Goal: Task Accomplishment & Management: Manage account settings

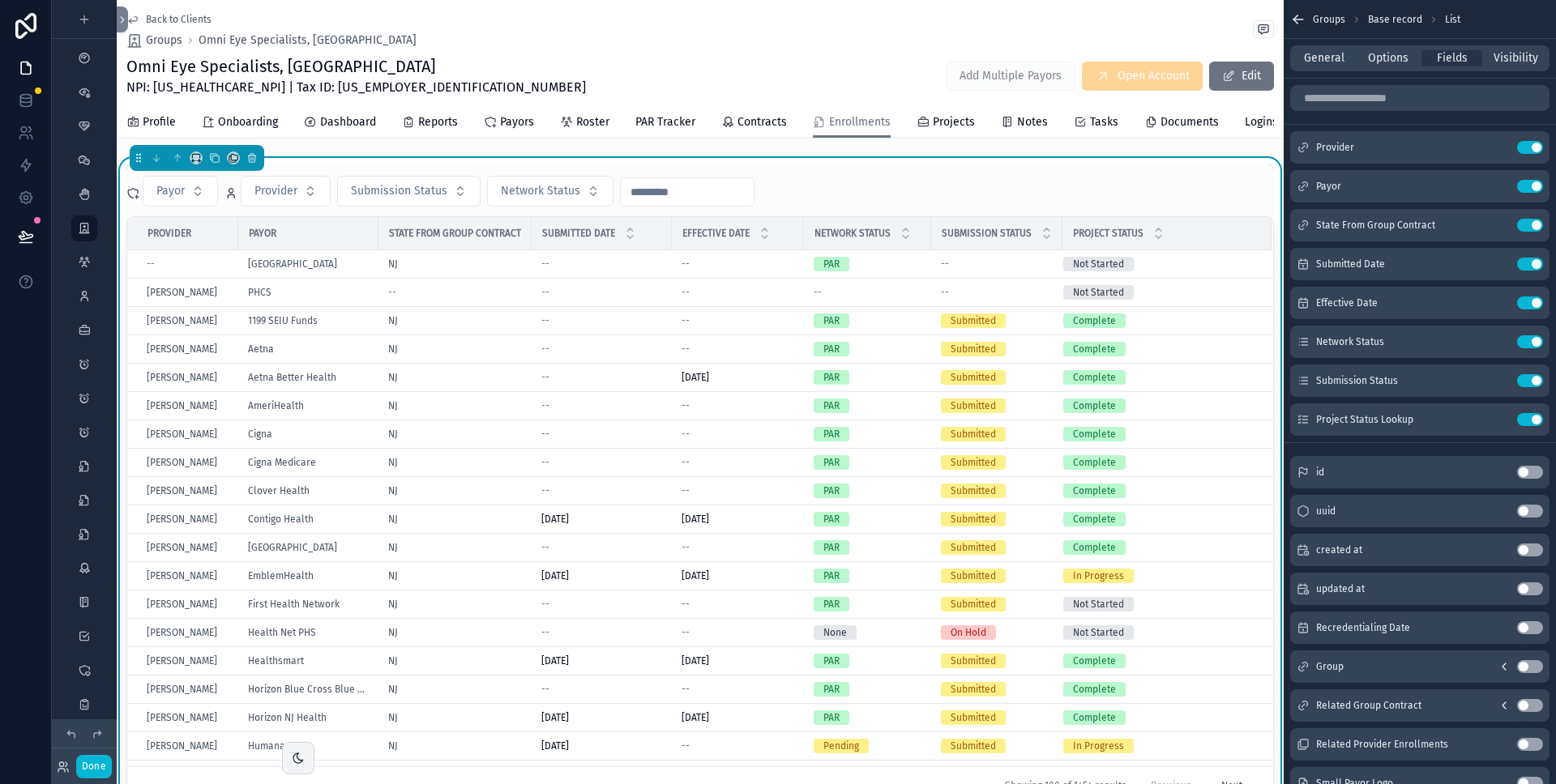
click at [1070, 31] on div "Back to Clients Groups Omni Eye Specialists, PA" at bounding box center [700, 30] width 1148 height 36
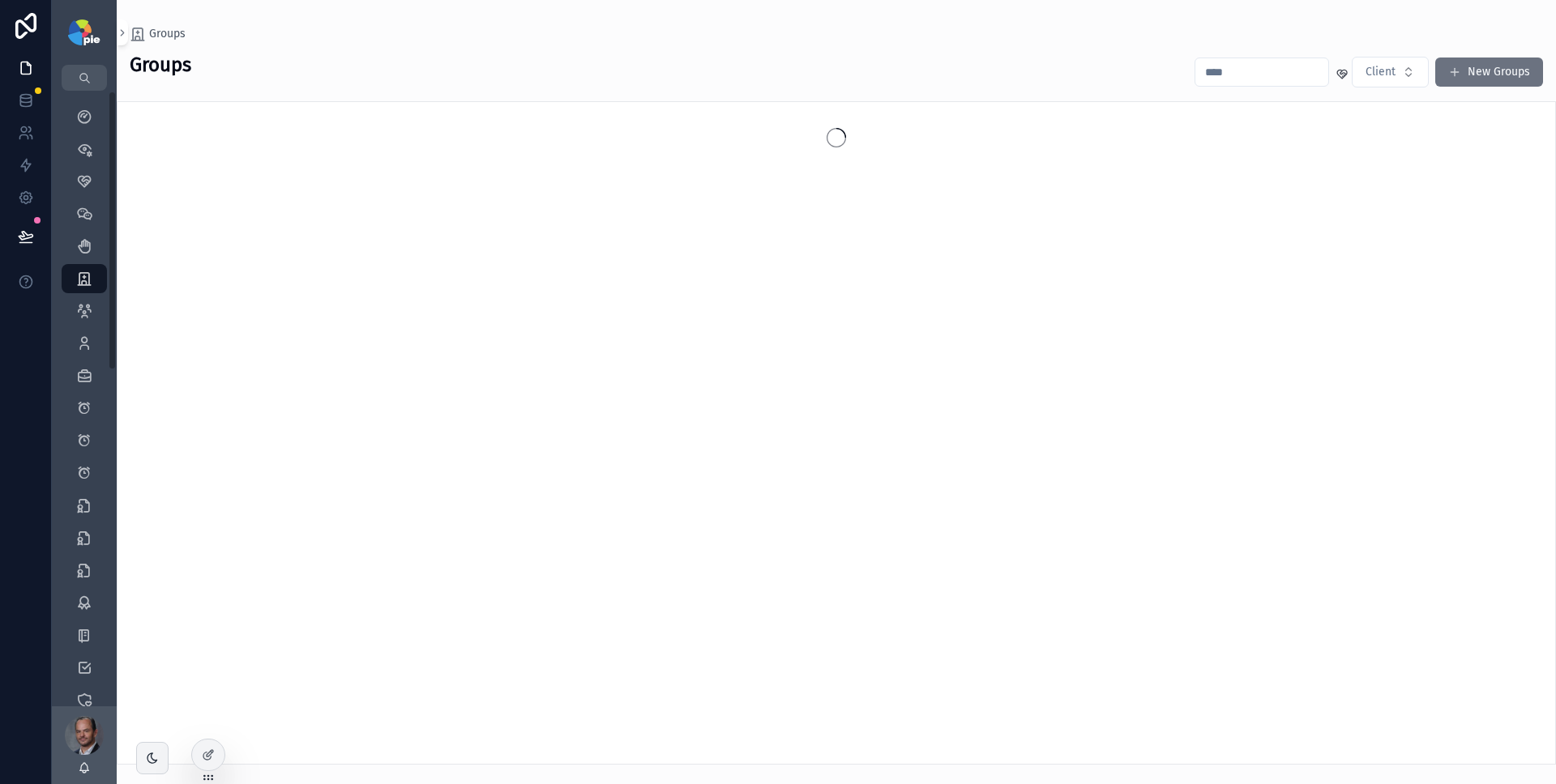
click at [1295, 71] on input "scrollable content" at bounding box center [1262, 72] width 133 height 22
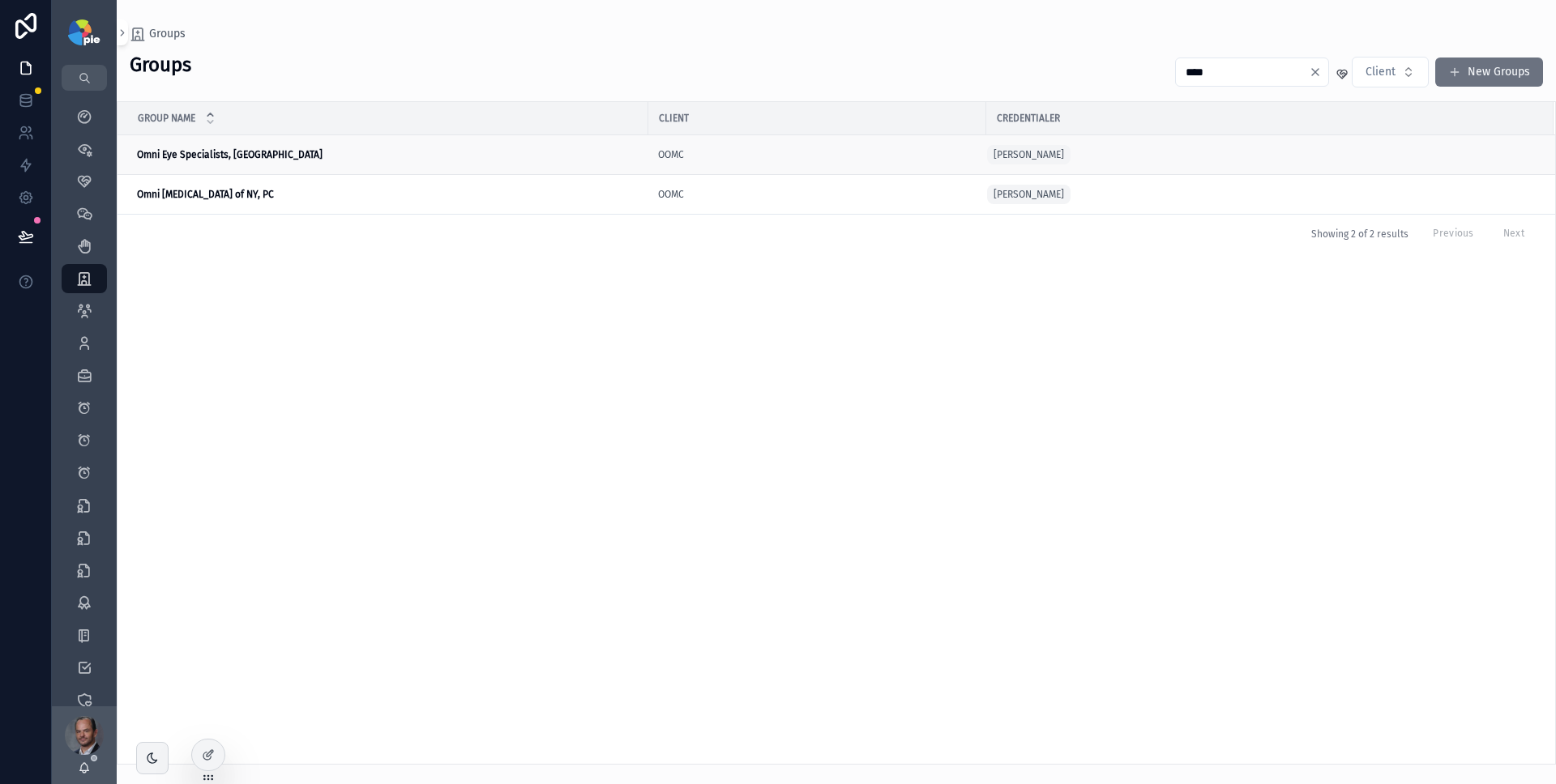
type input "****"
click at [268, 154] on div "Omni Eye Specialists, PA Omni Eye Specialists, [GEOGRAPHIC_DATA]" at bounding box center [388, 154] width 502 height 13
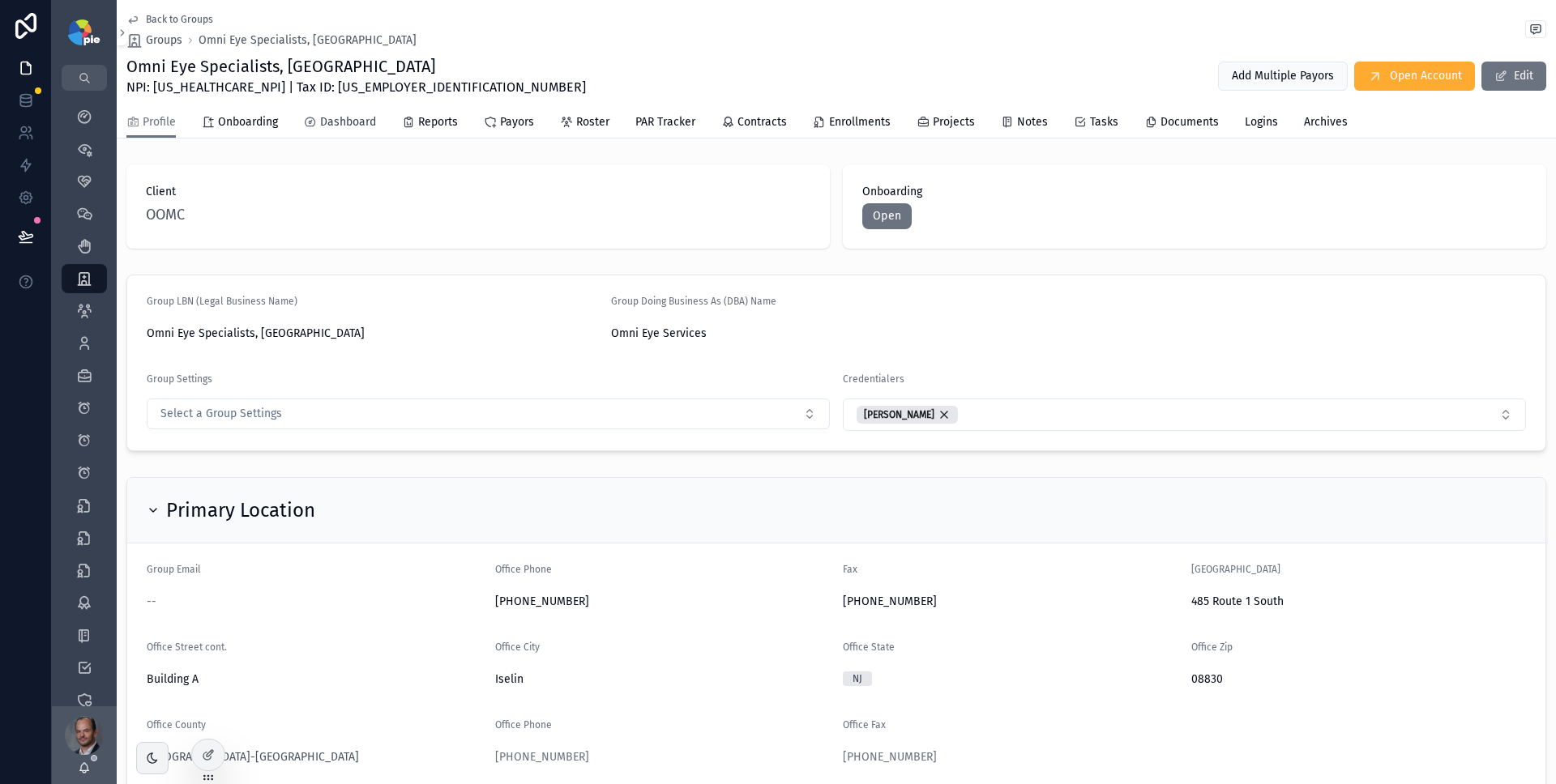
click at [369, 125] on span "Dashboard" at bounding box center [348, 122] width 56 height 16
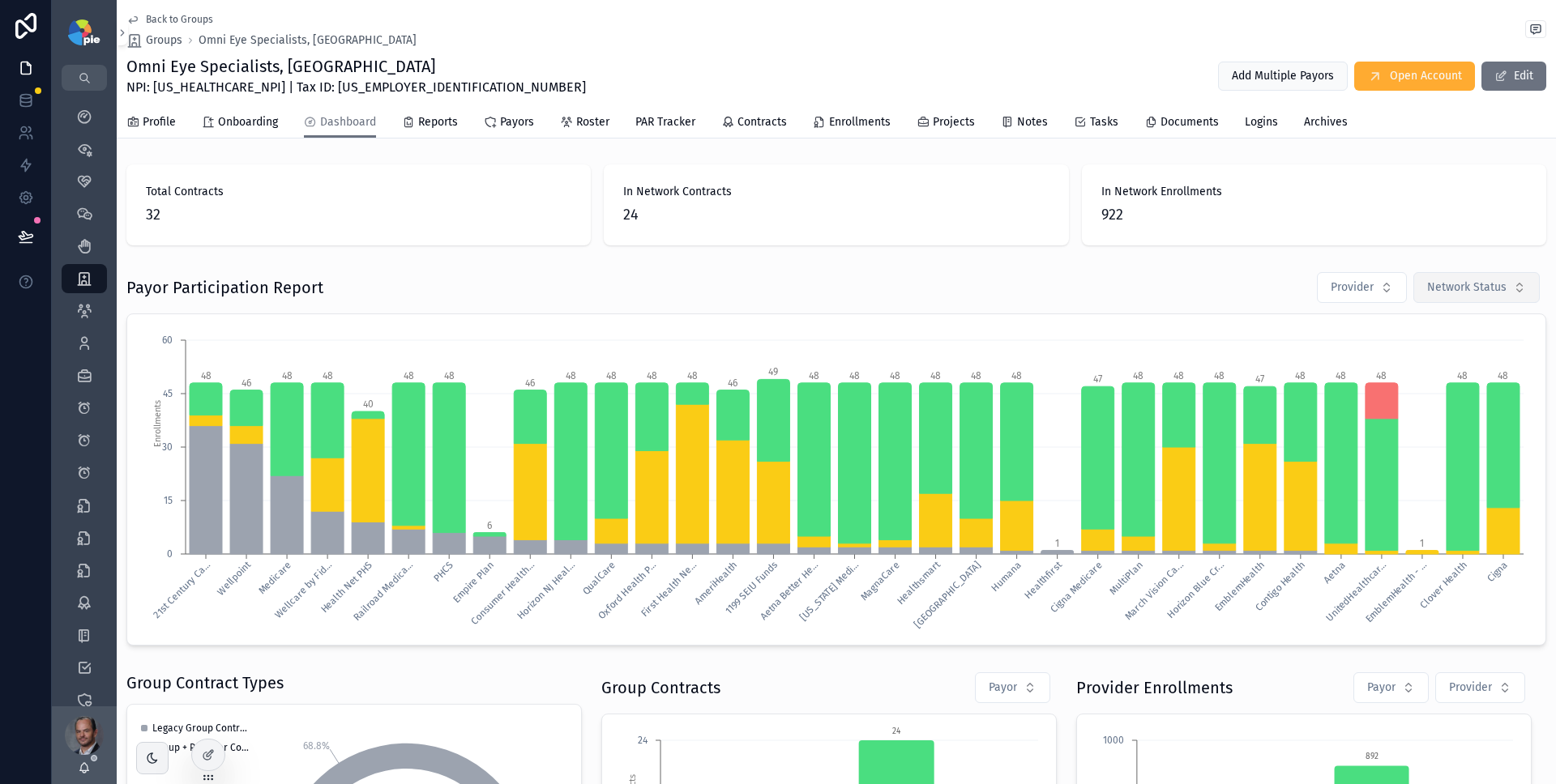
click at [1480, 286] on span "Network Status" at bounding box center [1467, 288] width 80 height 16
click at [1419, 371] on div "Pending" at bounding box center [1455, 379] width 195 height 26
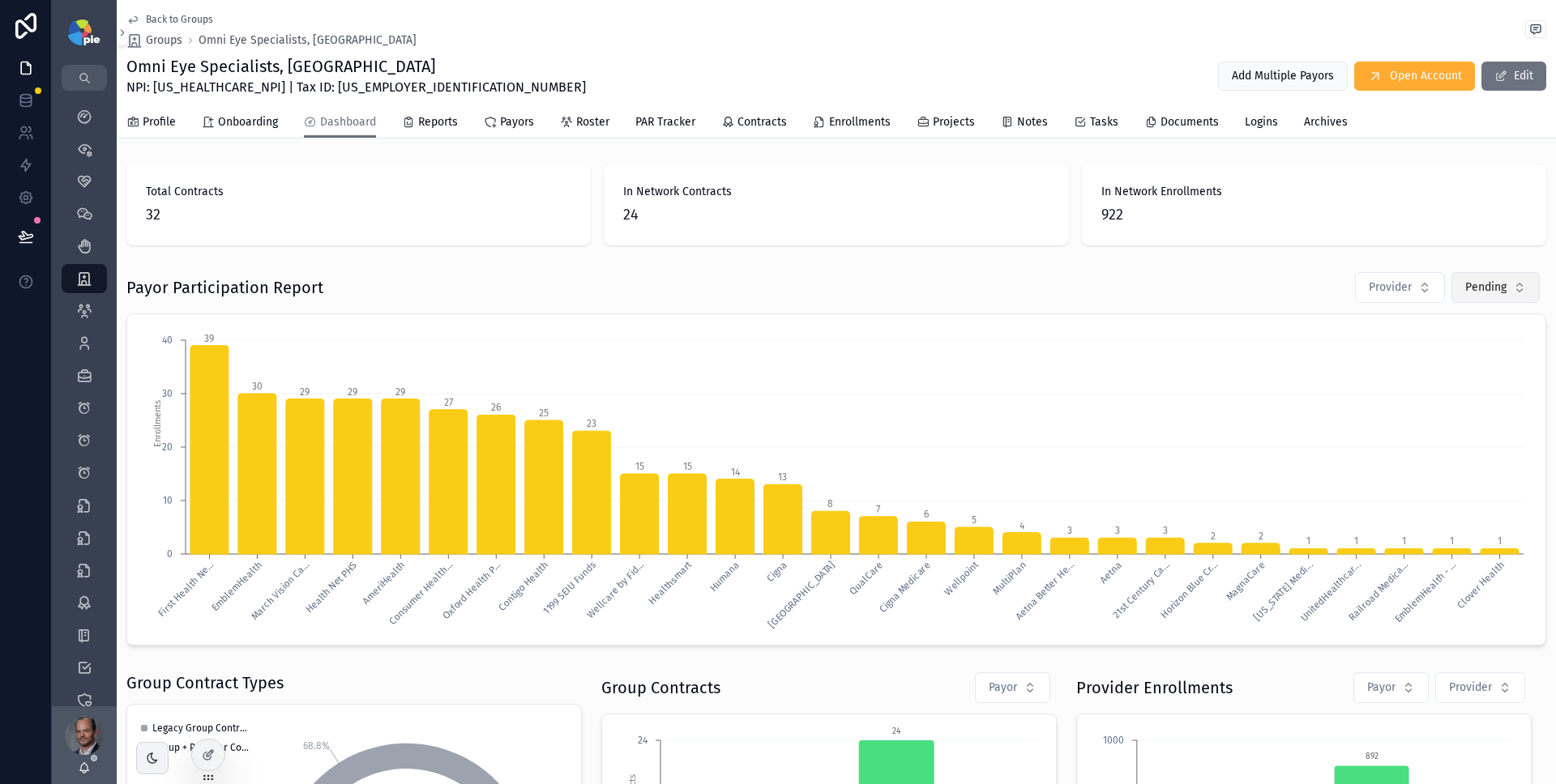
click at [1493, 289] on span "Pending" at bounding box center [1486, 288] width 41 height 16
click at [1425, 433] on div "PAR" at bounding box center [1455, 431] width 195 height 26
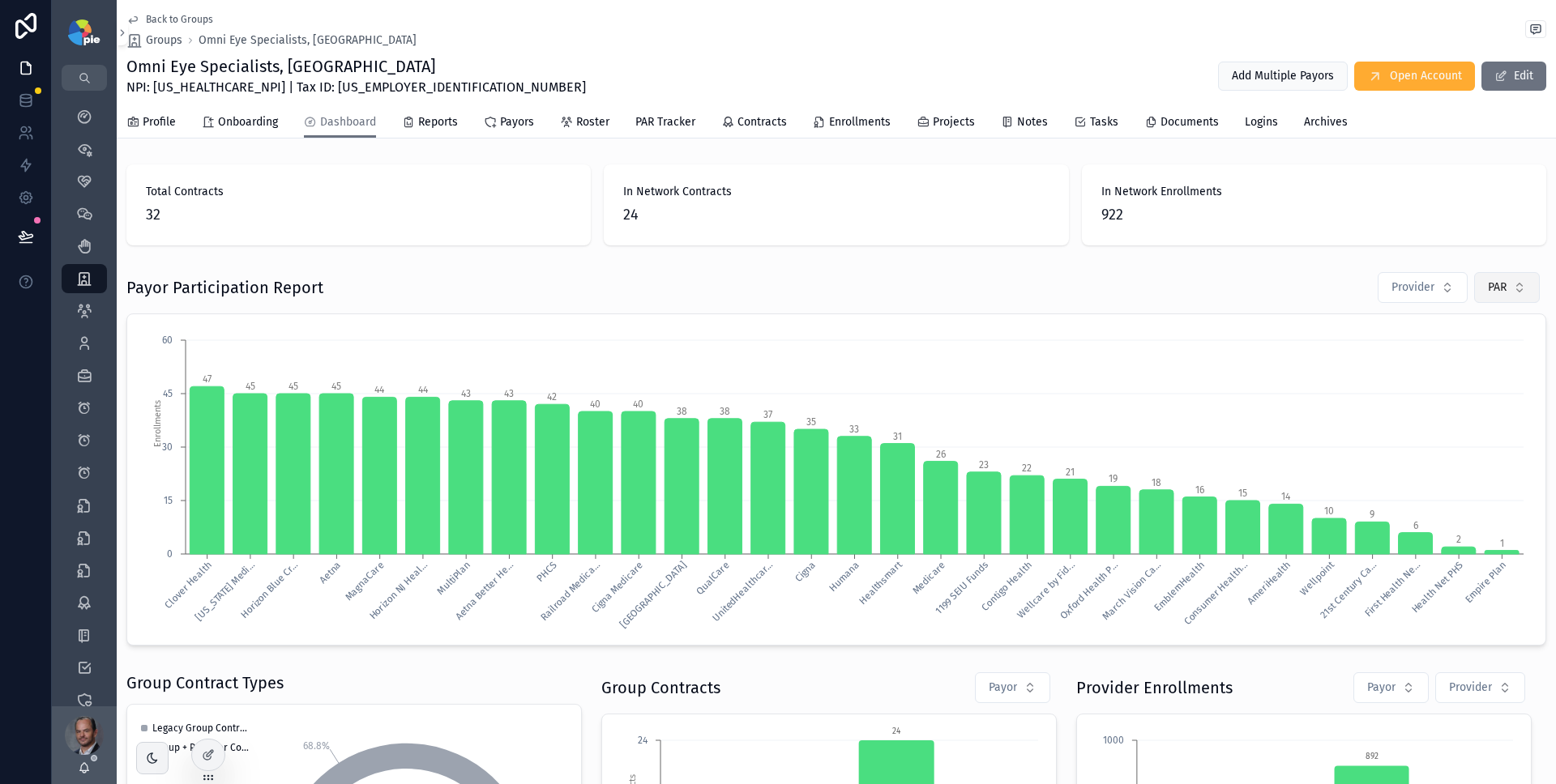
click at [1497, 291] on button "PAR" at bounding box center [1507, 288] width 66 height 30
click at [1411, 356] on div "None" at bounding box center [1455, 353] width 195 height 26
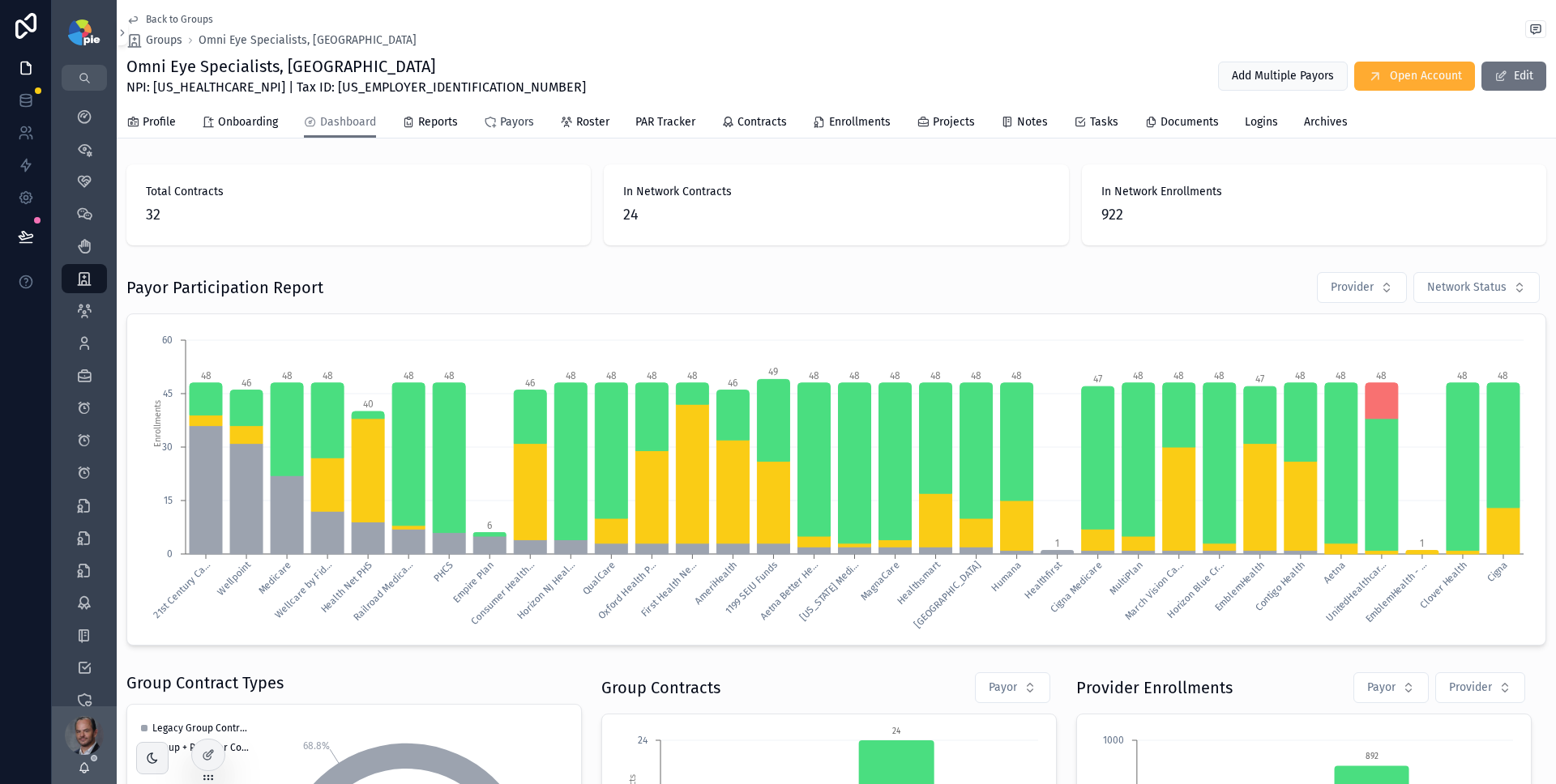
click at [525, 121] on span "Payors" at bounding box center [517, 122] width 34 height 16
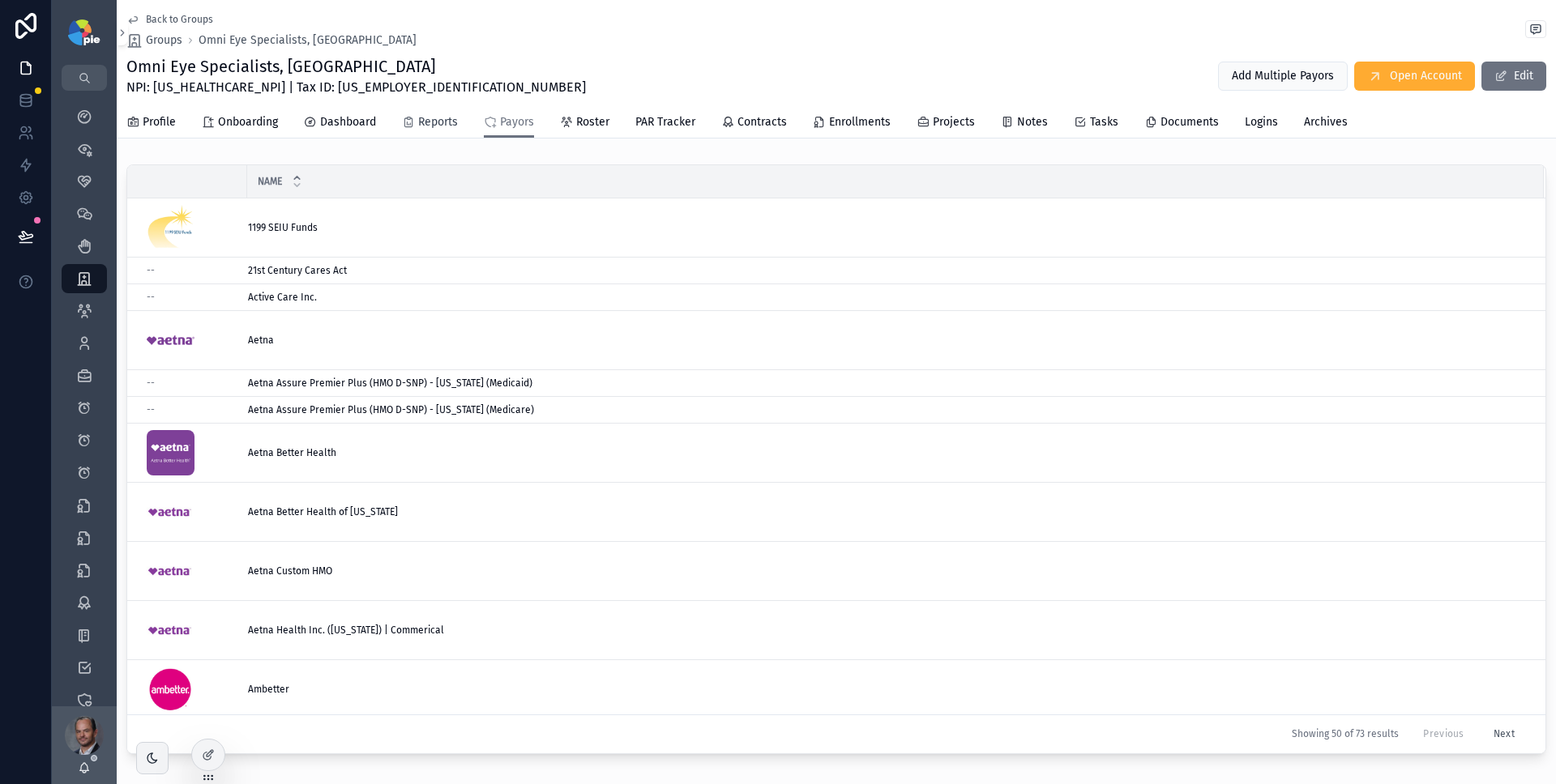
click at [441, 121] on span "Reports" at bounding box center [438, 122] width 39 height 16
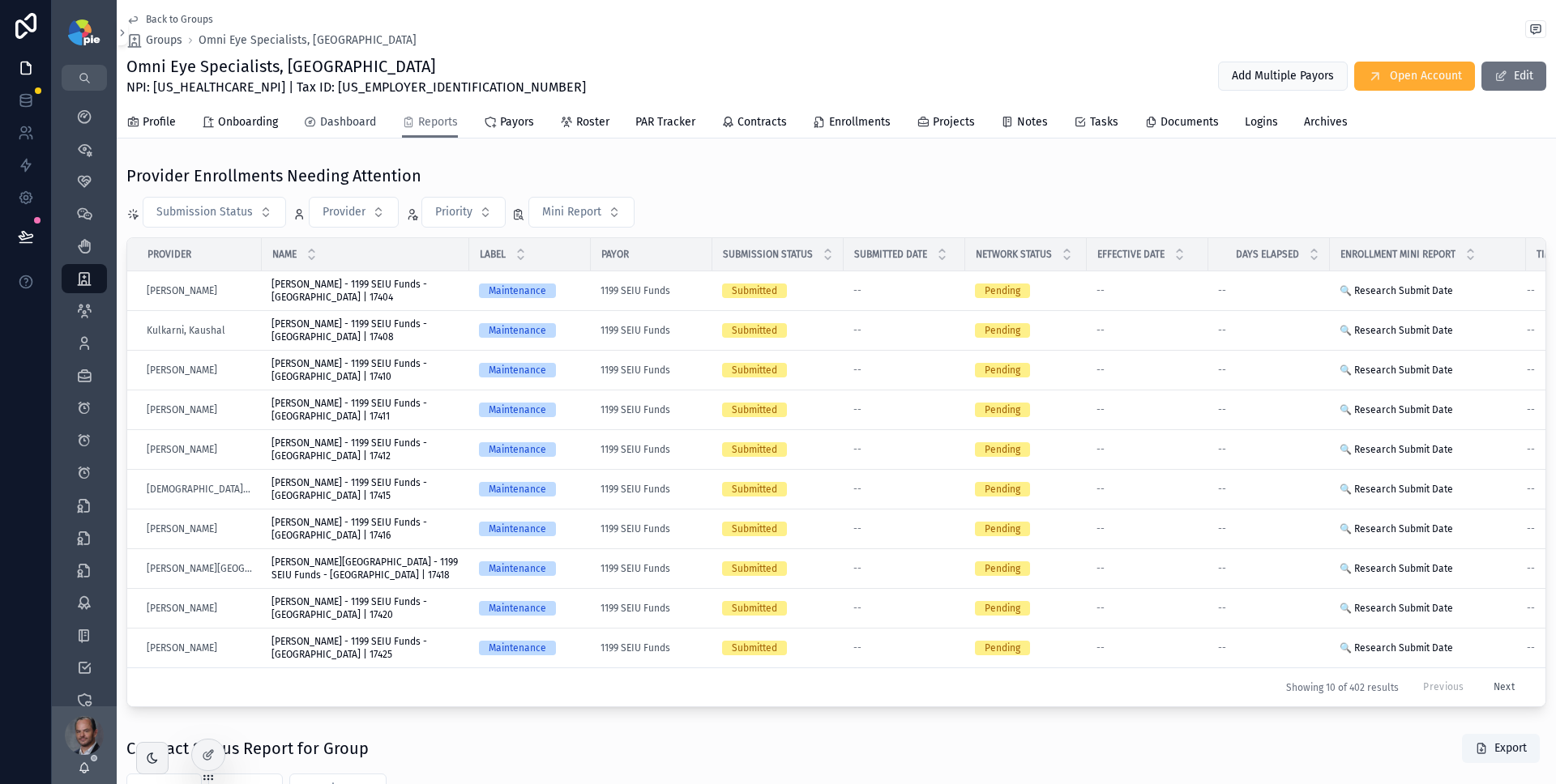
click at [334, 127] on span "Dashboard" at bounding box center [348, 122] width 56 height 16
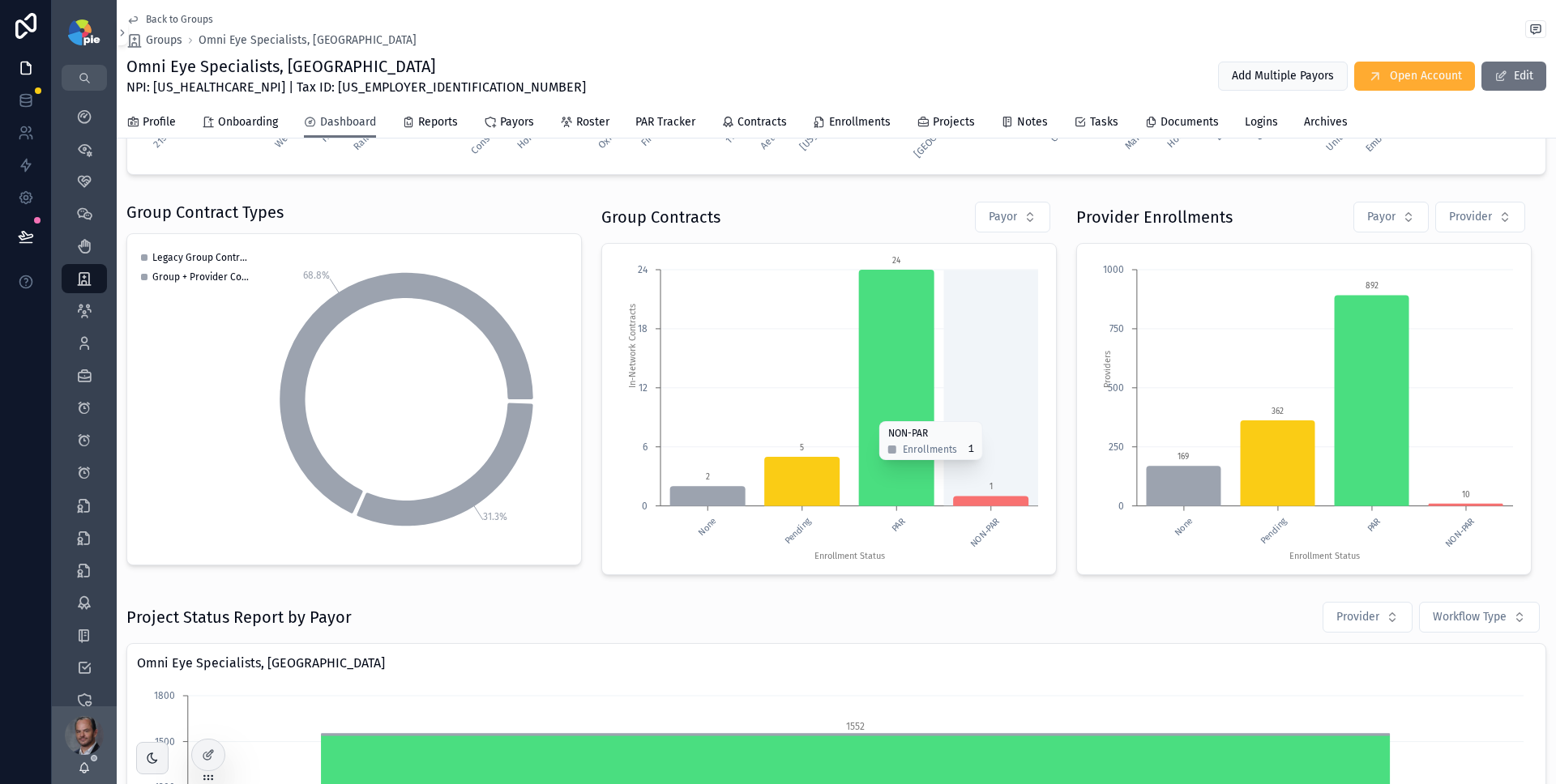
scroll to position [507, 0]
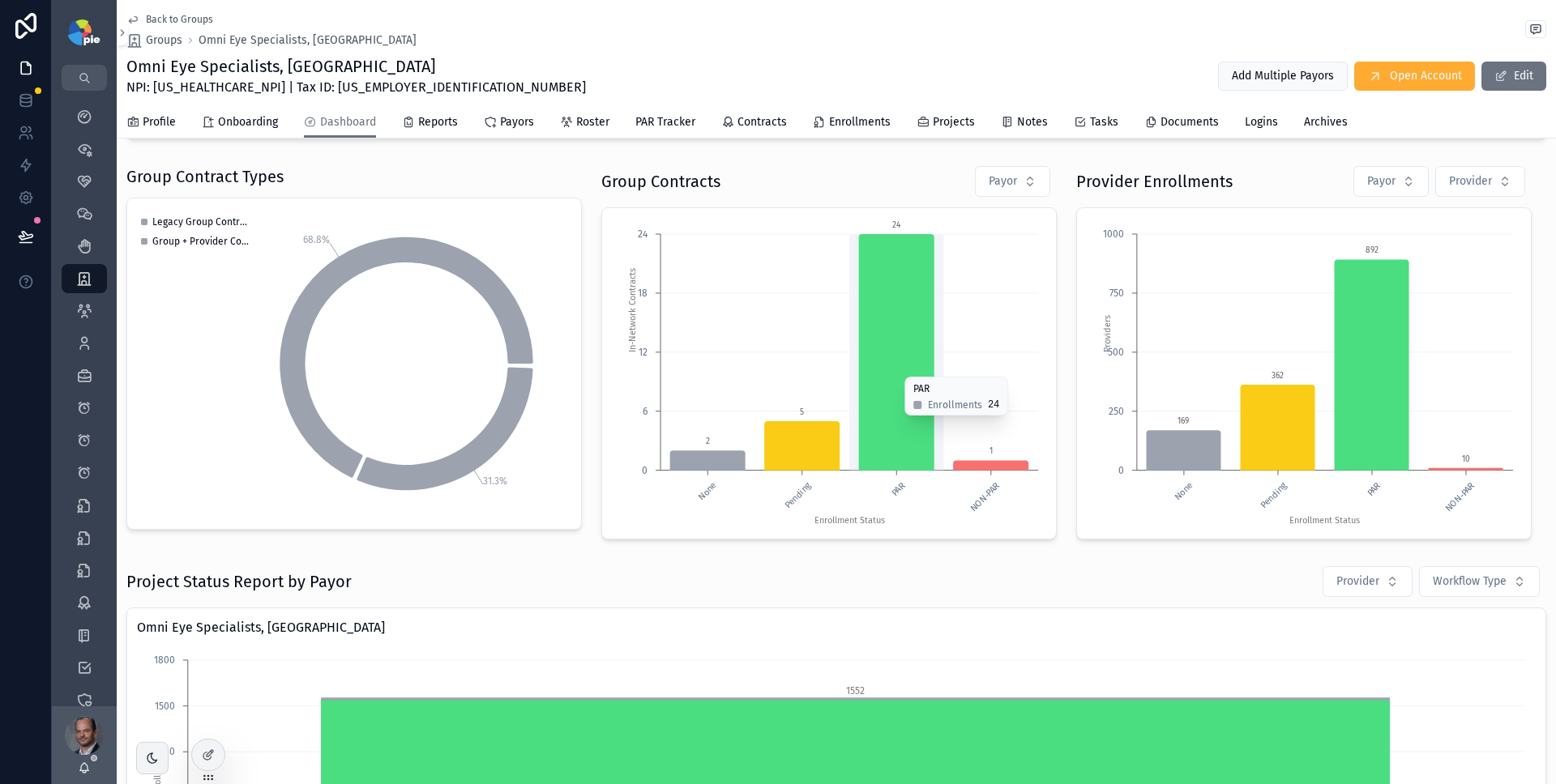
click at [891, 369] on icon "chart" at bounding box center [897, 353] width 75 height 237
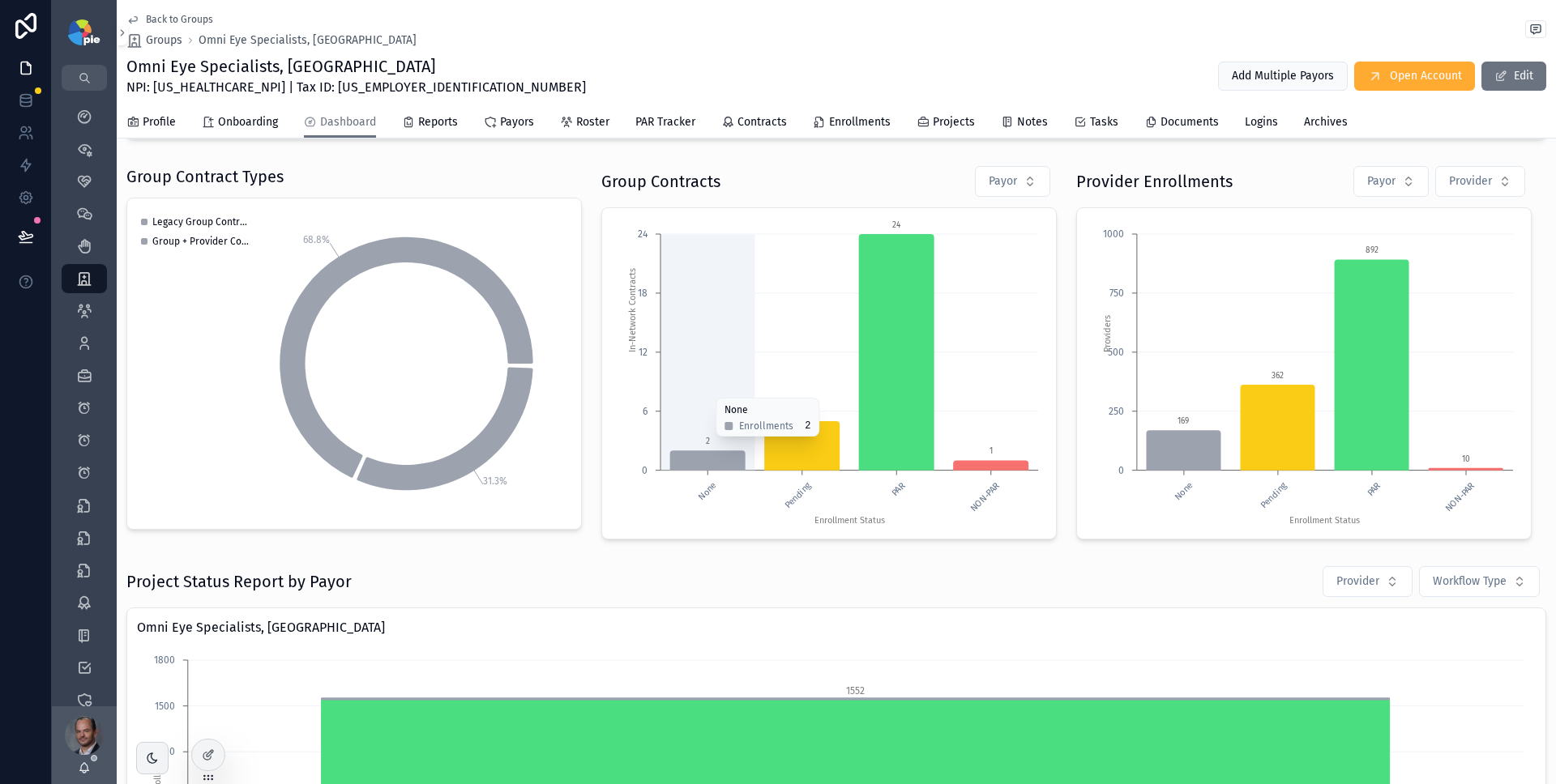
click at [891, 369] on icon "chart" at bounding box center [897, 353] width 75 height 237
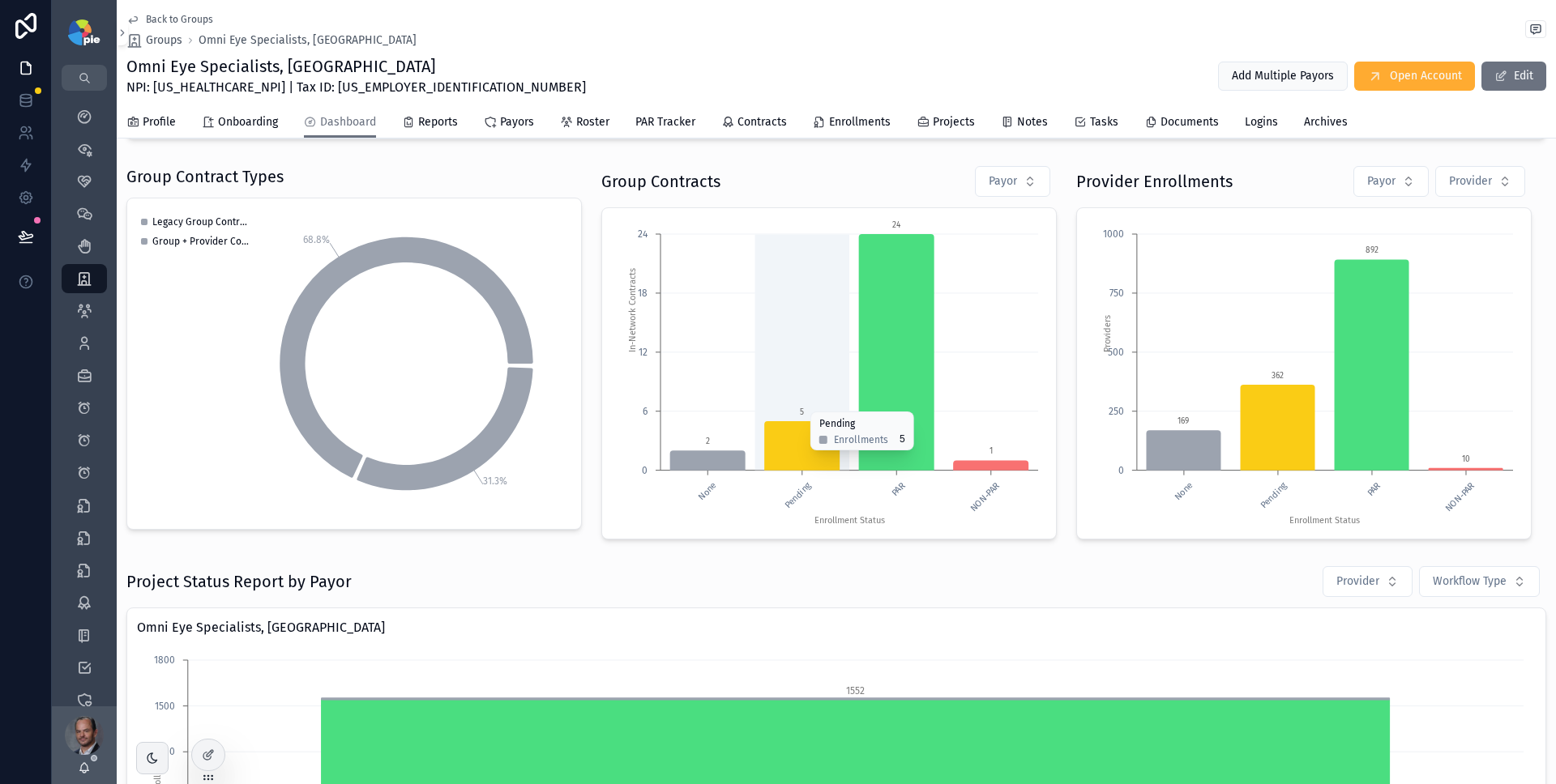
click at [792, 458] on icon "chart" at bounding box center [802, 446] width 75 height 49
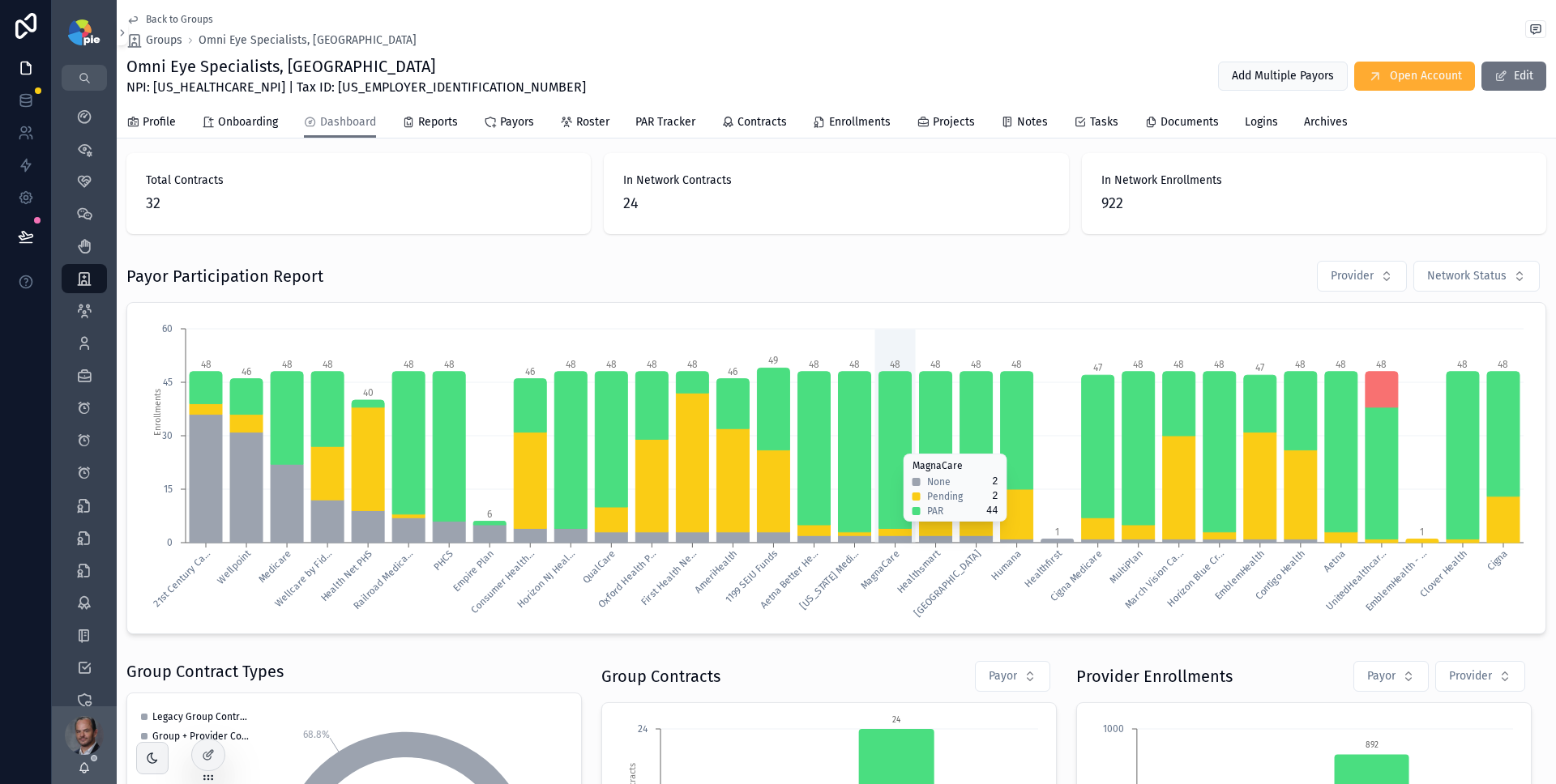
scroll to position [0, 0]
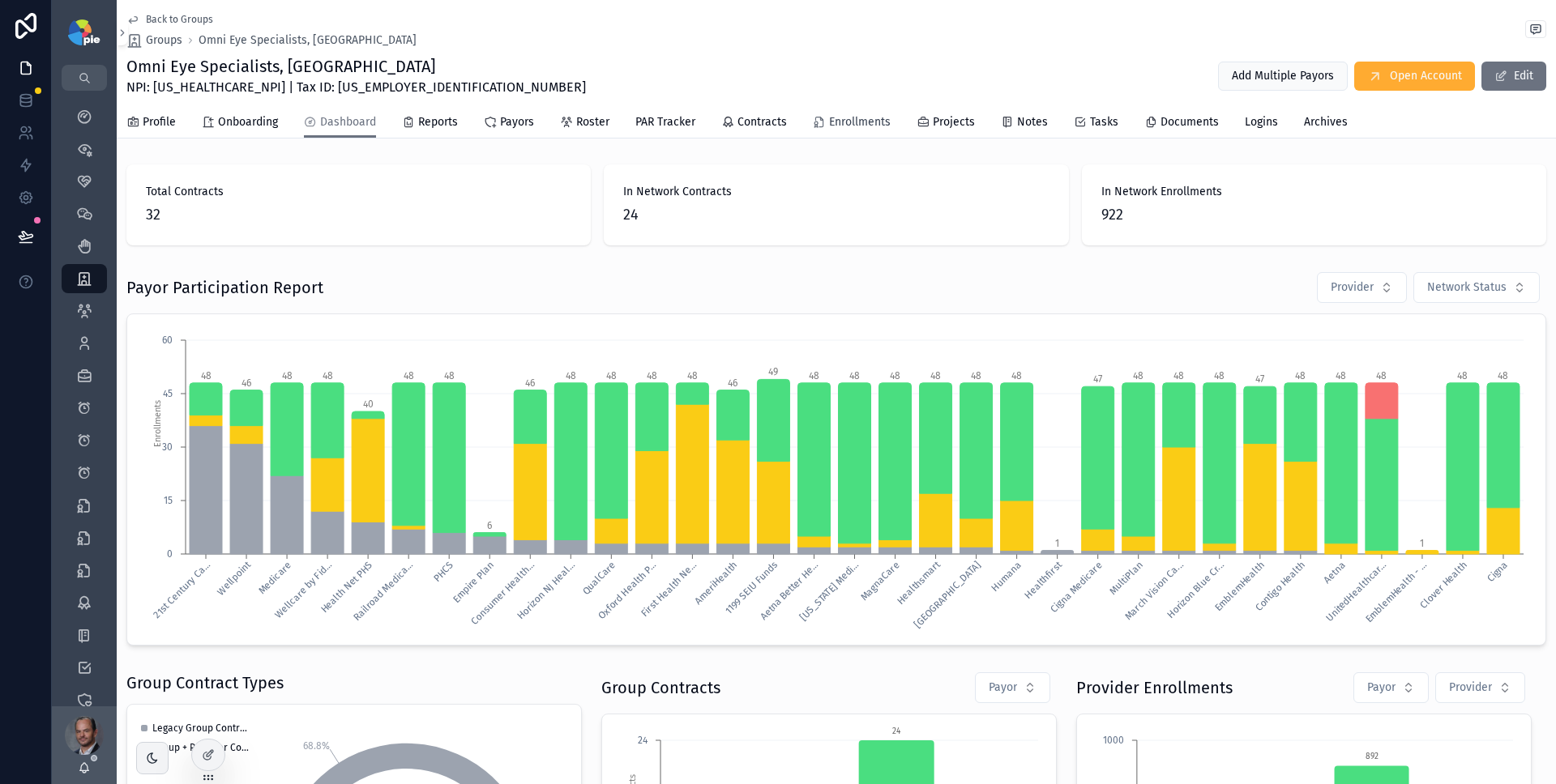
click at [858, 129] on span "Enrollments" at bounding box center [860, 122] width 62 height 16
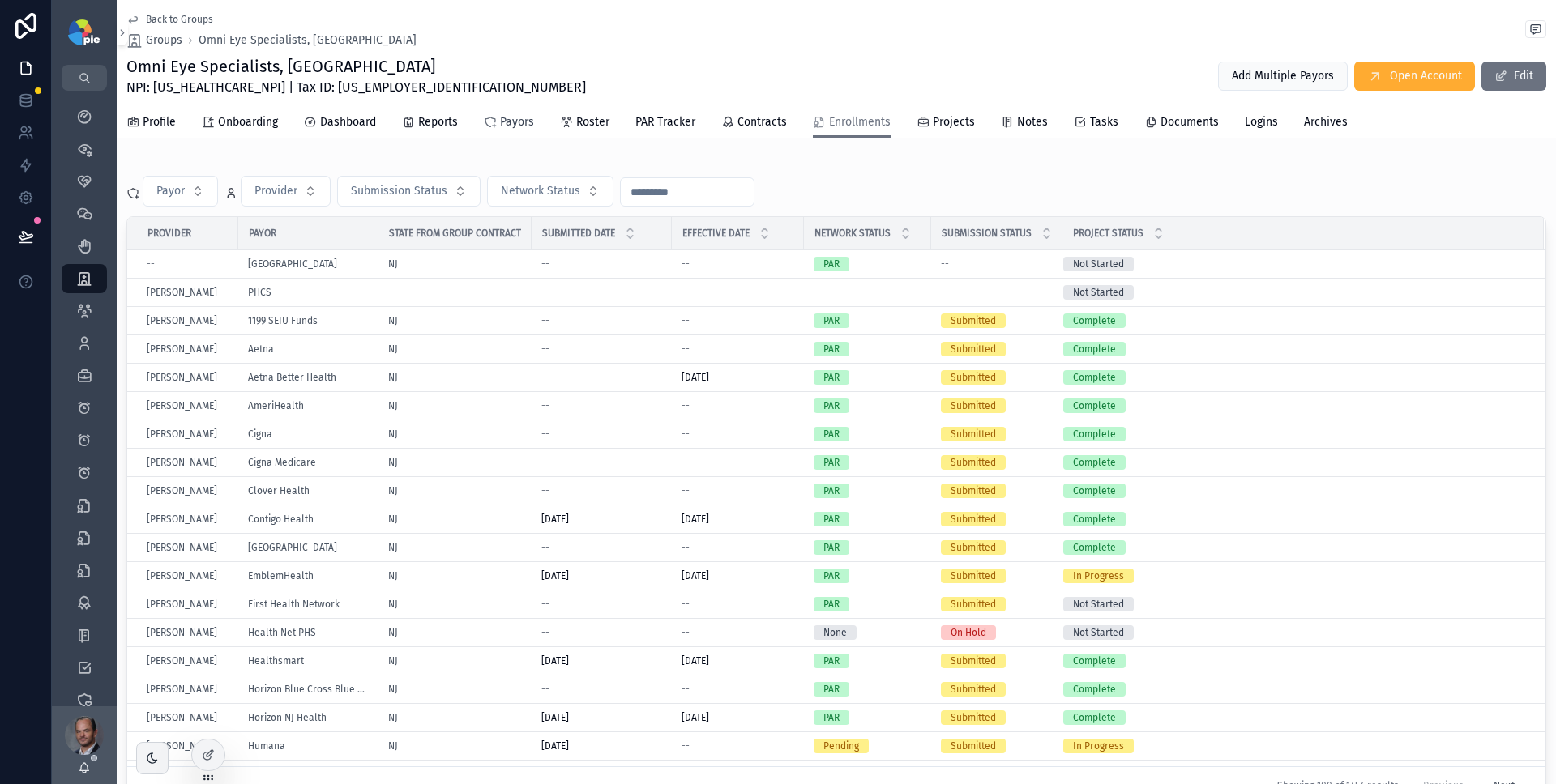
click at [519, 120] on span "Payors" at bounding box center [517, 122] width 34 height 16
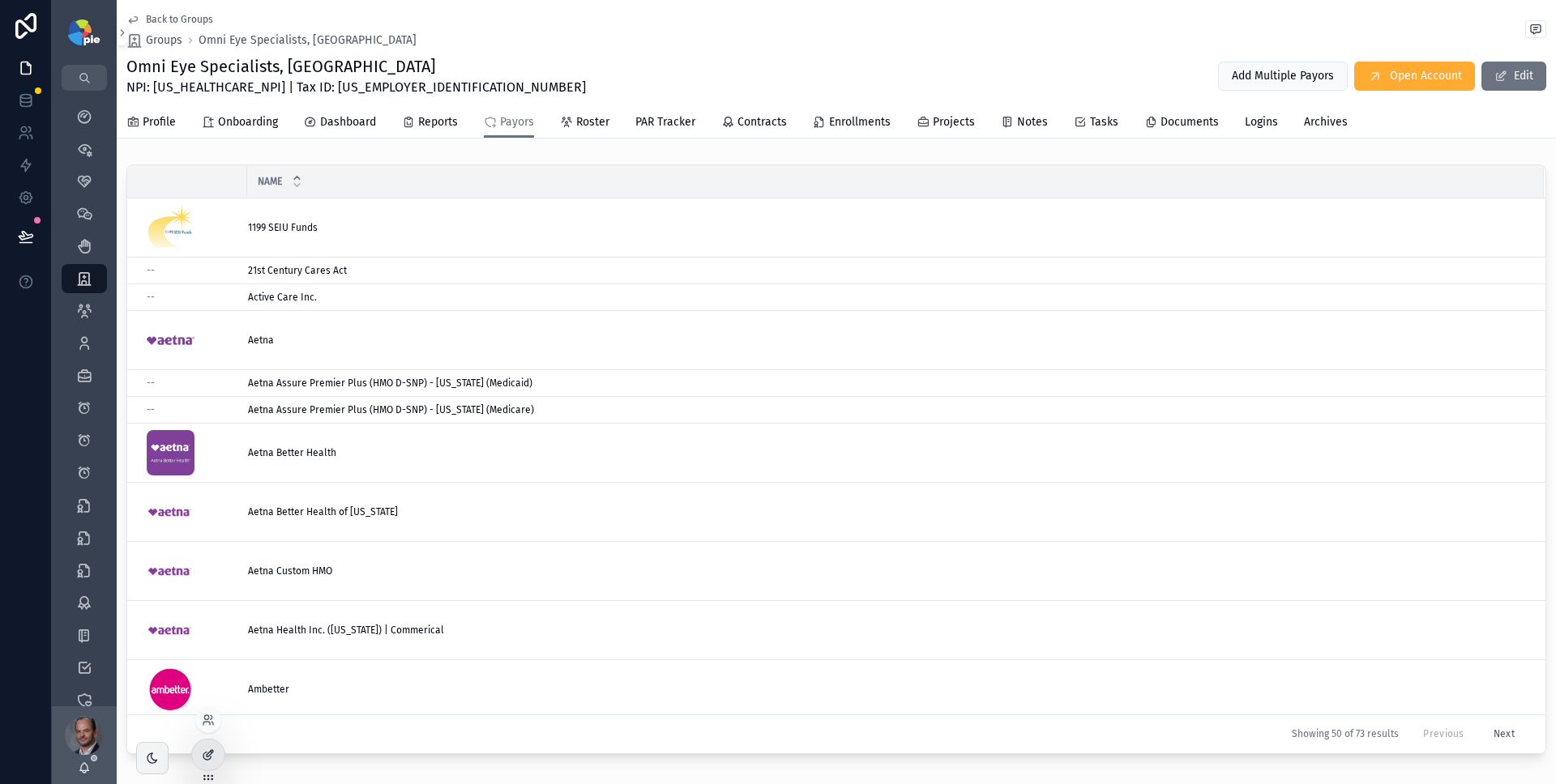
click at [203, 759] on icon at bounding box center [208, 755] width 13 height 13
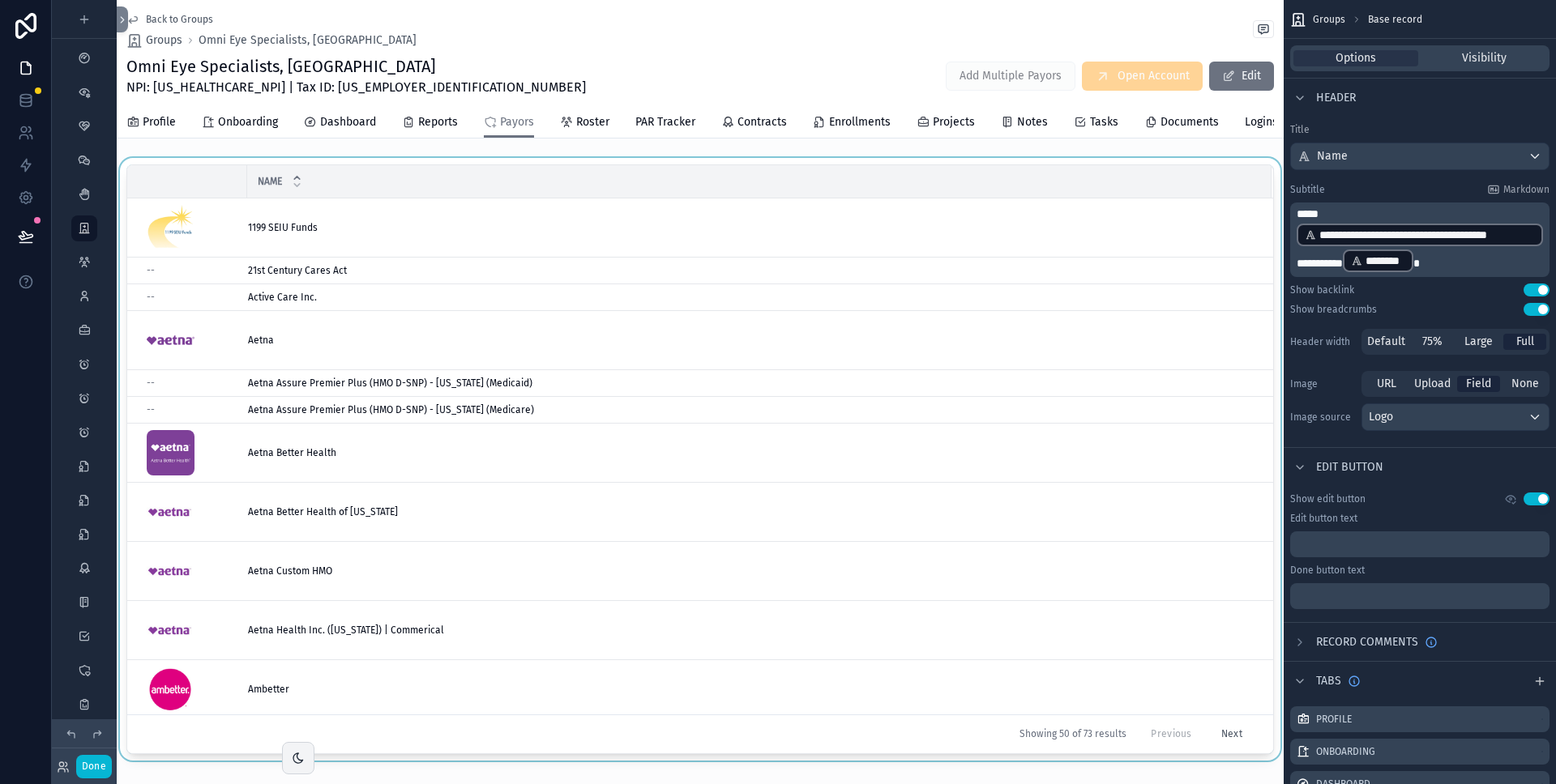
click at [677, 172] on div "scrollable content" at bounding box center [700, 462] width 1167 height 609
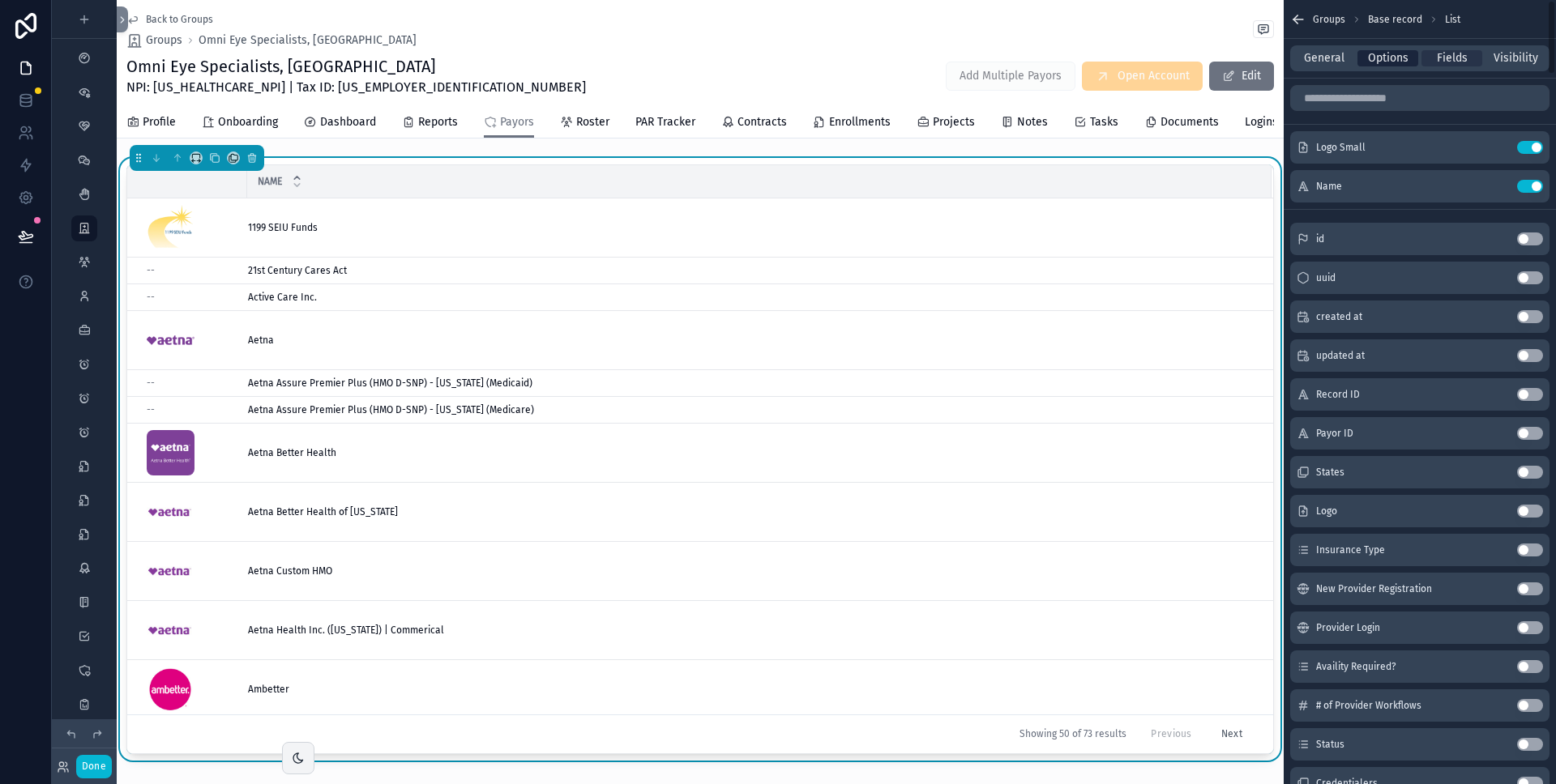
click at [1392, 57] on span "Options" at bounding box center [1388, 58] width 40 height 16
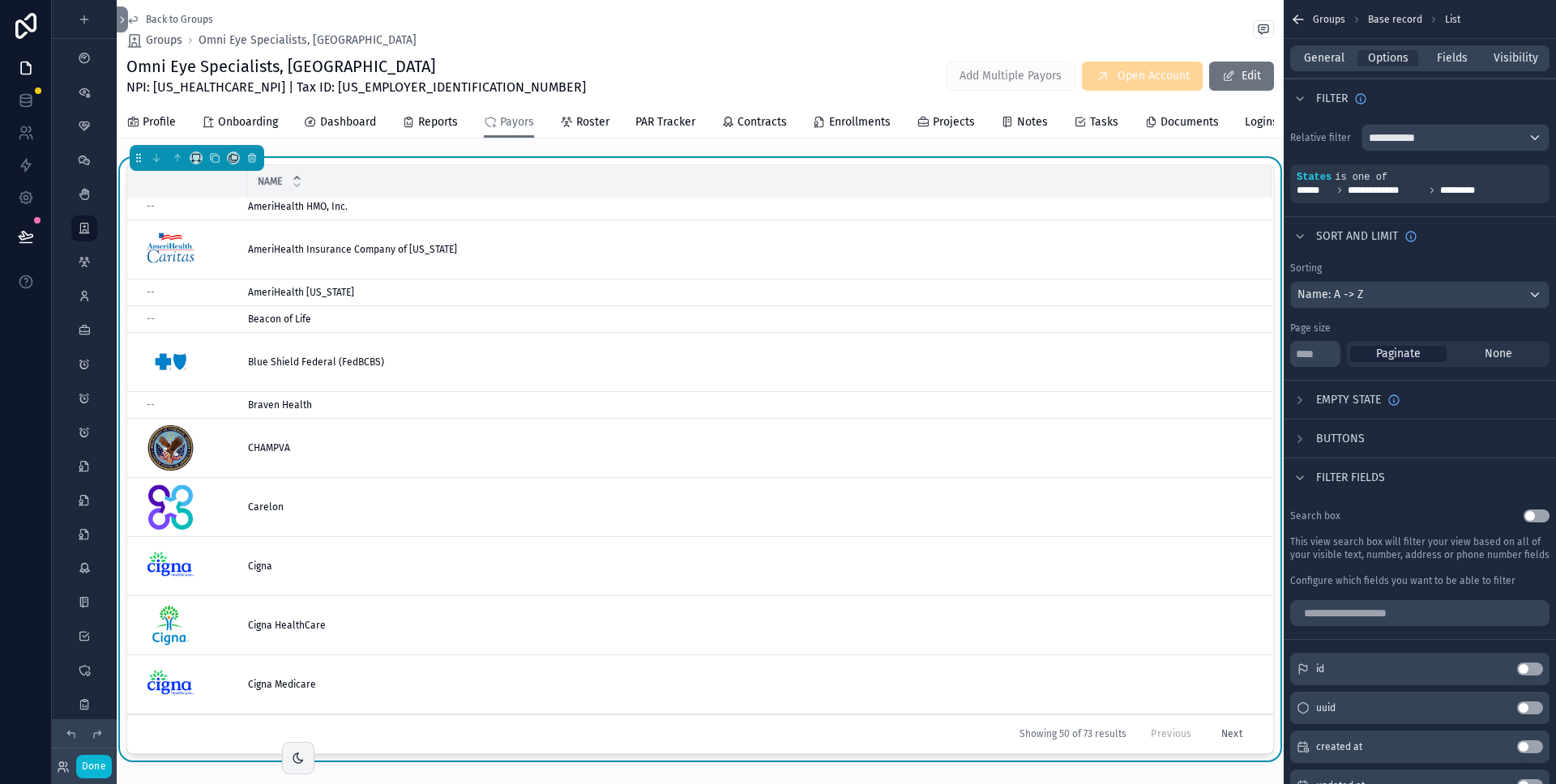
scroll to position [355, 0]
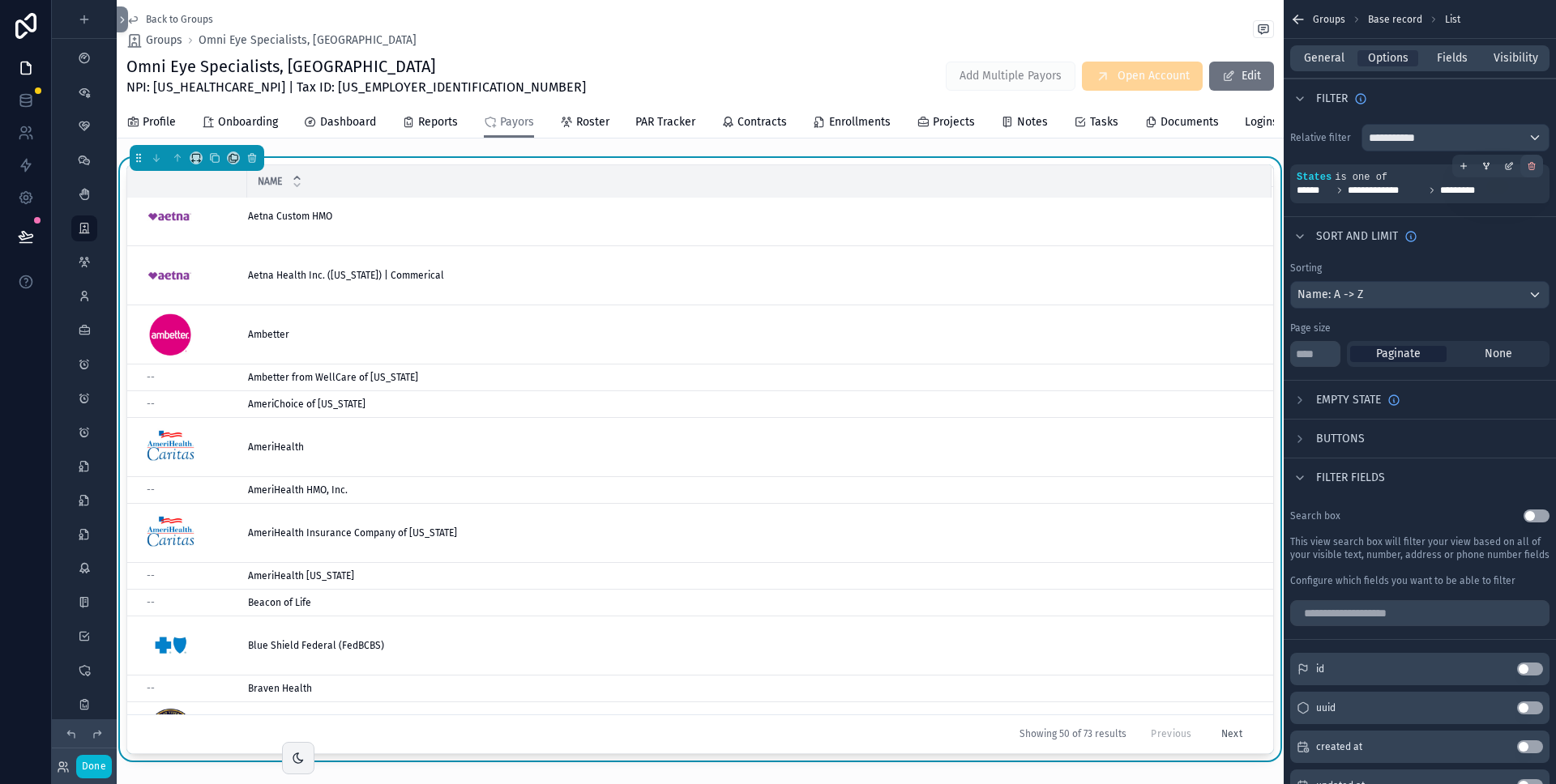
click at [1531, 166] on icon "scrollable content" at bounding box center [1531, 167] width 0 height 3
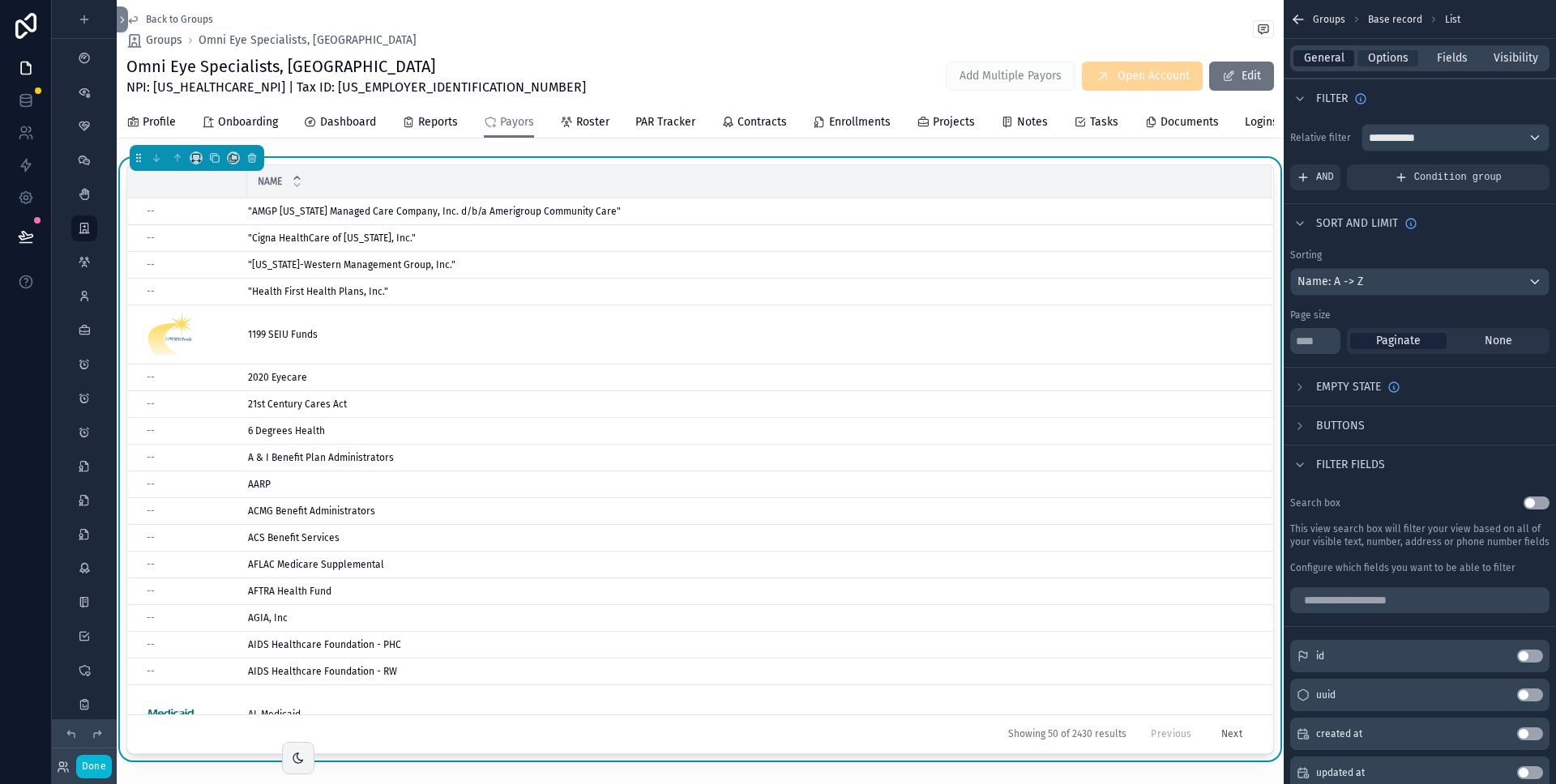
click at [1346, 61] on div "General" at bounding box center [1324, 58] width 61 height 16
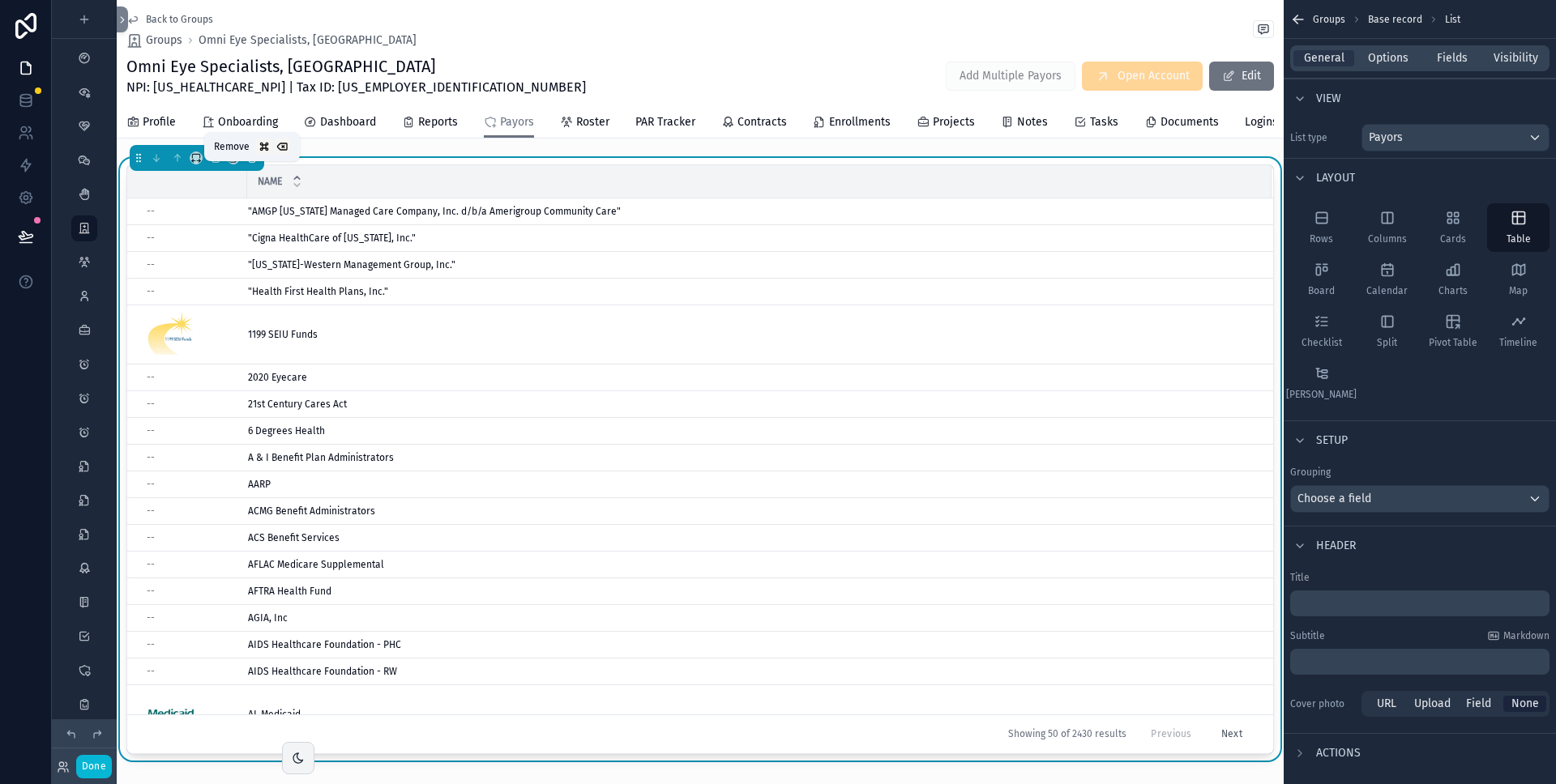
click at [254, 163] on icon "scrollable content" at bounding box center [252, 158] width 12 height 12
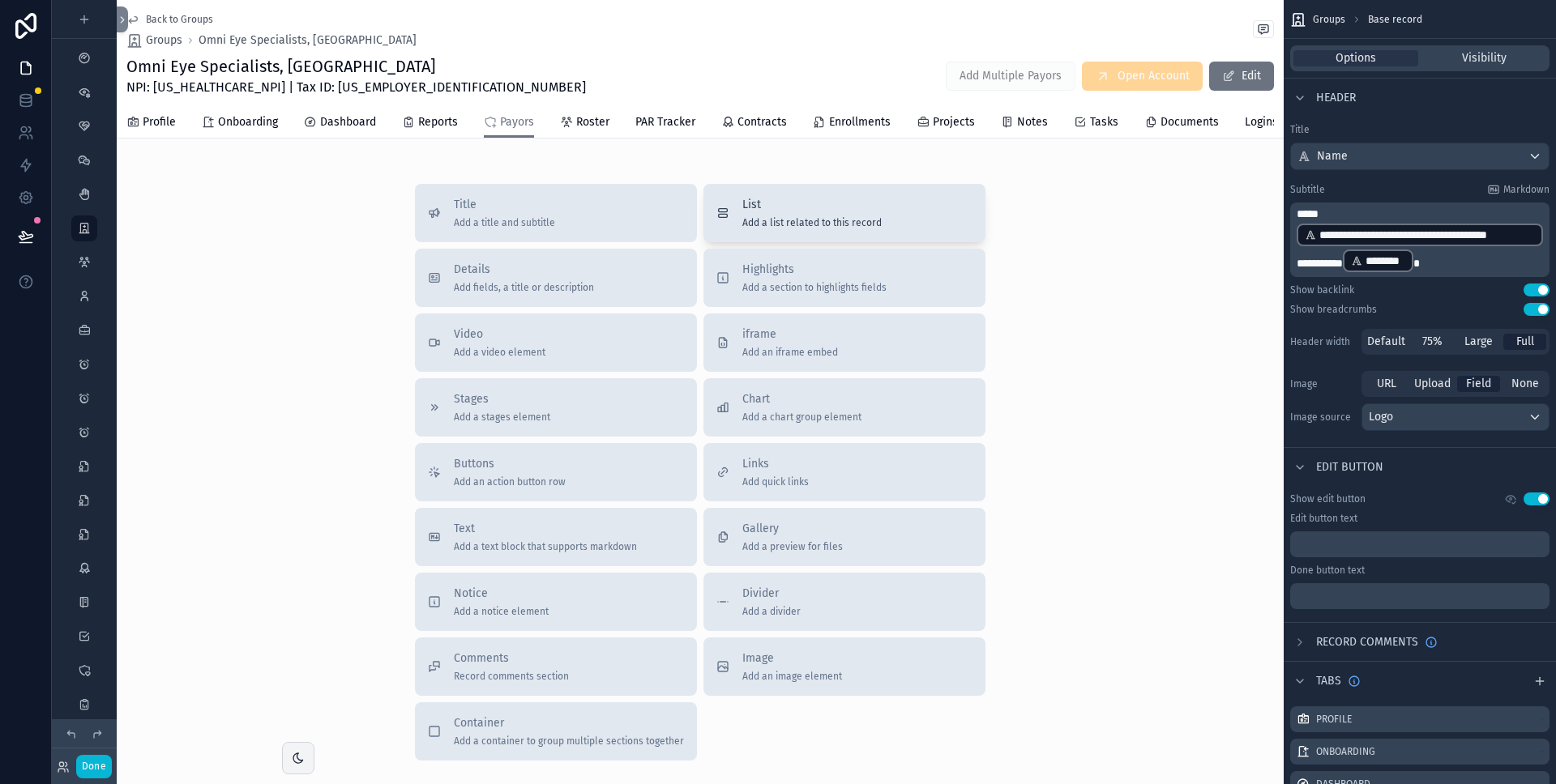
click at [778, 213] on span "List" at bounding box center [811, 205] width 139 height 16
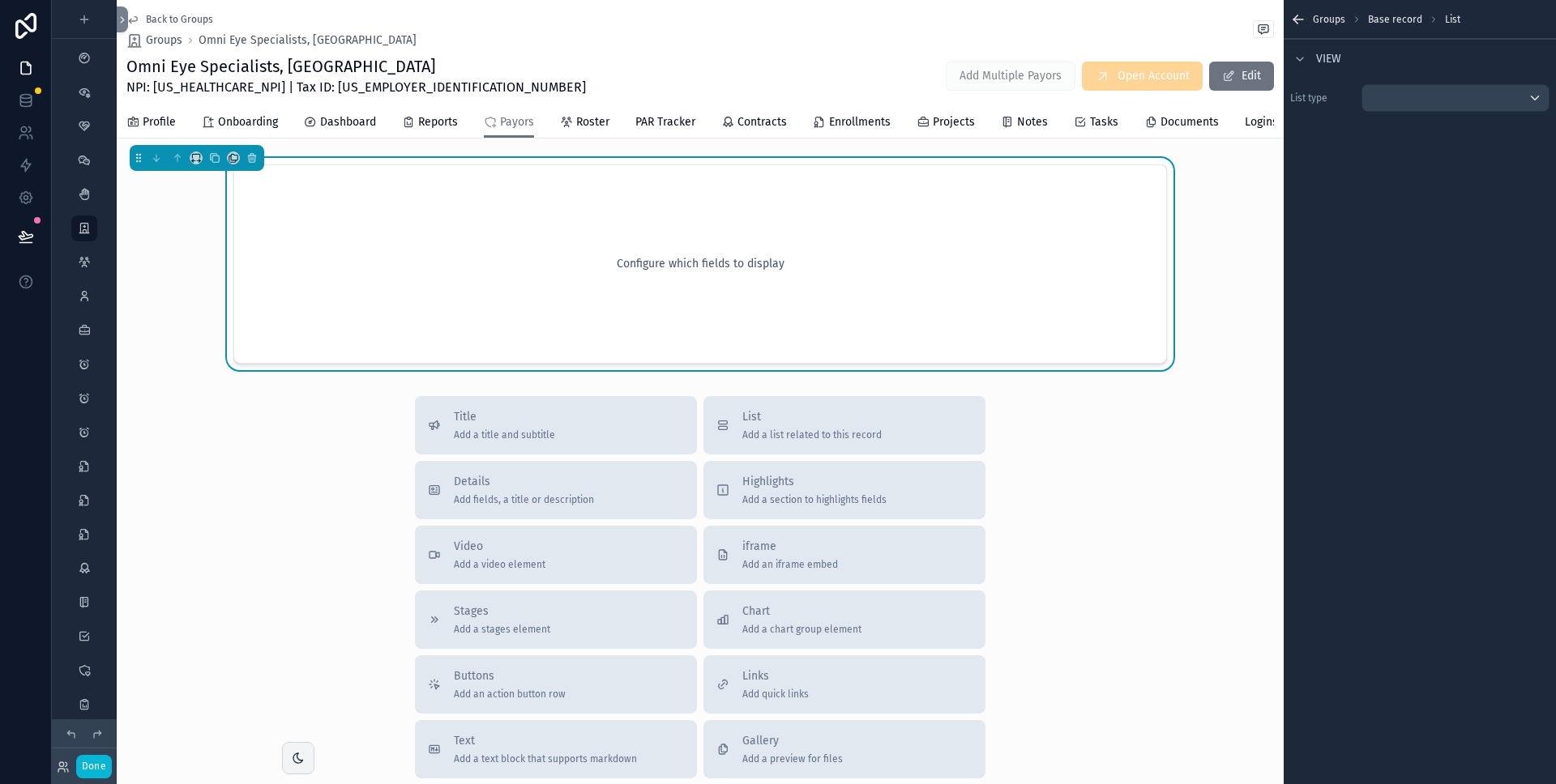
click at [1421, 113] on div "List type" at bounding box center [1421, 98] width 273 height 40
click at [1422, 108] on div "scrollable content" at bounding box center [1455, 98] width 187 height 26
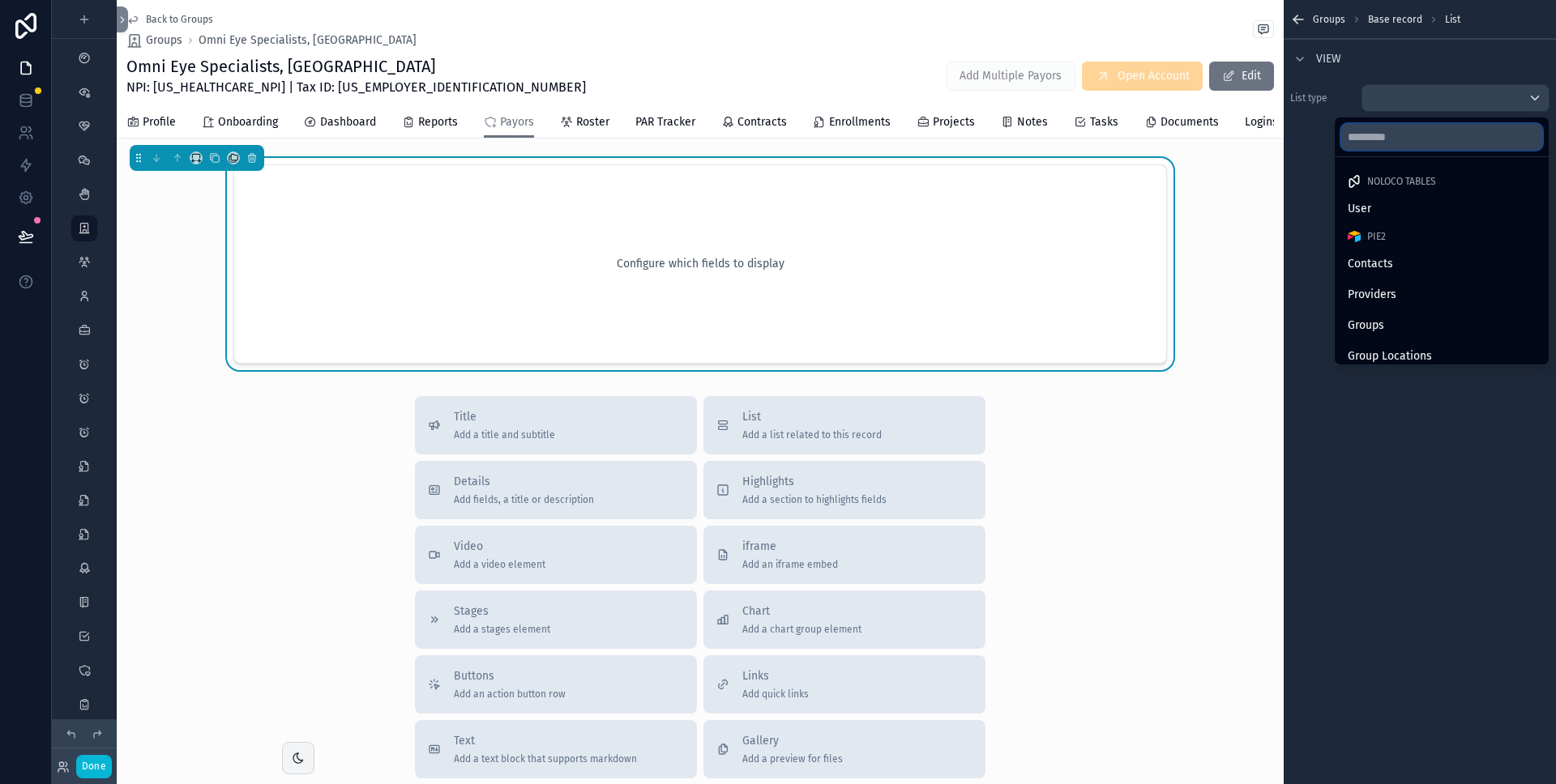
click at [1371, 134] on input "text" at bounding box center [1442, 136] width 201 height 26
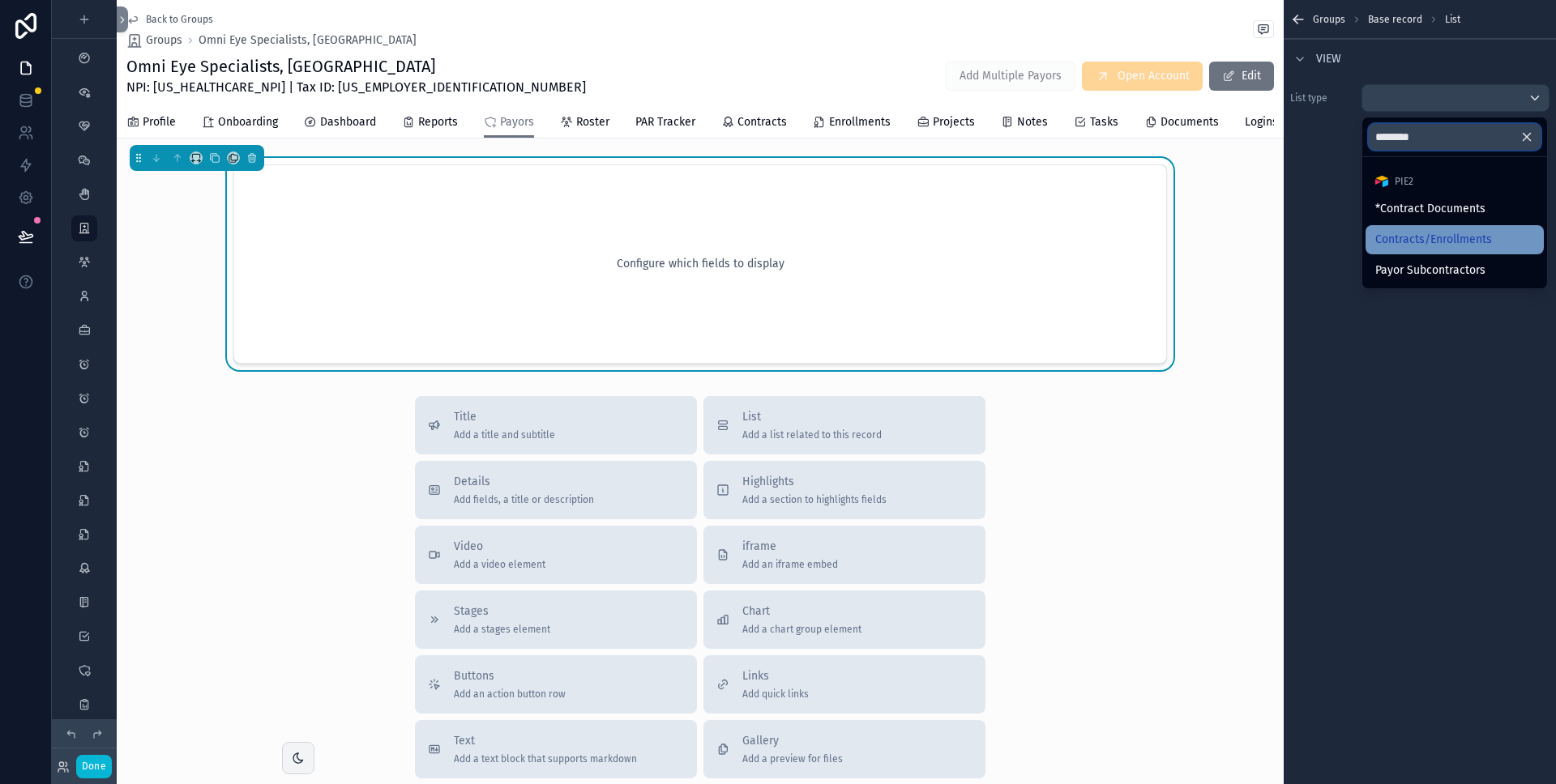
type input "********"
click at [1416, 232] on span "Contracts/Enrollments" at bounding box center [1434, 240] width 117 height 20
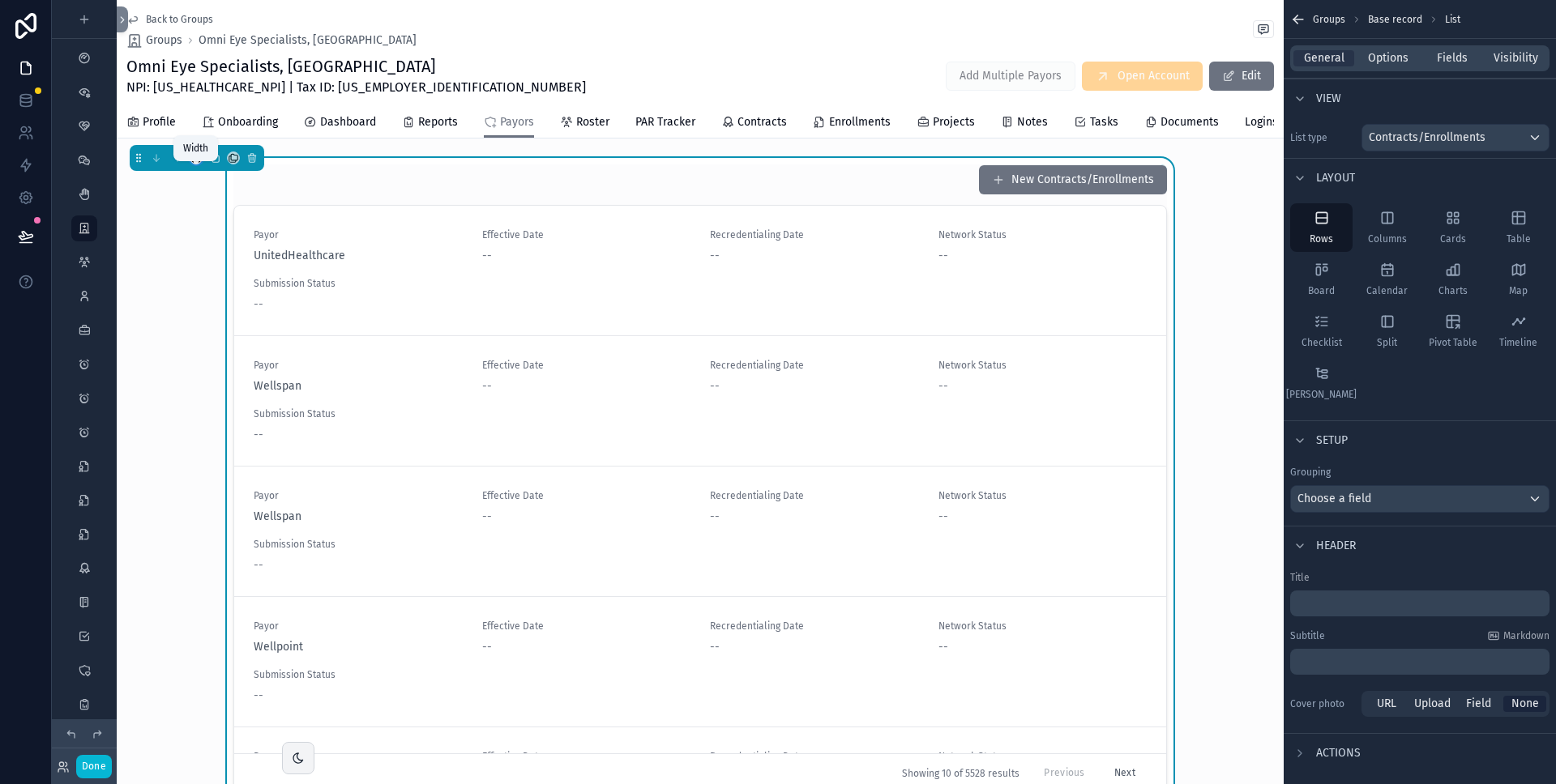
click at [199, 163] on icon "scrollable content" at bounding box center [196, 158] width 12 height 12
click at [243, 384] on span "Full width" at bounding box center [228, 385] width 49 height 20
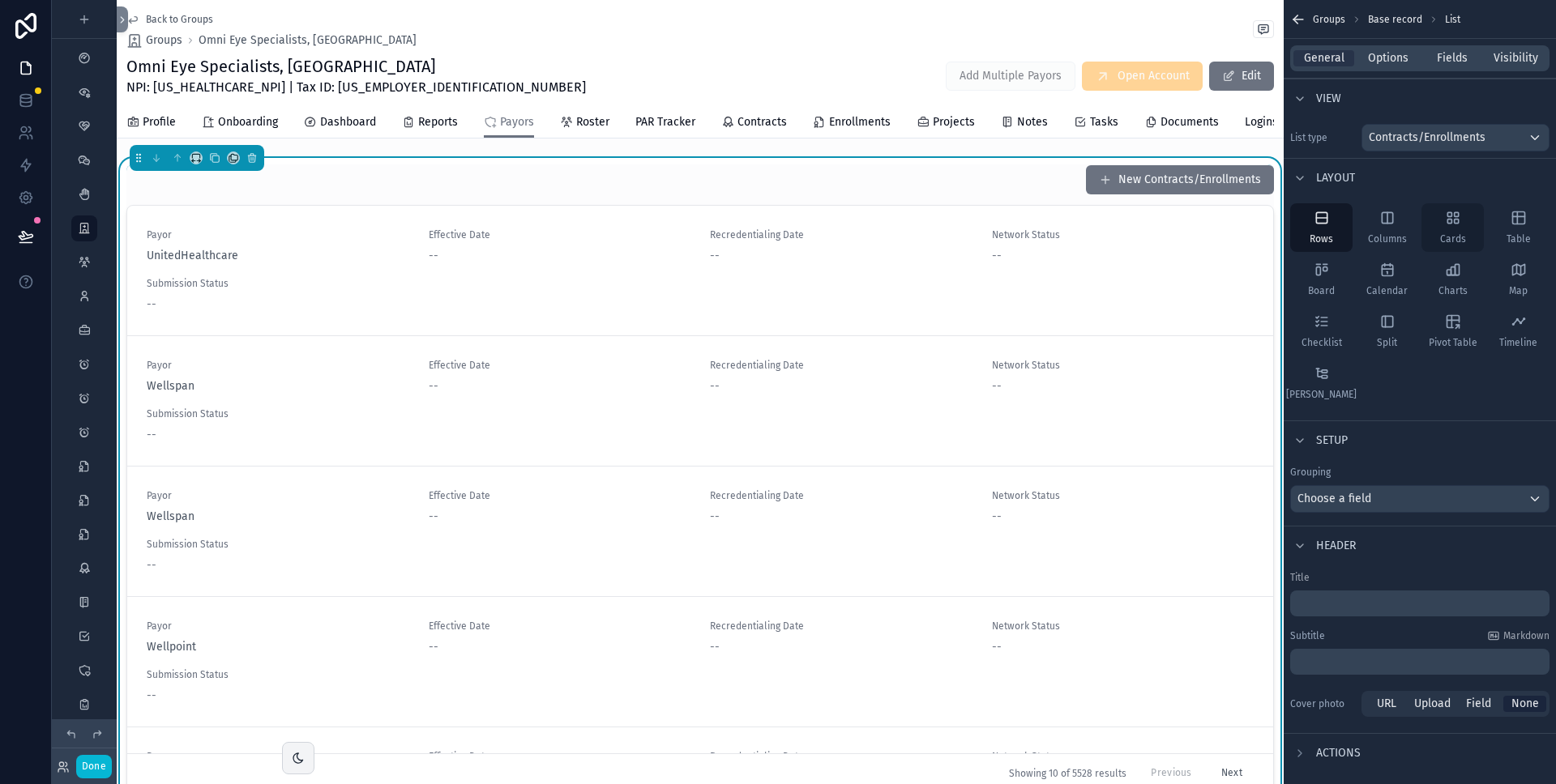
click at [1447, 222] on icon "scrollable content" at bounding box center [1454, 218] width 16 height 16
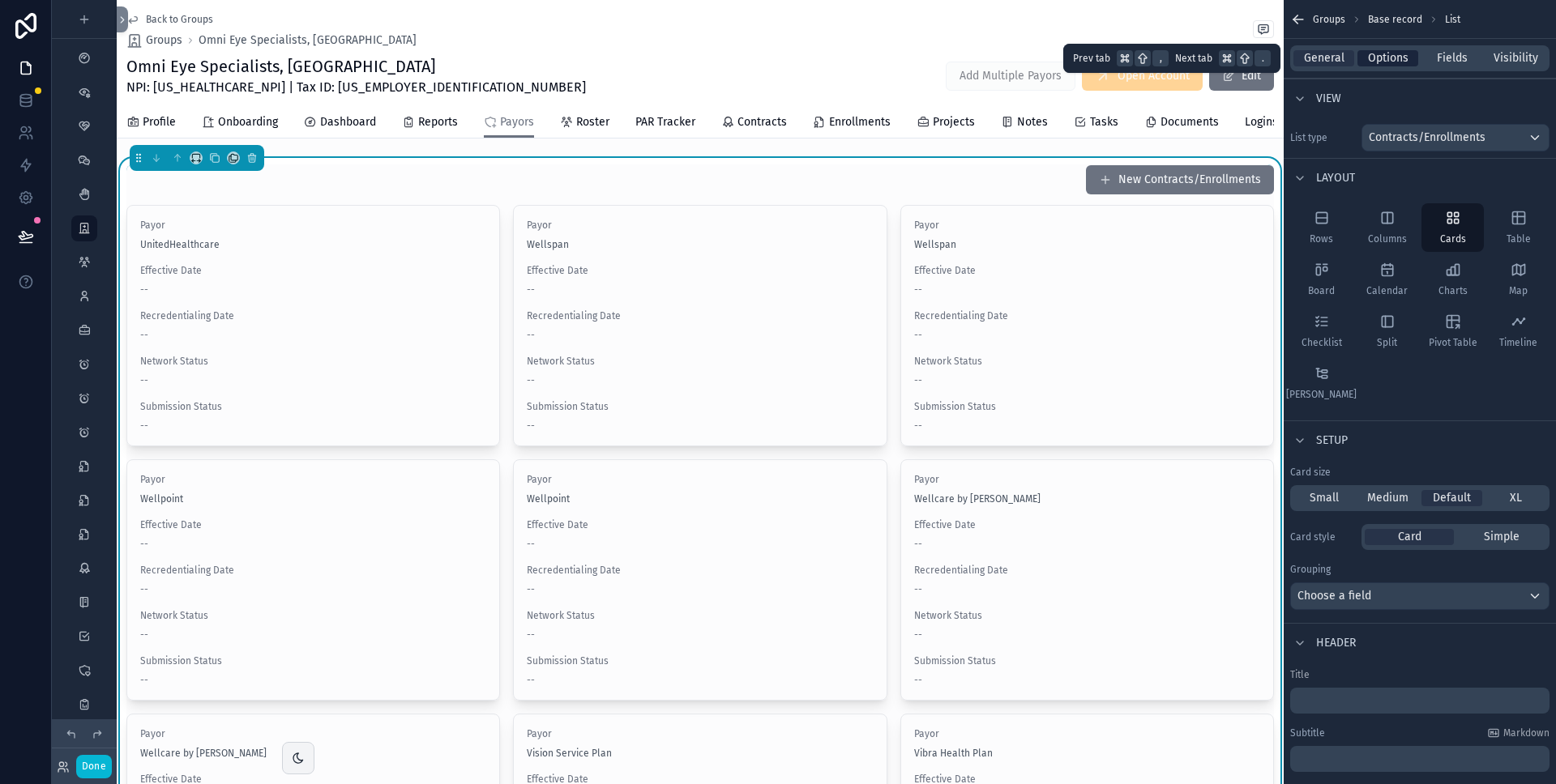
click at [1400, 55] on span "Options" at bounding box center [1388, 58] width 40 height 16
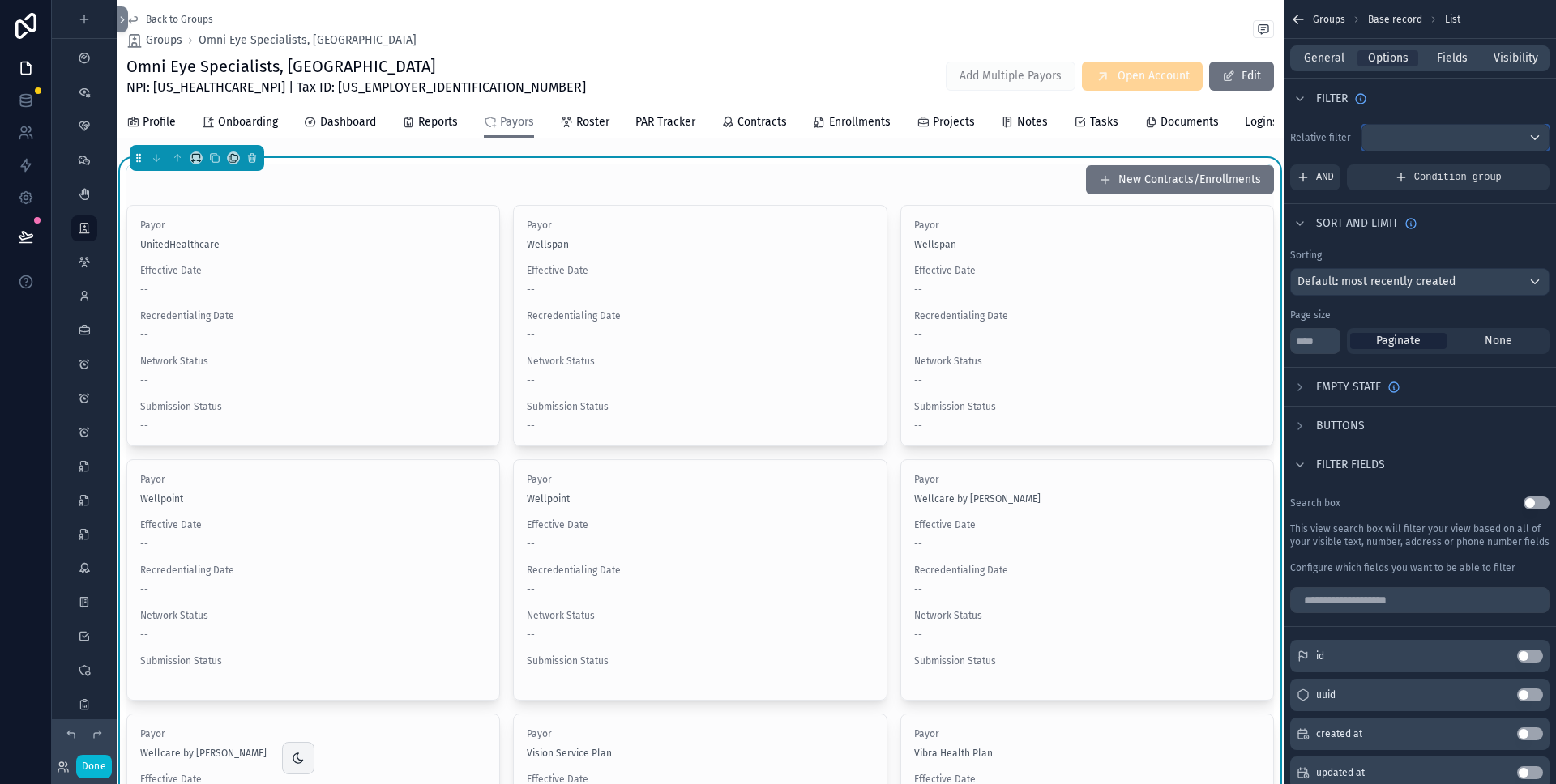
click at [1393, 144] on div "scrollable content" at bounding box center [1455, 137] width 187 height 26
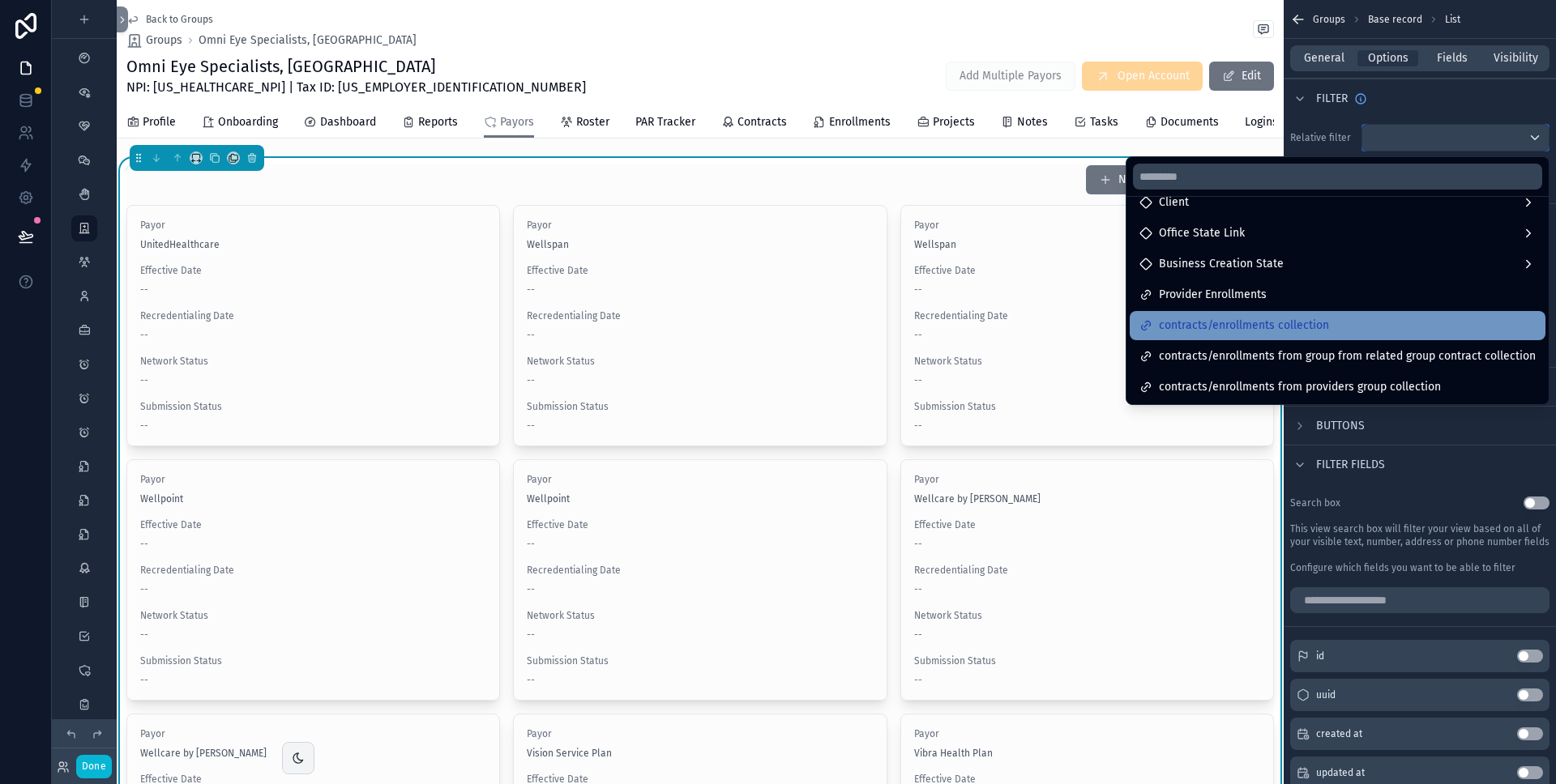
scroll to position [139, 0]
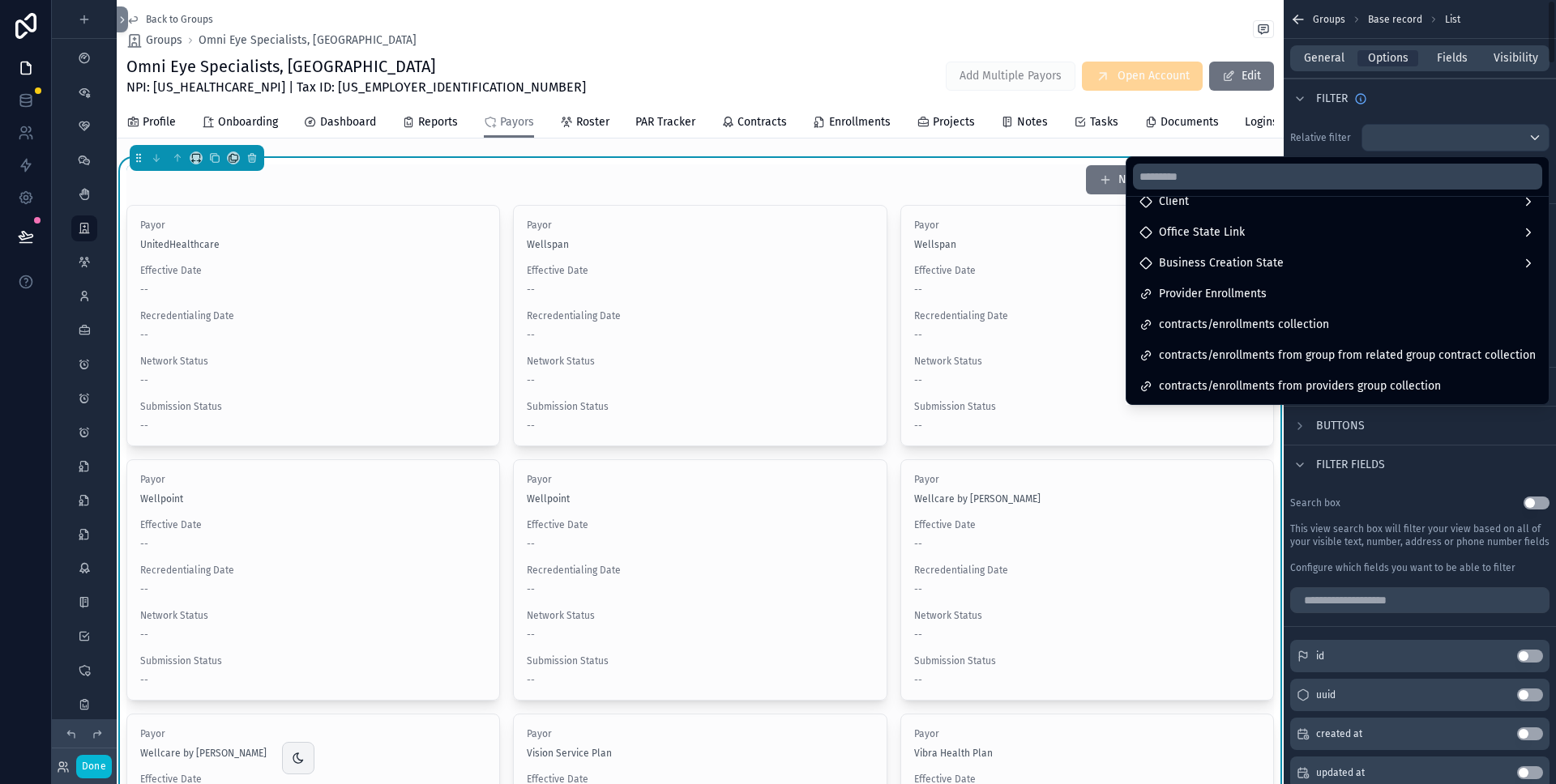
click at [1417, 116] on div "scrollable content" at bounding box center [778, 392] width 1556 height 784
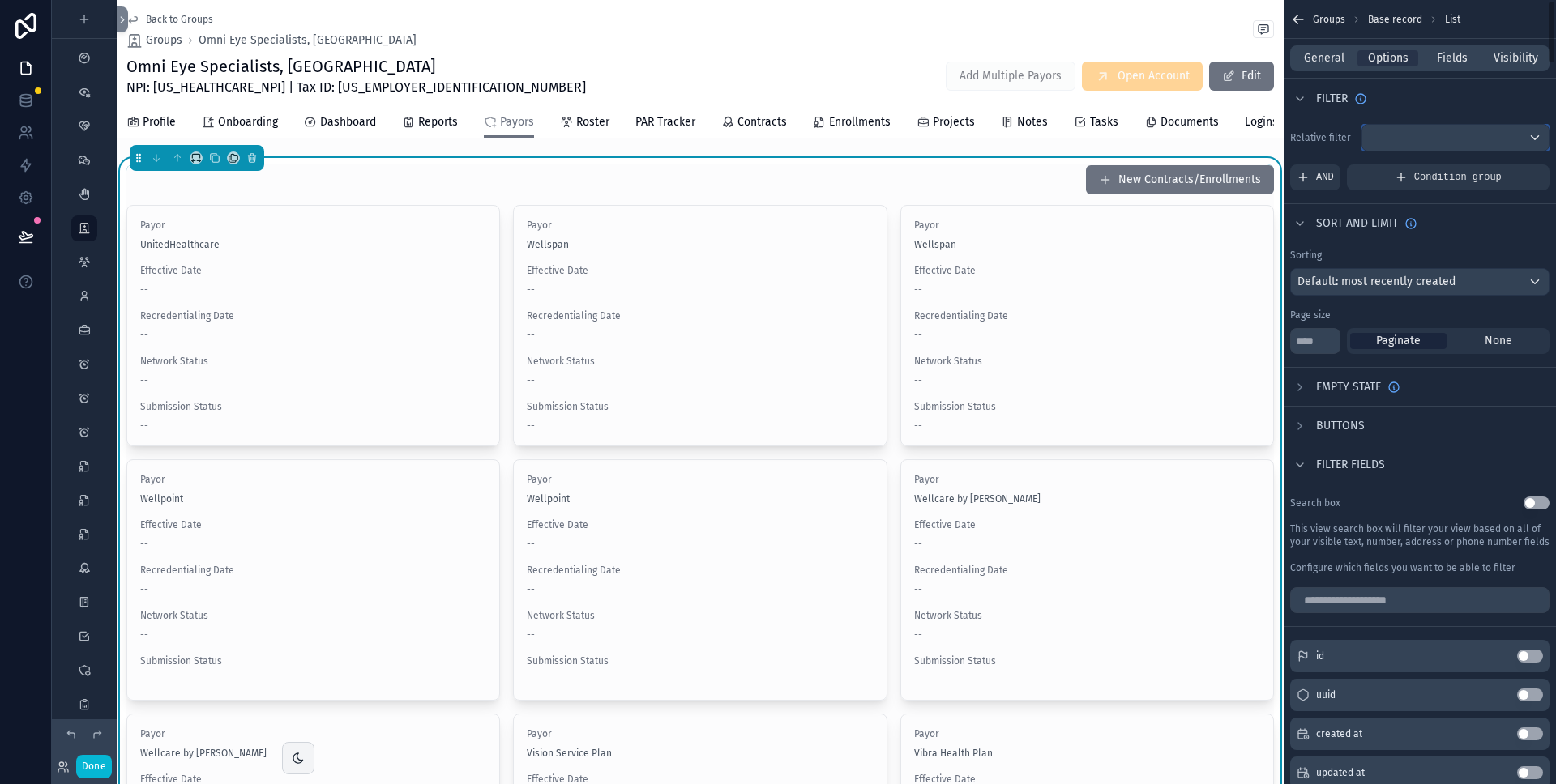
click at [1424, 145] on div "scrollable content" at bounding box center [1455, 137] width 187 height 26
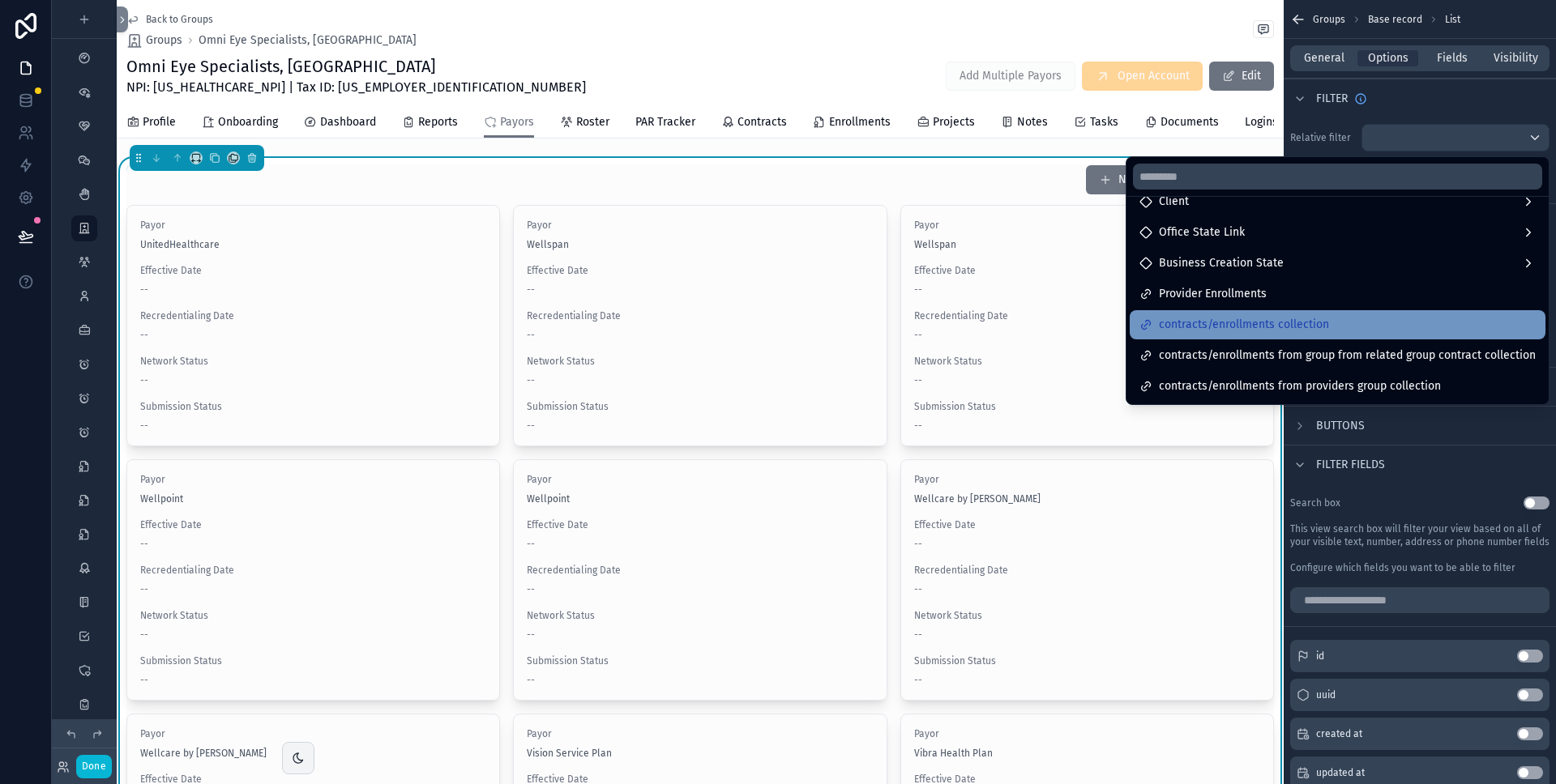
click at [1236, 323] on span "contracts/enrollments collection" at bounding box center [1245, 325] width 170 height 20
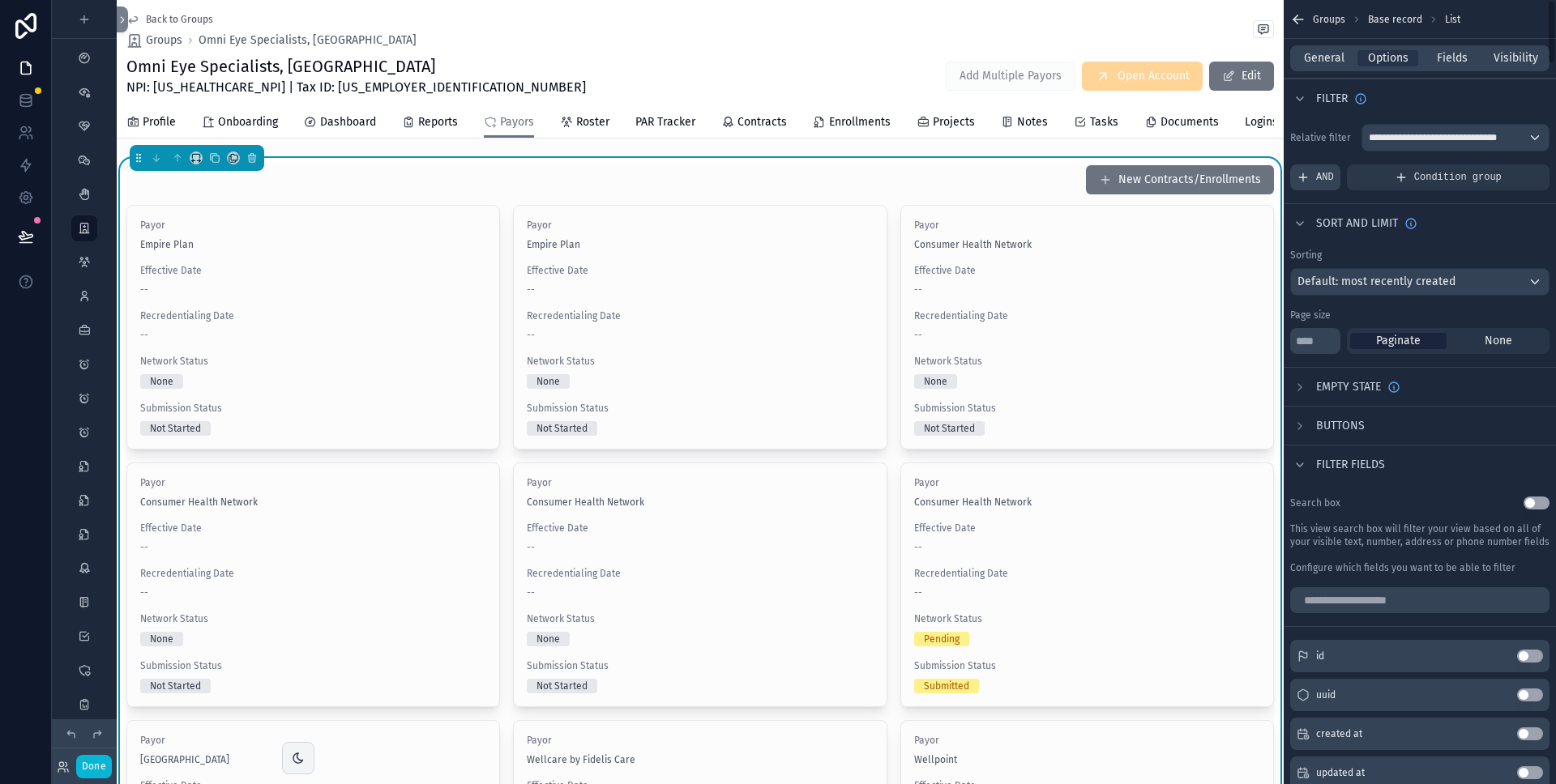
click at [1321, 180] on span "AND" at bounding box center [1325, 178] width 18 height 13
click at [1513, 165] on icon "scrollable content" at bounding box center [1509, 166] width 10 height 10
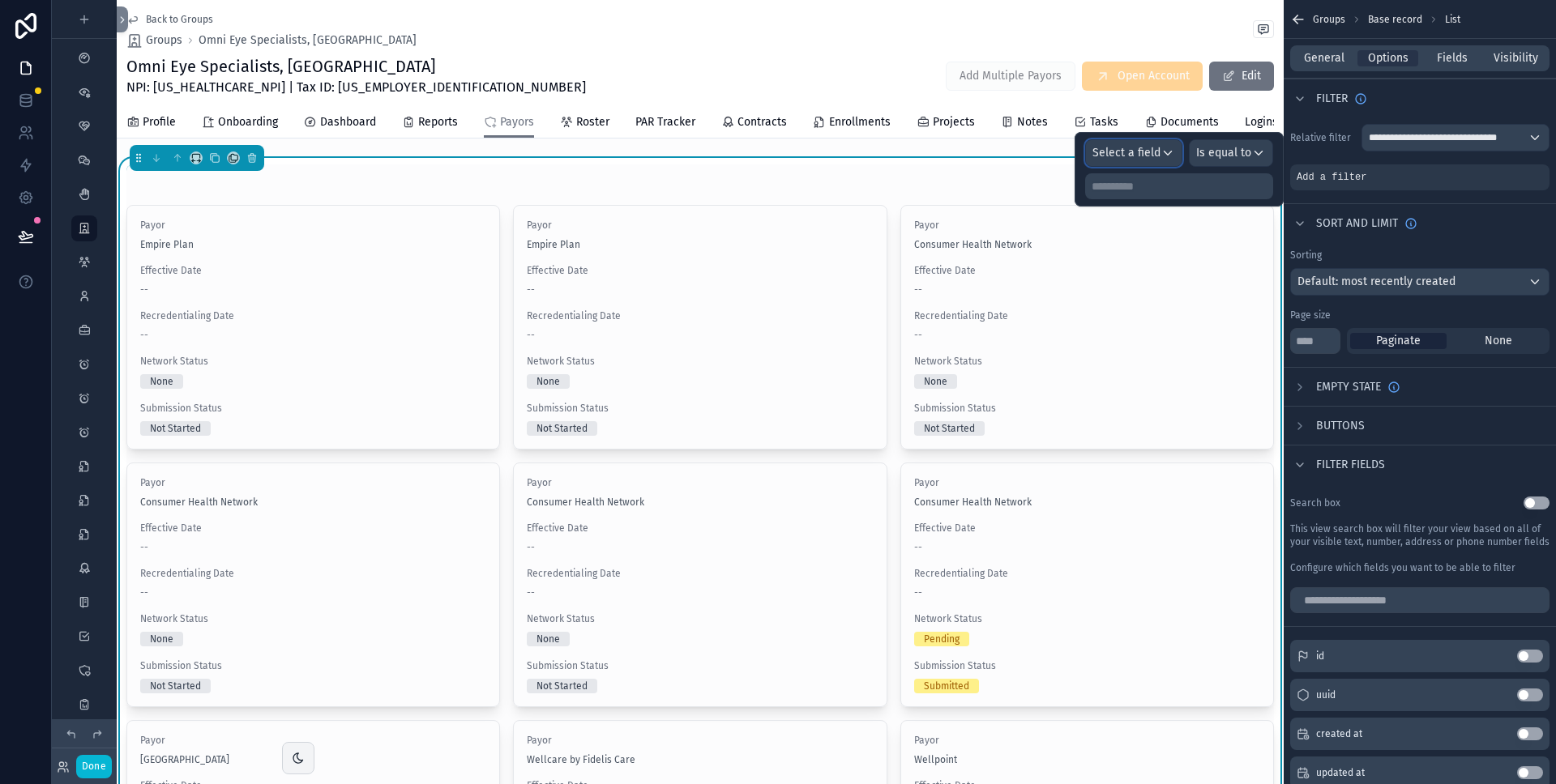
click at [1148, 151] on span "Select a field" at bounding box center [1127, 152] width 68 height 13
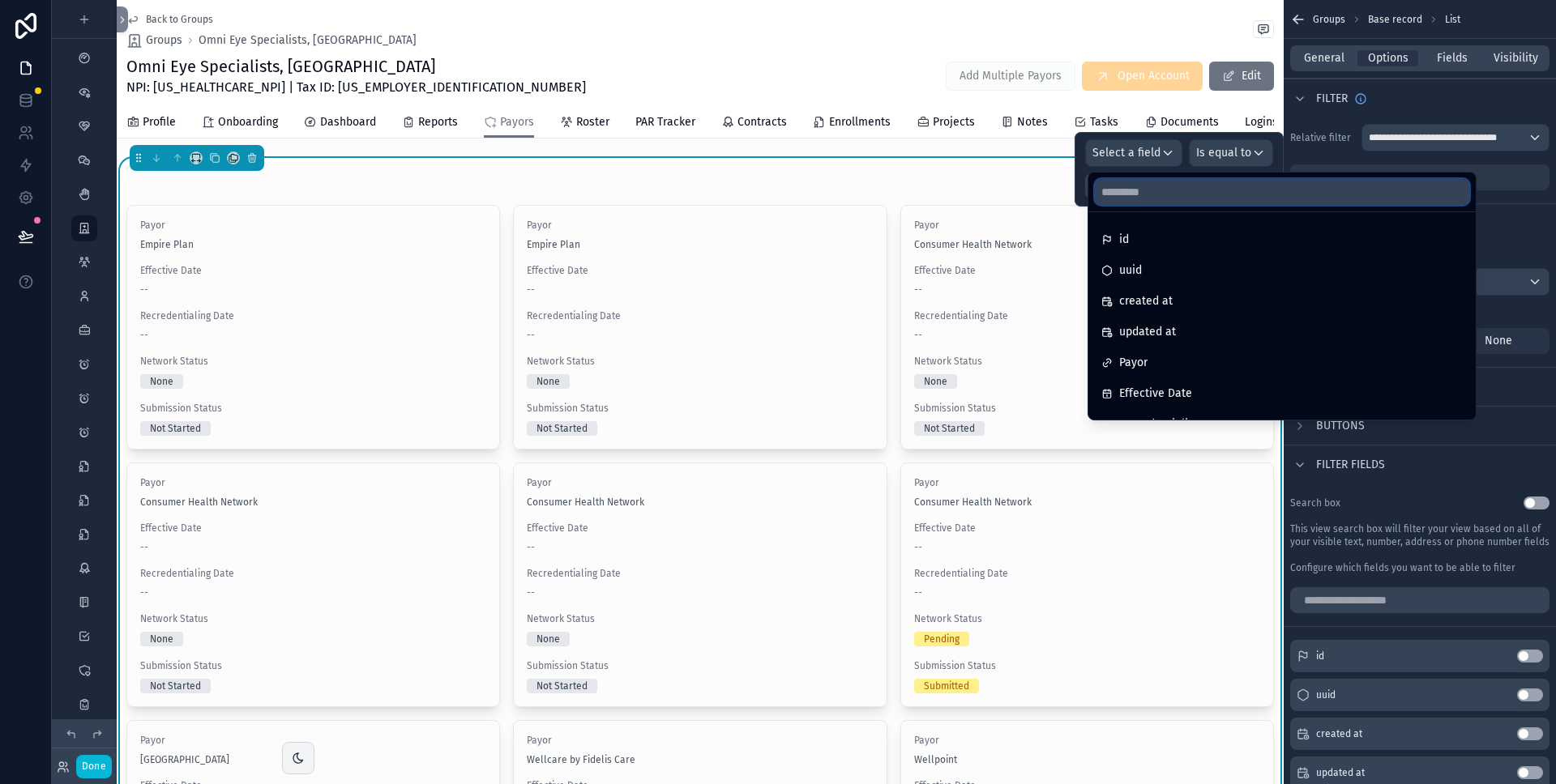
click at [1126, 198] on input "text" at bounding box center [1281, 192] width 374 height 26
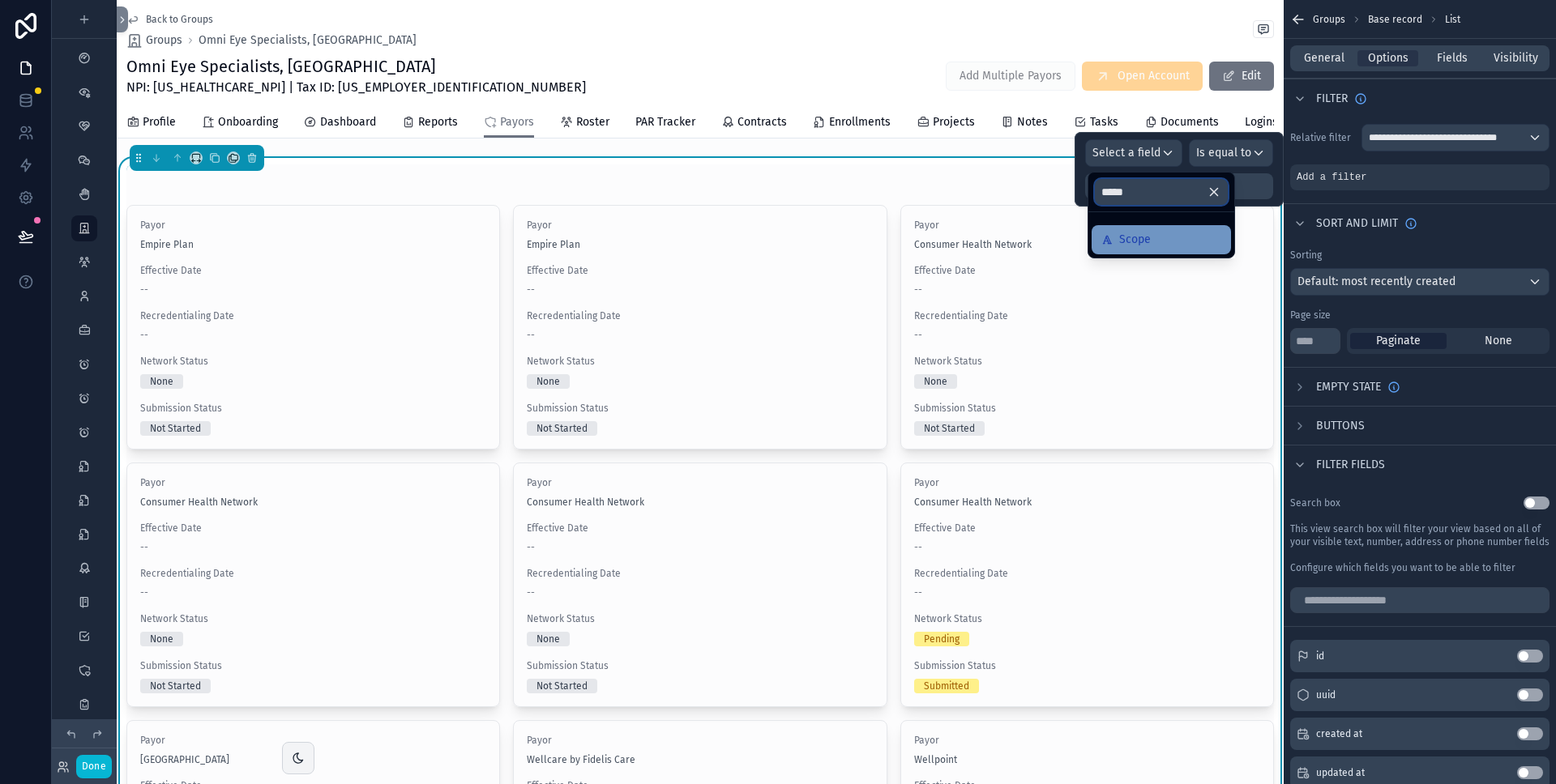
type input "*****"
click at [1127, 248] on span "Scope" at bounding box center [1134, 240] width 31 height 20
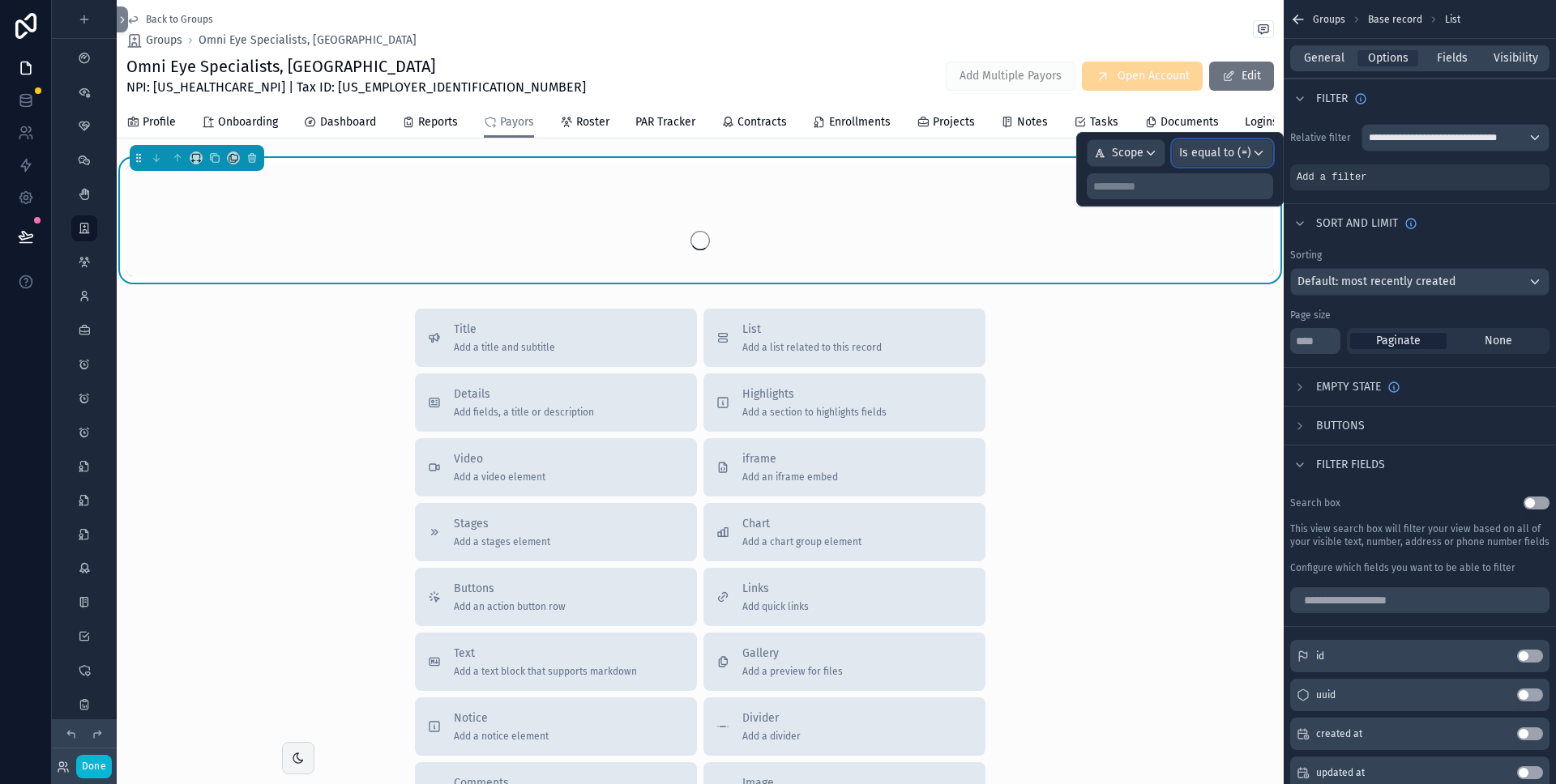
click at [1242, 154] on span "Is equal to (=)" at bounding box center [1215, 153] width 72 height 16
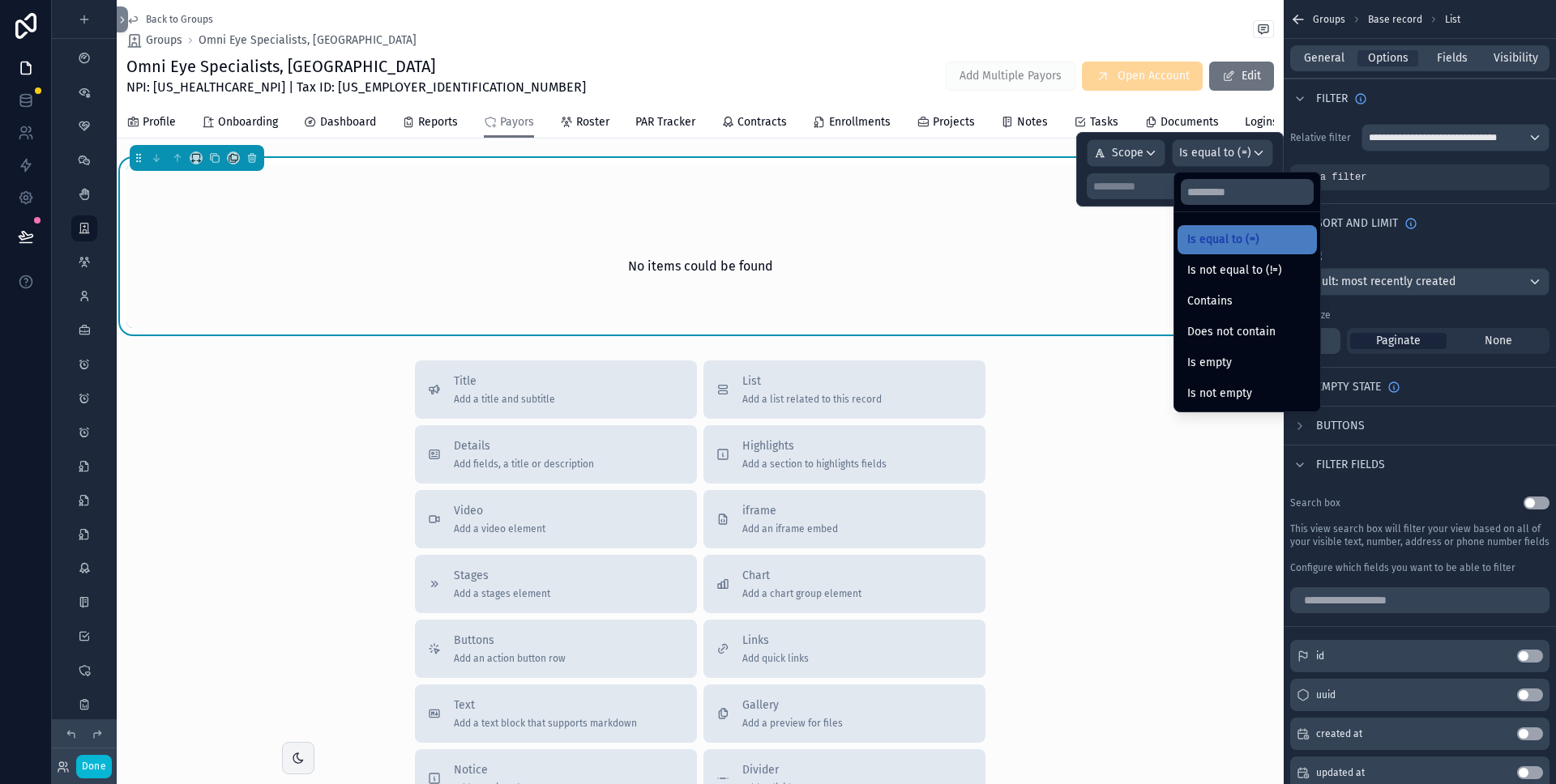
click at [1206, 292] on span "Contains" at bounding box center [1210, 301] width 46 height 20
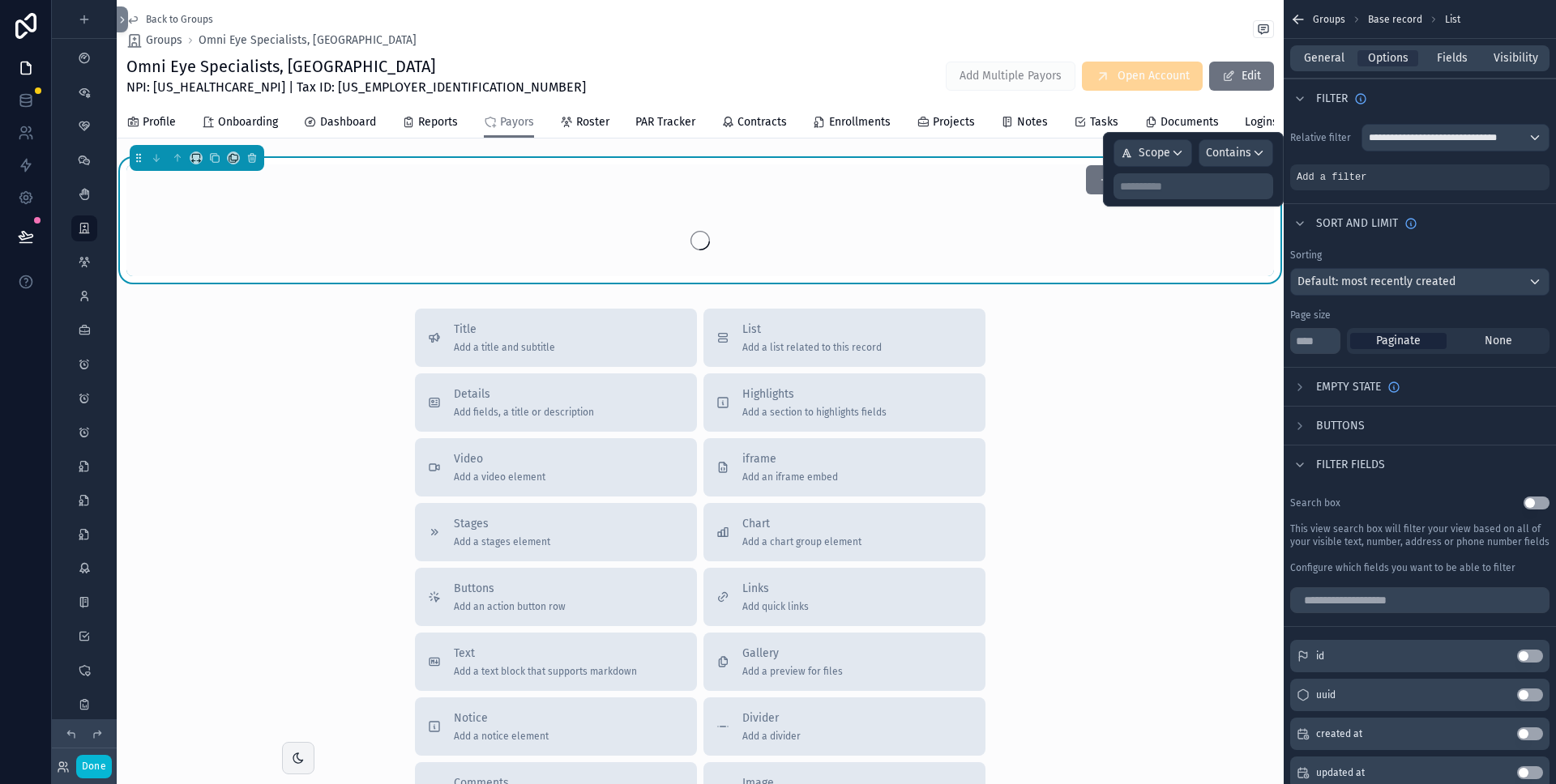
click at [1167, 188] on p "**********" at bounding box center [1194, 187] width 150 height 16
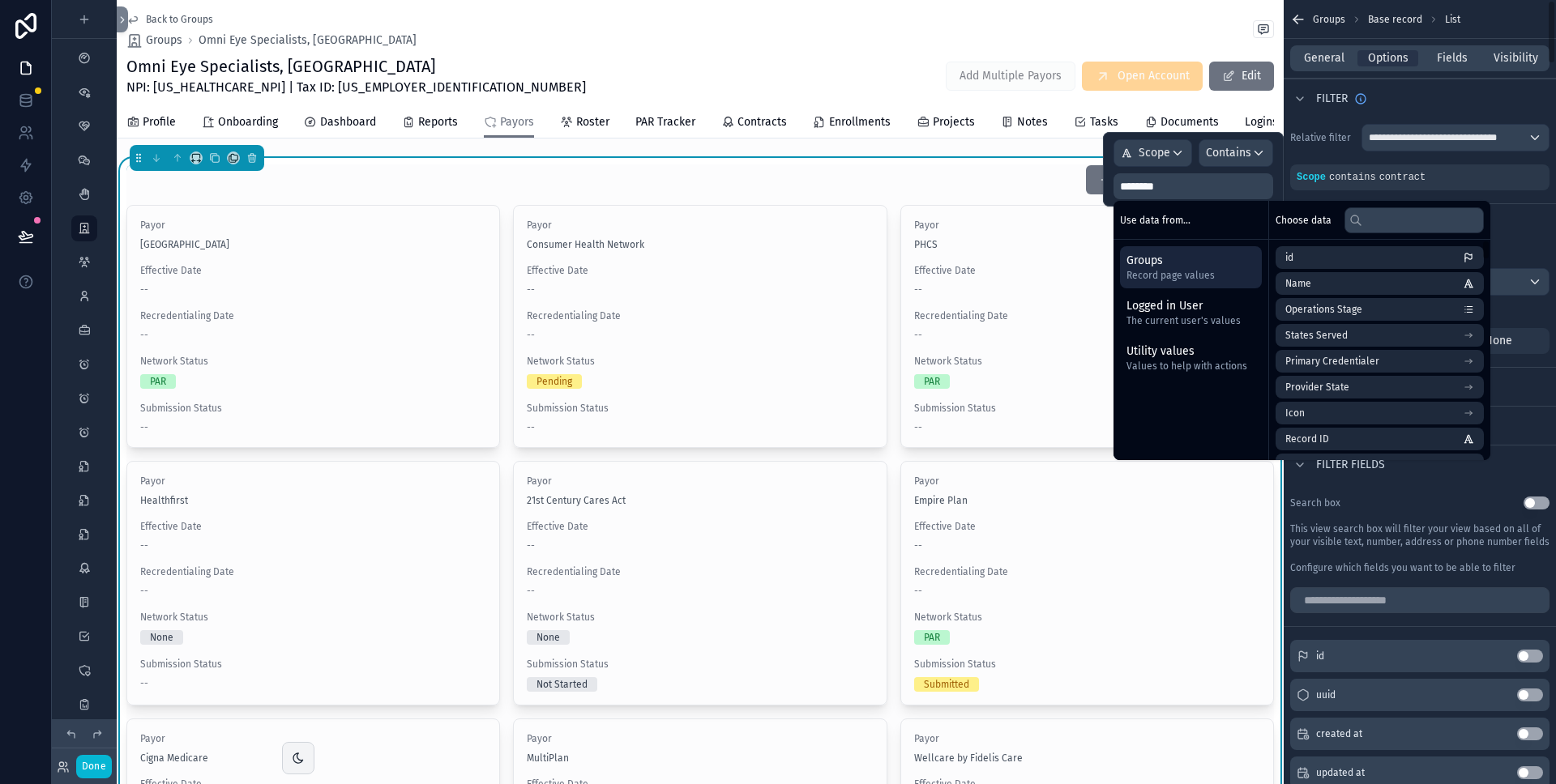
click at [1490, 69] on div "General Options Fields Visibility" at bounding box center [1420, 58] width 259 height 26
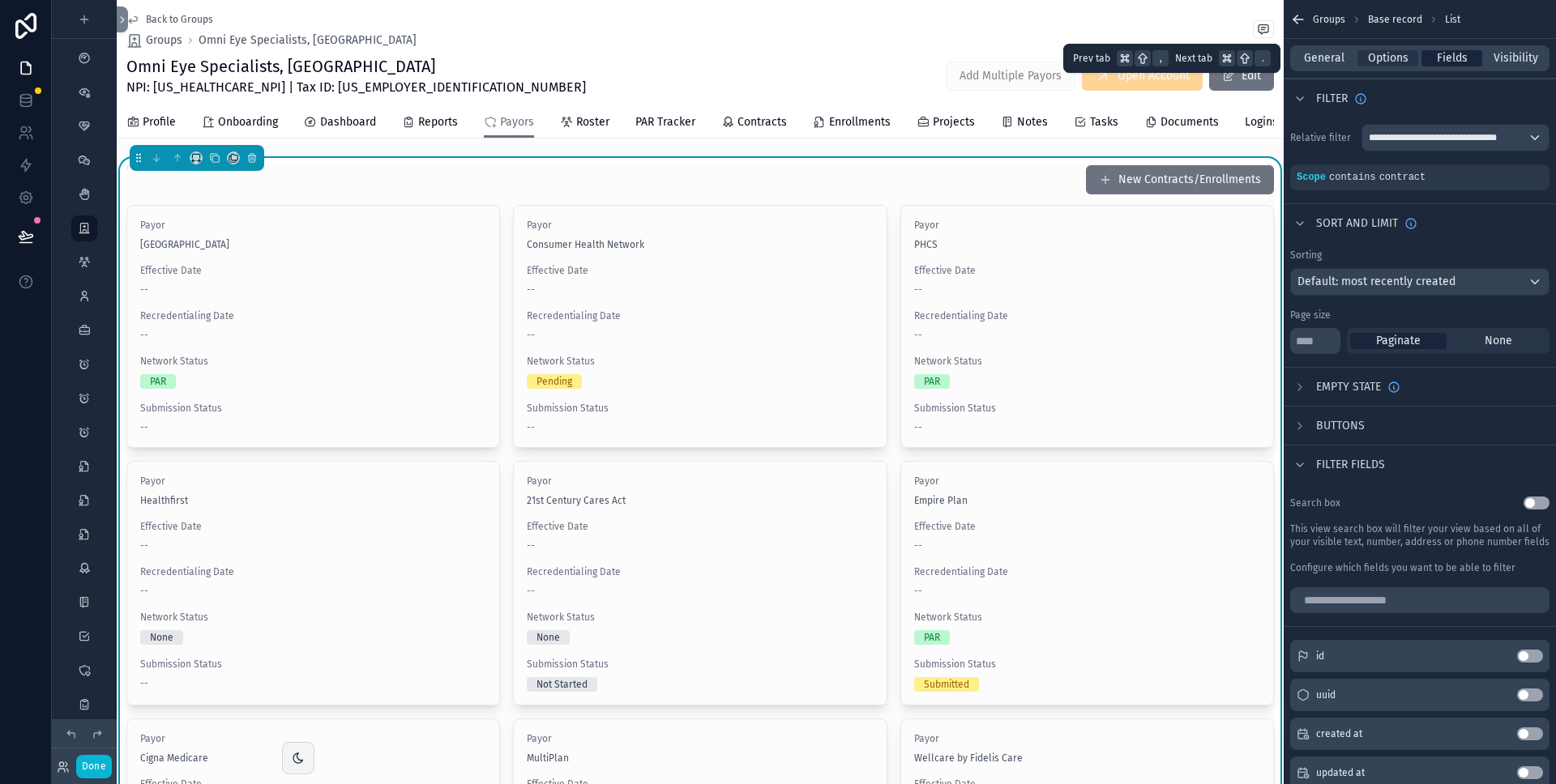
click at [1473, 61] on div "Fields" at bounding box center [1452, 58] width 61 height 16
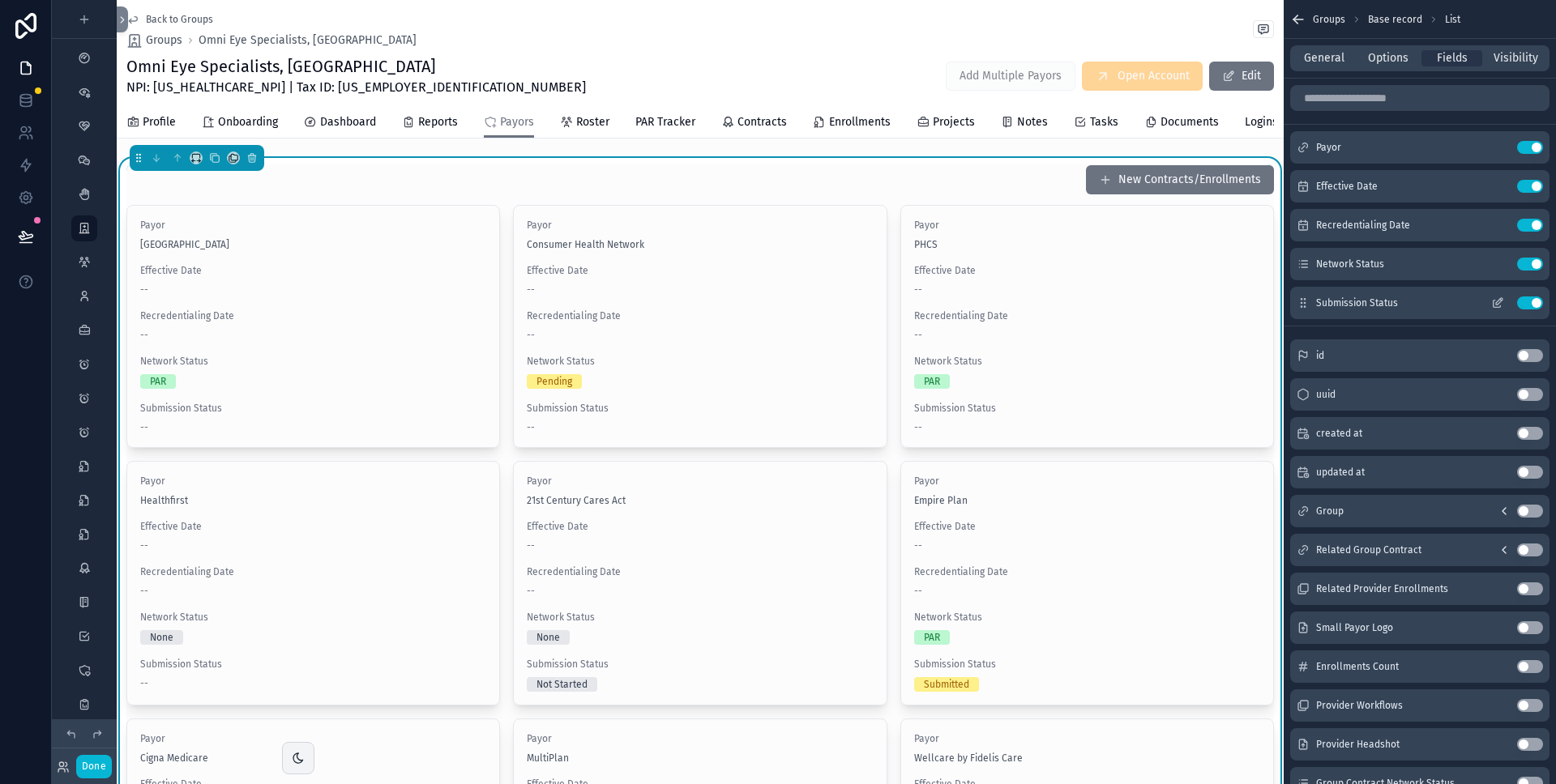
click at [1523, 304] on button "Use setting" at bounding box center [1530, 303] width 26 height 13
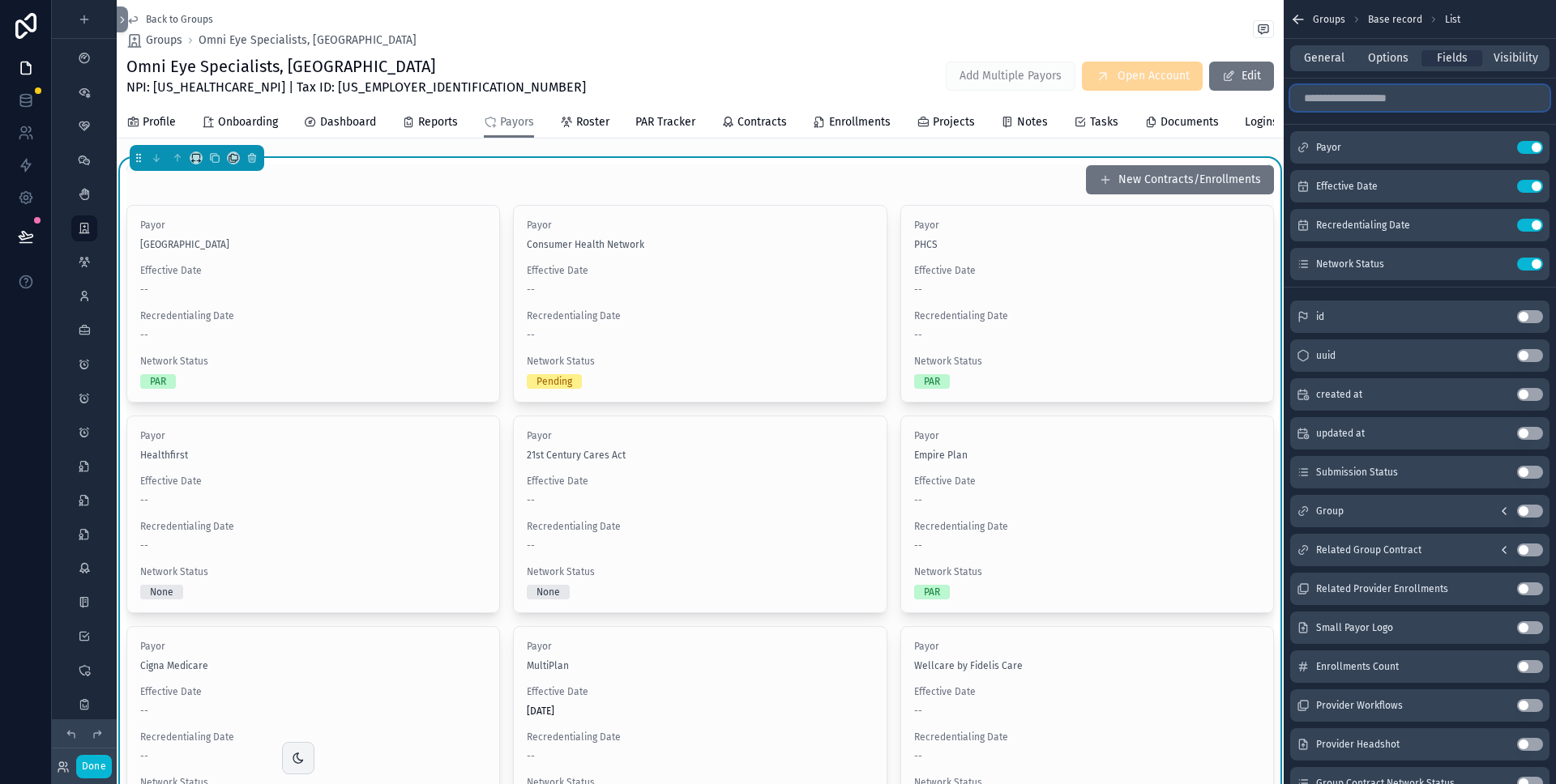
click at [1389, 104] on input "scrollable content" at bounding box center [1420, 98] width 259 height 26
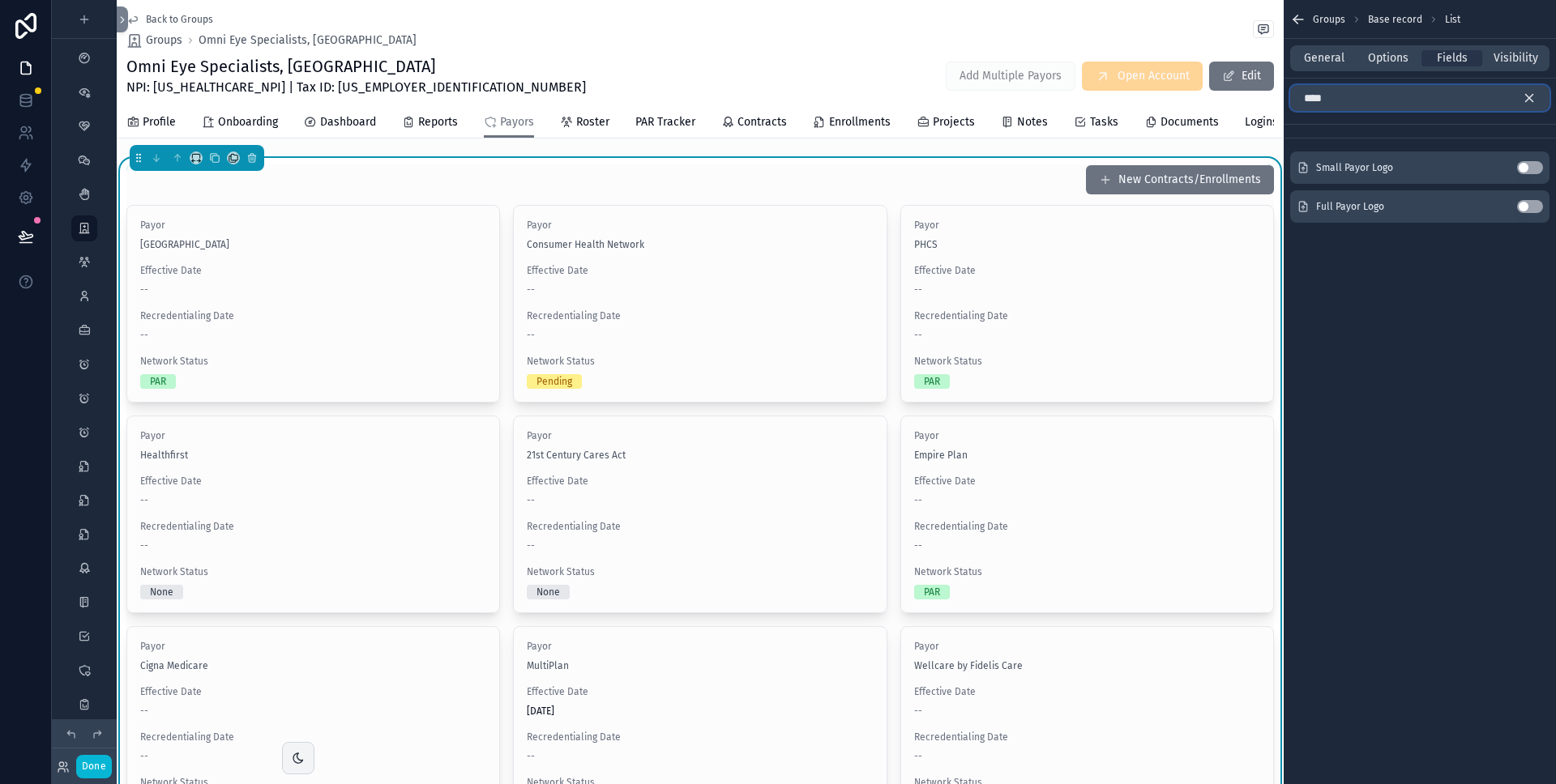
type input "****"
click at [1537, 205] on button "Use setting" at bounding box center [1530, 206] width 26 height 13
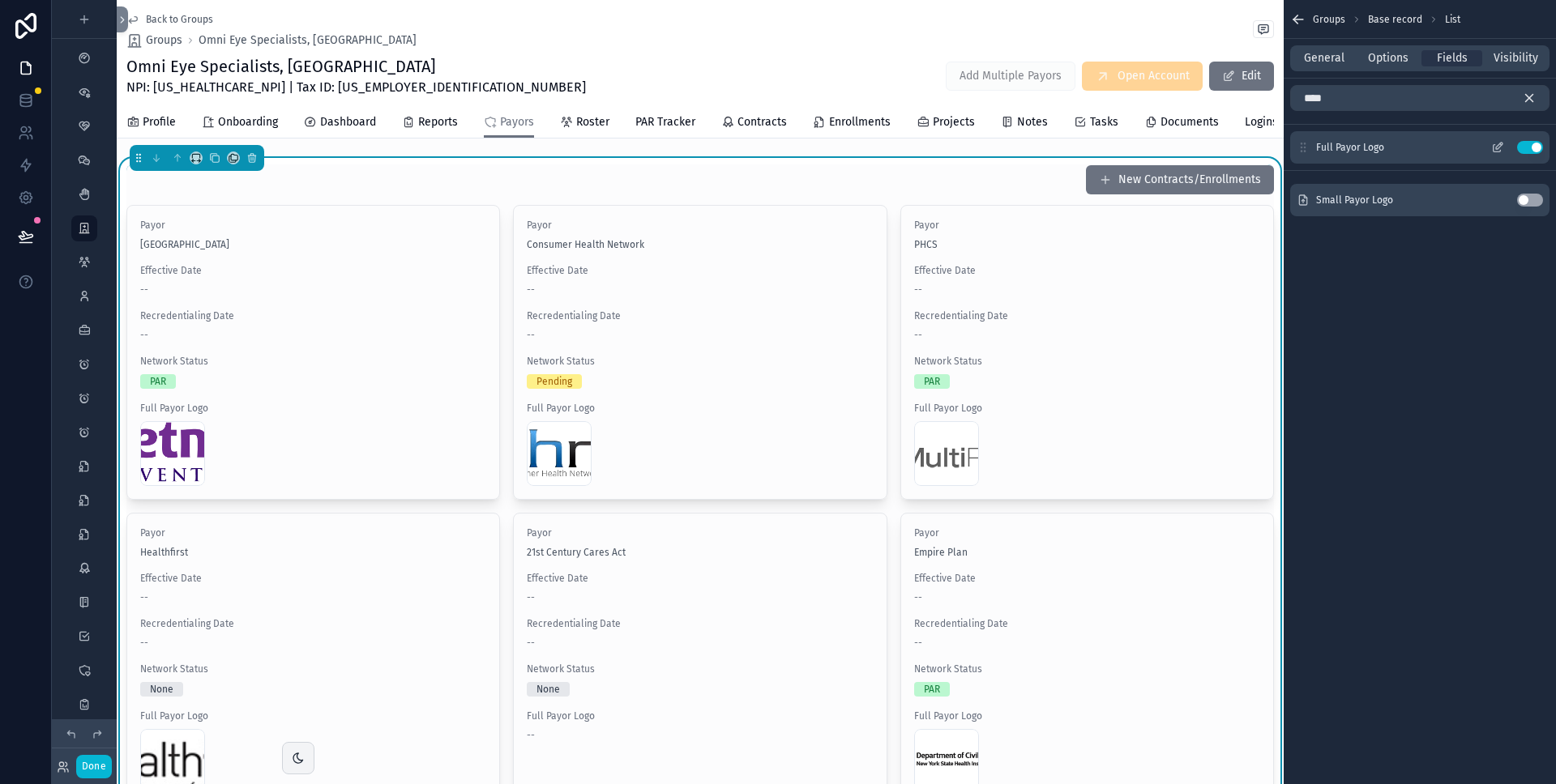
click at [1505, 147] on button "scrollable content" at bounding box center [1498, 147] width 26 height 13
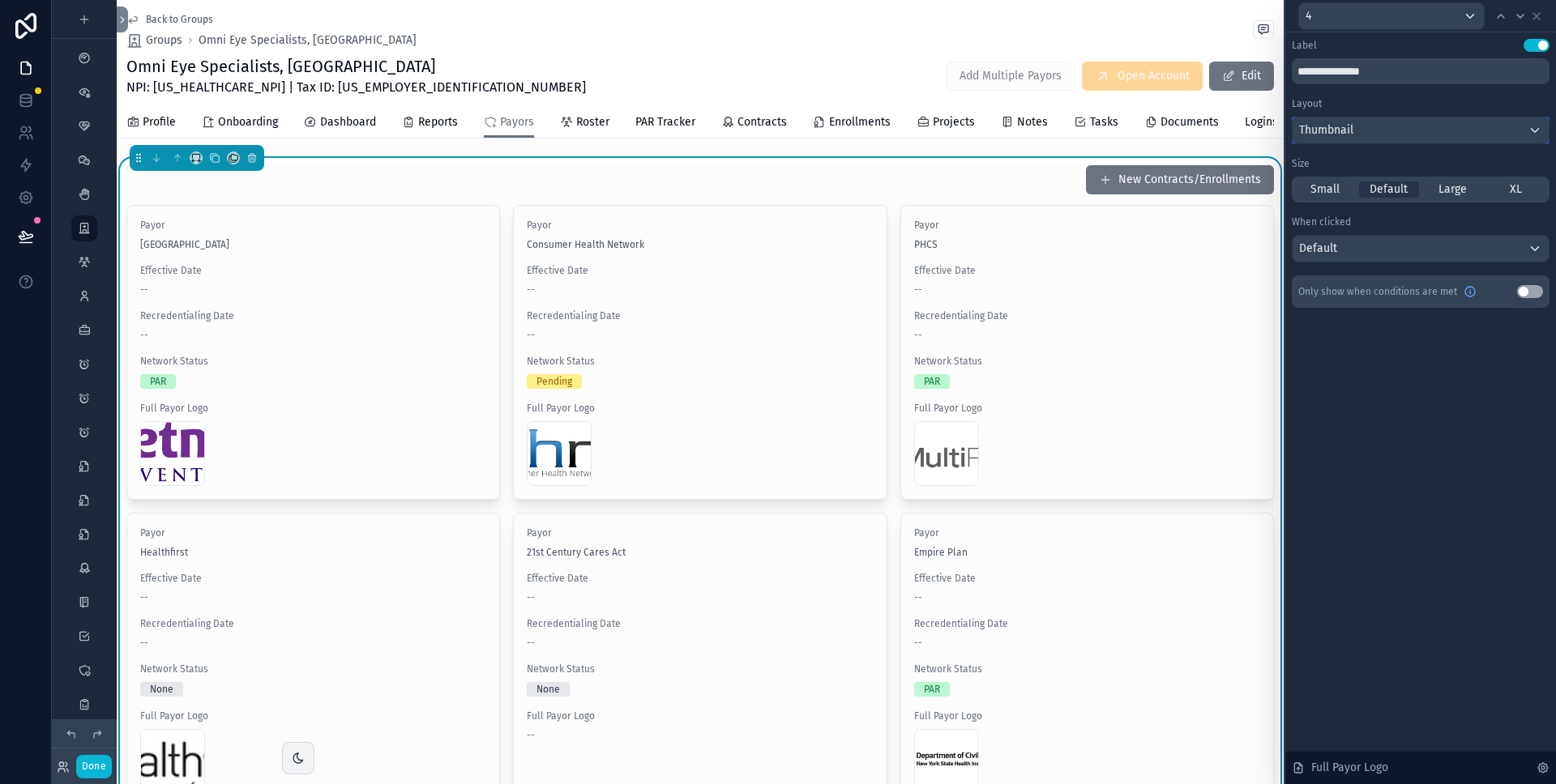
click at [1382, 132] on div "Thumbnail" at bounding box center [1421, 130] width 256 height 26
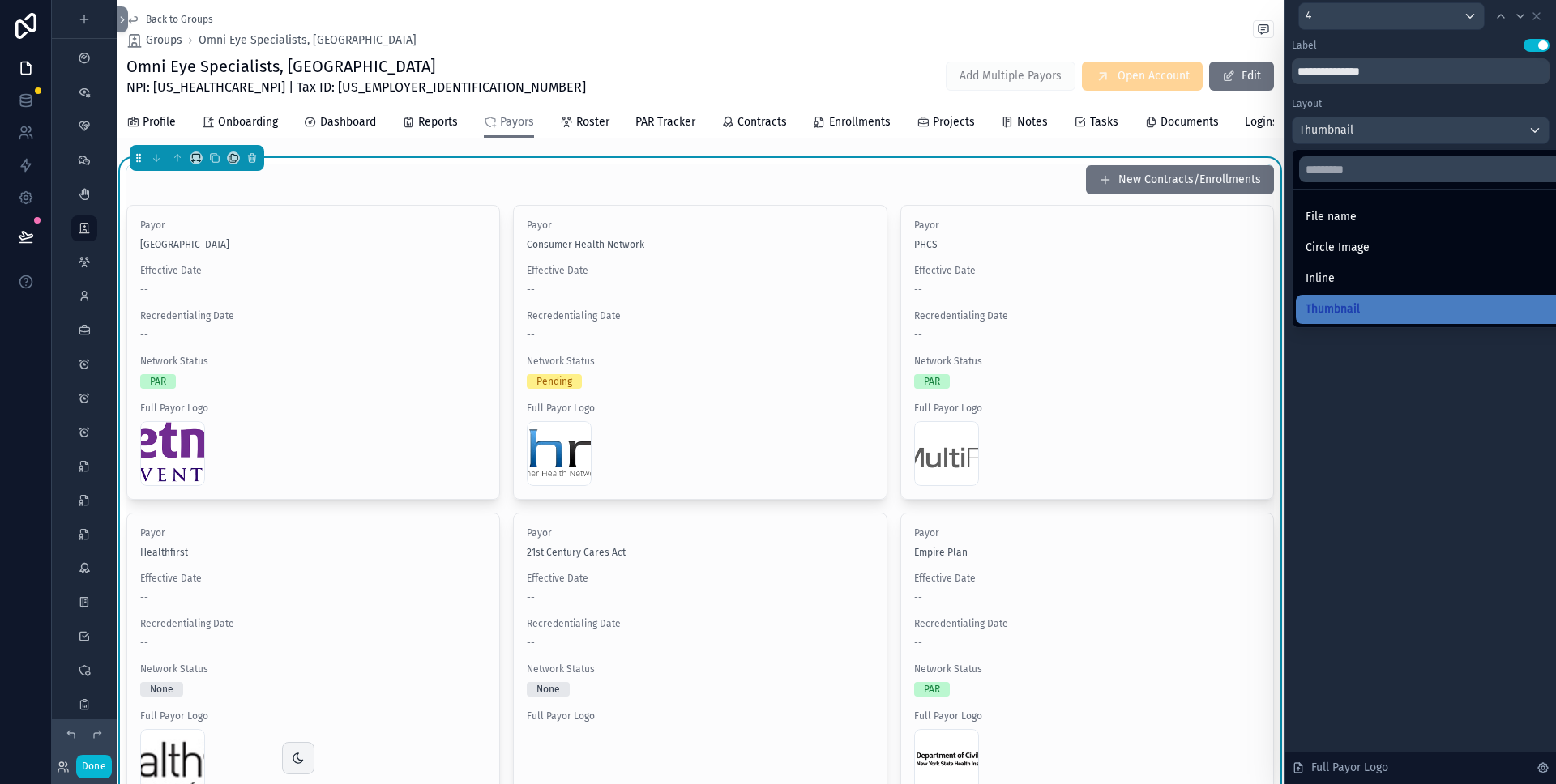
click at [1408, 108] on div at bounding box center [1421, 392] width 271 height 784
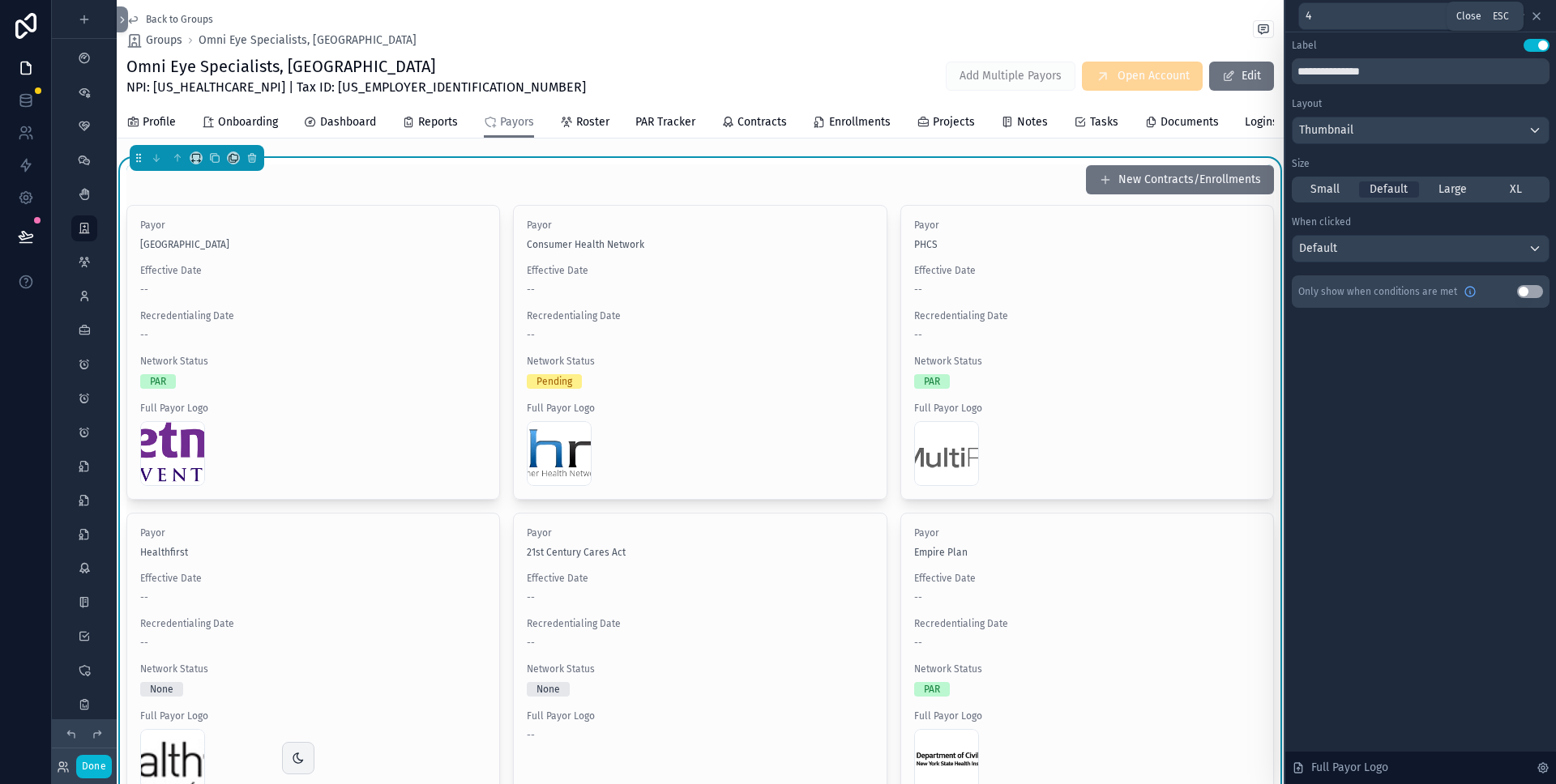
click at [1539, 16] on icon at bounding box center [1536, 16] width 13 height 13
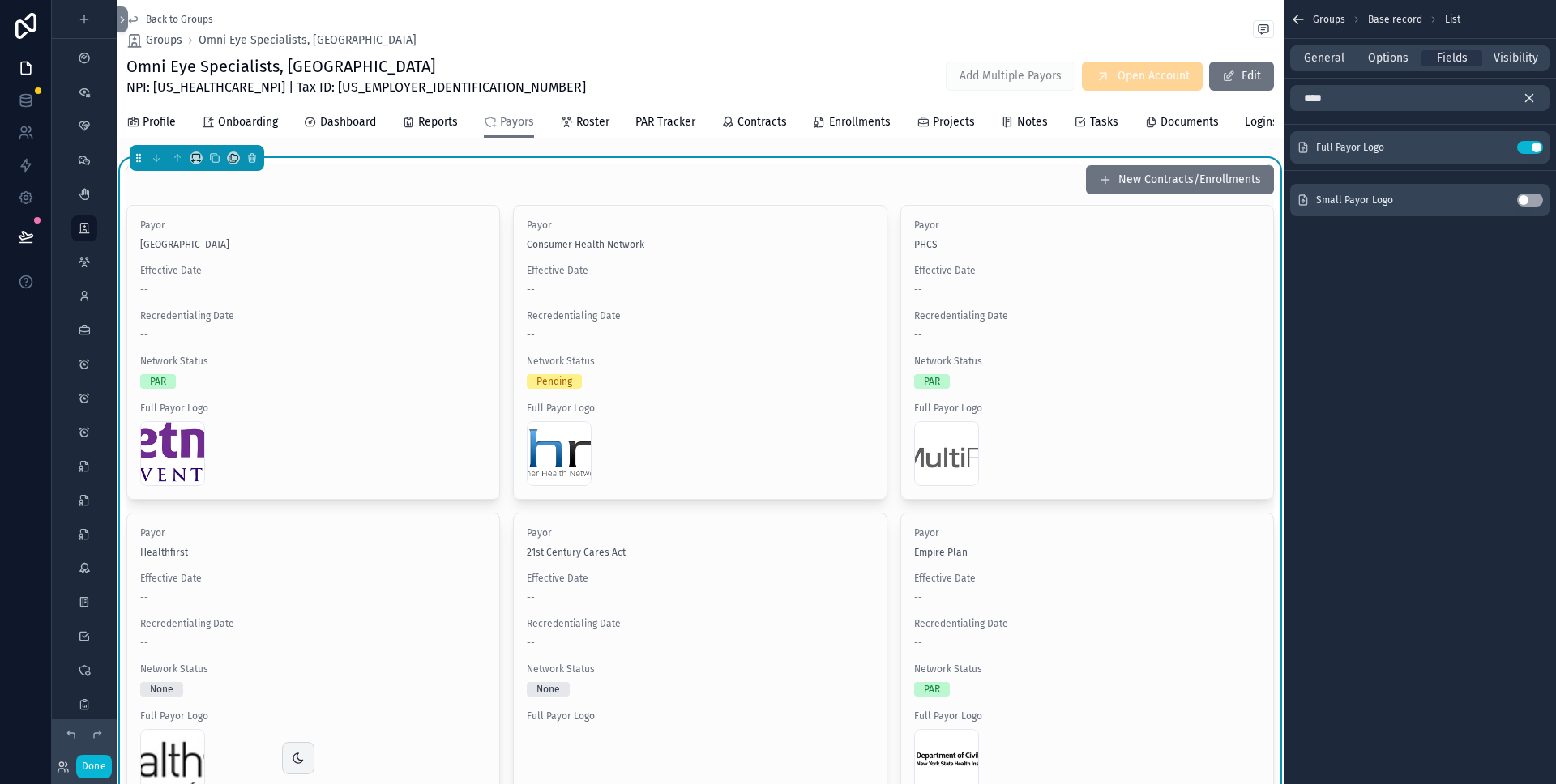
click at [1527, 92] on icon "scrollable content" at bounding box center [1529, 98] width 14 height 14
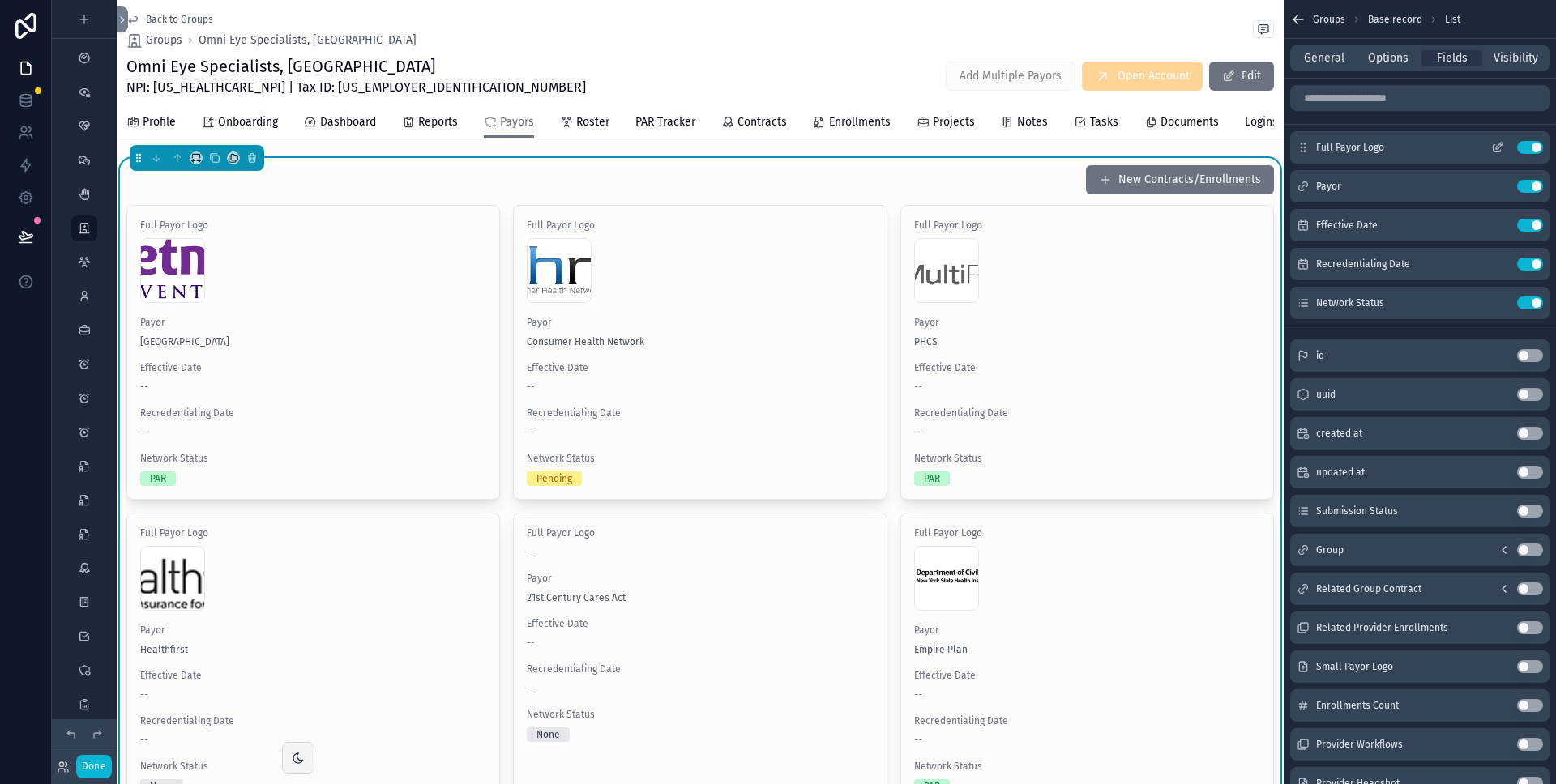
click at [1496, 145] on icon "scrollable content" at bounding box center [1498, 149] width 7 height 7
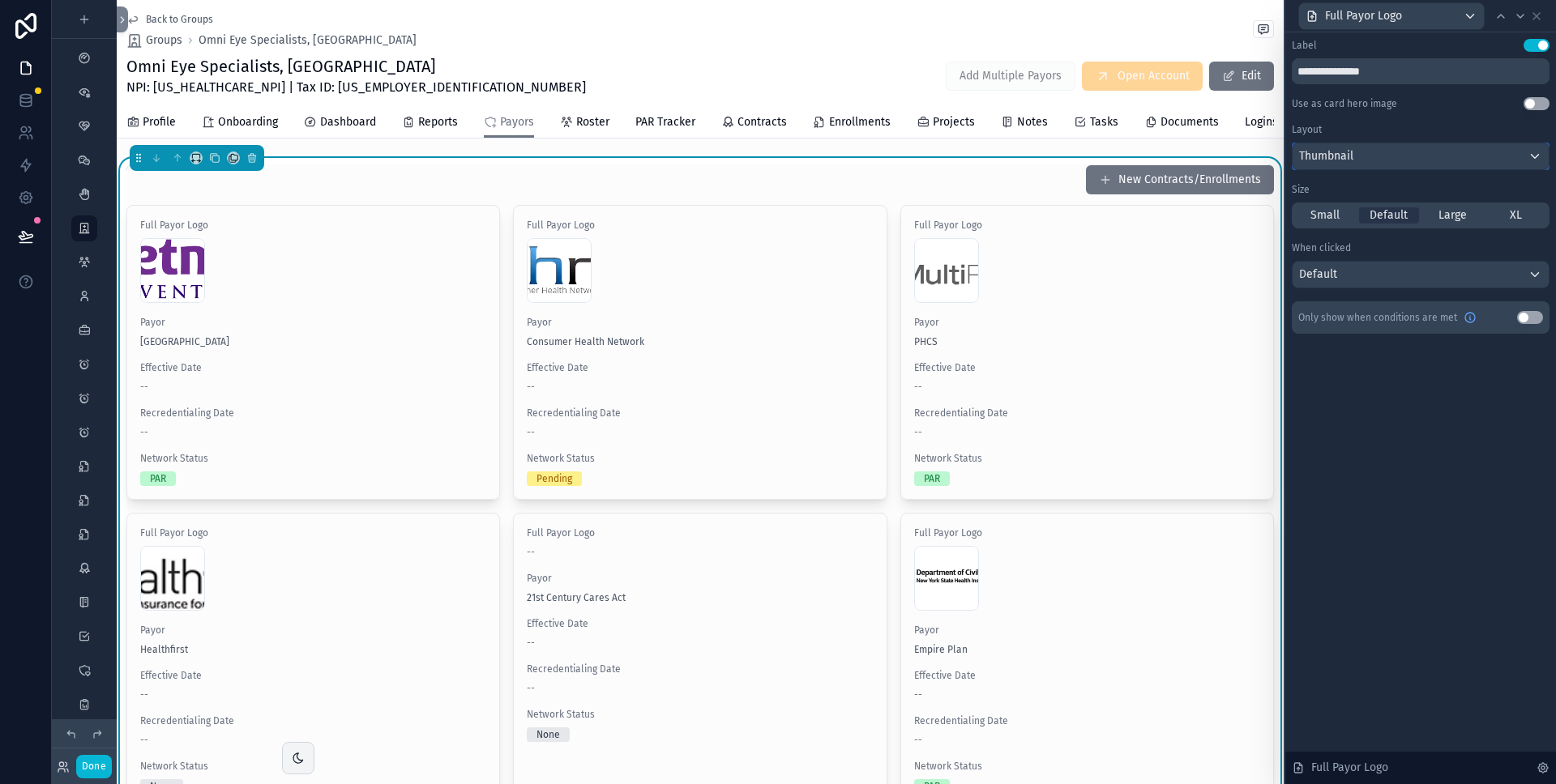
click at [1459, 154] on div "Thumbnail" at bounding box center [1421, 156] width 256 height 26
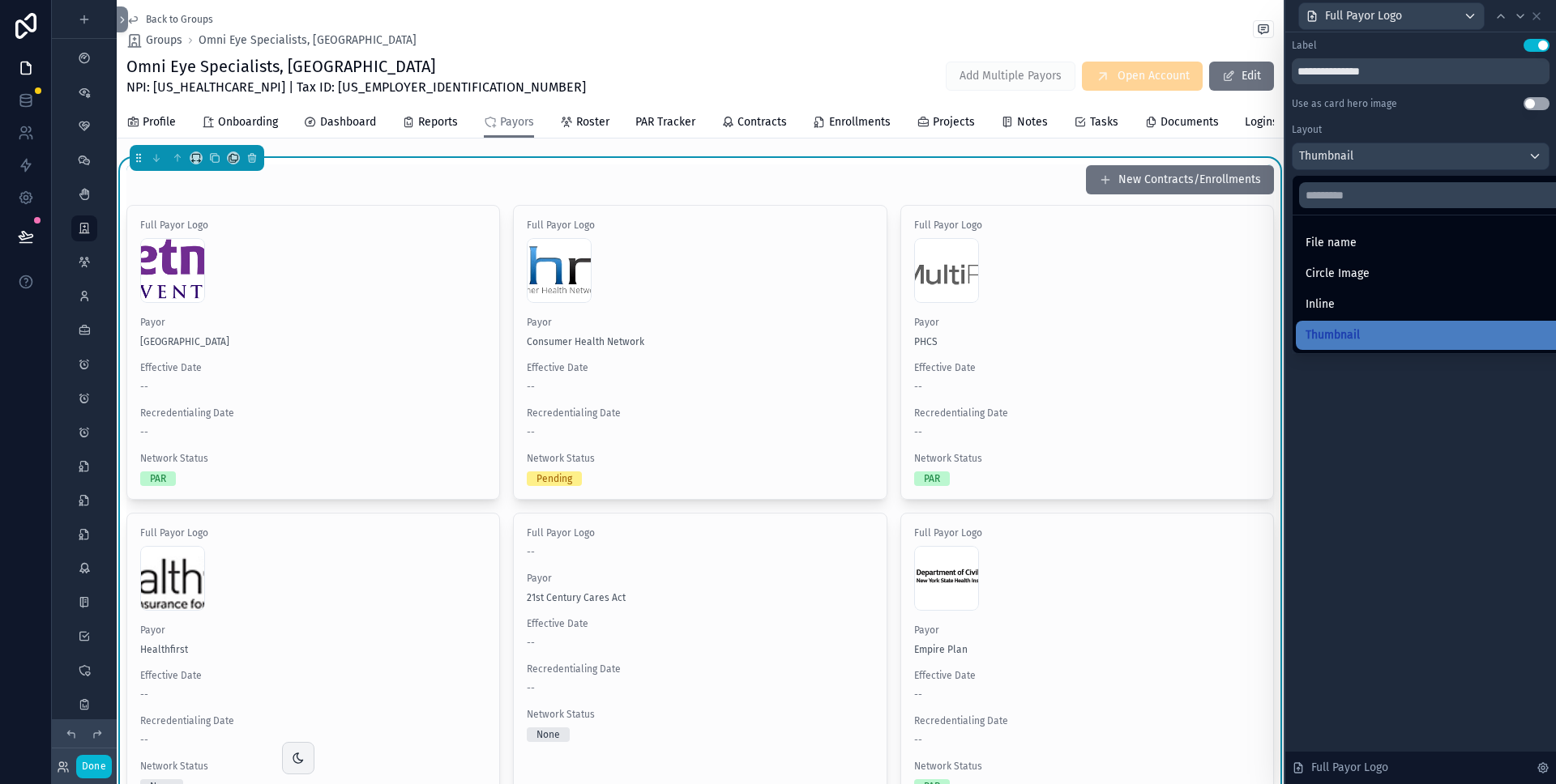
click at [1447, 134] on div at bounding box center [1421, 392] width 271 height 784
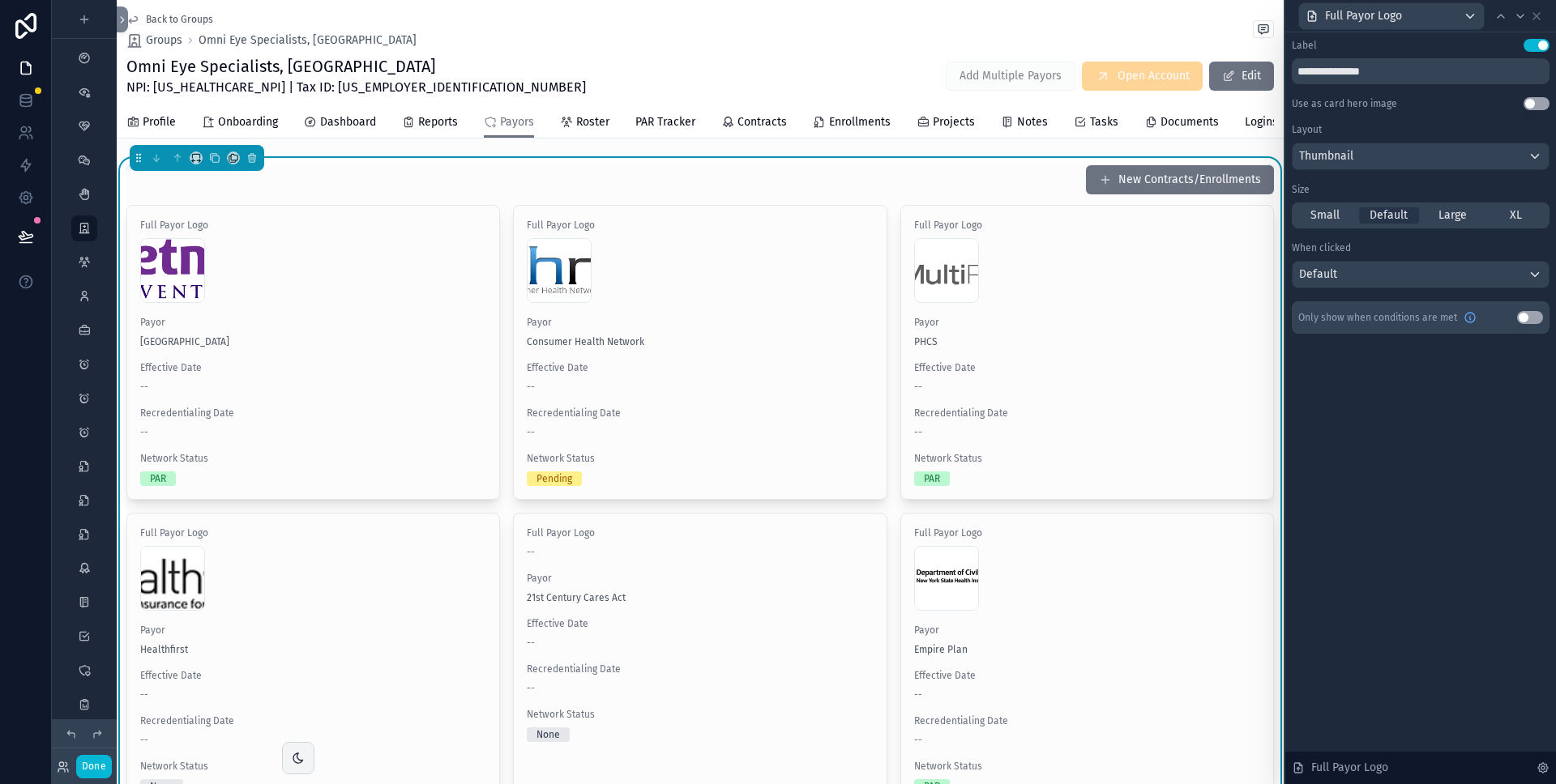
click at [1532, 103] on button "Use setting" at bounding box center [1536, 103] width 26 height 13
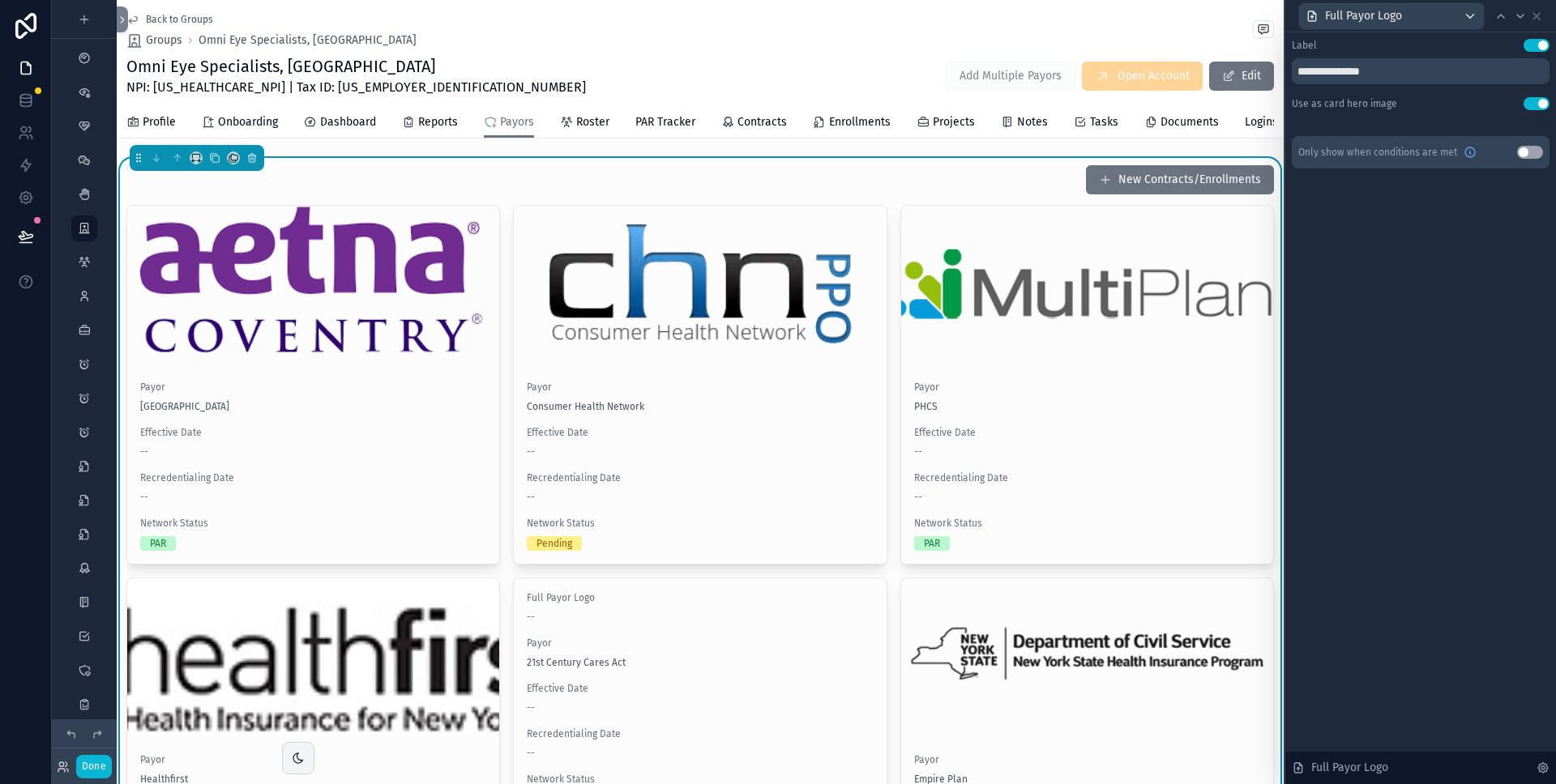
click at [1532, 103] on button "Use setting" at bounding box center [1536, 103] width 26 height 13
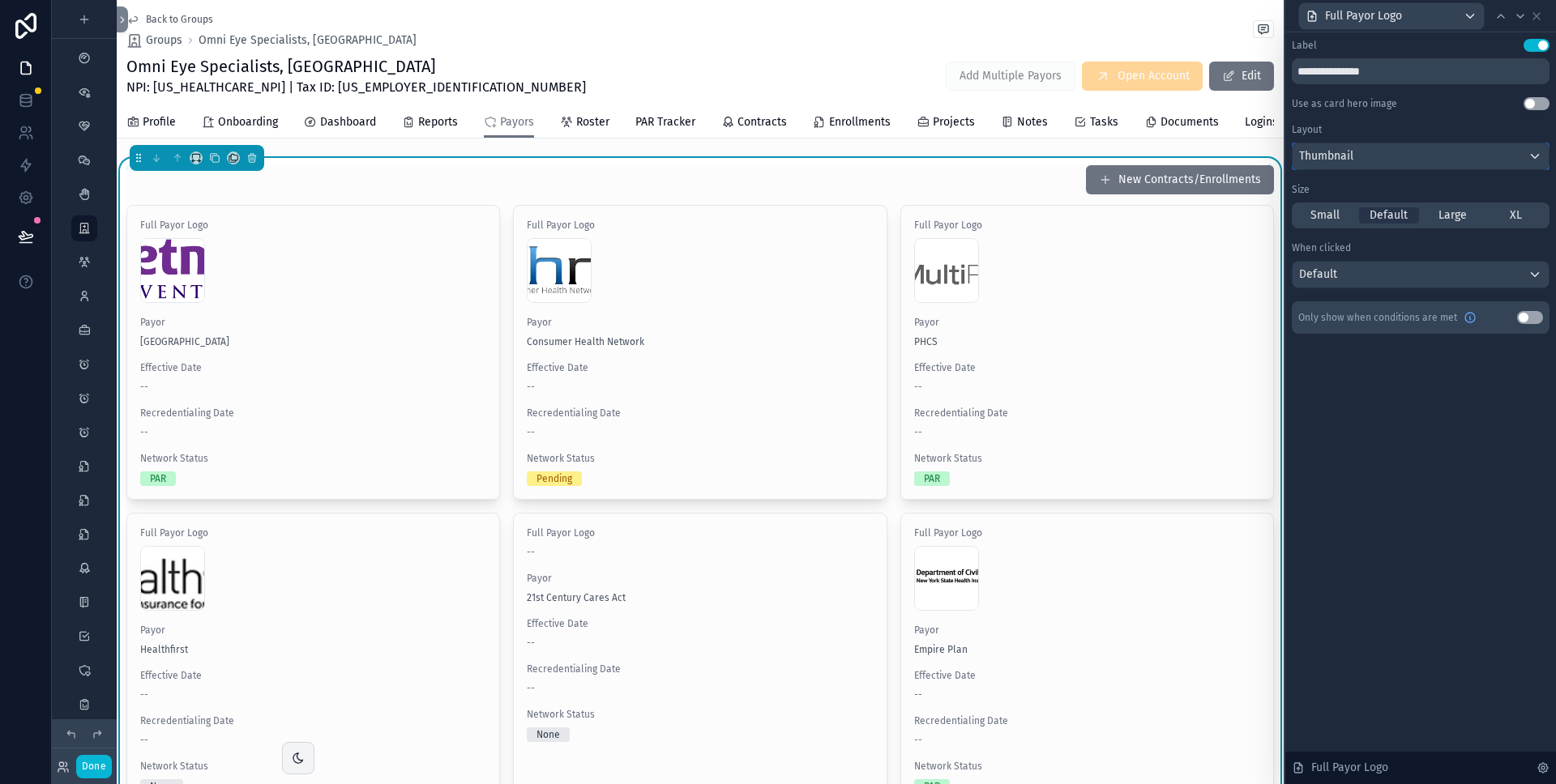
click at [1421, 157] on div "Thumbnail" at bounding box center [1421, 156] width 256 height 26
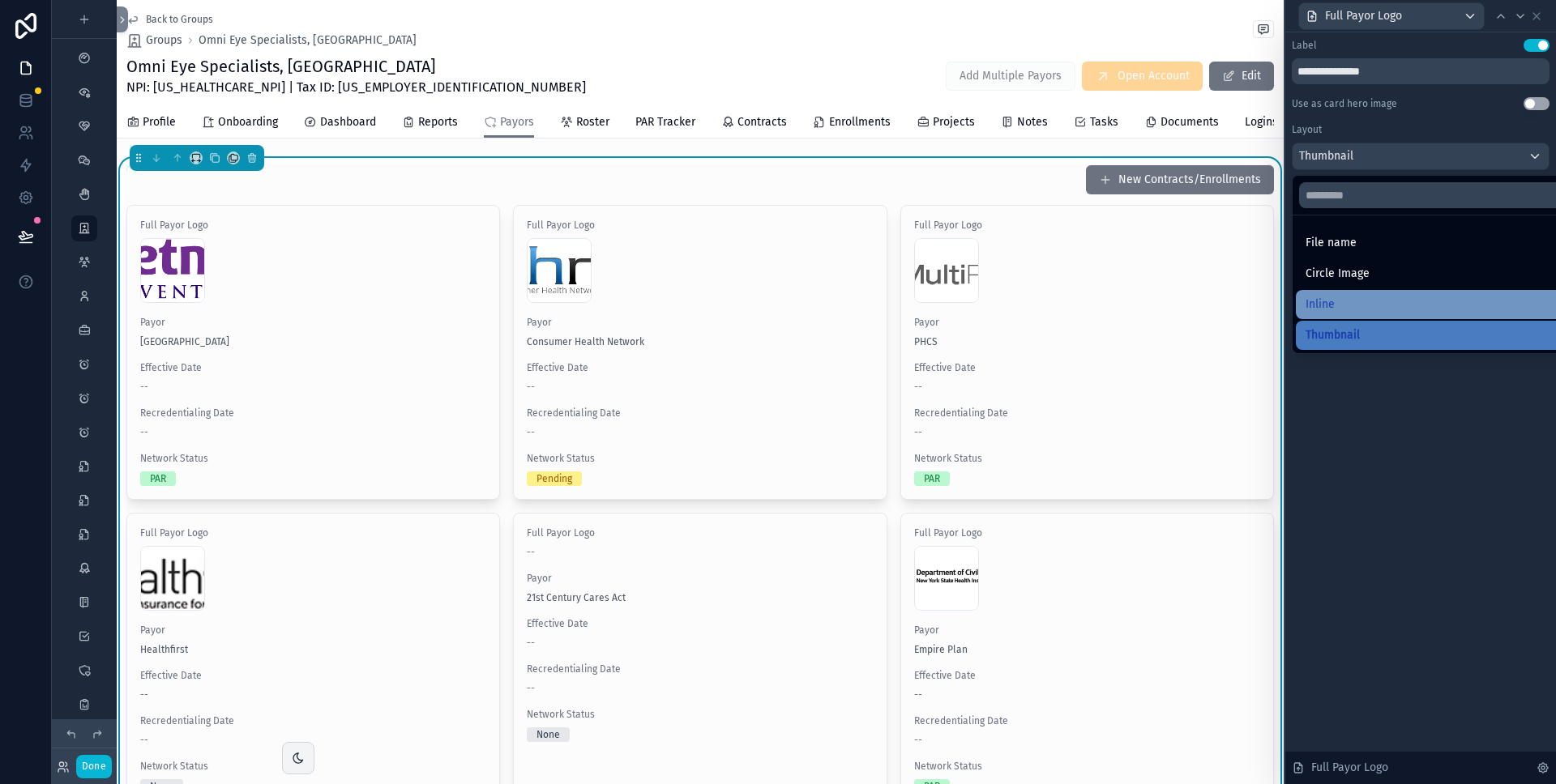
click at [1370, 297] on div "Inline" at bounding box center [1439, 305] width 267 height 20
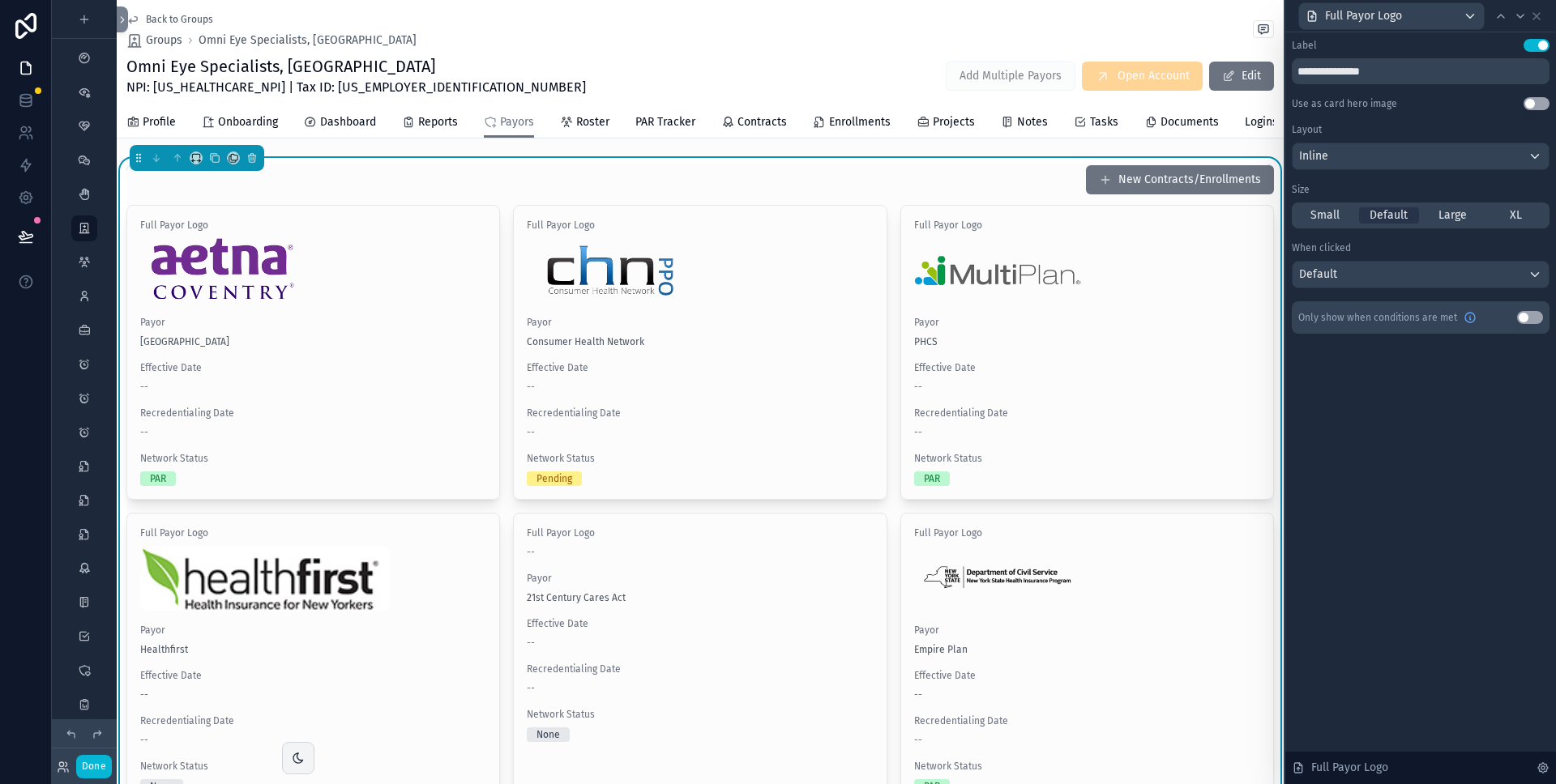
click at [1536, 46] on button "Use setting" at bounding box center [1536, 45] width 26 height 13
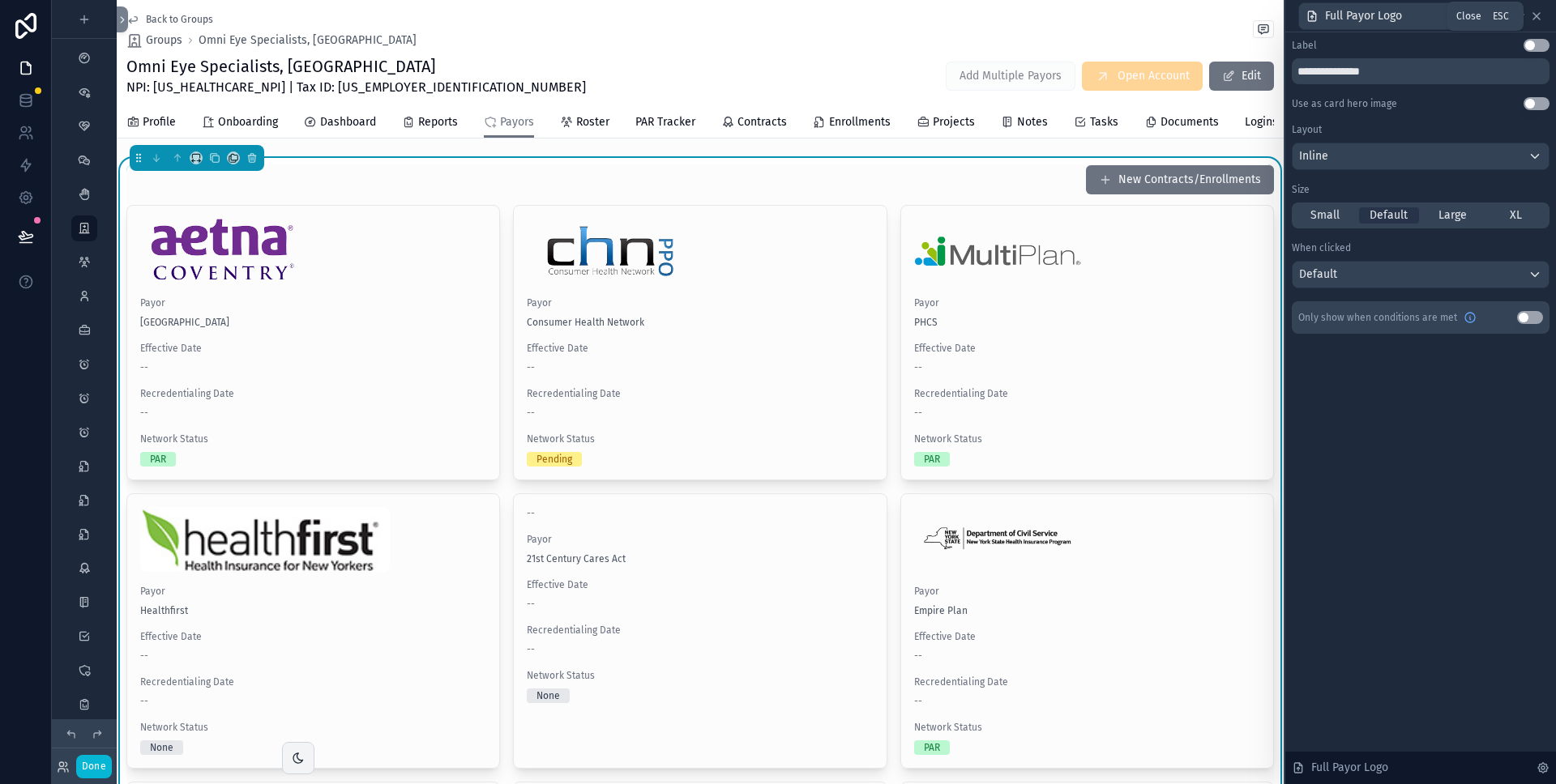
click at [1538, 15] on icon at bounding box center [1536, 16] width 13 height 13
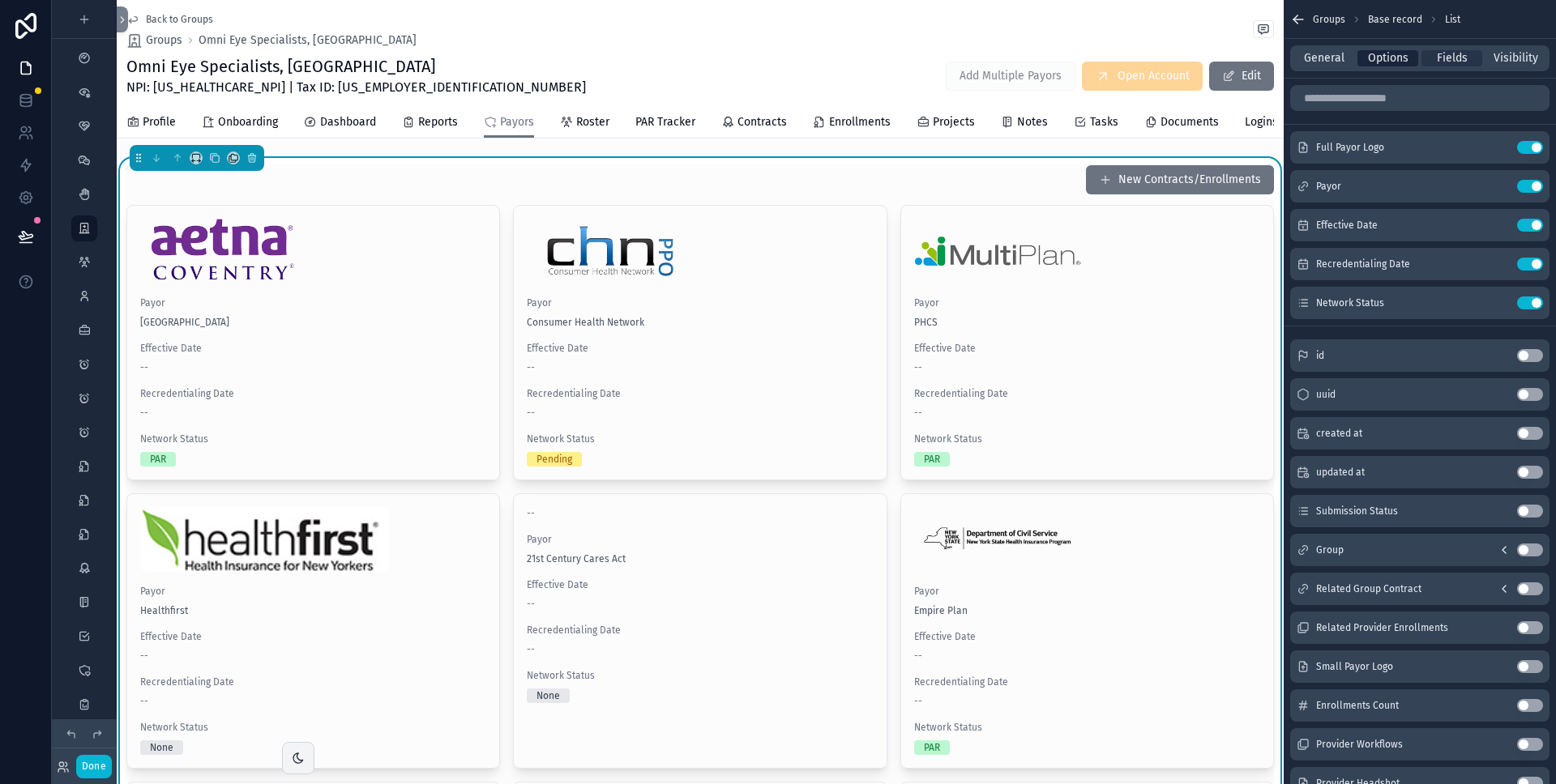
click at [1396, 61] on span "Options" at bounding box center [1388, 58] width 40 height 16
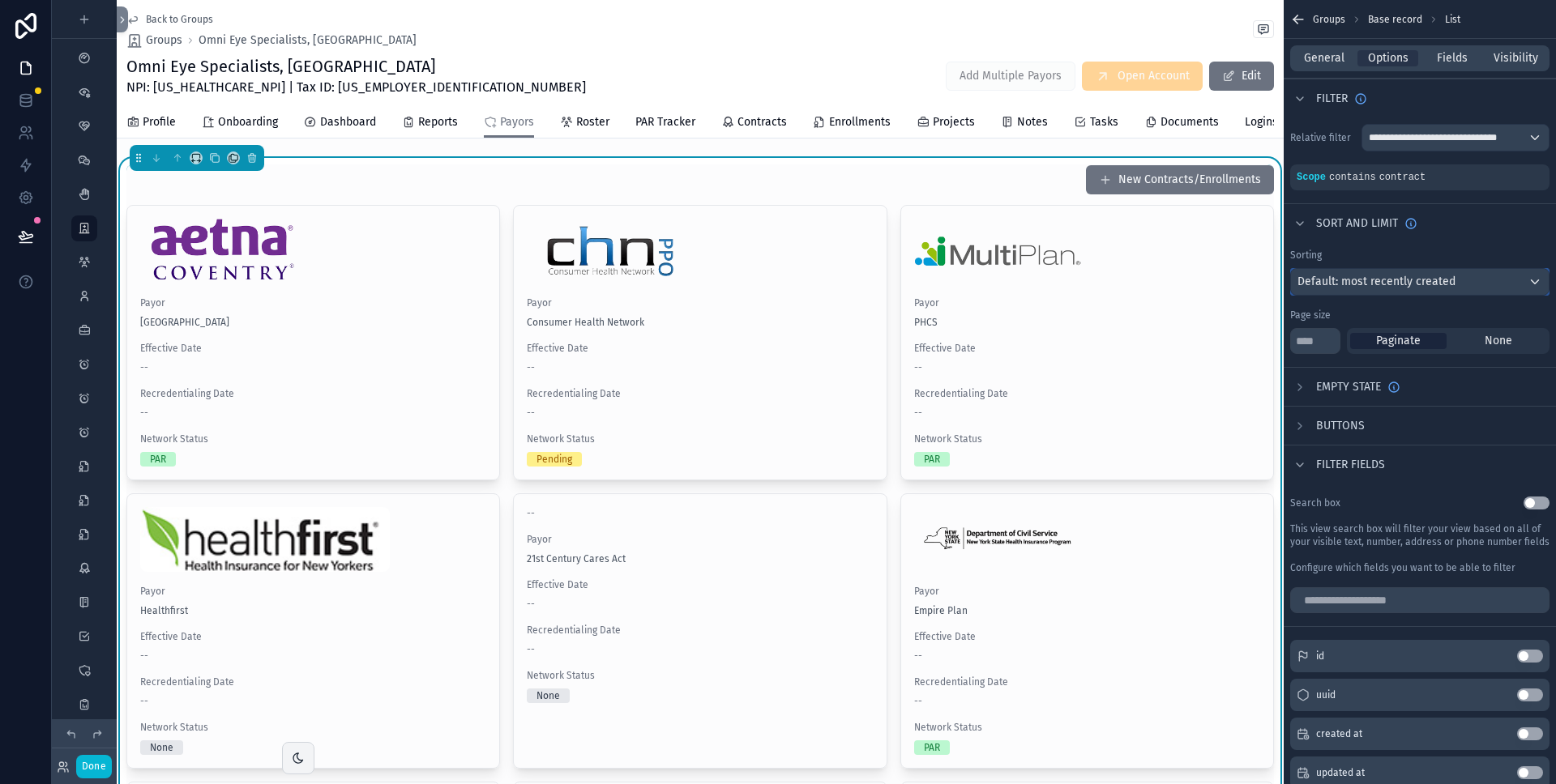
click at [1384, 274] on span "Default: most recently created" at bounding box center [1377, 282] width 158 height 16
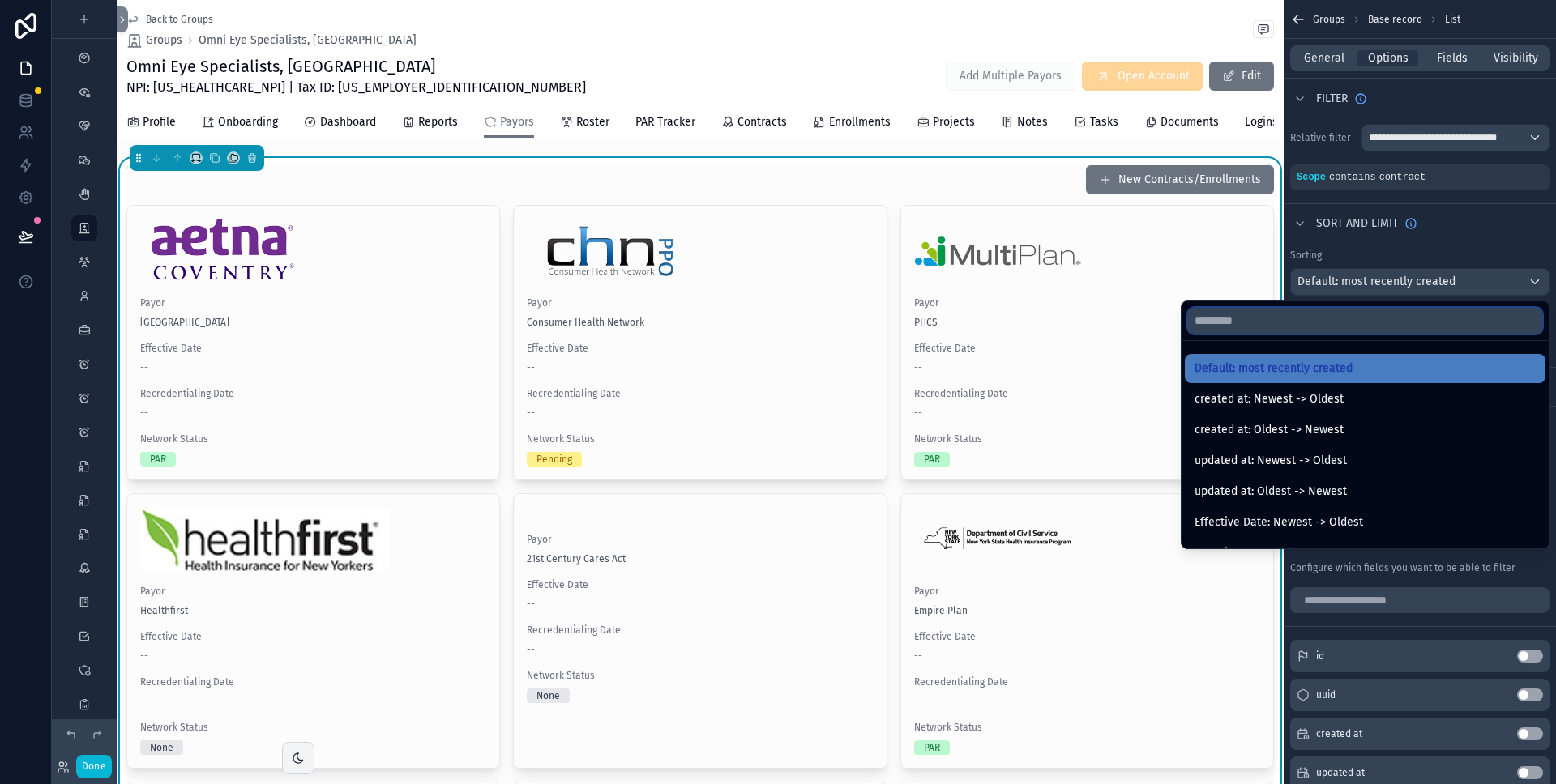
click at [1280, 324] on input "text" at bounding box center [1365, 320] width 354 height 26
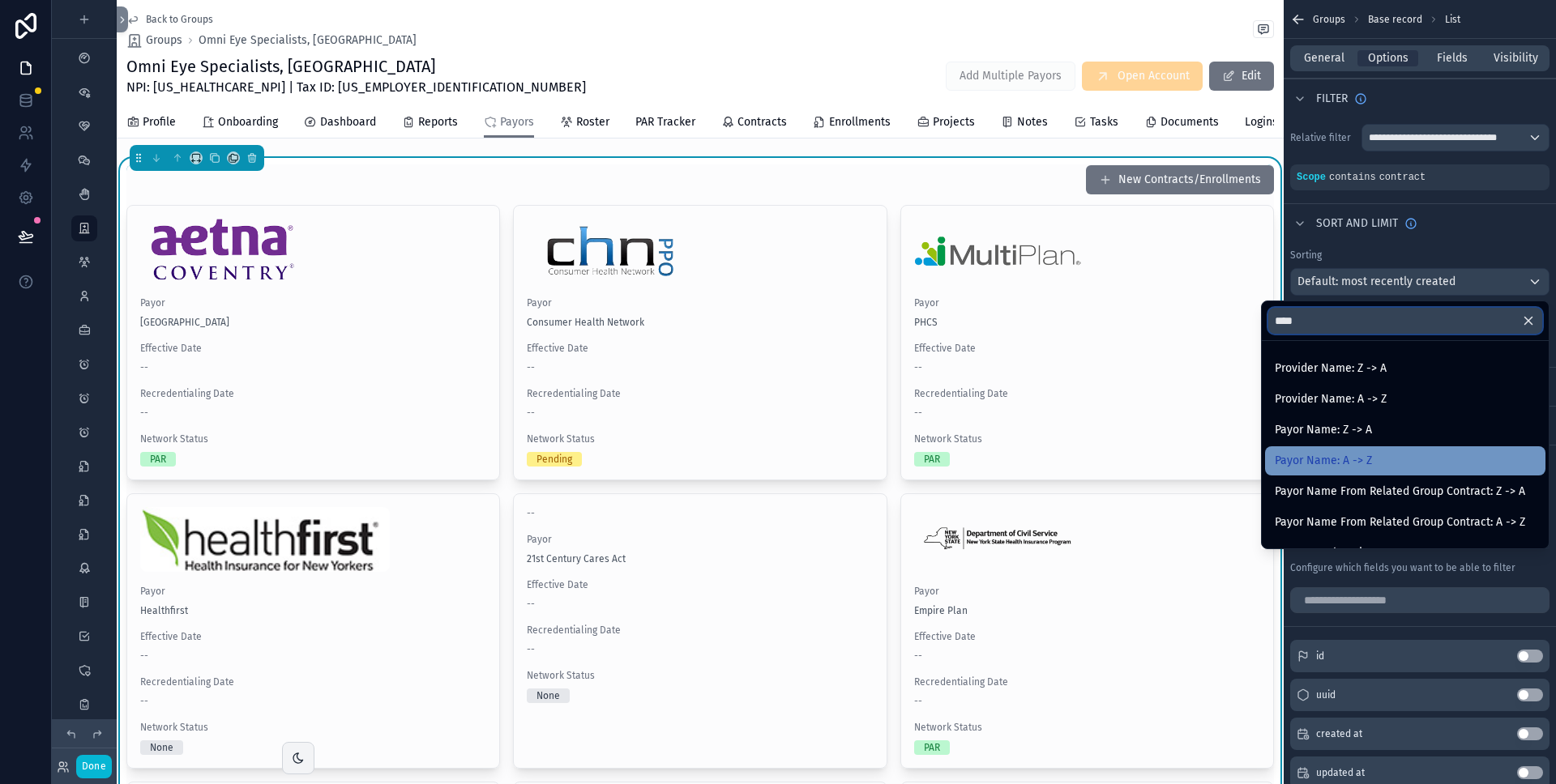
type input "****"
click at [1306, 460] on span "Payor Name: A -> Z" at bounding box center [1324, 461] width 97 height 20
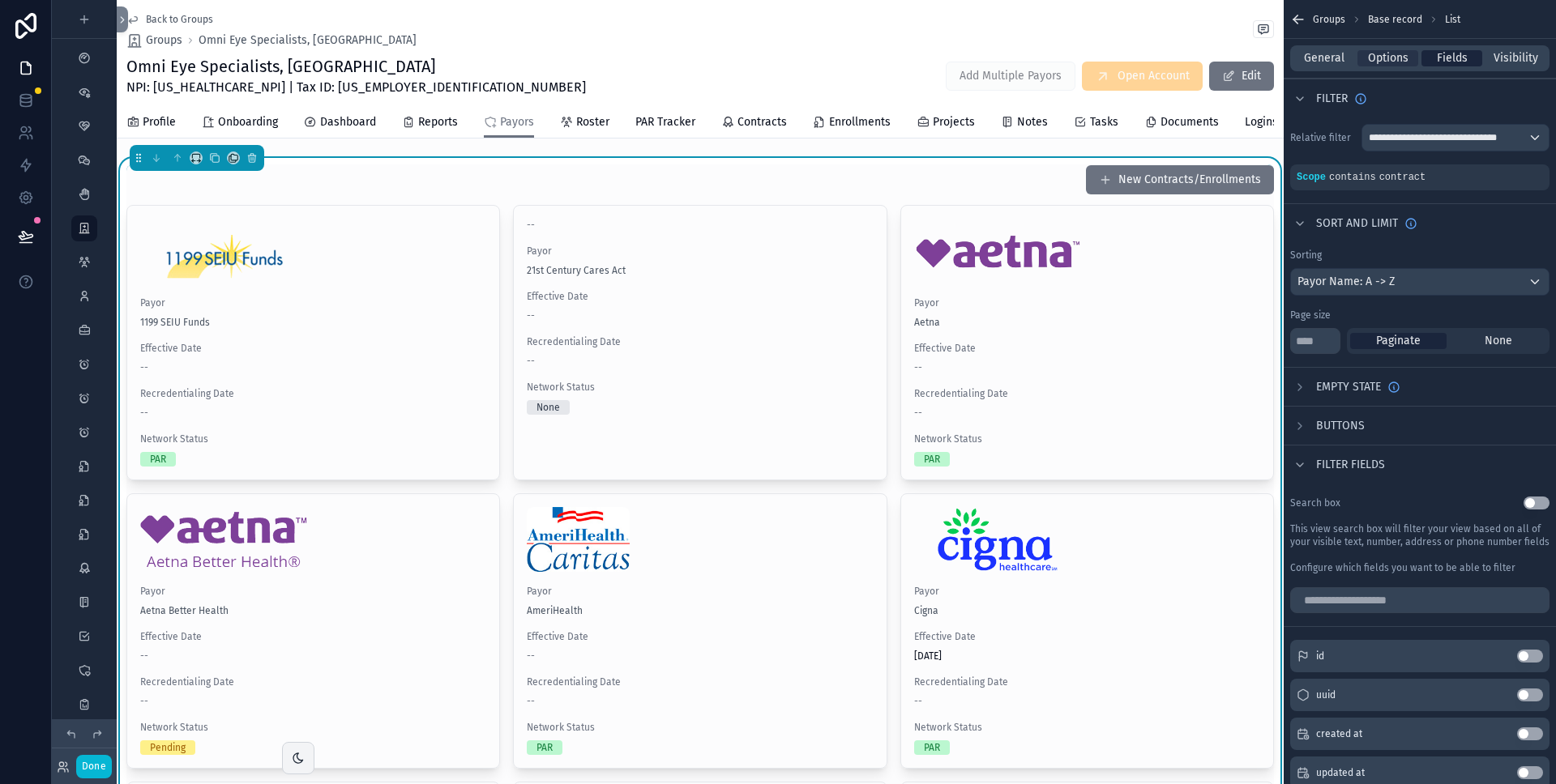
click at [1446, 63] on span "Fields" at bounding box center [1453, 58] width 31 height 16
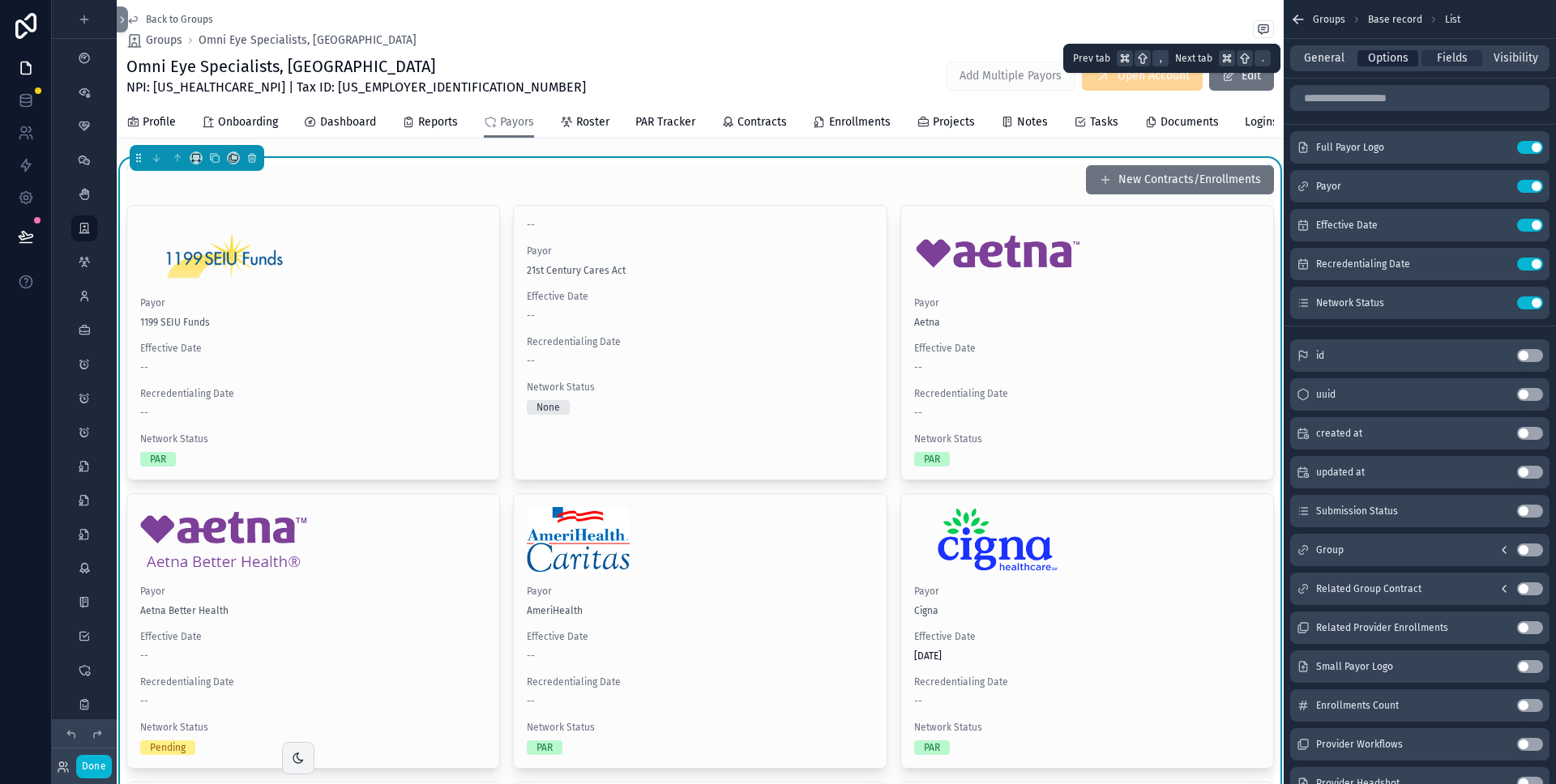
click at [1383, 51] on span "Options" at bounding box center [1388, 58] width 40 height 16
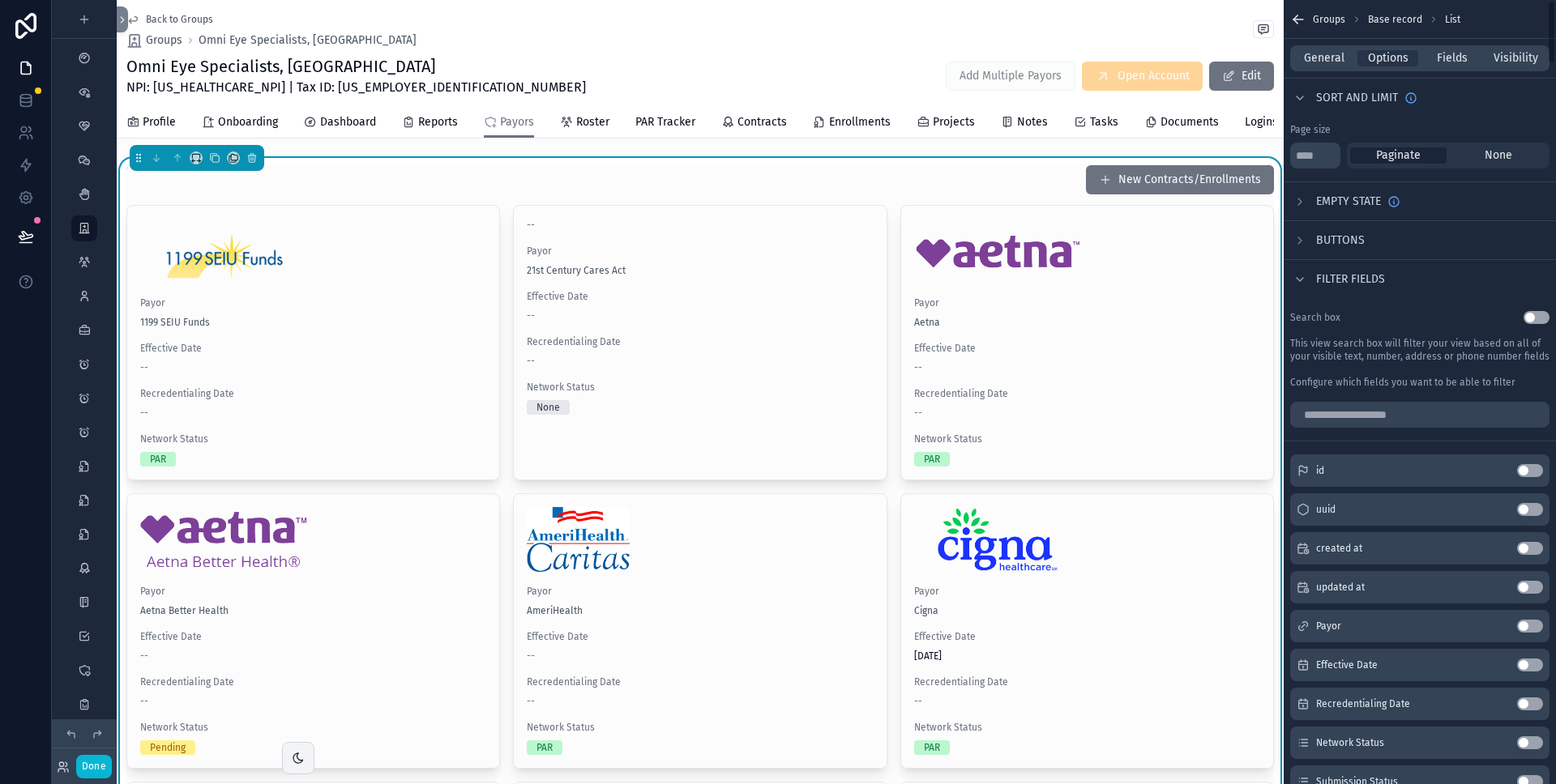
scroll to position [0, 0]
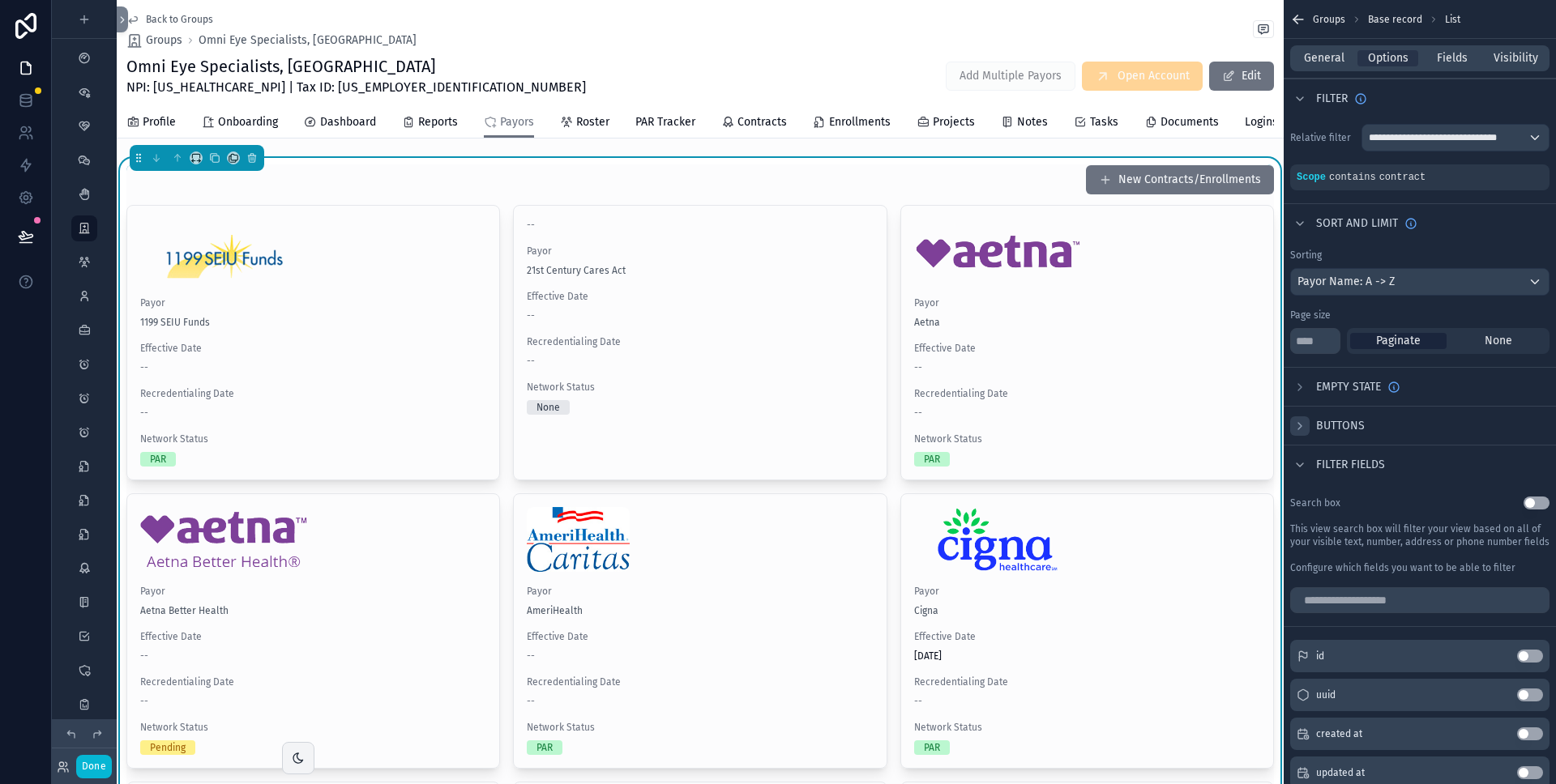
click at [1304, 427] on icon "scrollable content" at bounding box center [1300, 426] width 13 height 13
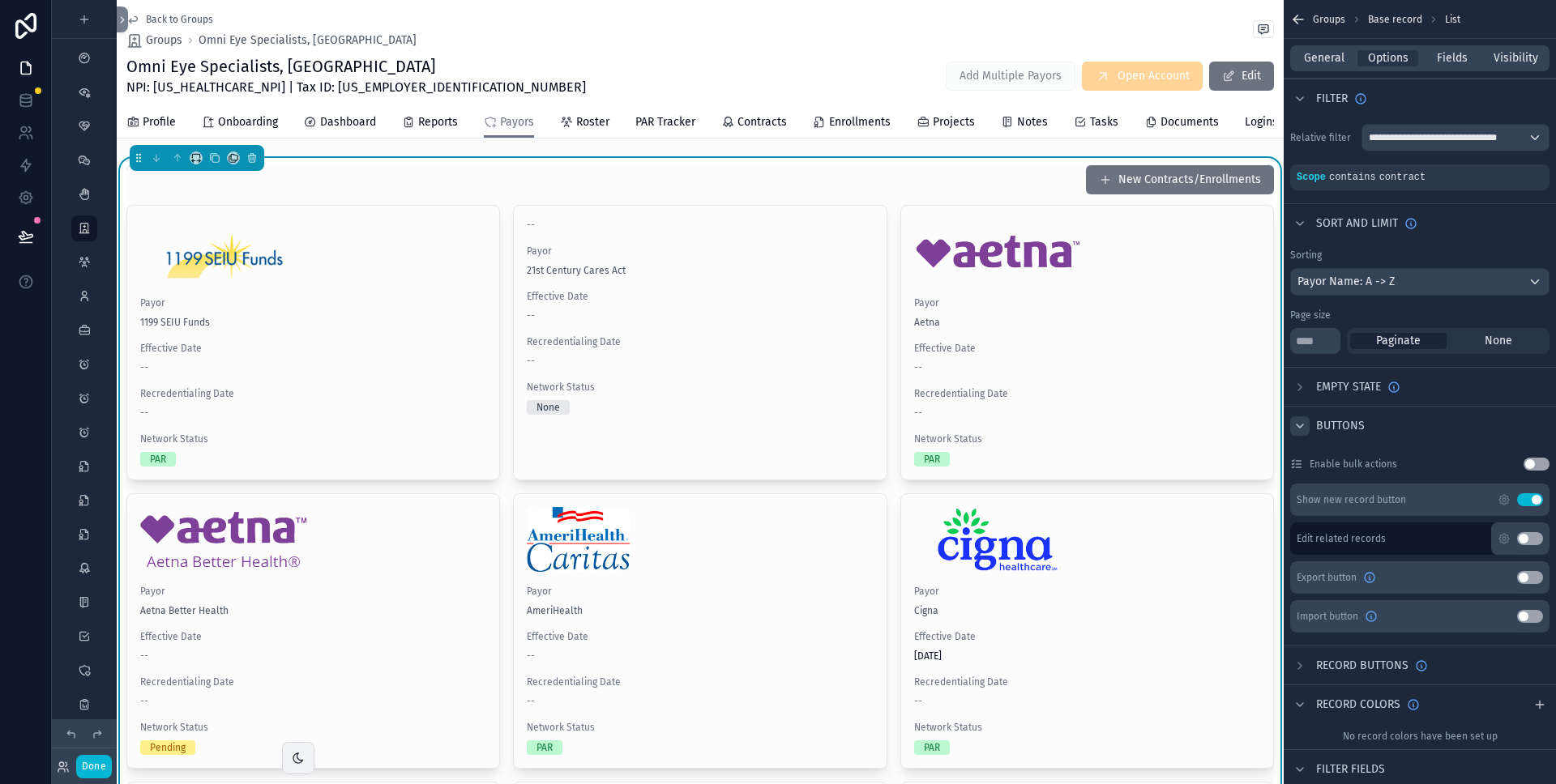
click at [1527, 499] on button "Use setting" at bounding box center [1530, 500] width 26 height 13
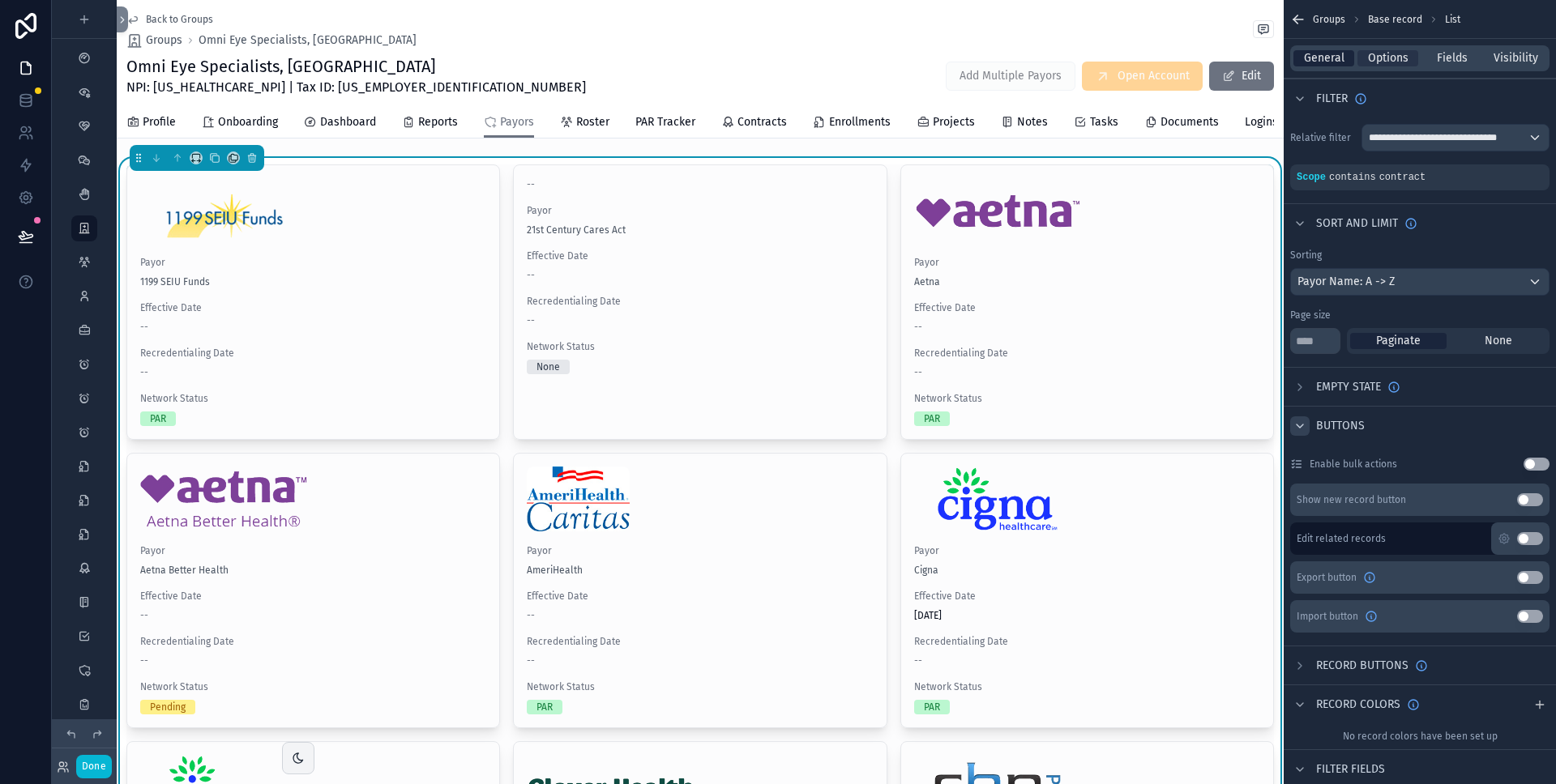
click at [1346, 56] on div "General" at bounding box center [1324, 58] width 61 height 16
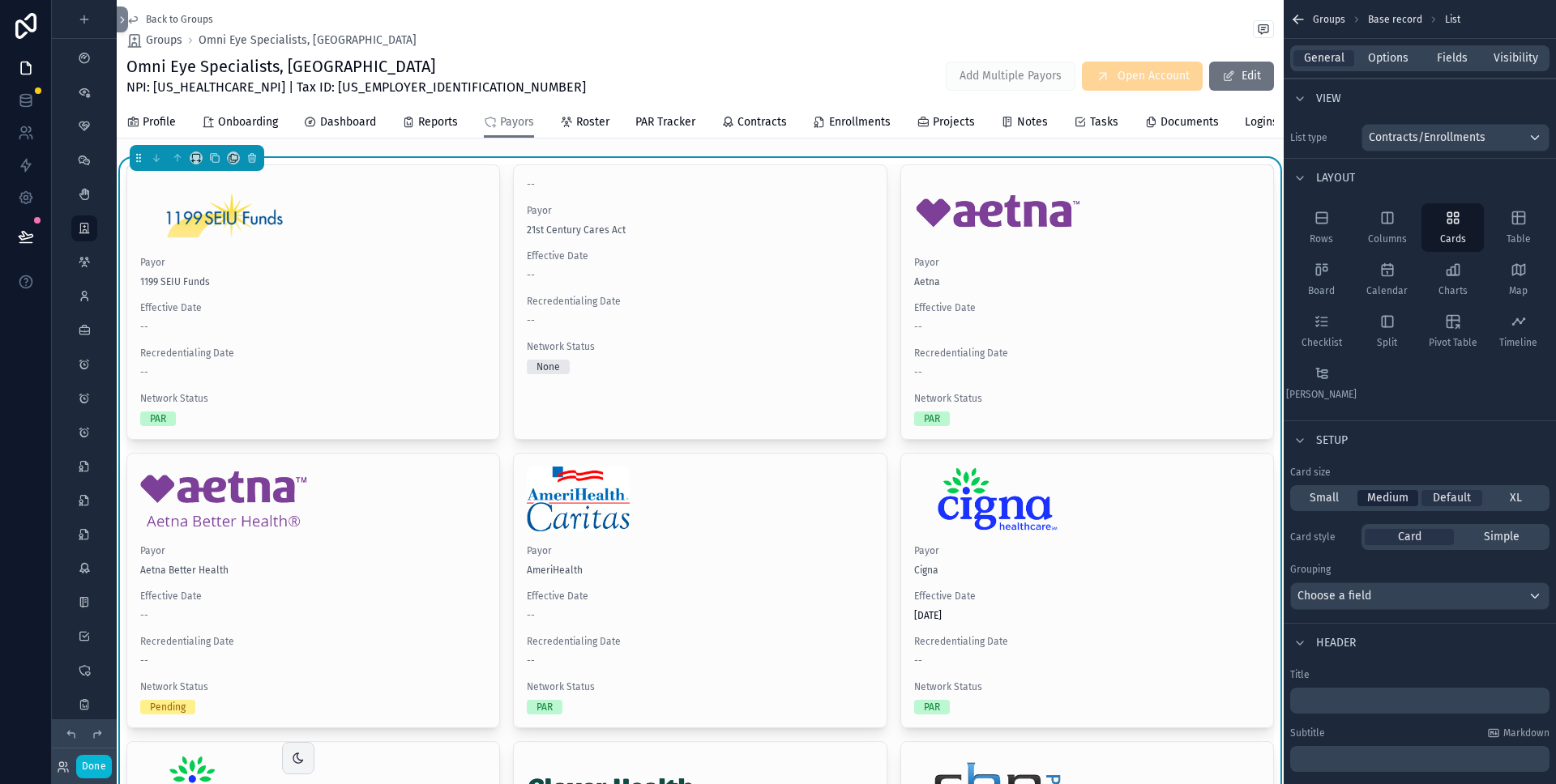
click at [1400, 497] on span "Medium" at bounding box center [1388, 499] width 41 height 16
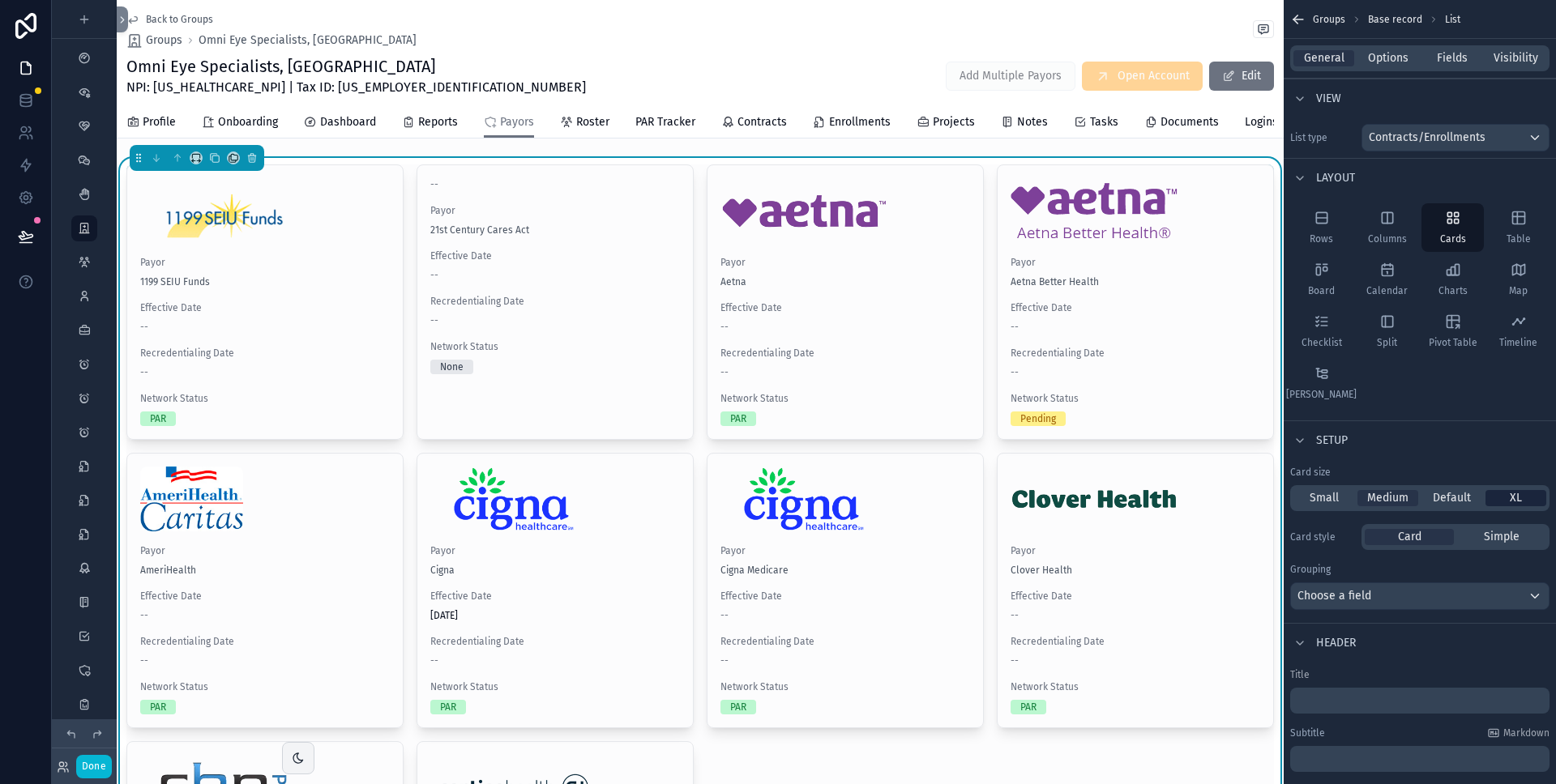
click at [1517, 499] on span "XL" at bounding box center [1517, 499] width 13 height 16
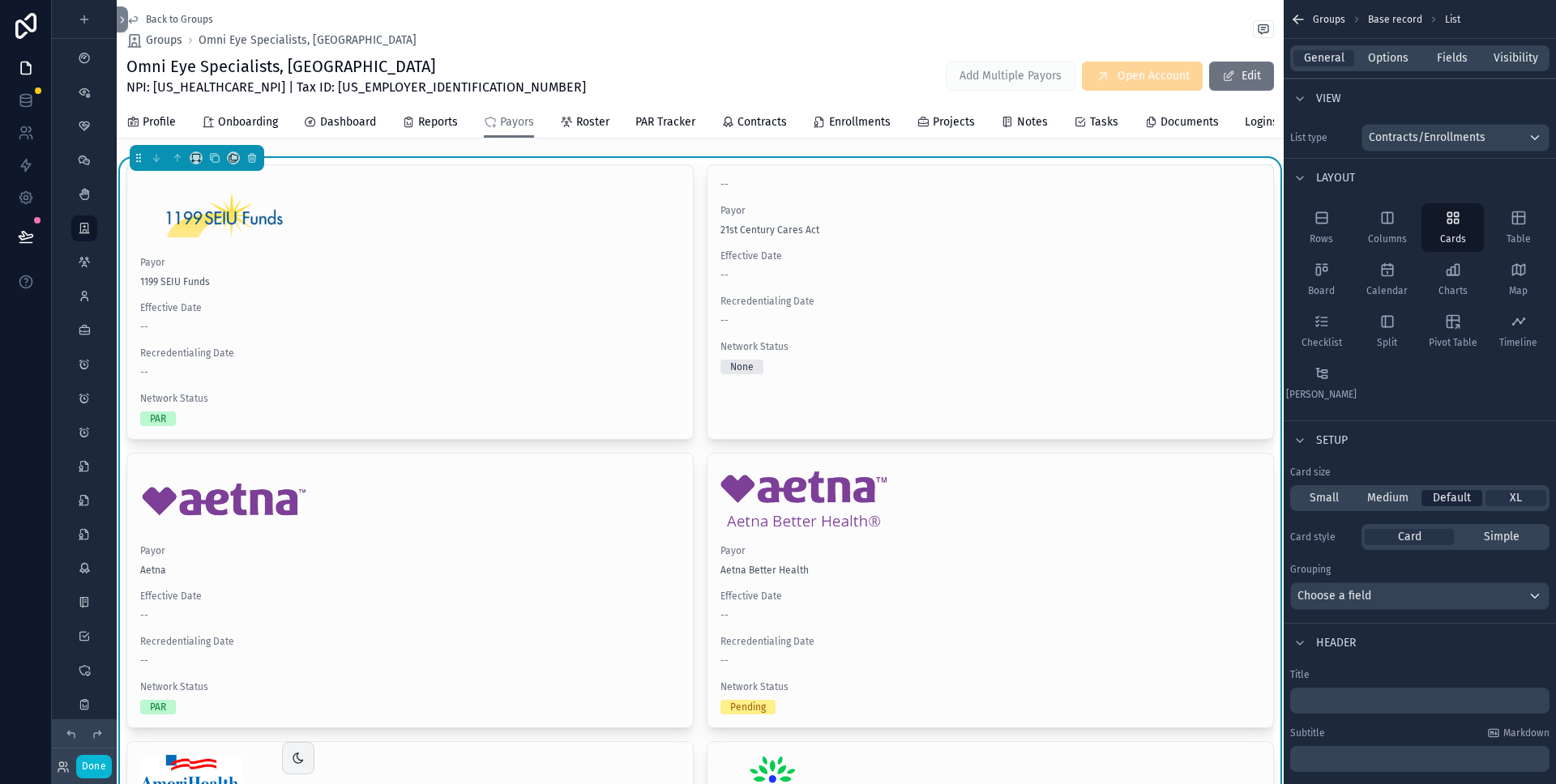
click at [1447, 503] on span "Default" at bounding box center [1452, 499] width 38 height 16
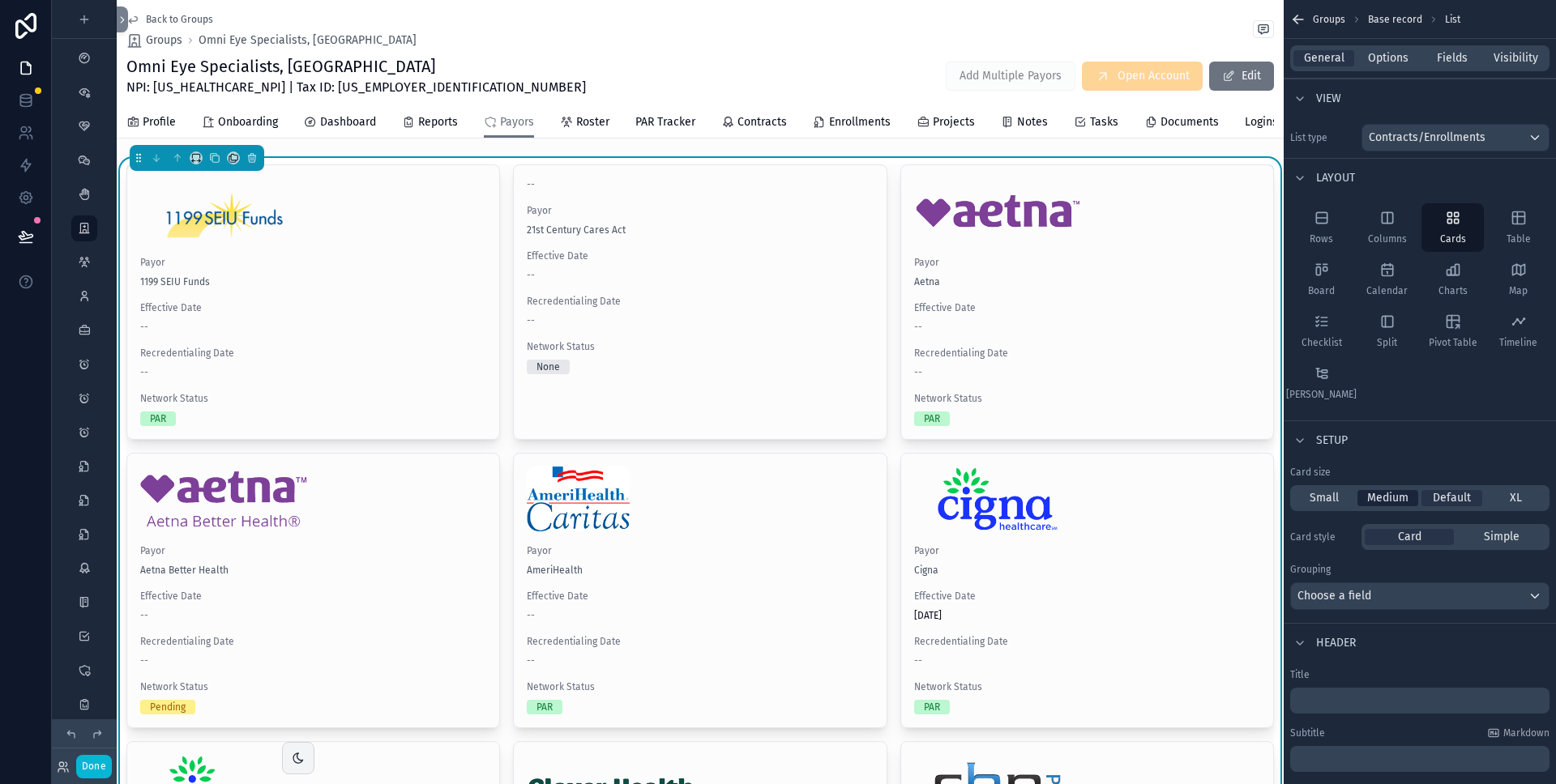
click at [1394, 504] on span "Medium" at bounding box center [1388, 499] width 41 height 16
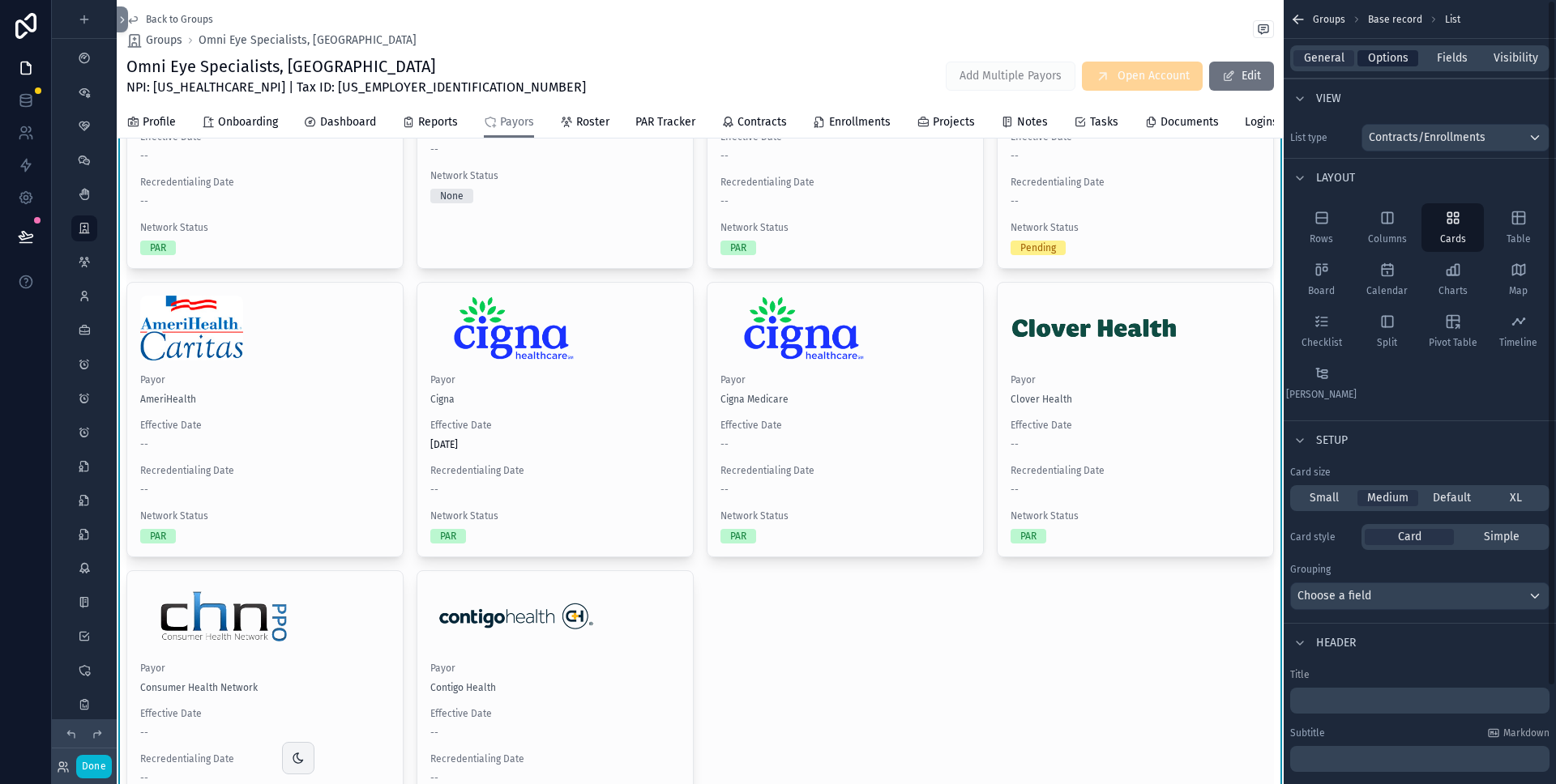
click at [1398, 59] on span "Options" at bounding box center [1388, 58] width 40 height 16
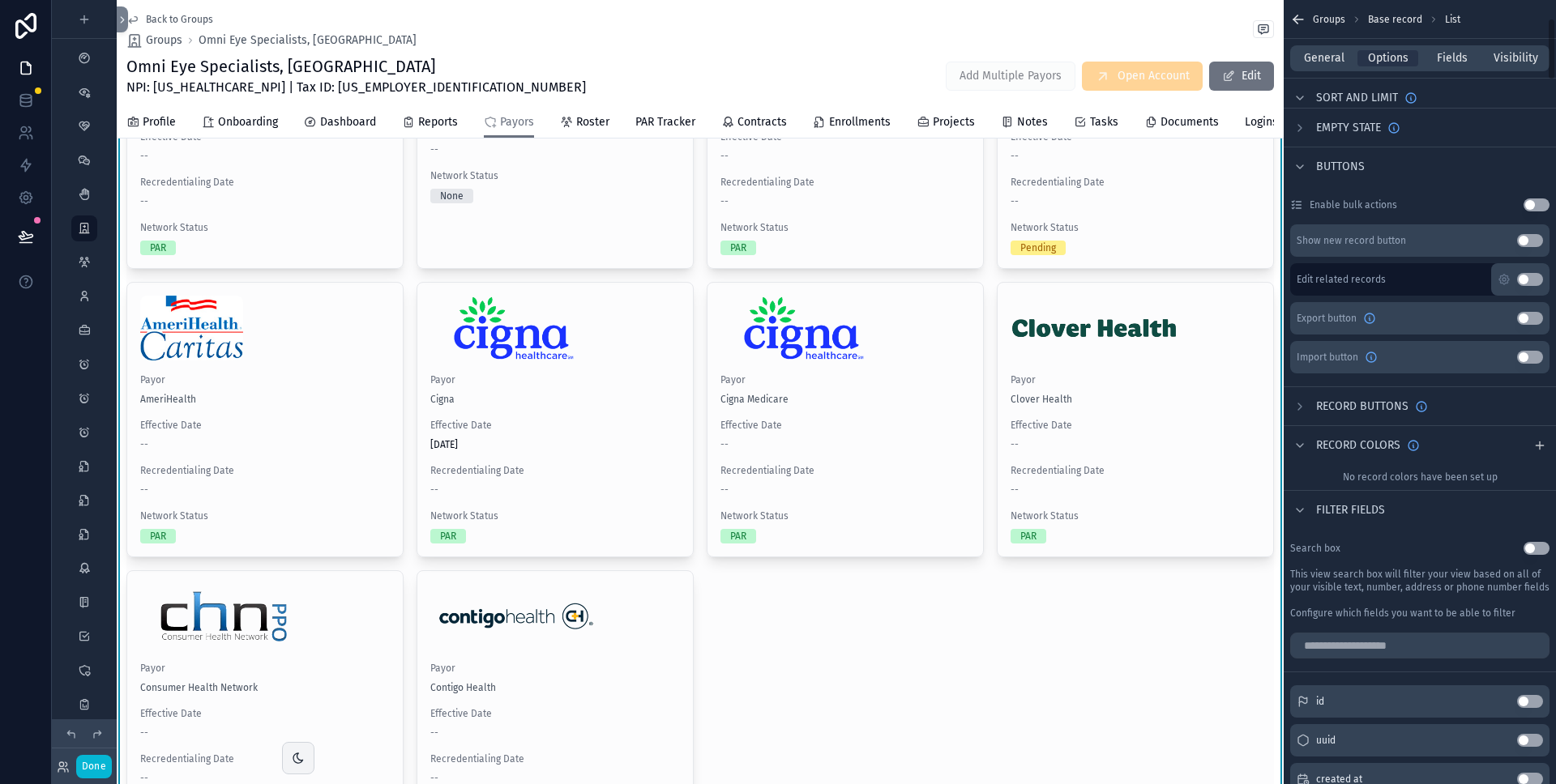
scroll to position [164, 0]
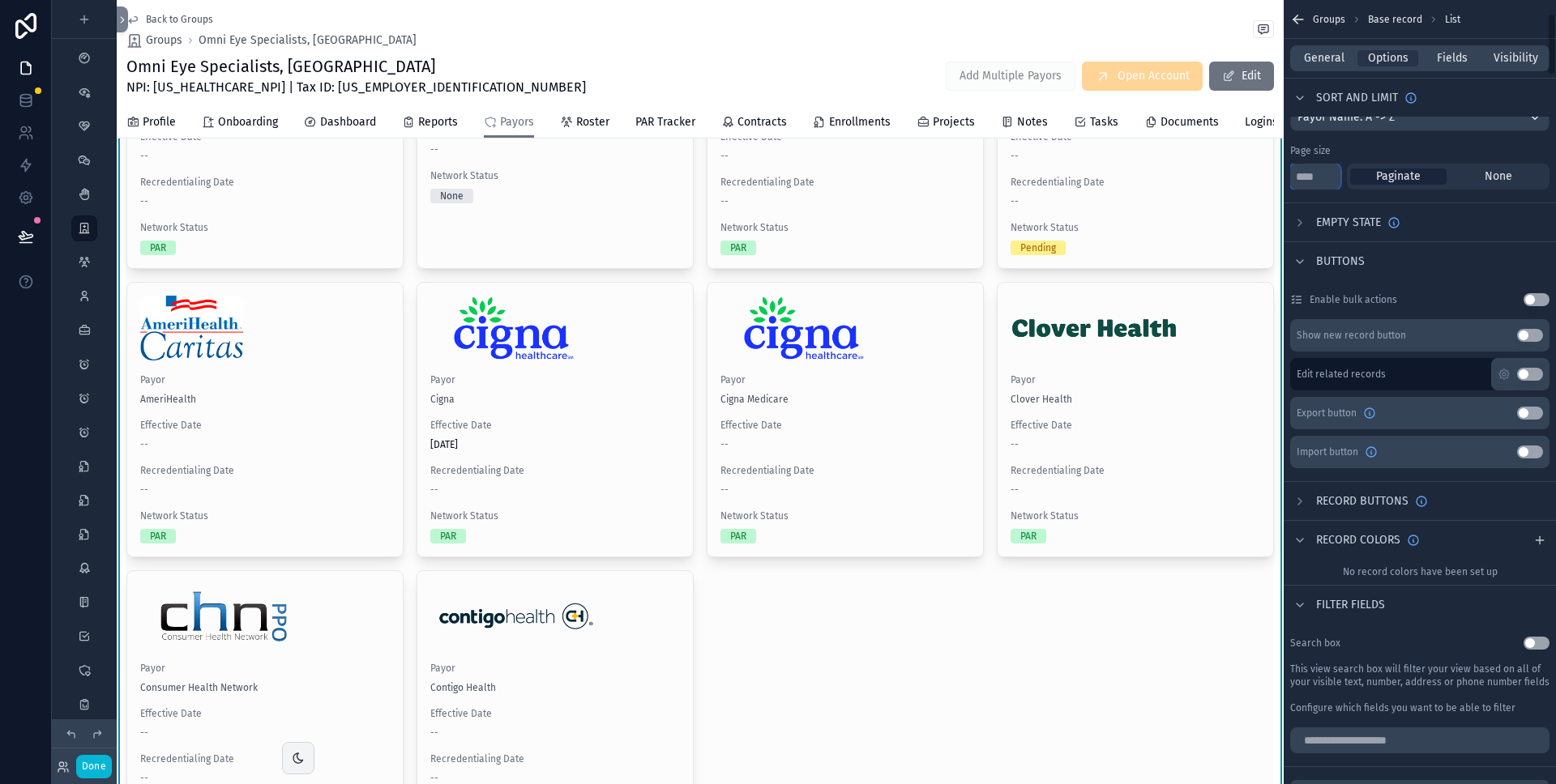
drag, startPoint x: 1316, startPoint y: 178, endPoint x: 1271, endPoint y: 173, distance: 45.3
click at [1271, 173] on div "My Dashboard Priorities Clients 58 Meetings Service Requests Groups 51 Rosters …" at bounding box center [836, 392] width 1439 height 784
type input "**"
click at [1475, 229] on div "Empty state" at bounding box center [1421, 222] width 273 height 39
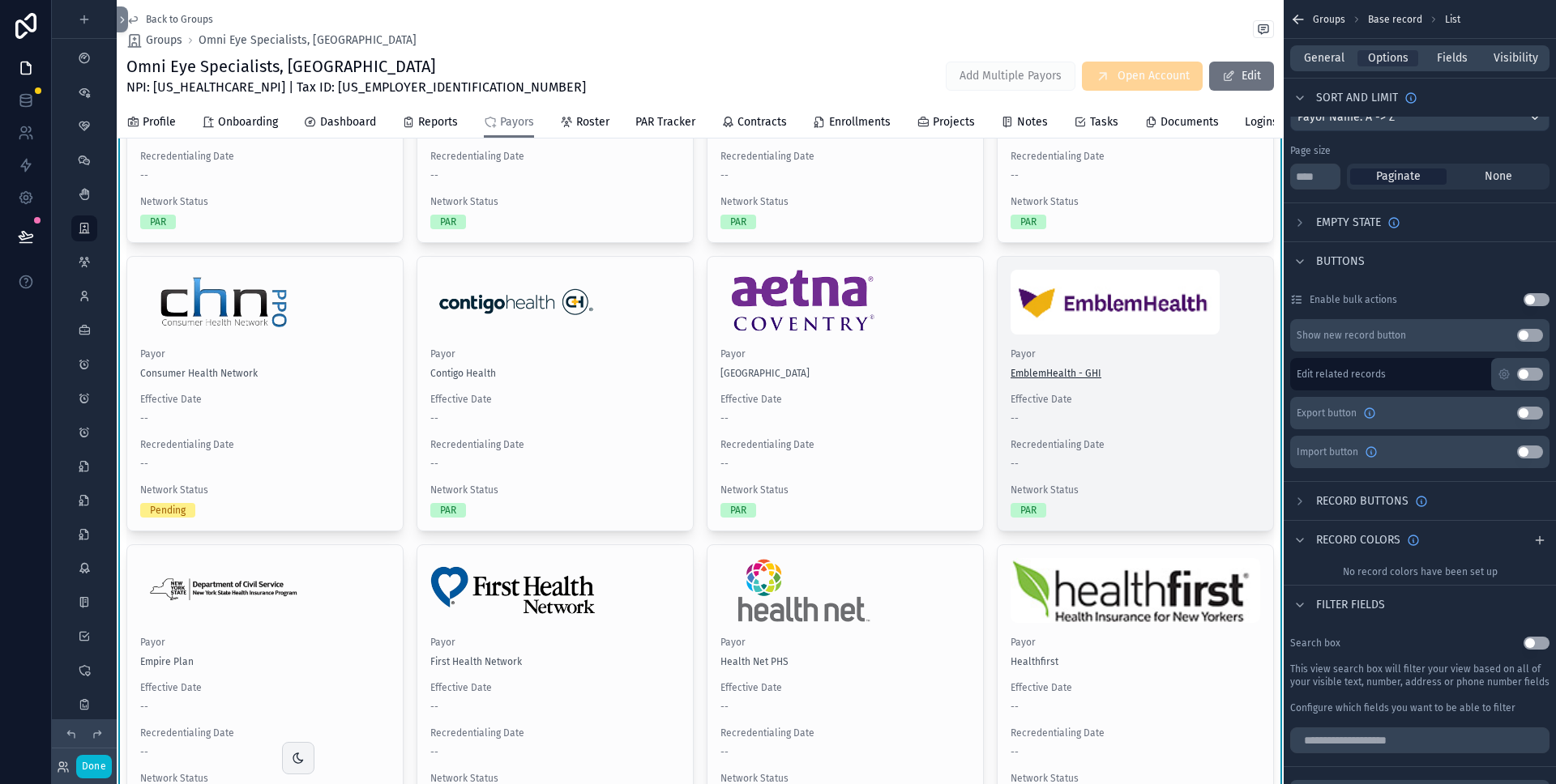
scroll to position [496, 0]
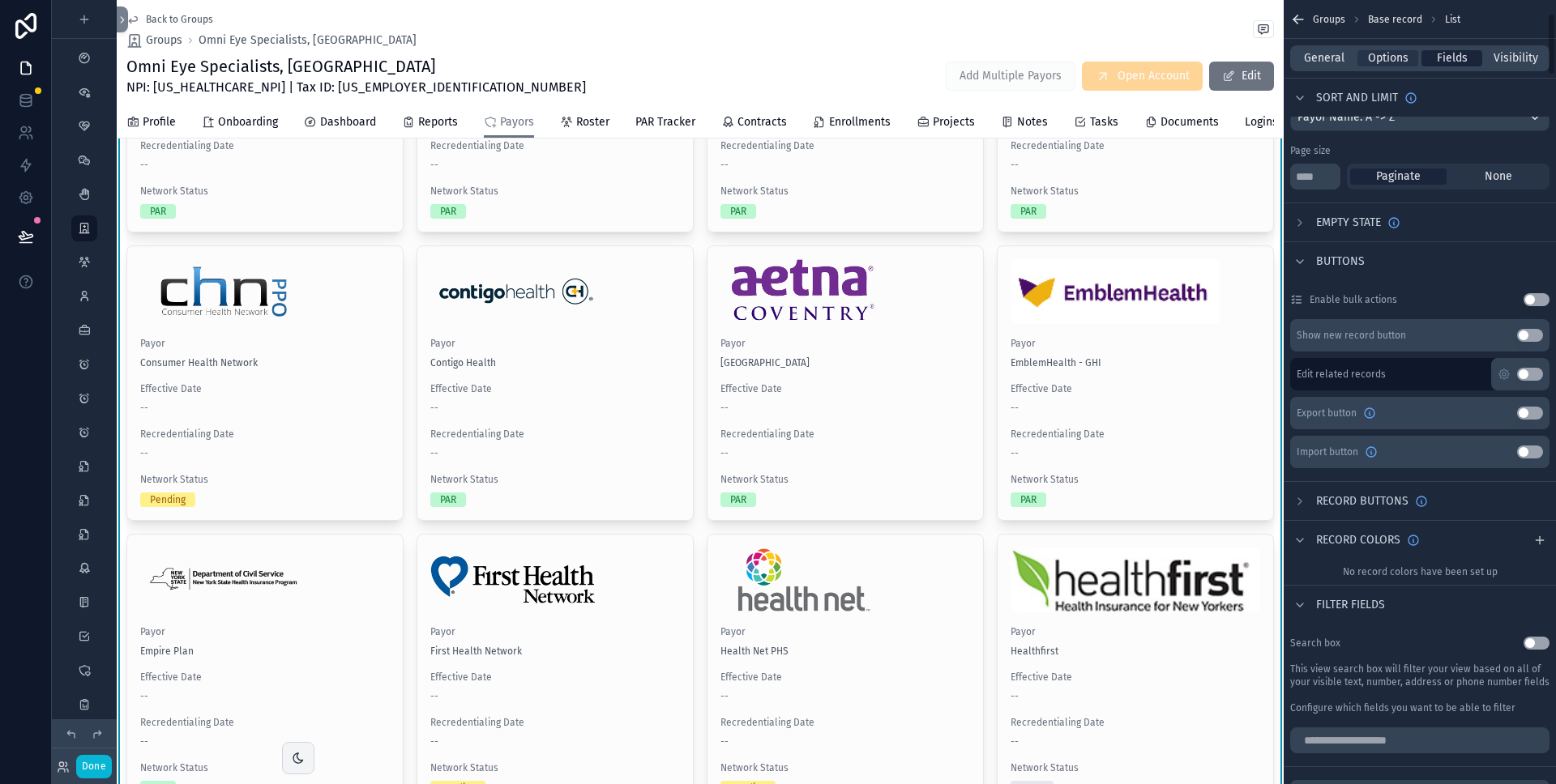
click at [1454, 58] on span "Fields" at bounding box center [1453, 58] width 31 height 16
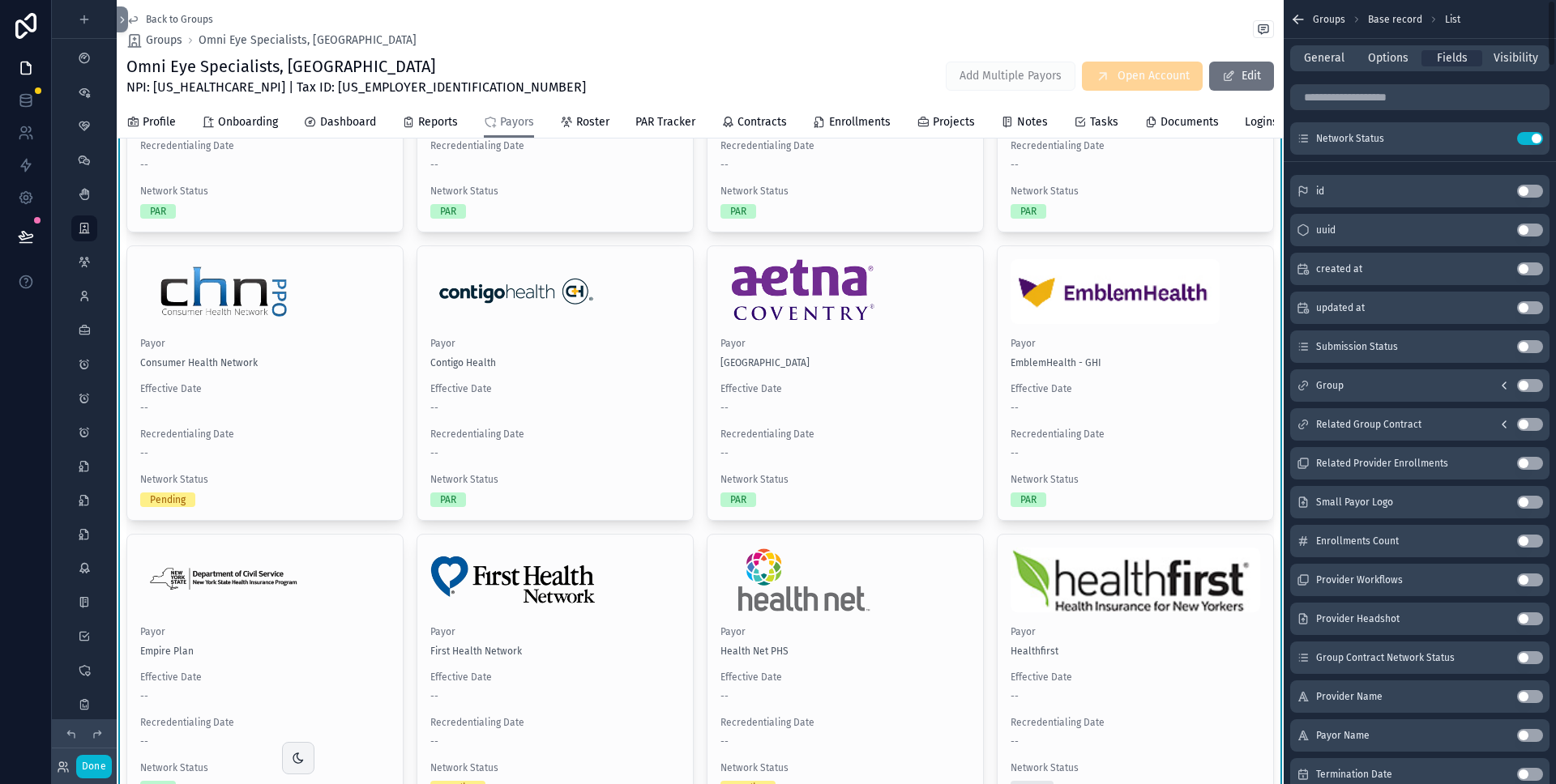
scroll to position [0, 0]
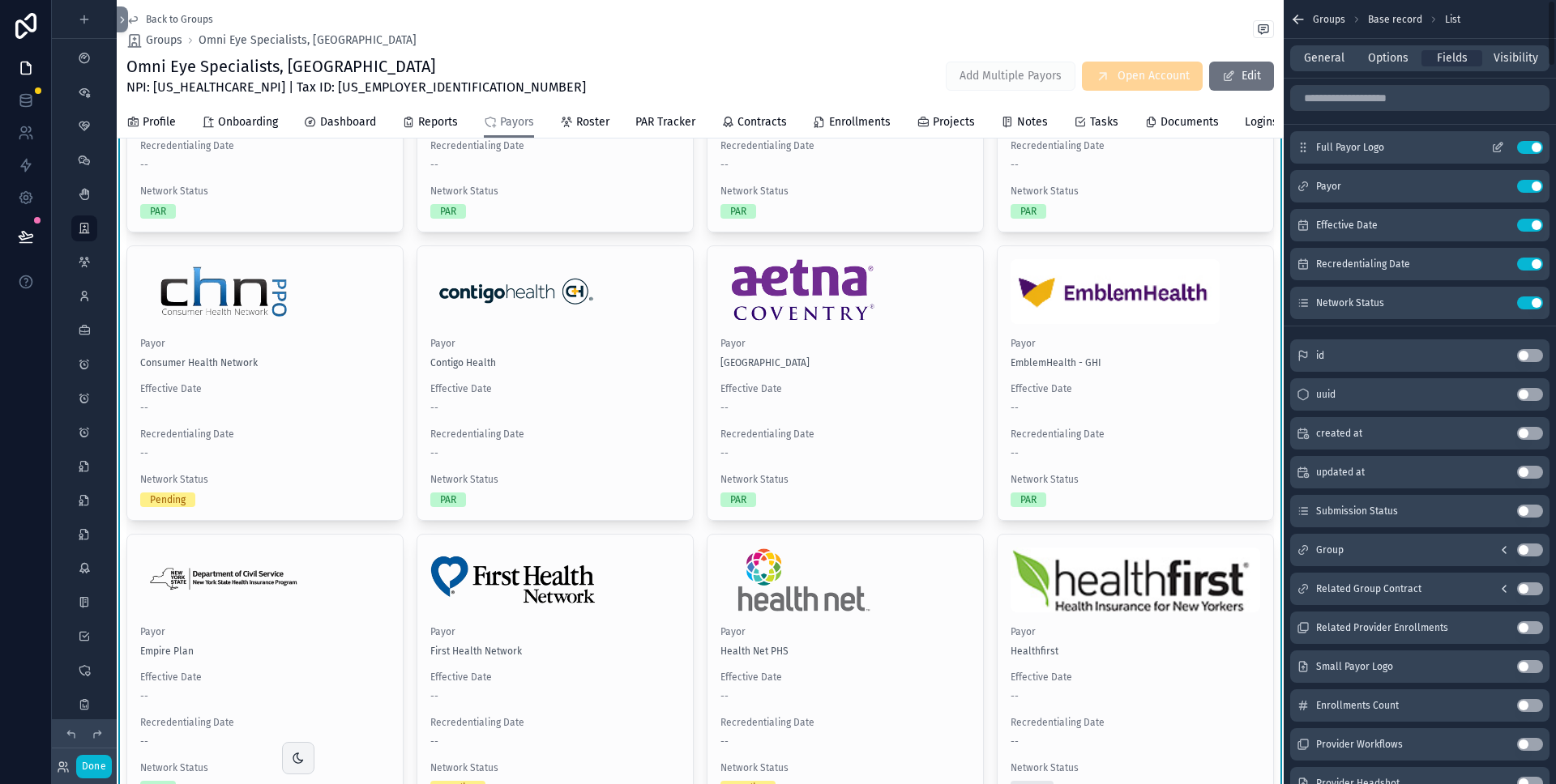
click at [1499, 148] on icon "scrollable content" at bounding box center [1498, 147] width 13 height 13
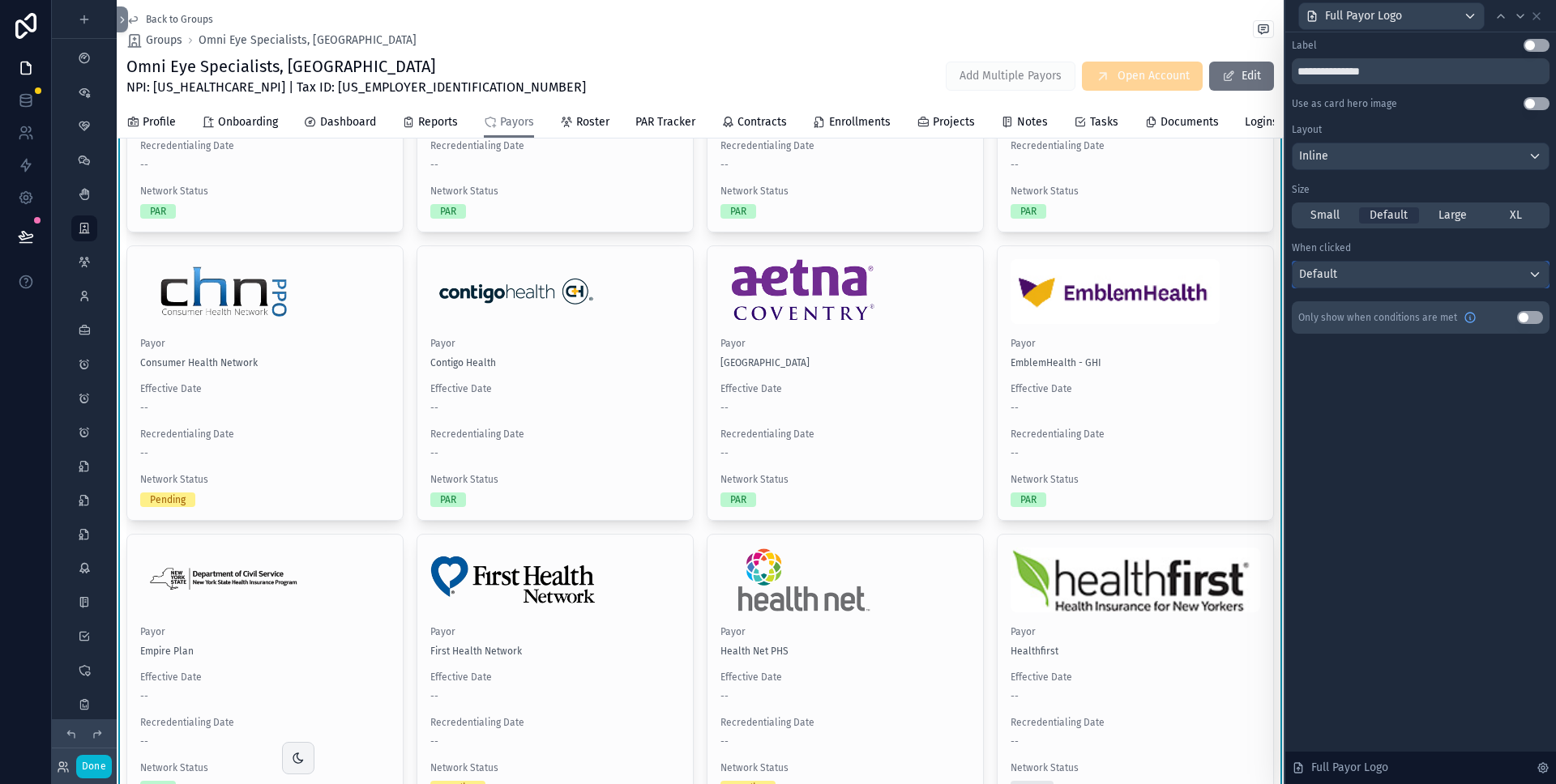
click at [1374, 279] on div "Default" at bounding box center [1421, 274] width 256 height 26
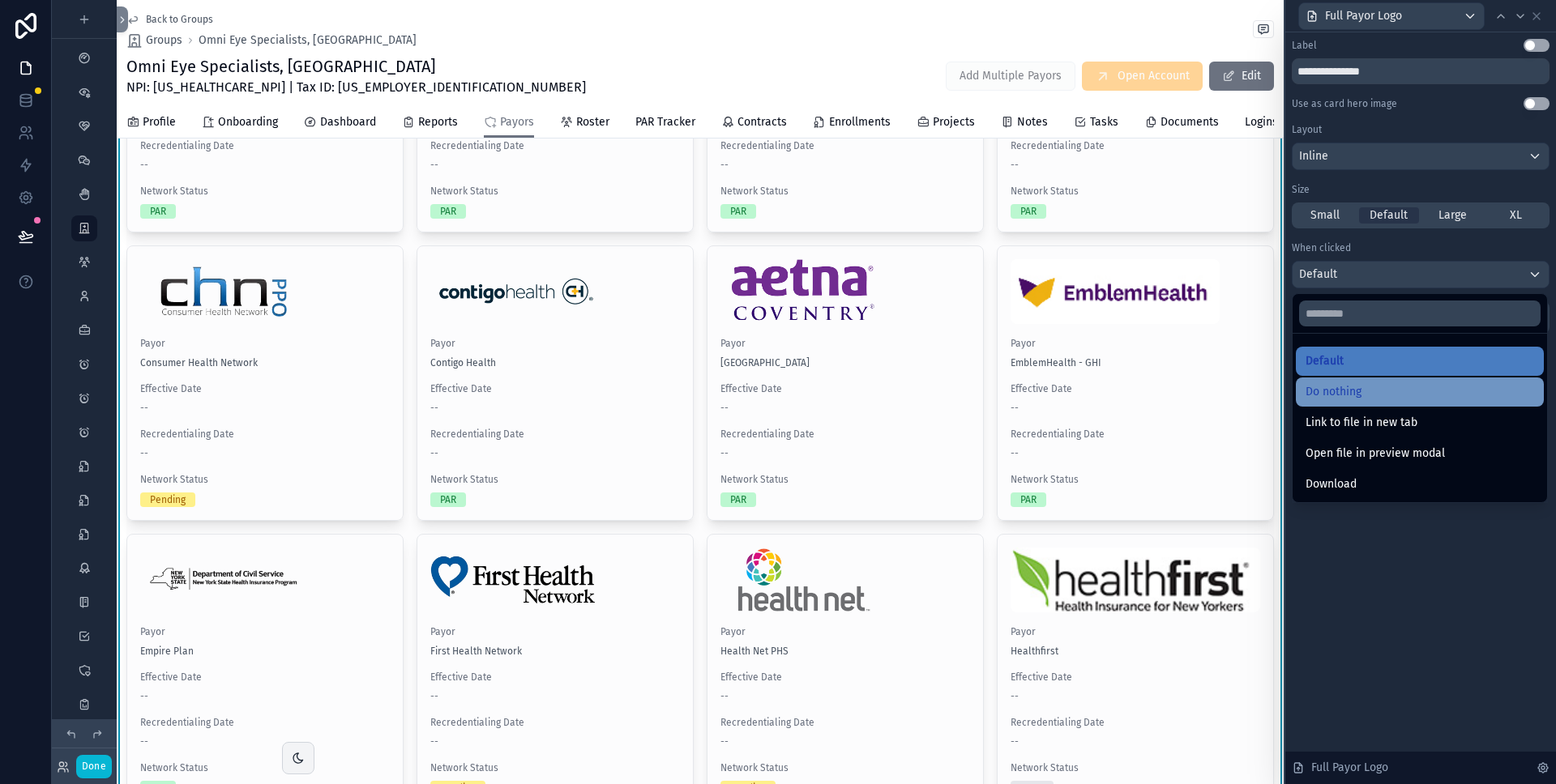
click at [1346, 387] on span "Do nothing" at bounding box center [1333, 392] width 56 height 20
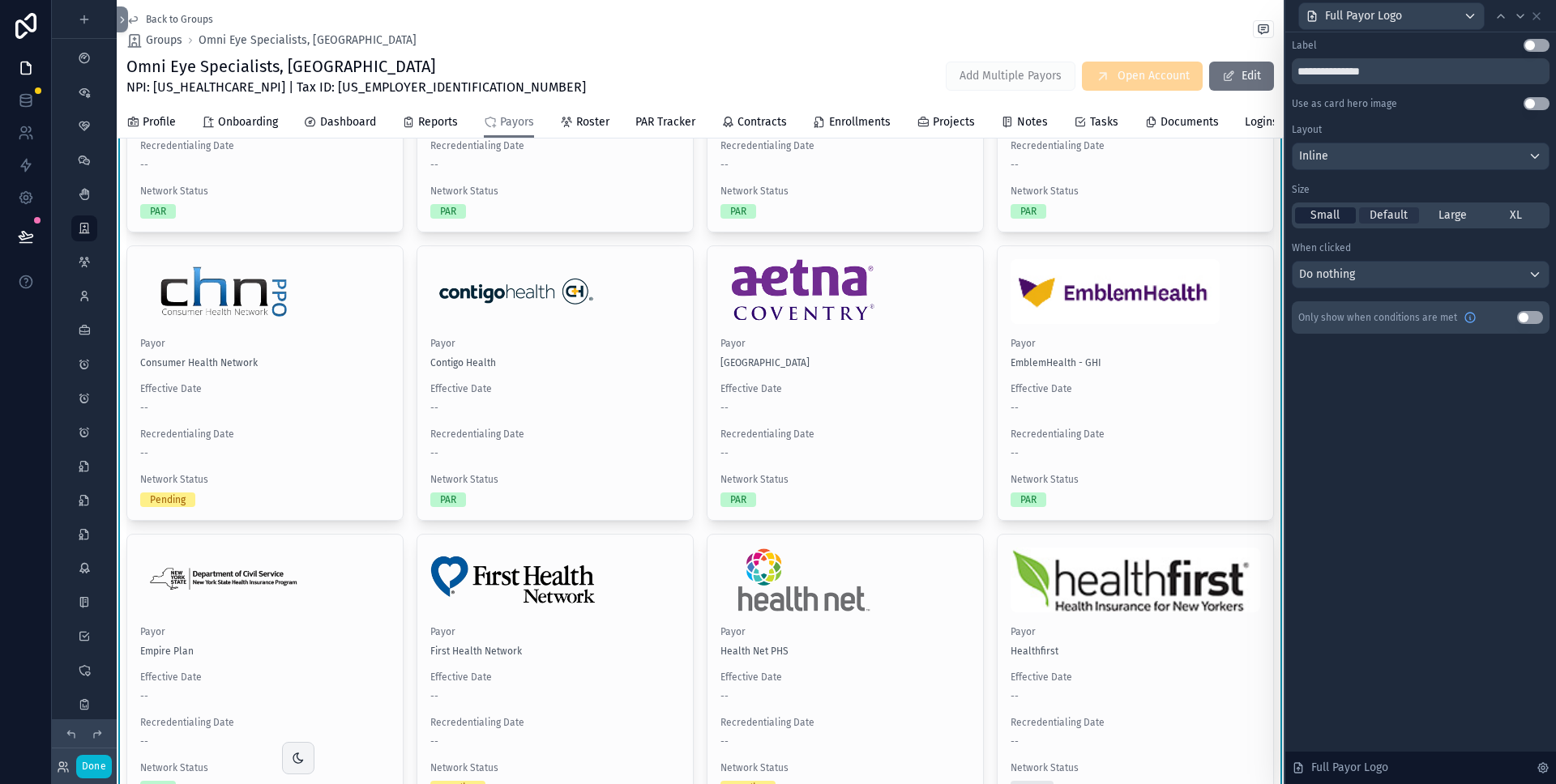
click at [1321, 215] on span "Small" at bounding box center [1325, 215] width 30 height 16
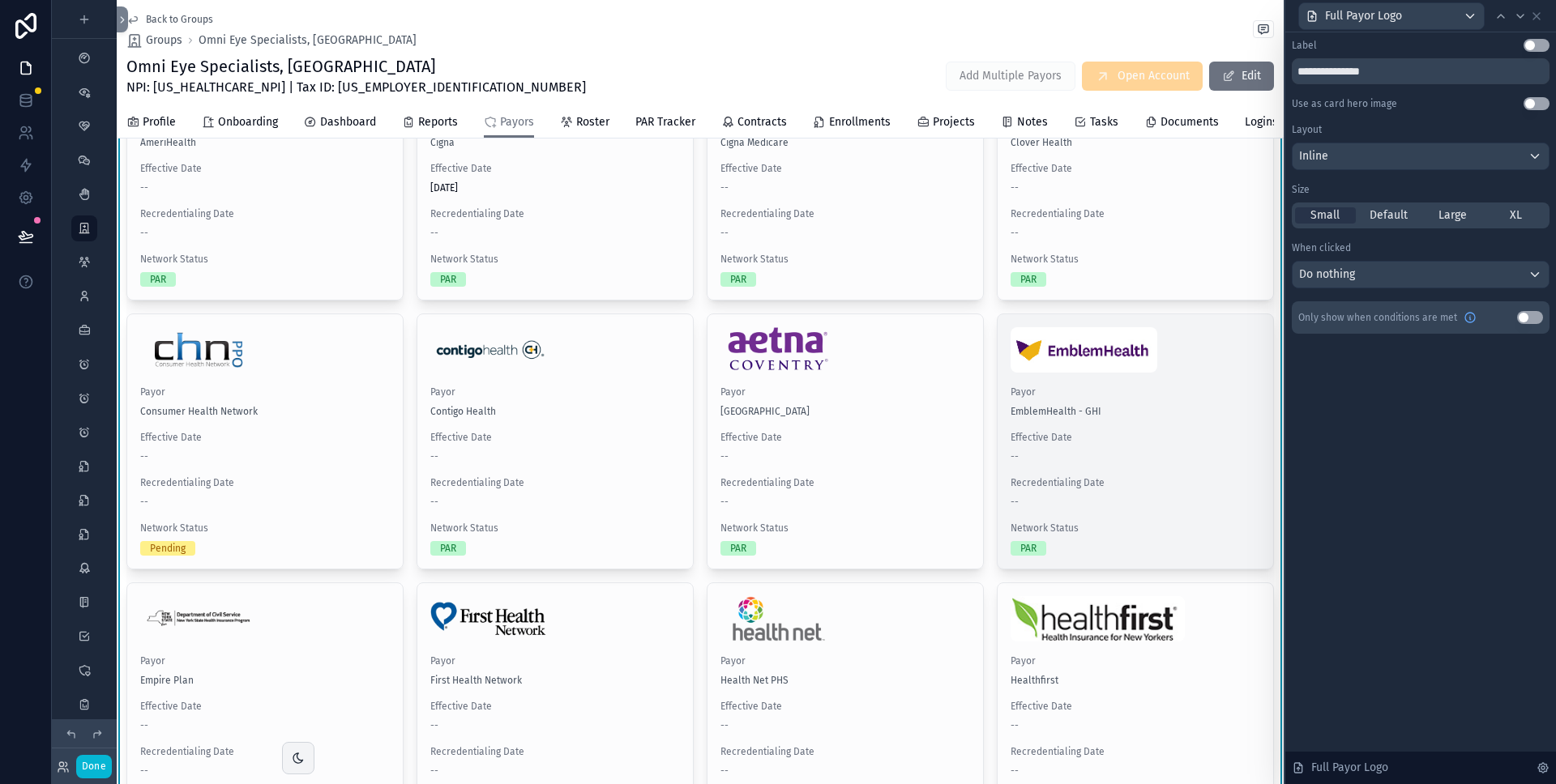
scroll to position [409, 0]
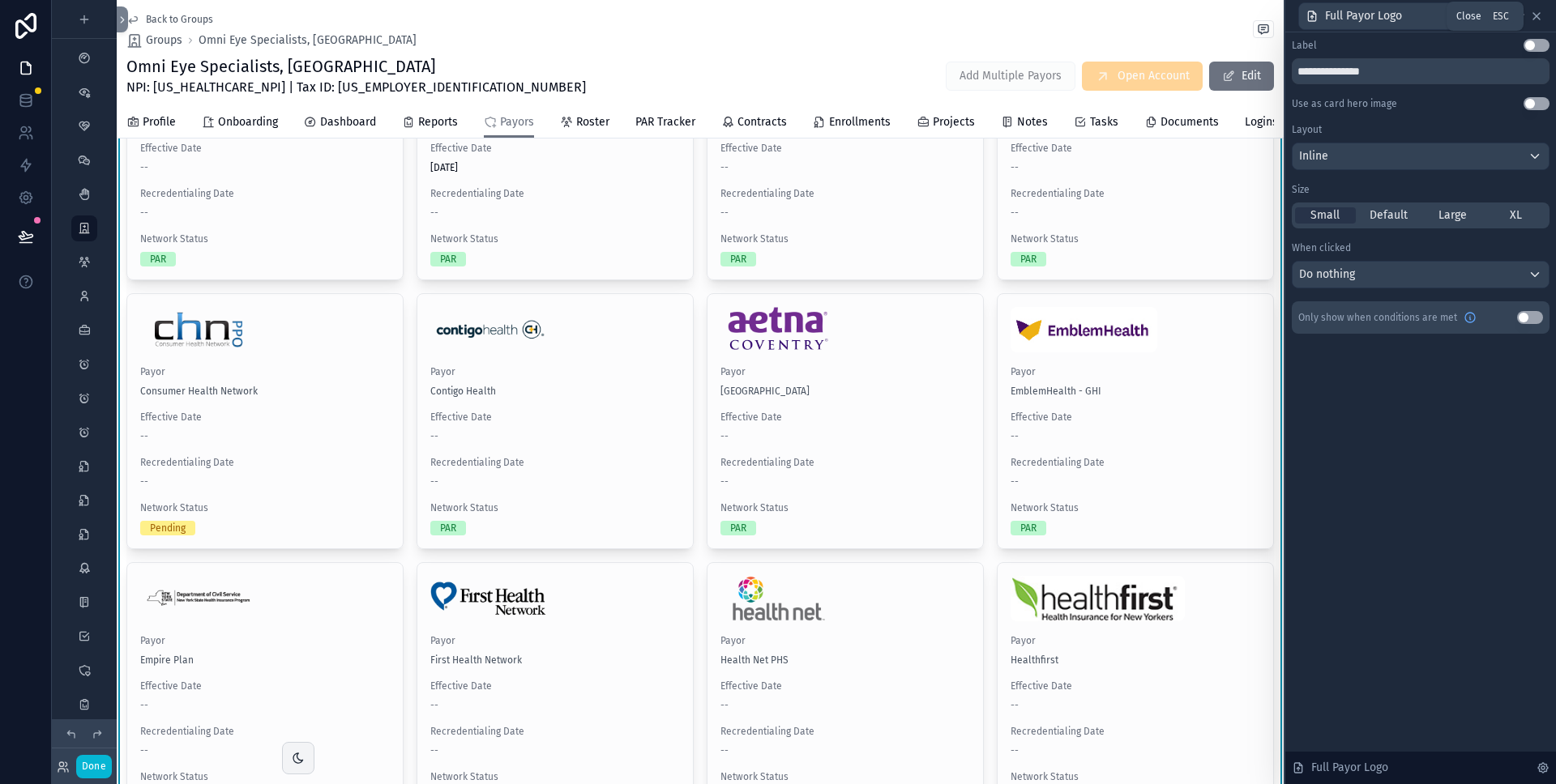
click at [1534, 15] on icon at bounding box center [1536, 16] width 13 height 13
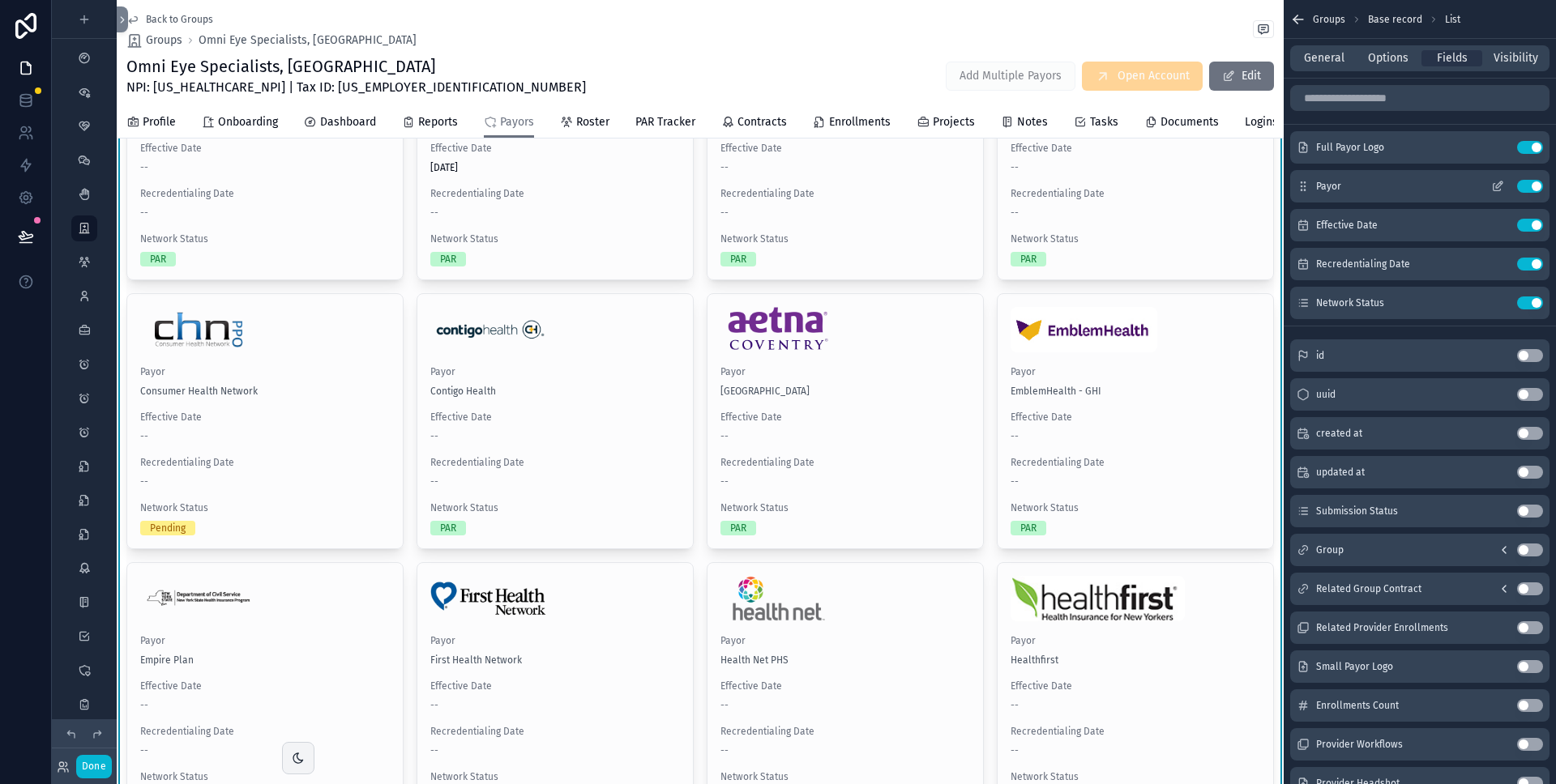
click at [1501, 186] on icon "scrollable content" at bounding box center [1498, 187] width 13 height 13
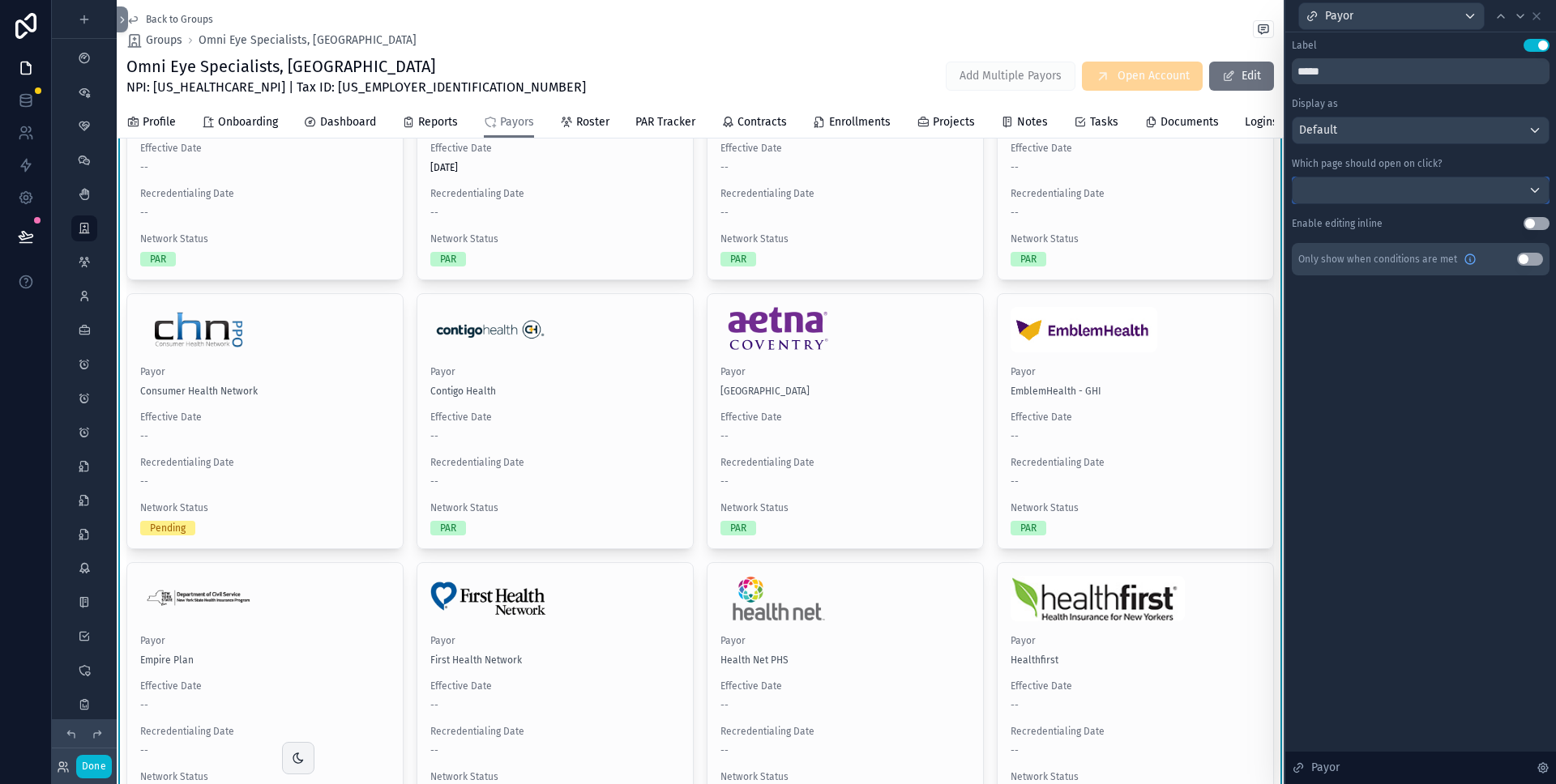
click at [1466, 183] on div at bounding box center [1421, 190] width 256 height 26
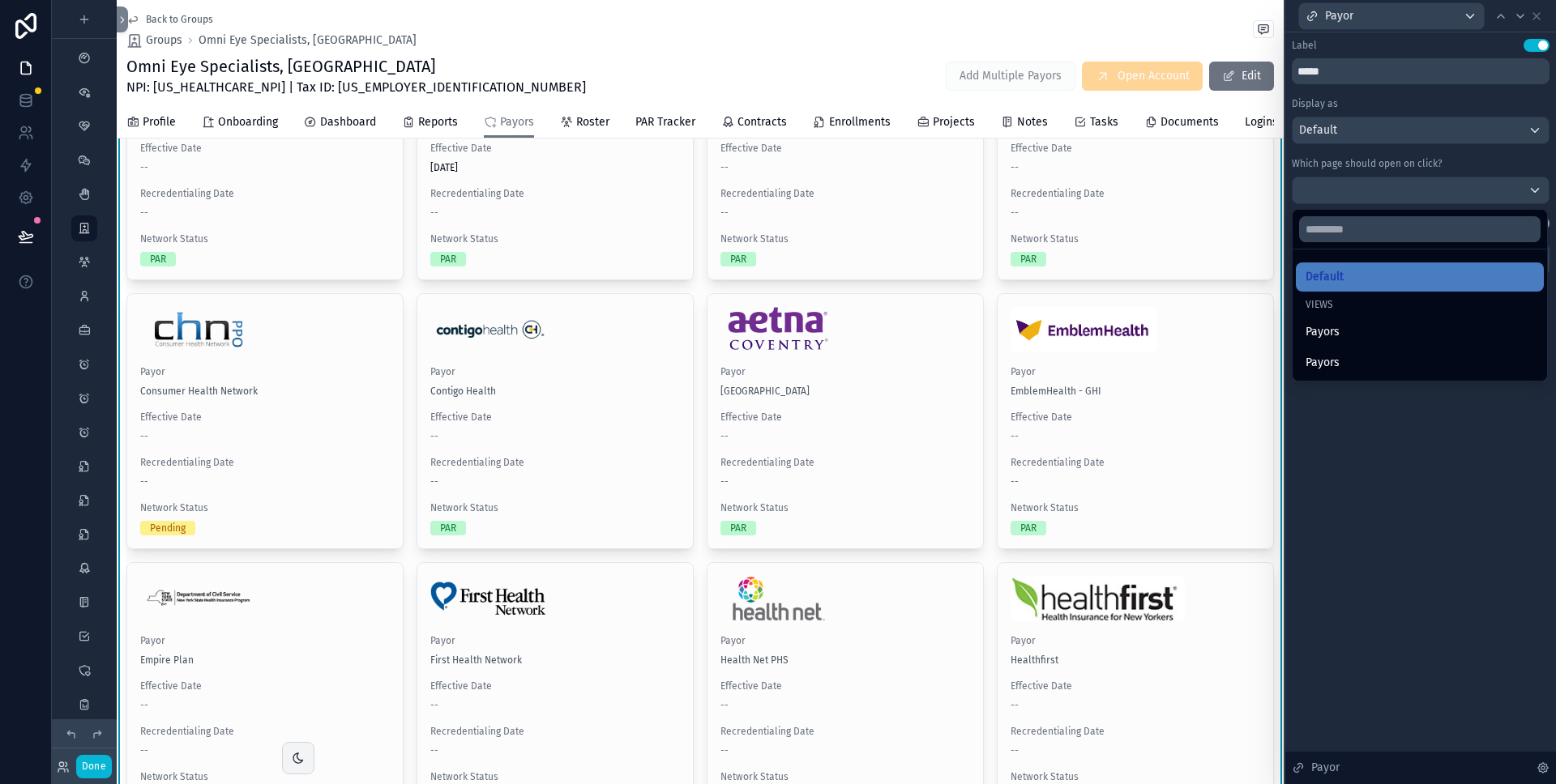
click at [1472, 169] on div at bounding box center [1421, 392] width 271 height 784
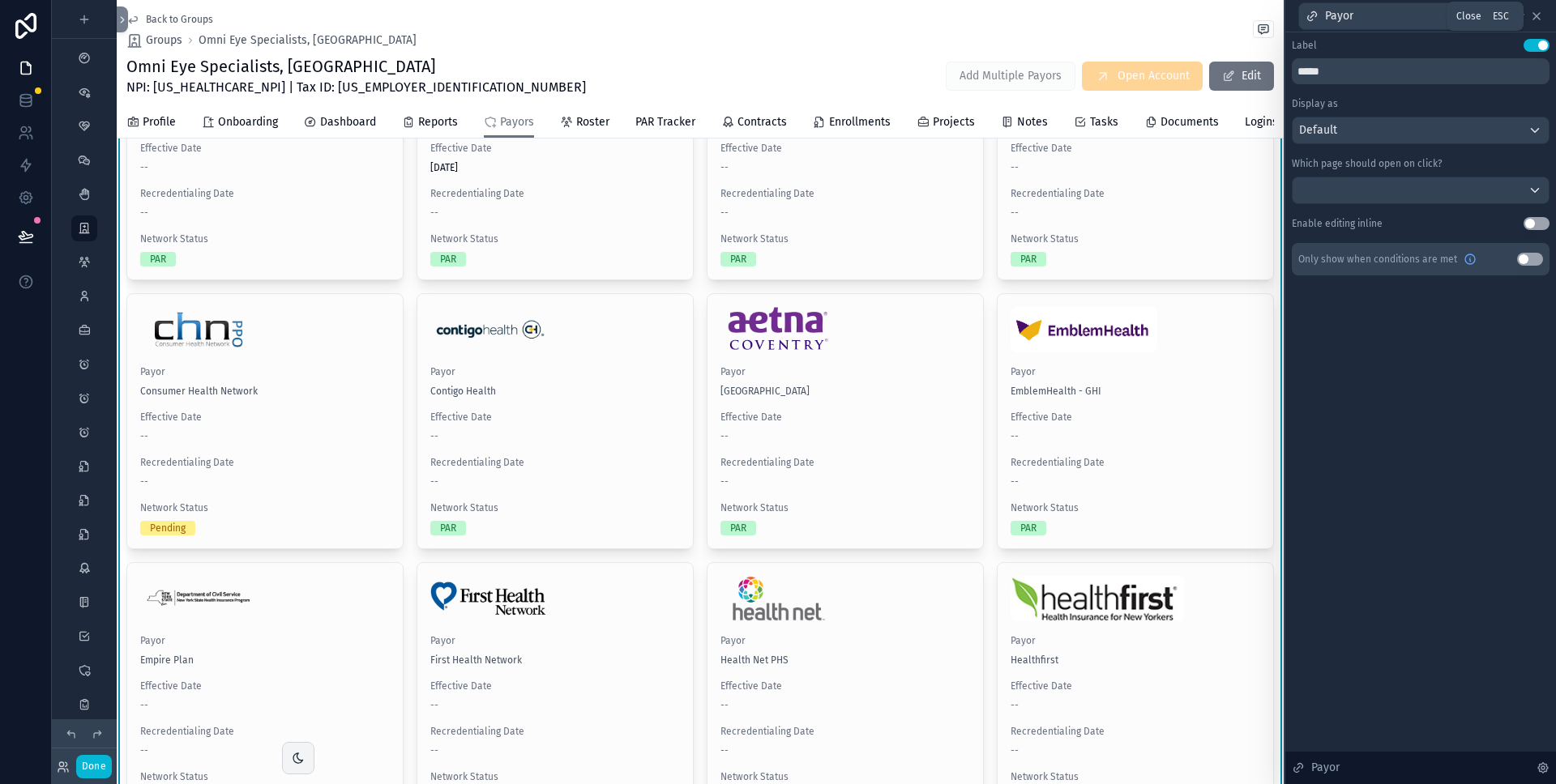
click at [1535, 15] on icon at bounding box center [1536, 16] width 13 height 13
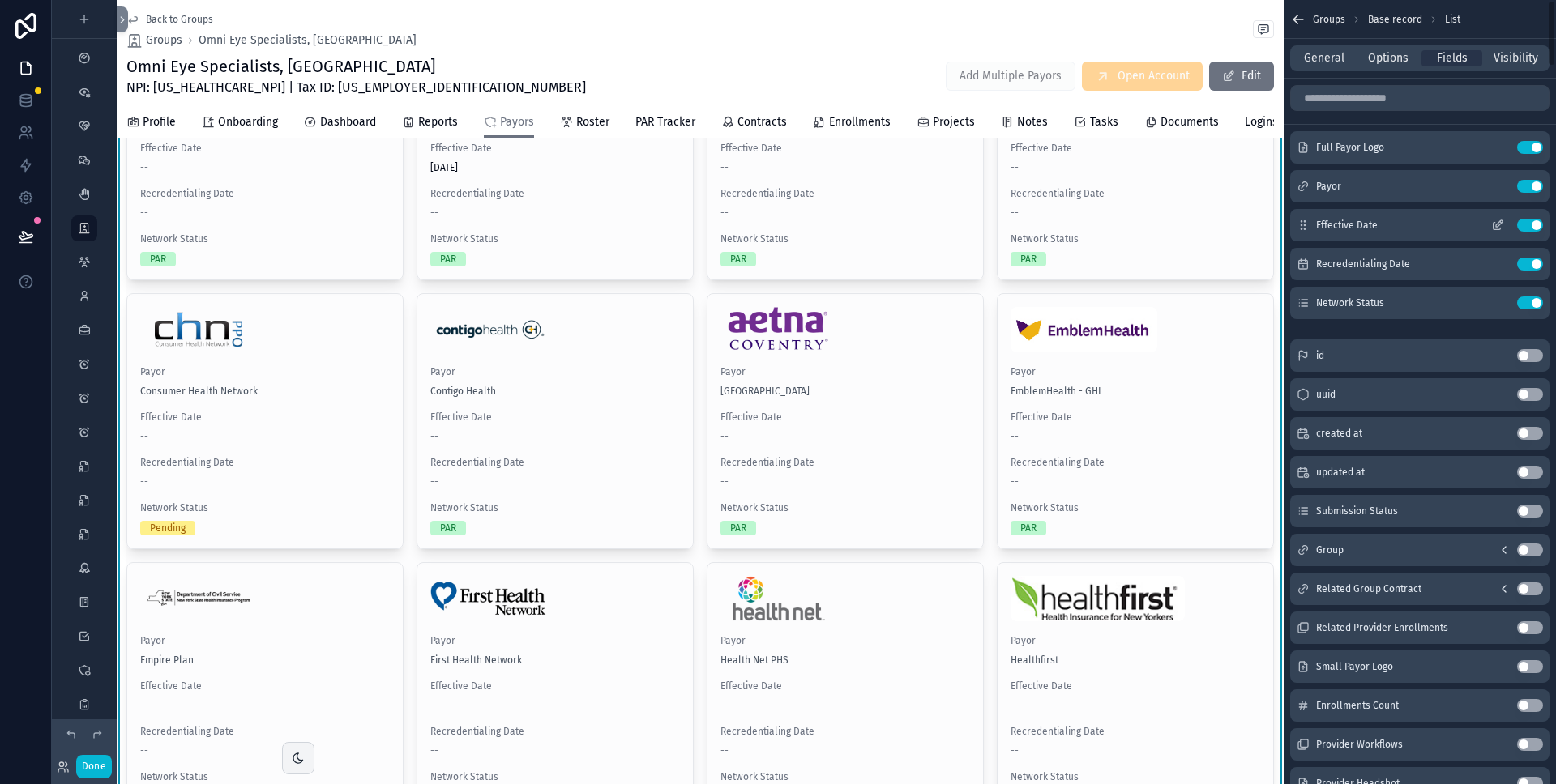
click at [1499, 223] on icon "scrollable content" at bounding box center [1498, 225] width 13 height 13
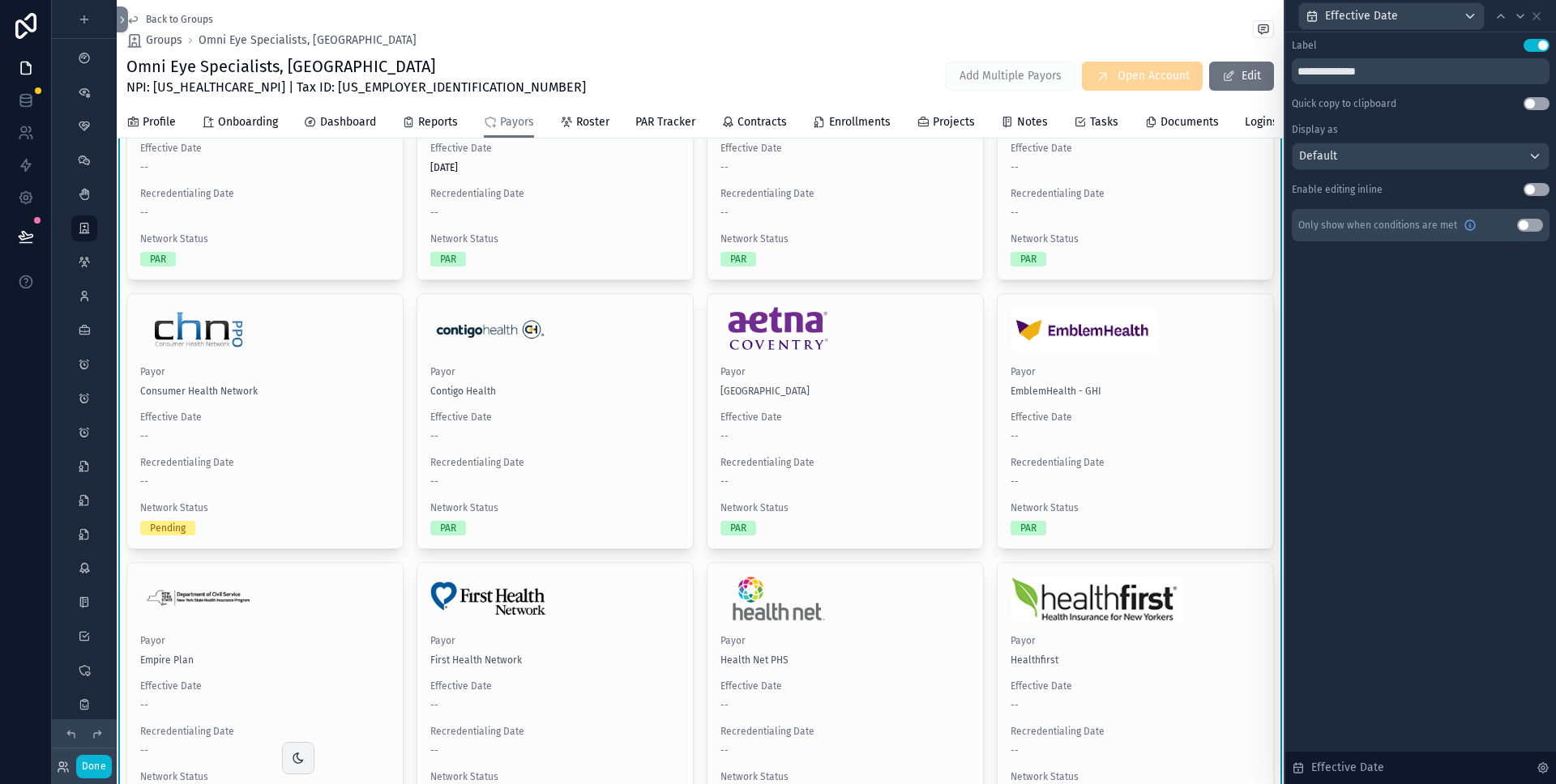
click at [1537, 189] on button "Use setting" at bounding box center [1536, 189] width 26 height 13
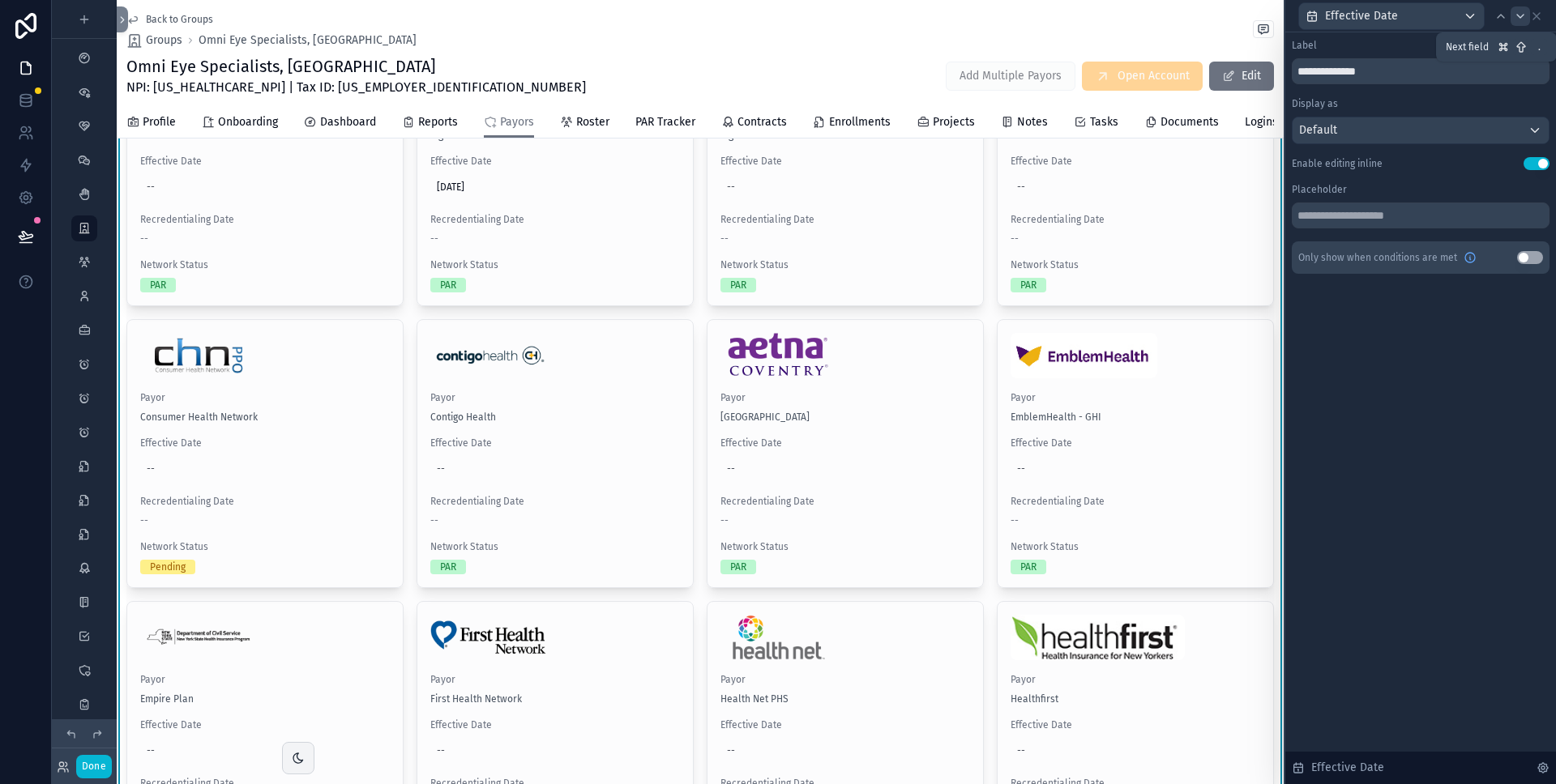
click at [1524, 14] on icon at bounding box center [1520, 16] width 13 height 13
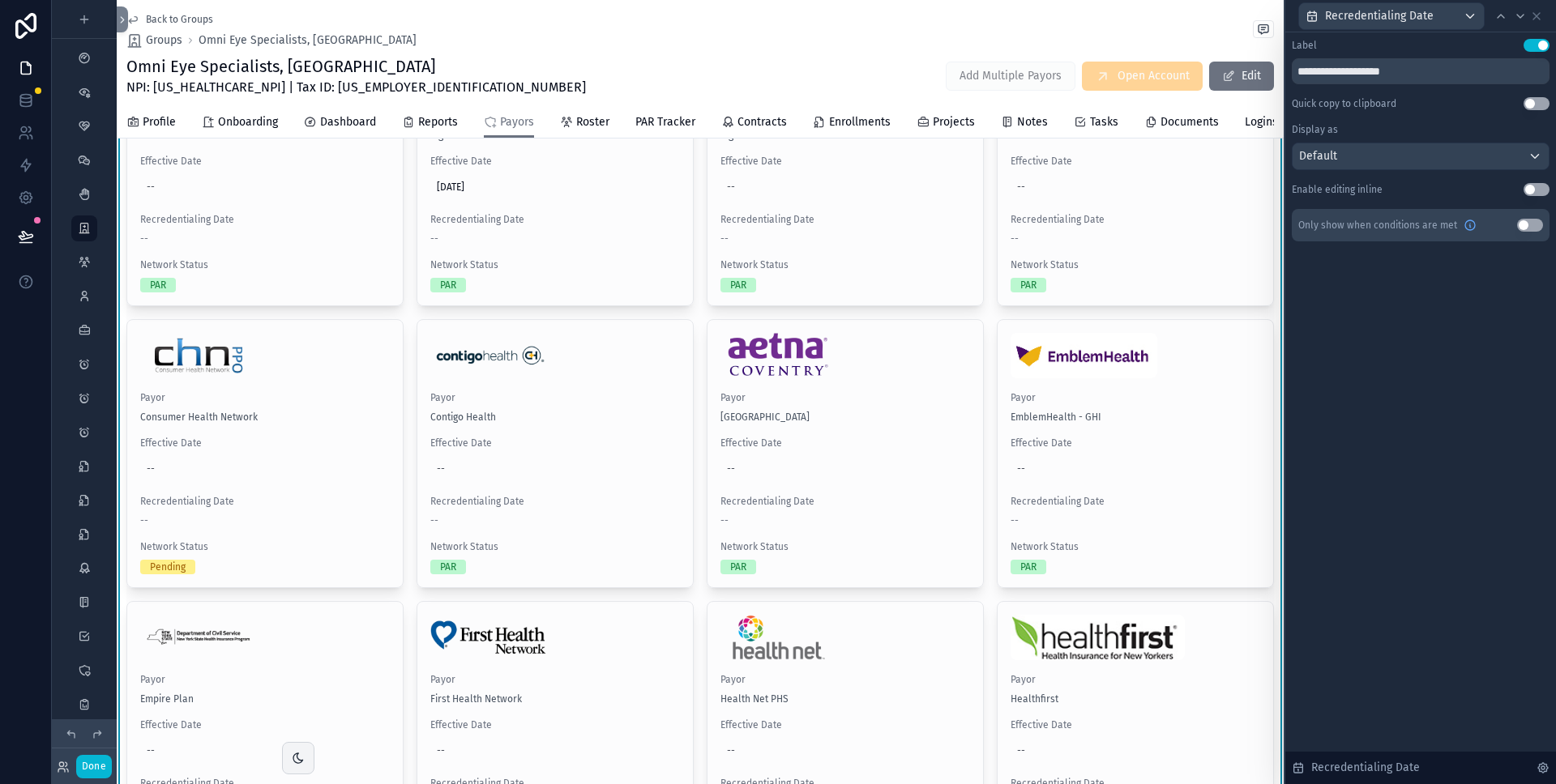
click at [1535, 188] on button "Use setting" at bounding box center [1536, 189] width 26 height 13
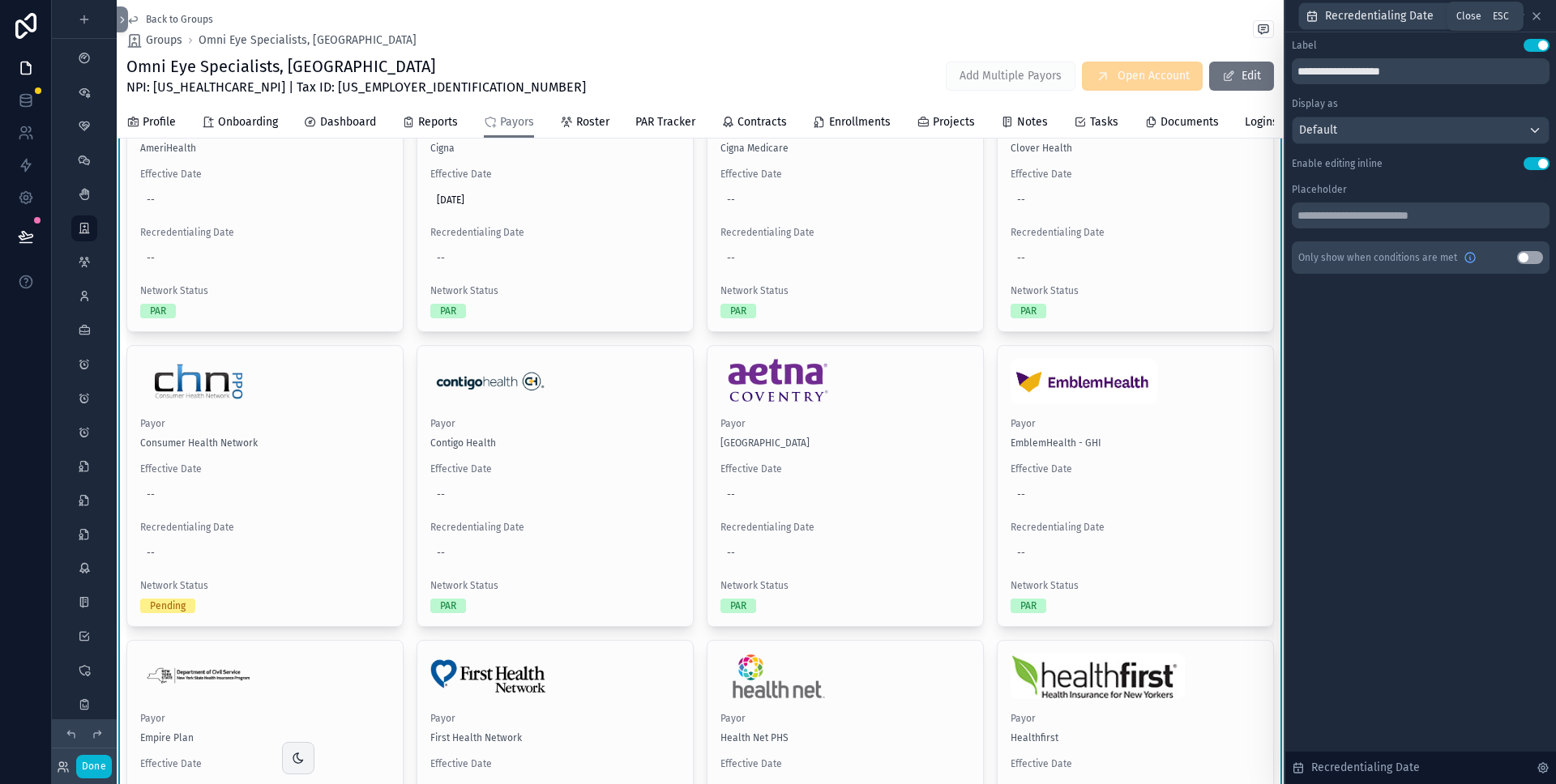
click at [1540, 19] on icon at bounding box center [1536, 15] width 6 height 6
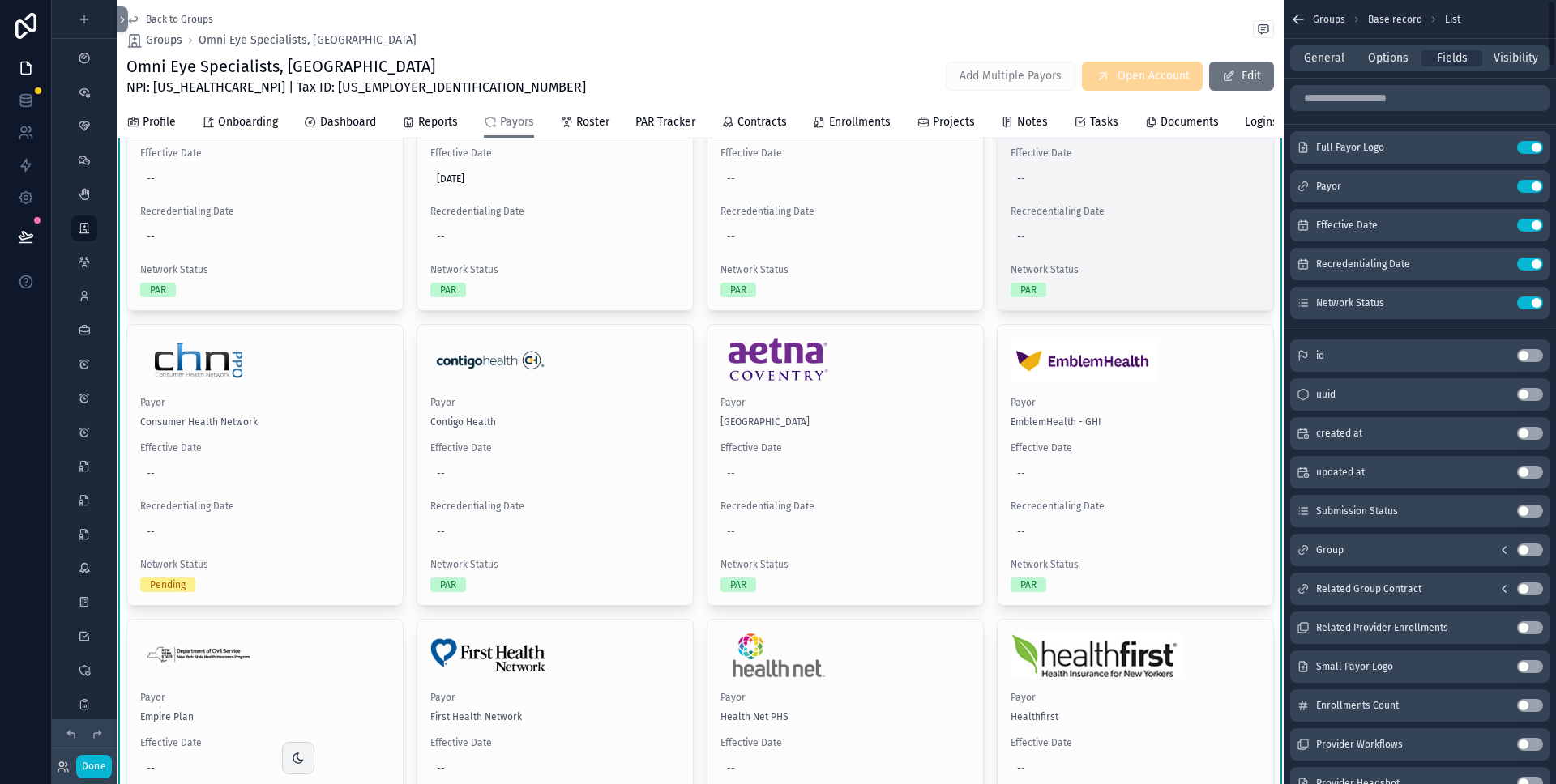
scroll to position [440, 0]
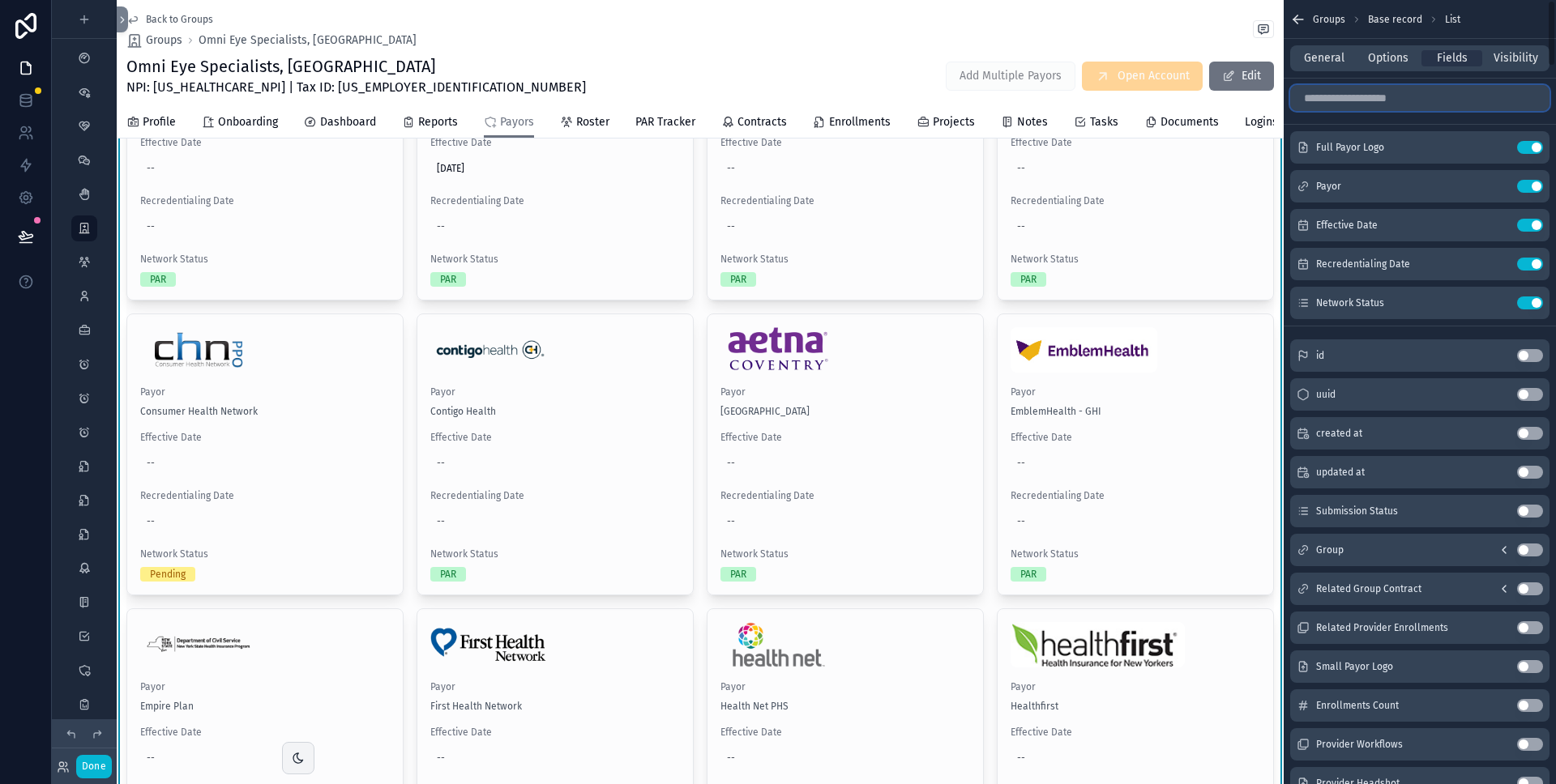
click at [1368, 93] on input "scrollable content" at bounding box center [1420, 98] width 259 height 26
type input "*"
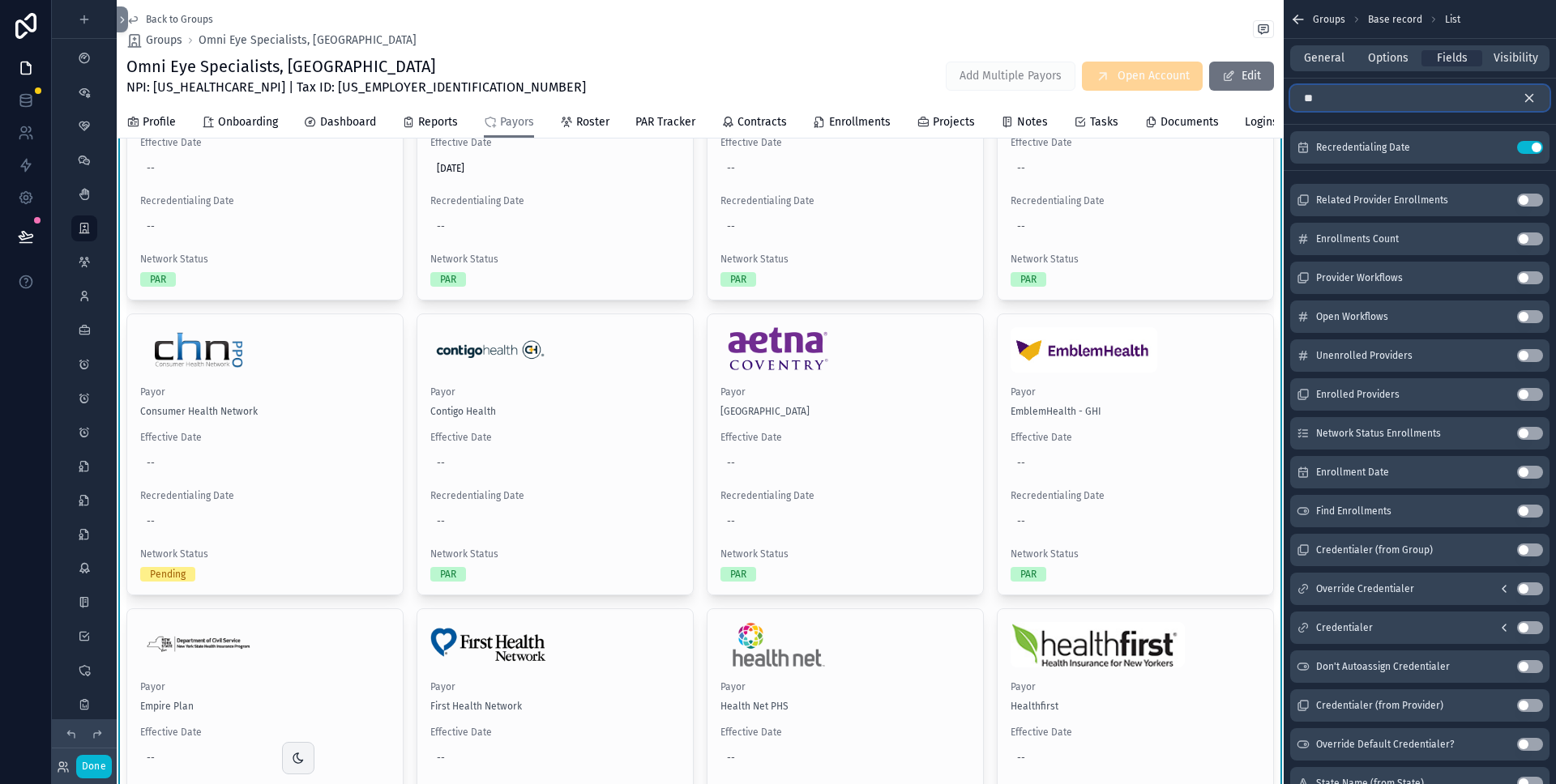
type input "*"
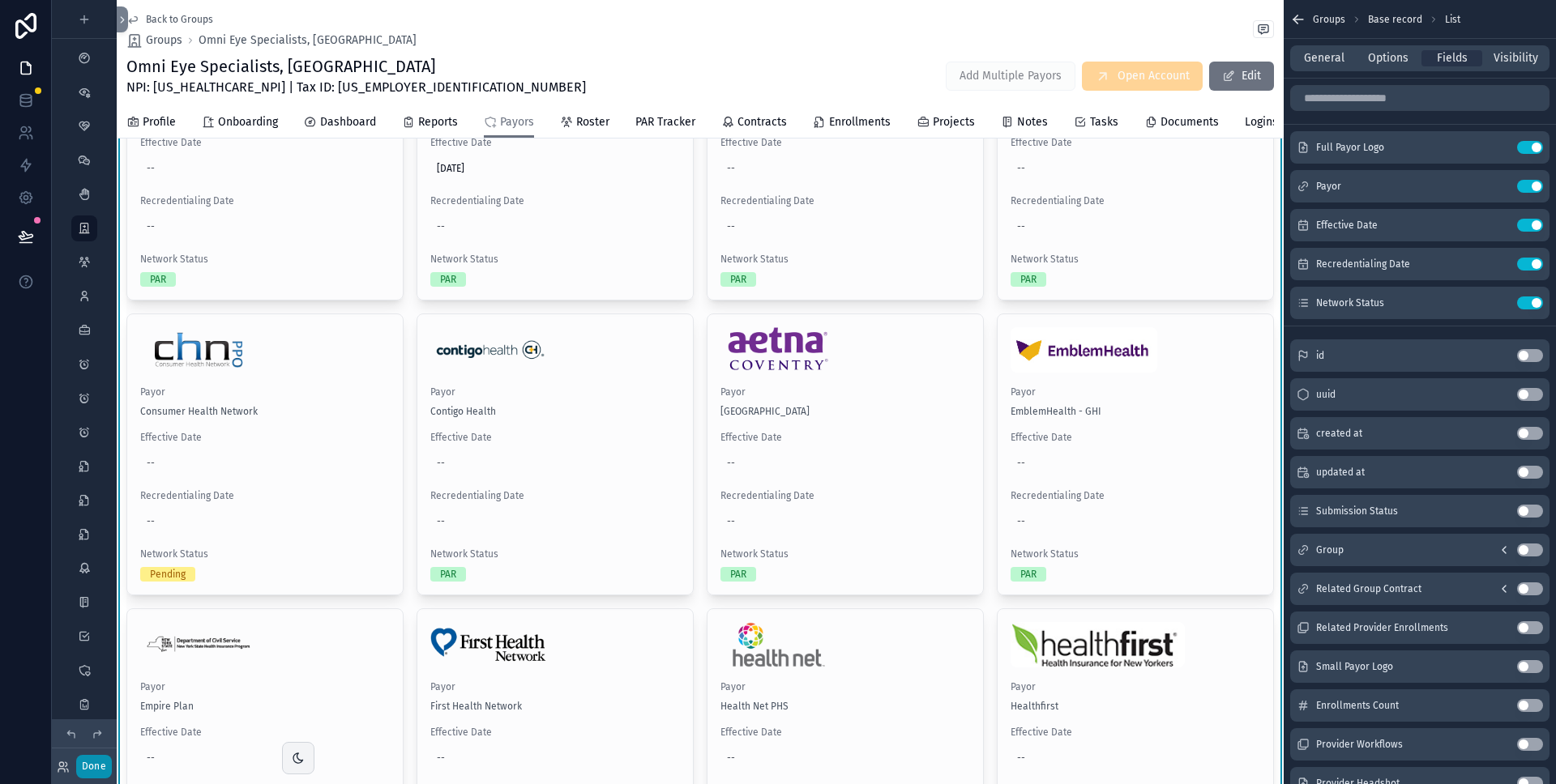
click at [83, 768] on button "Done" at bounding box center [94, 767] width 36 height 23
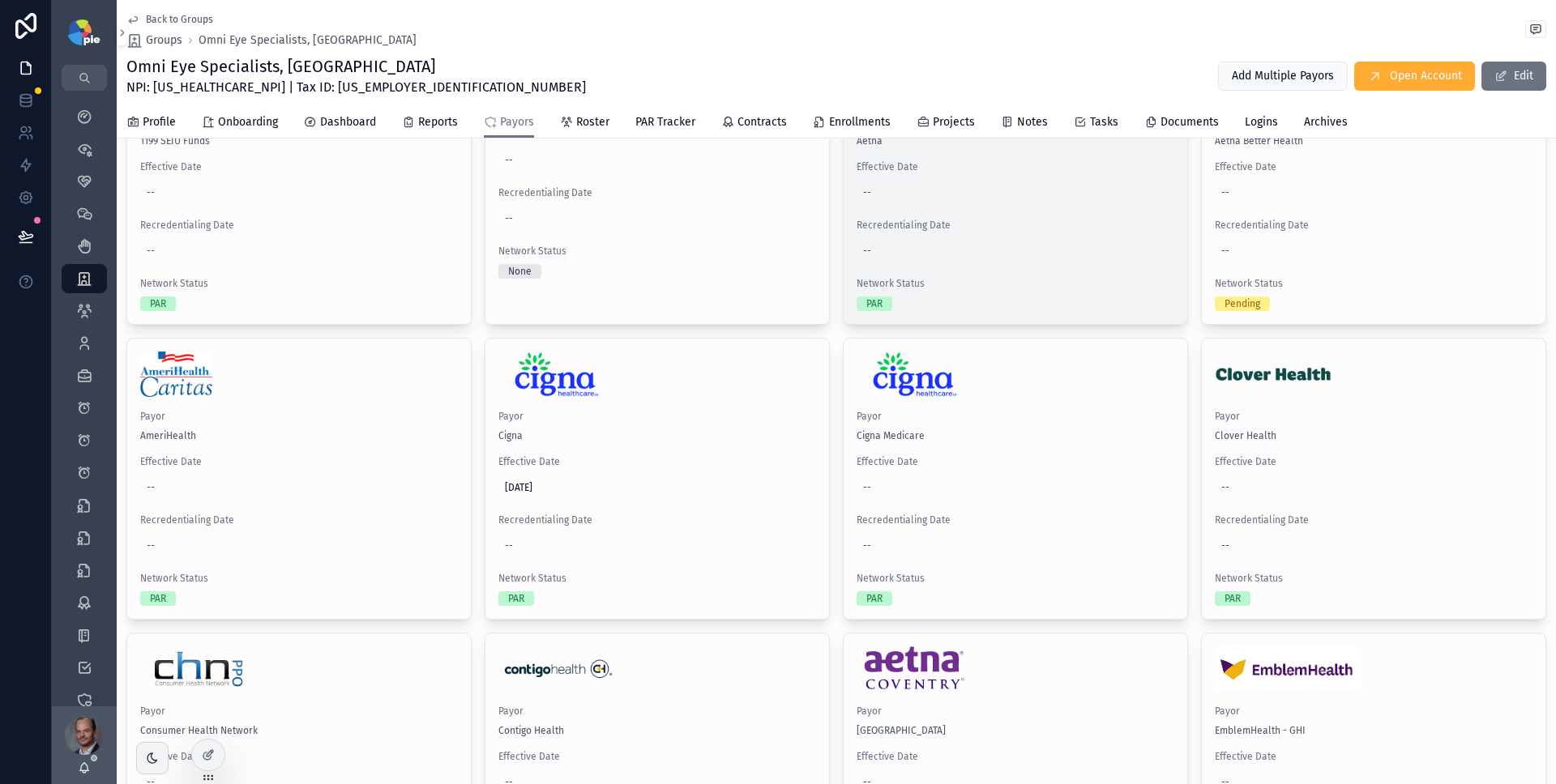
scroll to position [0, 0]
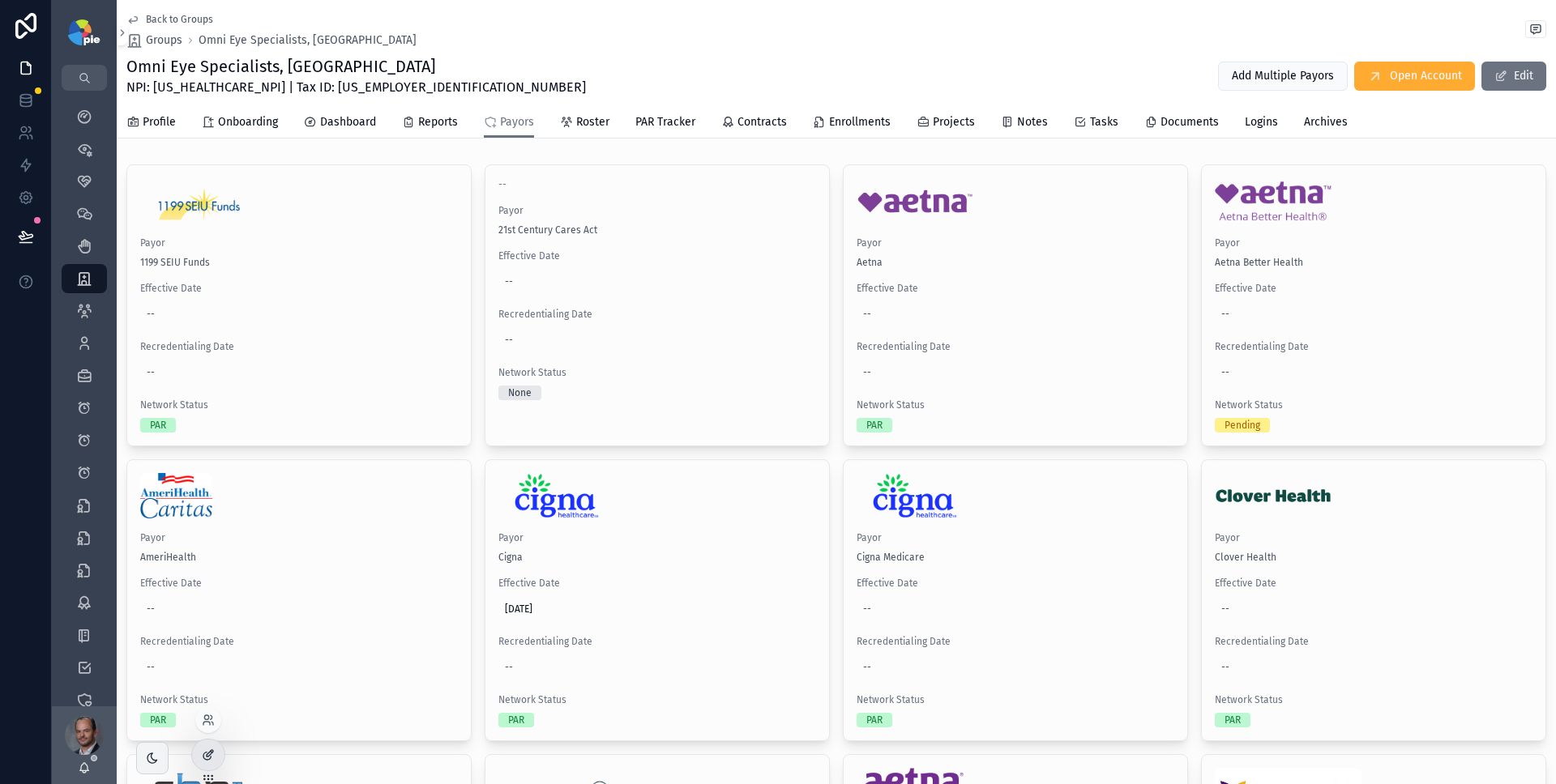
click at [207, 752] on icon at bounding box center [208, 755] width 13 height 13
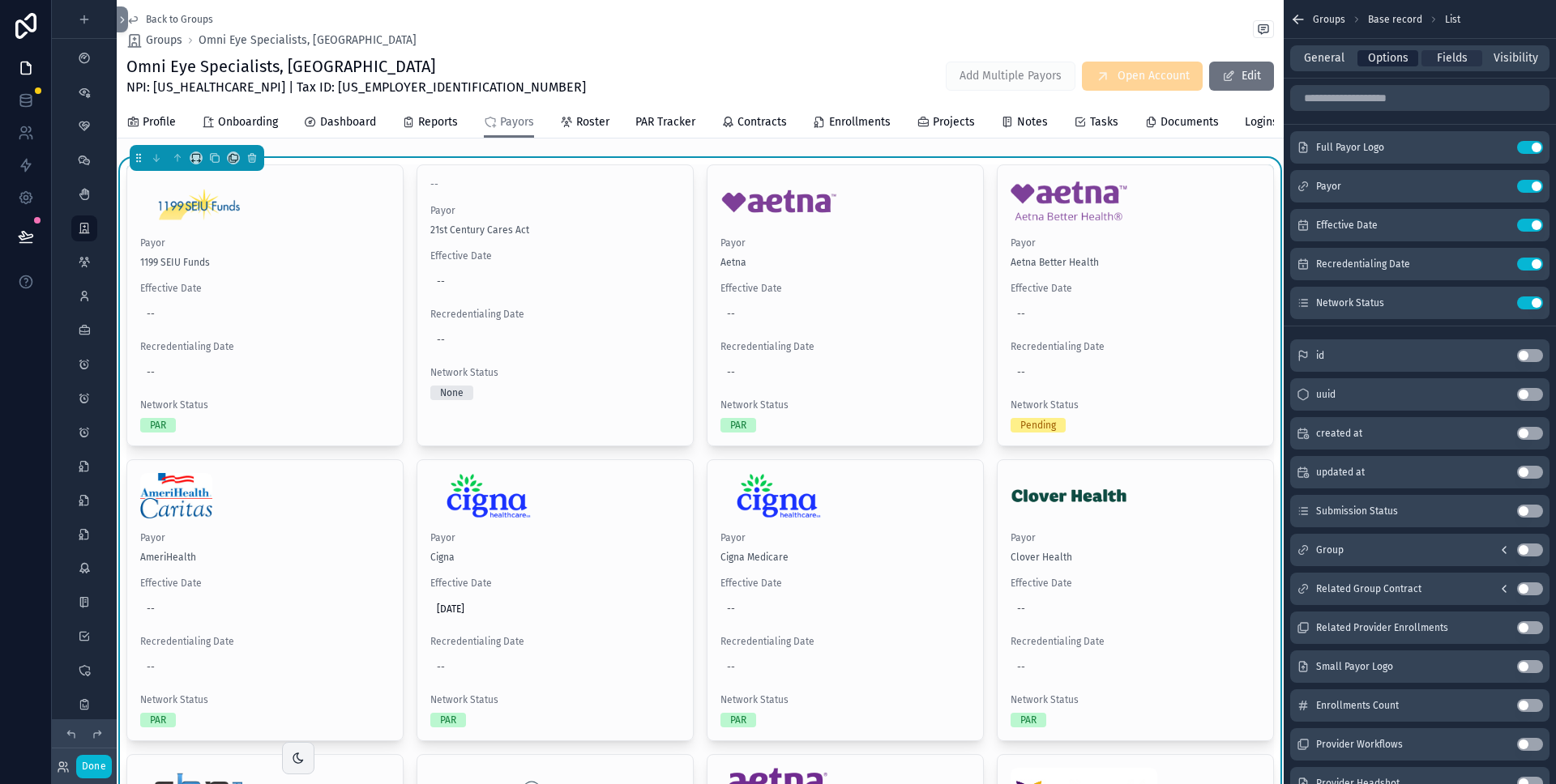
click at [1388, 62] on span "Options" at bounding box center [1388, 58] width 40 height 16
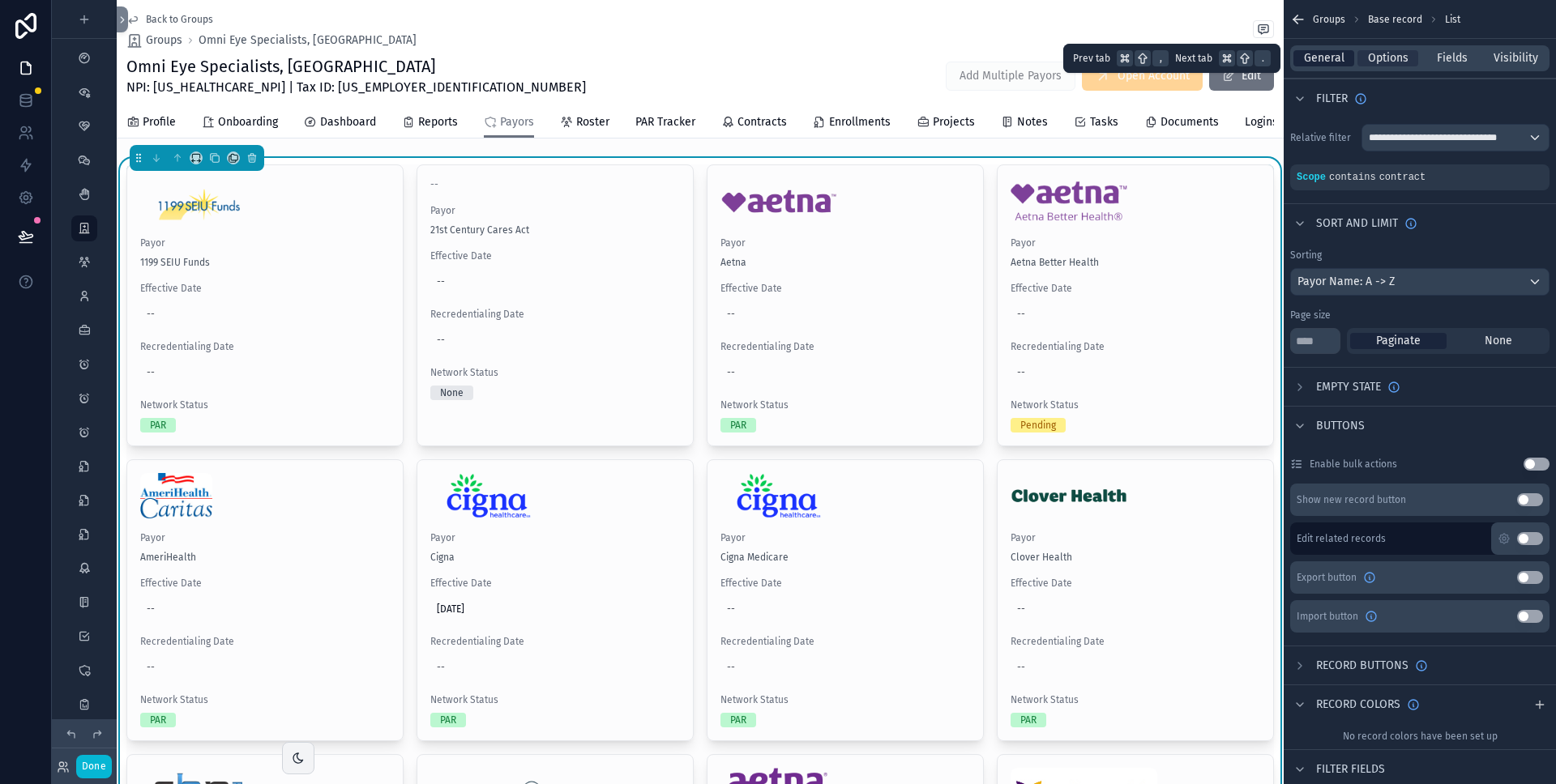
click at [1318, 56] on span "General" at bounding box center [1324, 58] width 40 height 16
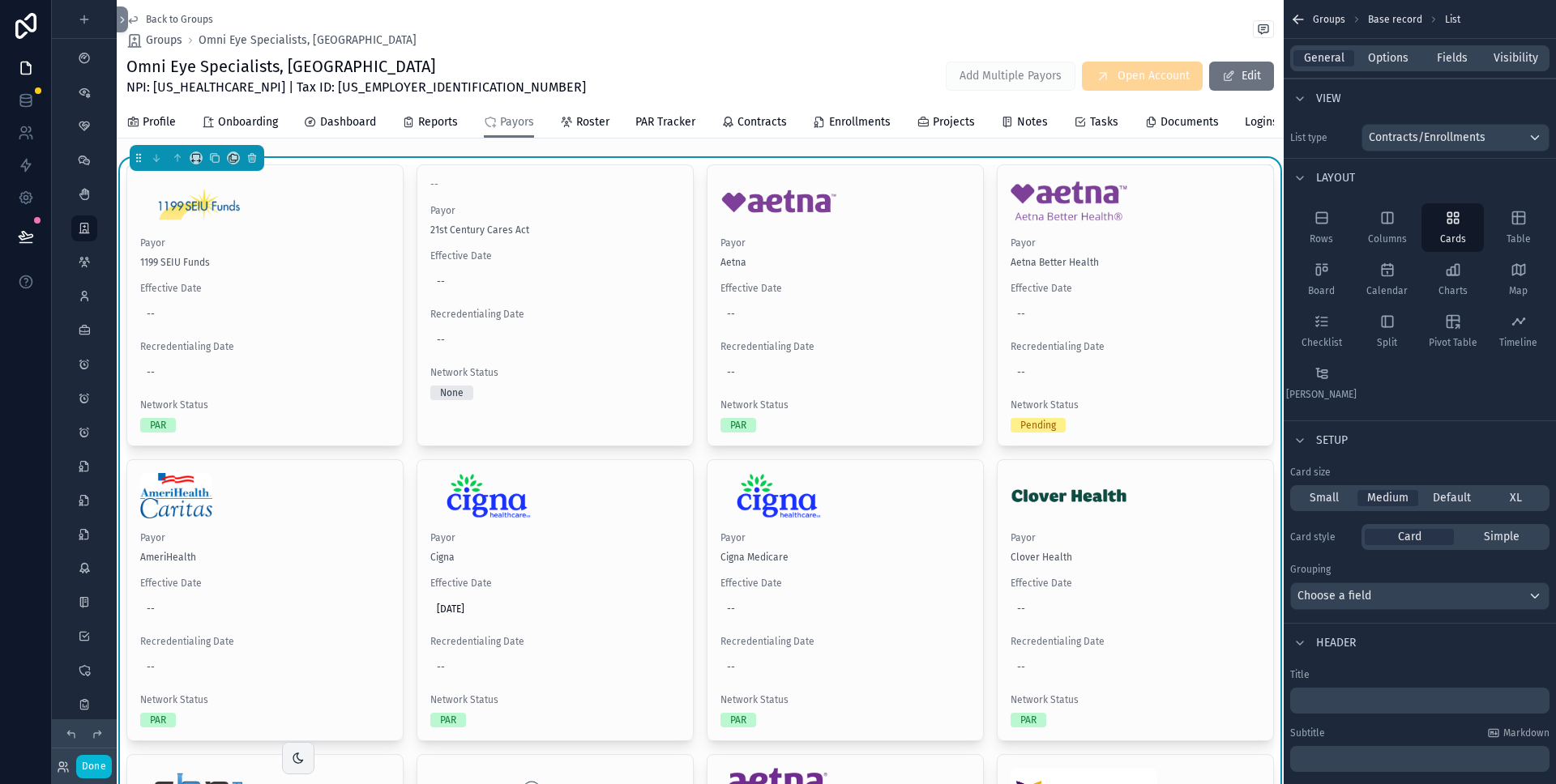
drag, startPoint x: 1323, startPoint y: 499, endPoint x: 1282, endPoint y: 477, distance: 46.5
click at [1323, 499] on span "Small" at bounding box center [1324, 499] width 30 height 16
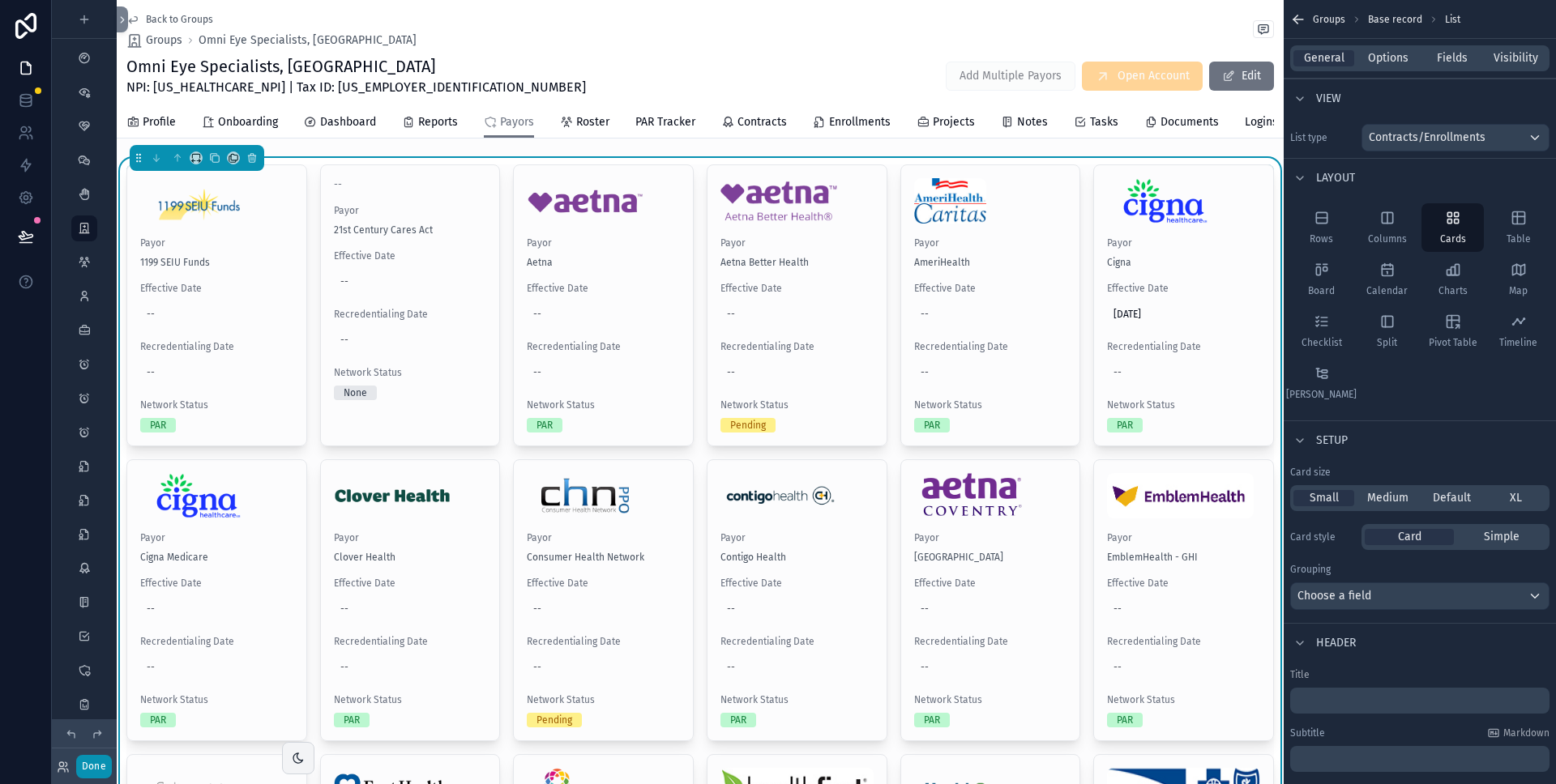
click at [99, 764] on button "Done" at bounding box center [94, 767] width 36 height 23
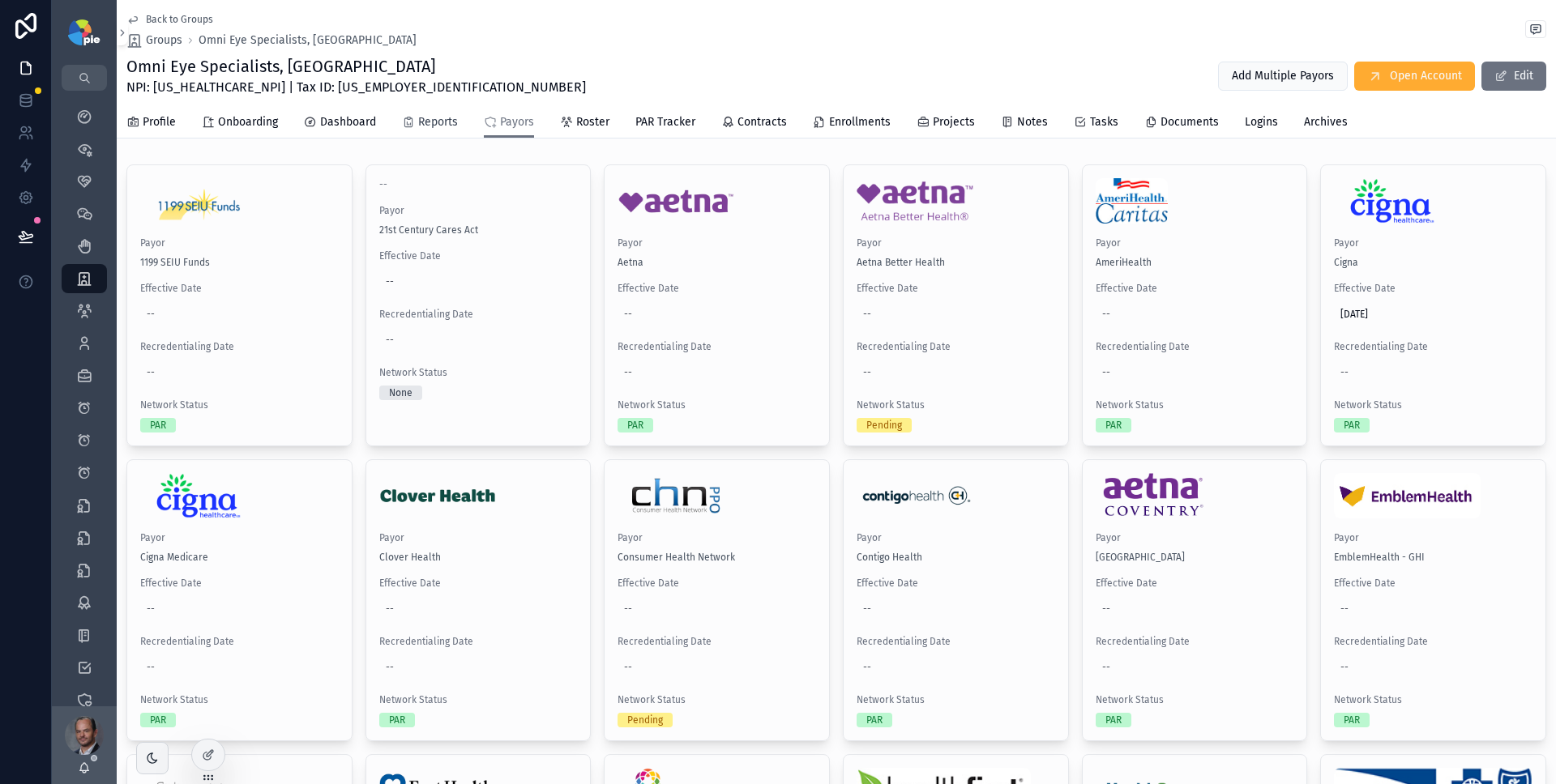
click at [437, 127] on span "Reports" at bounding box center [438, 122] width 39 height 16
click at [527, 127] on span "Payors" at bounding box center [517, 122] width 34 height 16
click at [769, 122] on span "Contracts" at bounding box center [762, 122] width 49 height 16
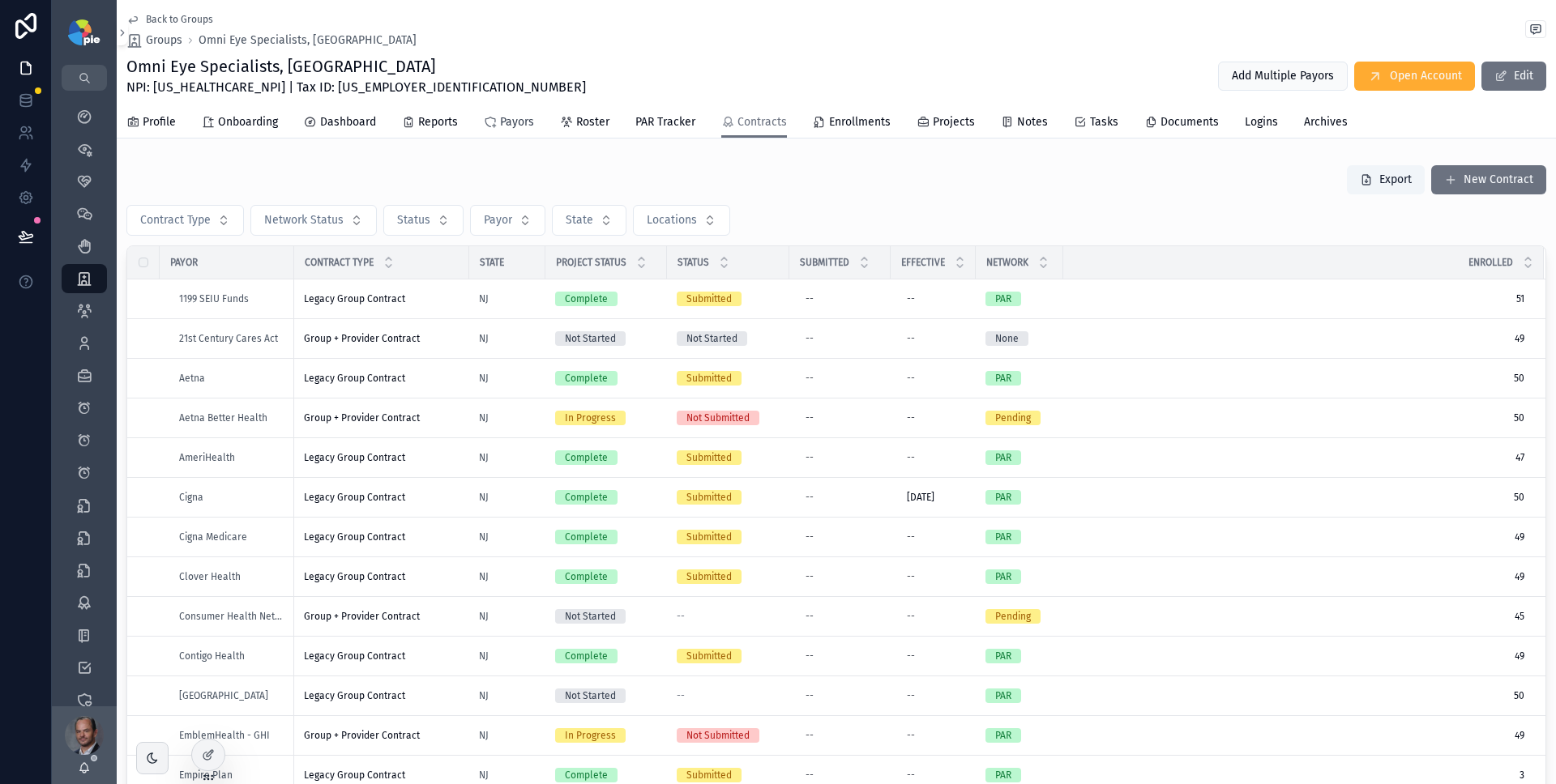
click at [512, 123] on span "Payors" at bounding box center [517, 122] width 34 height 16
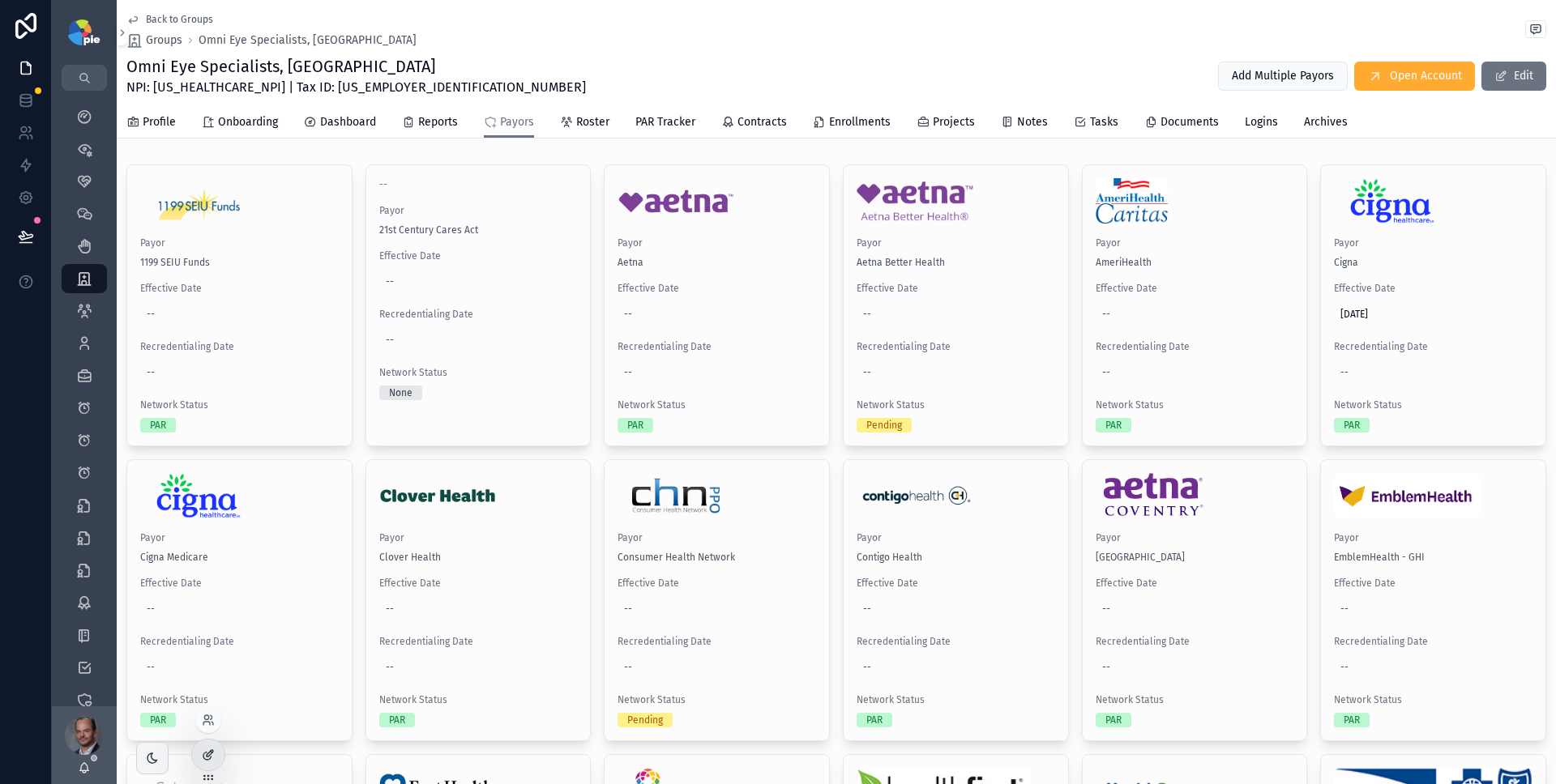
click at [215, 752] on div at bounding box center [208, 755] width 32 height 30
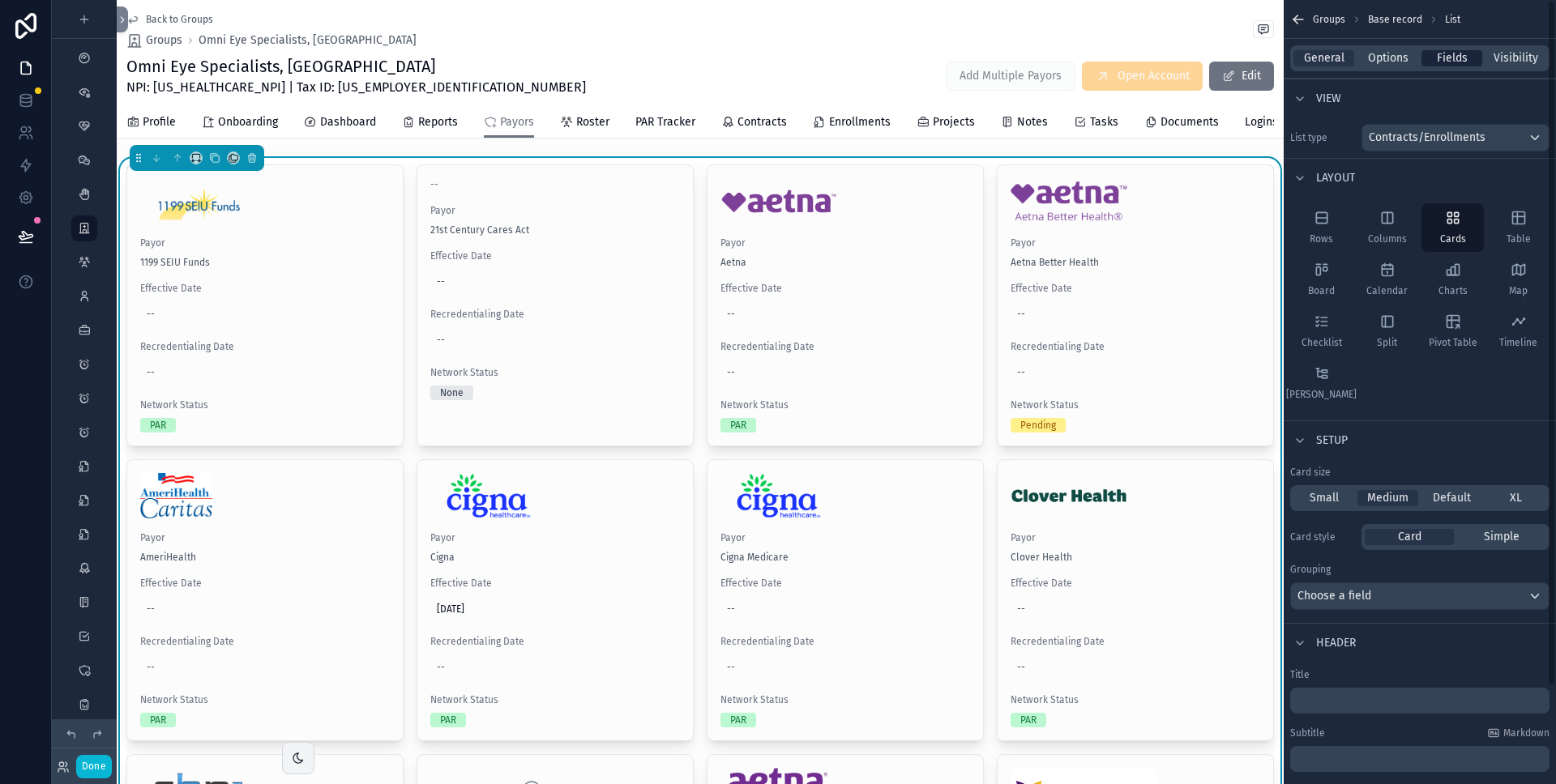
click at [1438, 57] on span "Fields" at bounding box center [1453, 58] width 31 height 16
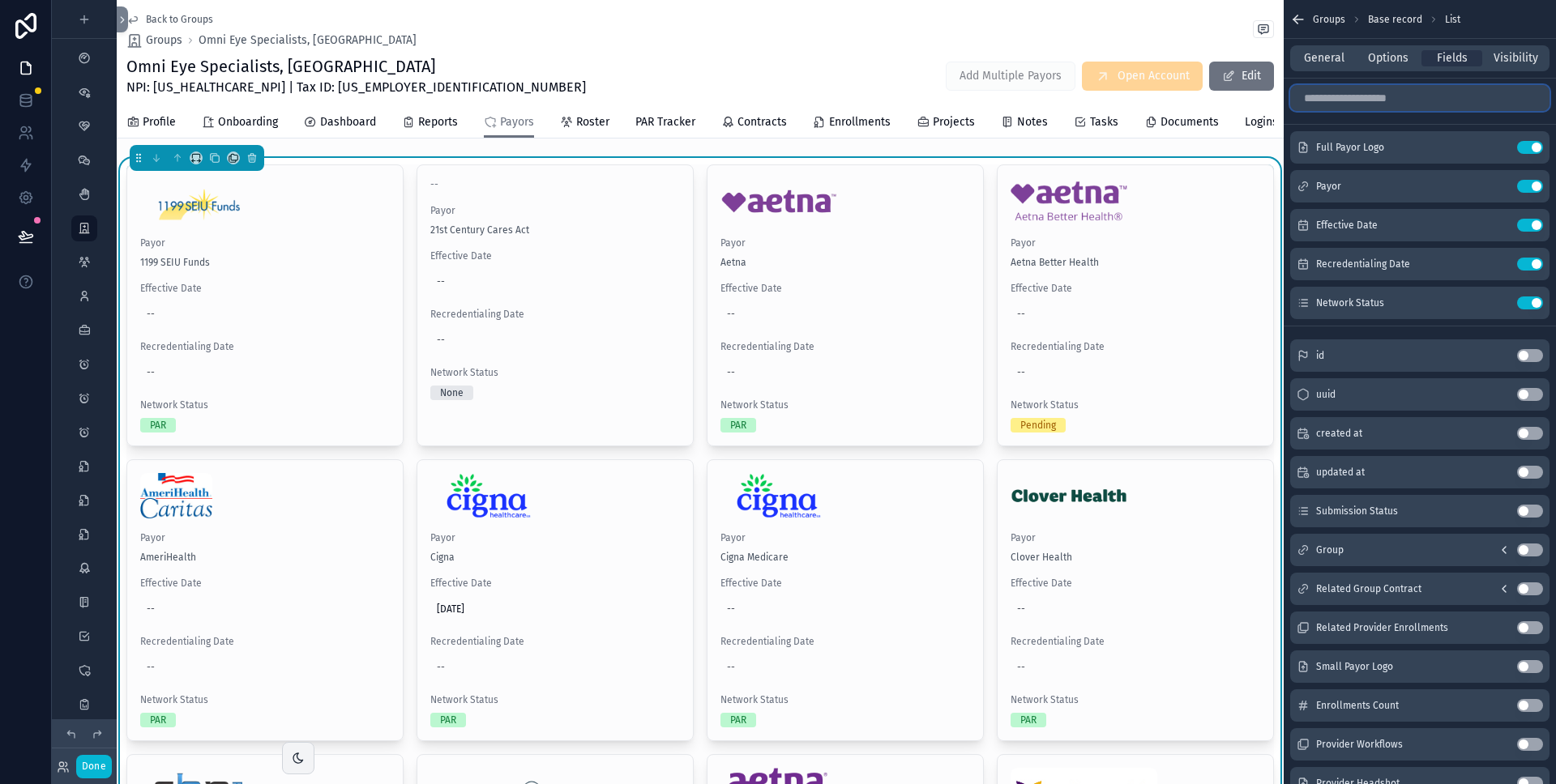
click at [1363, 103] on input "scrollable content" at bounding box center [1420, 98] width 259 height 26
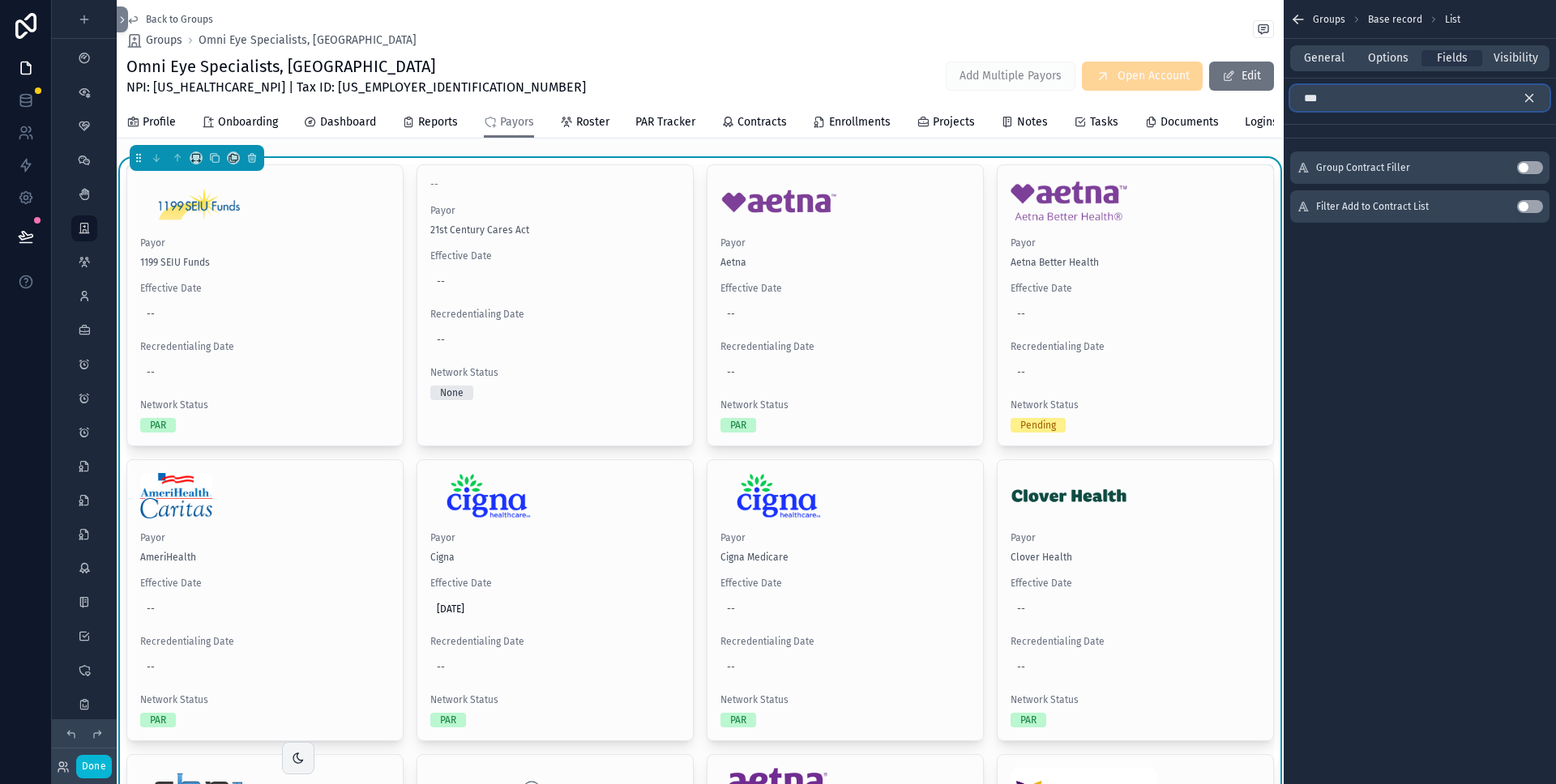
type input "***"
click at [1532, 96] on icon "scrollable content" at bounding box center [1529, 98] width 14 height 14
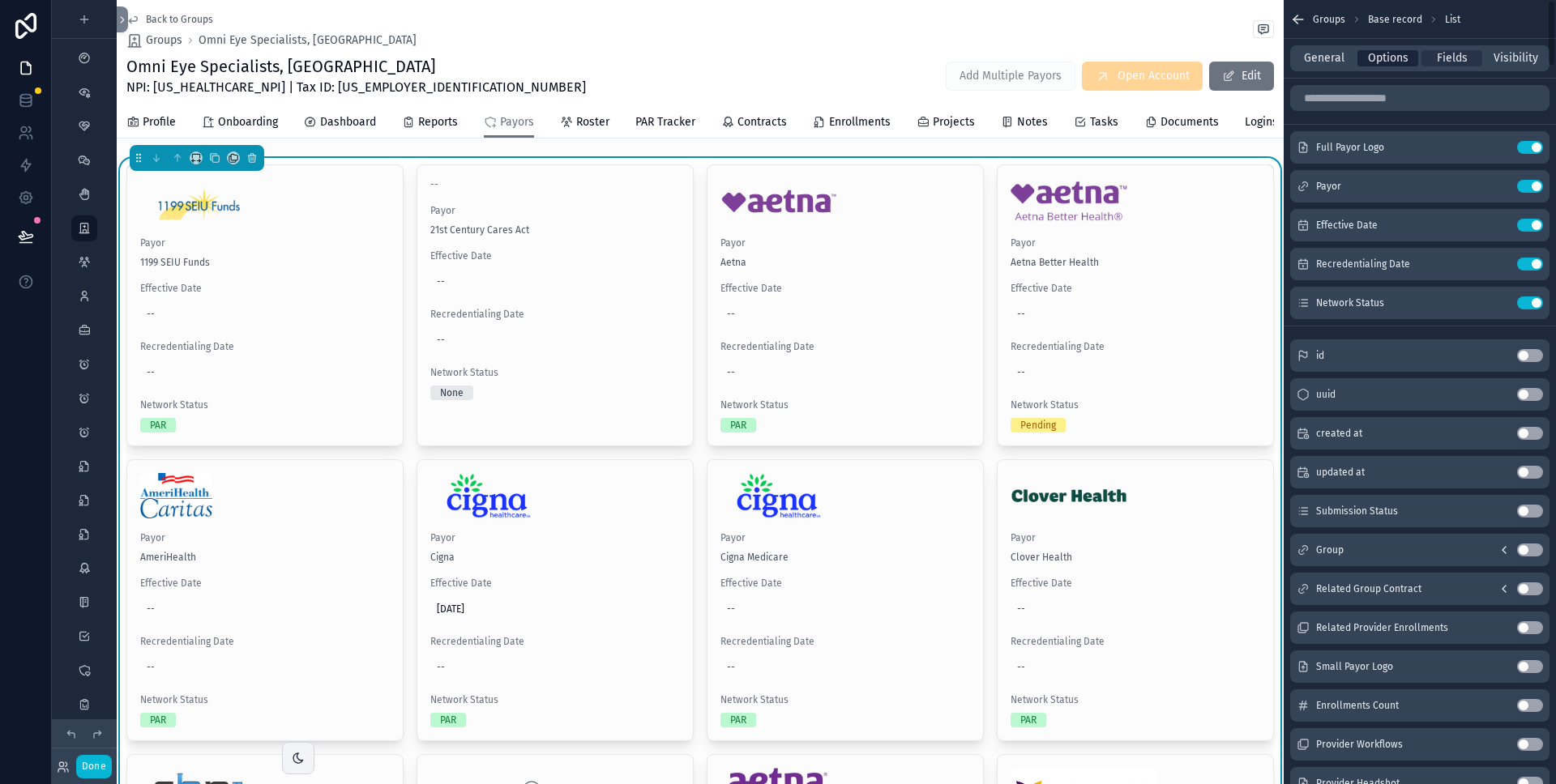
click at [1393, 59] on span "Options" at bounding box center [1388, 58] width 40 height 16
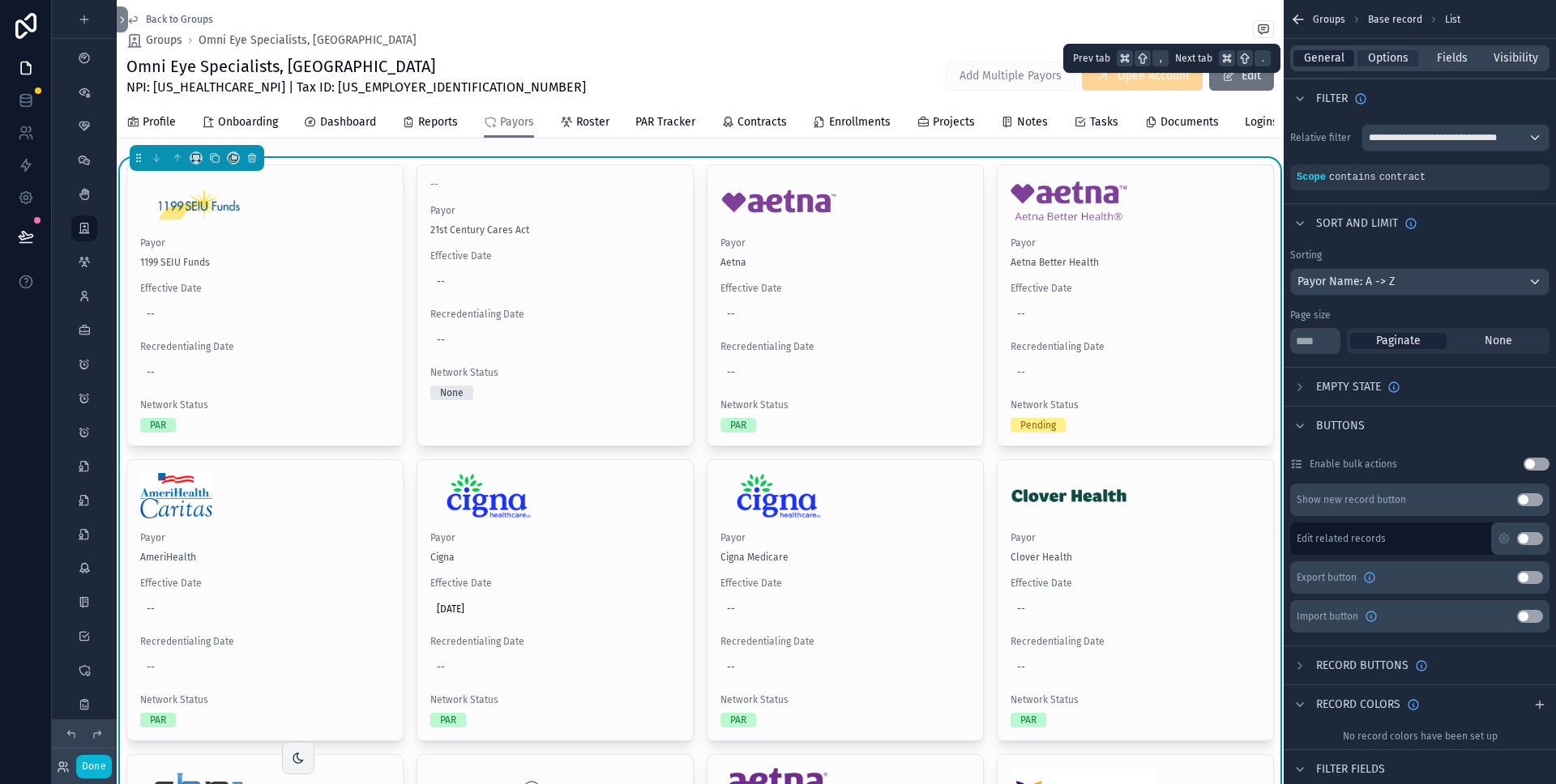
click at [1322, 57] on span "General" at bounding box center [1324, 58] width 40 height 16
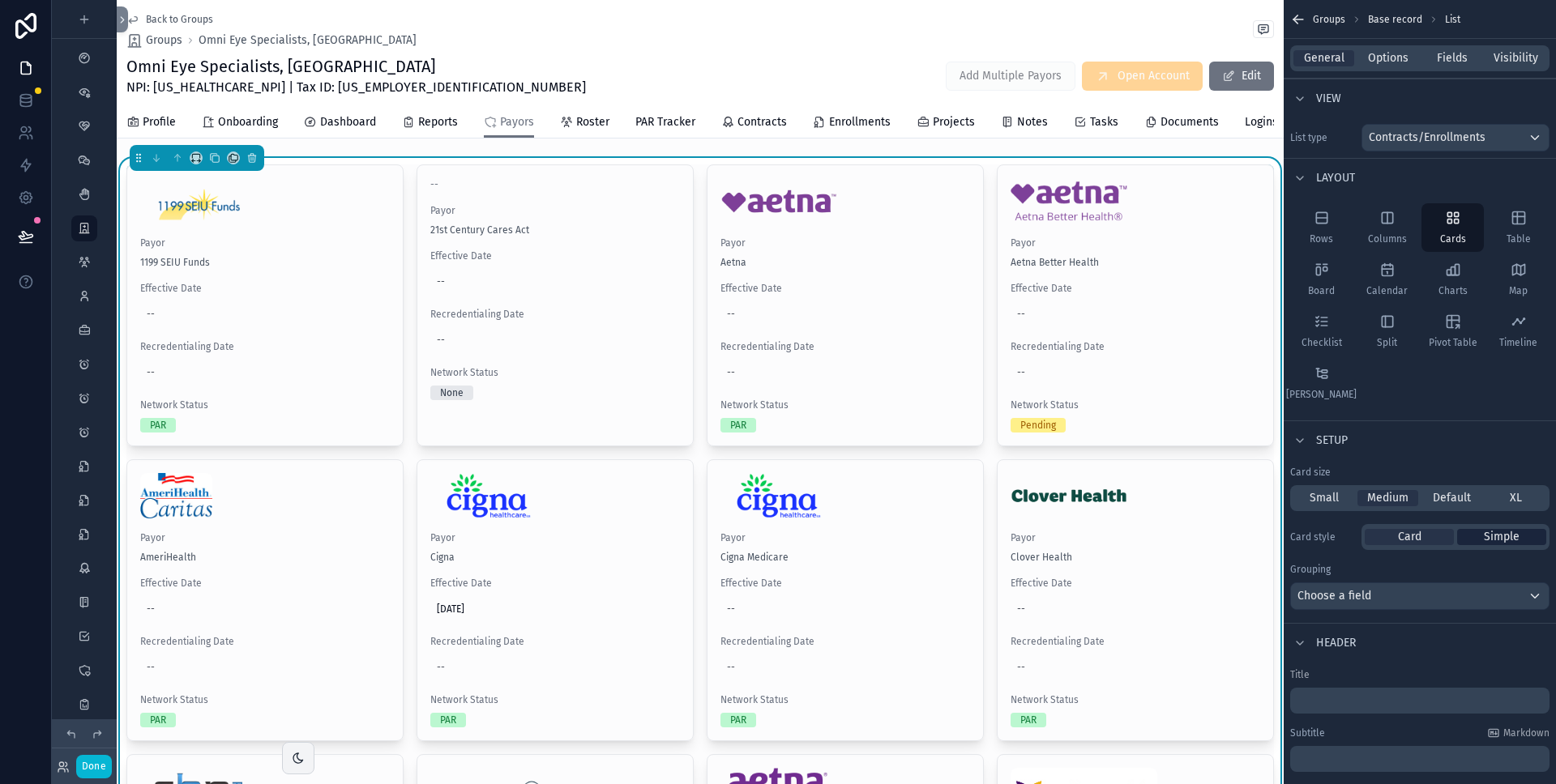
click at [1506, 541] on span "Simple" at bounding box center [1502, 537] width 36 height 16
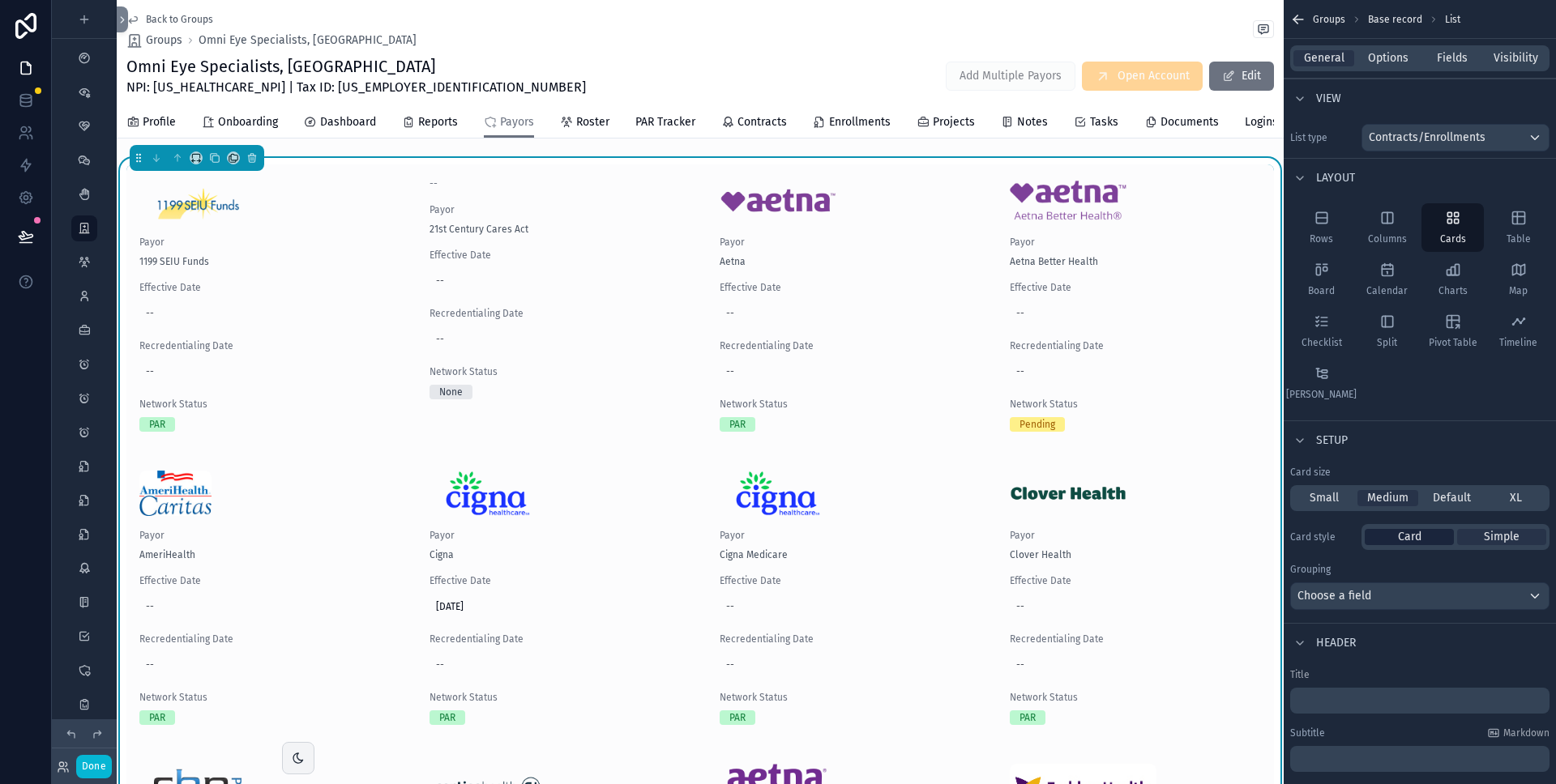
click at [1402, 537] on span "Card" at bounding box center [1410, 537] width 23 height 16
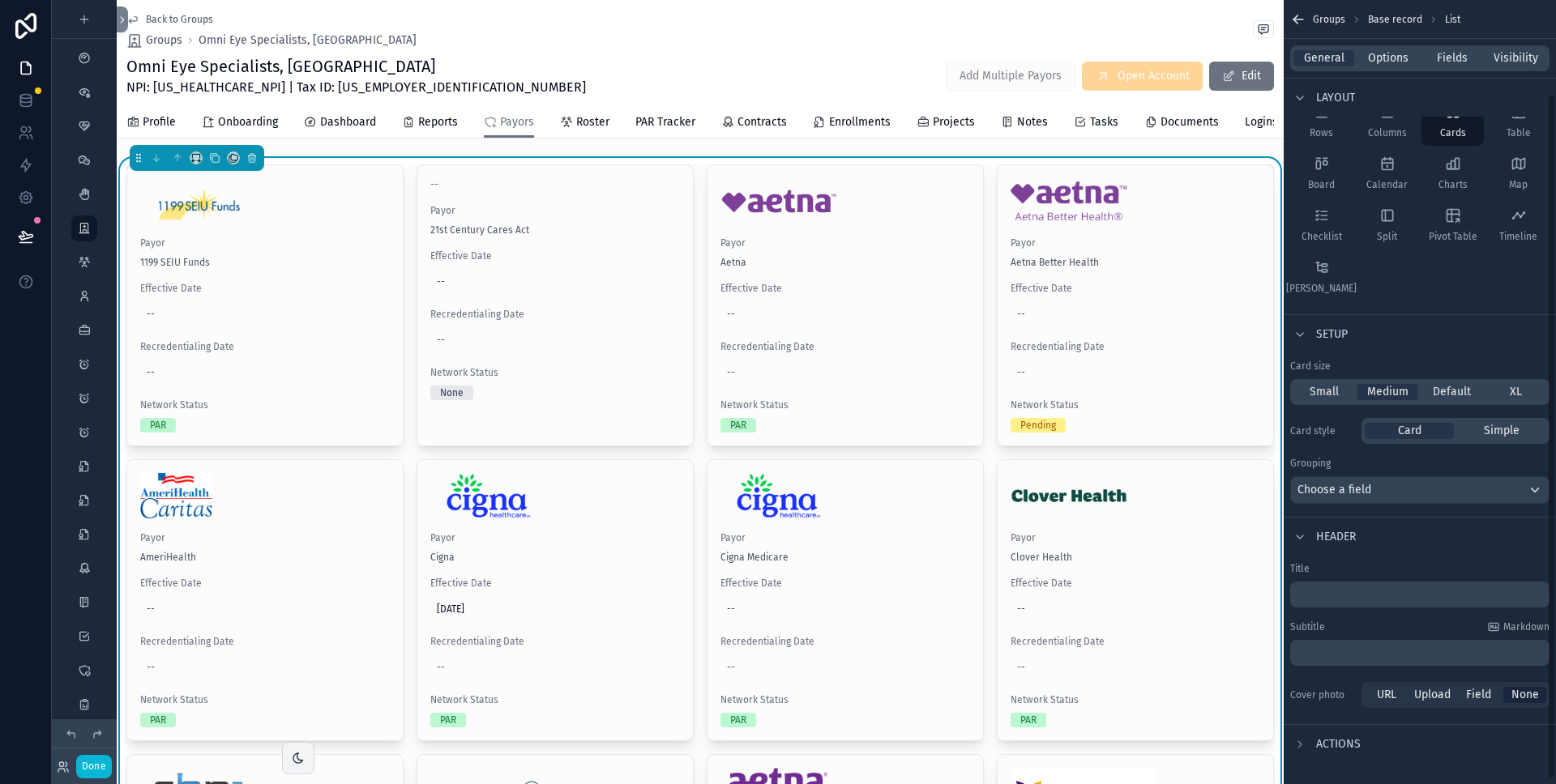
scroll to position [111, 0]
click at [1479, 686] on span "Field" at bounding box center [1479, 691] width 25 height 16
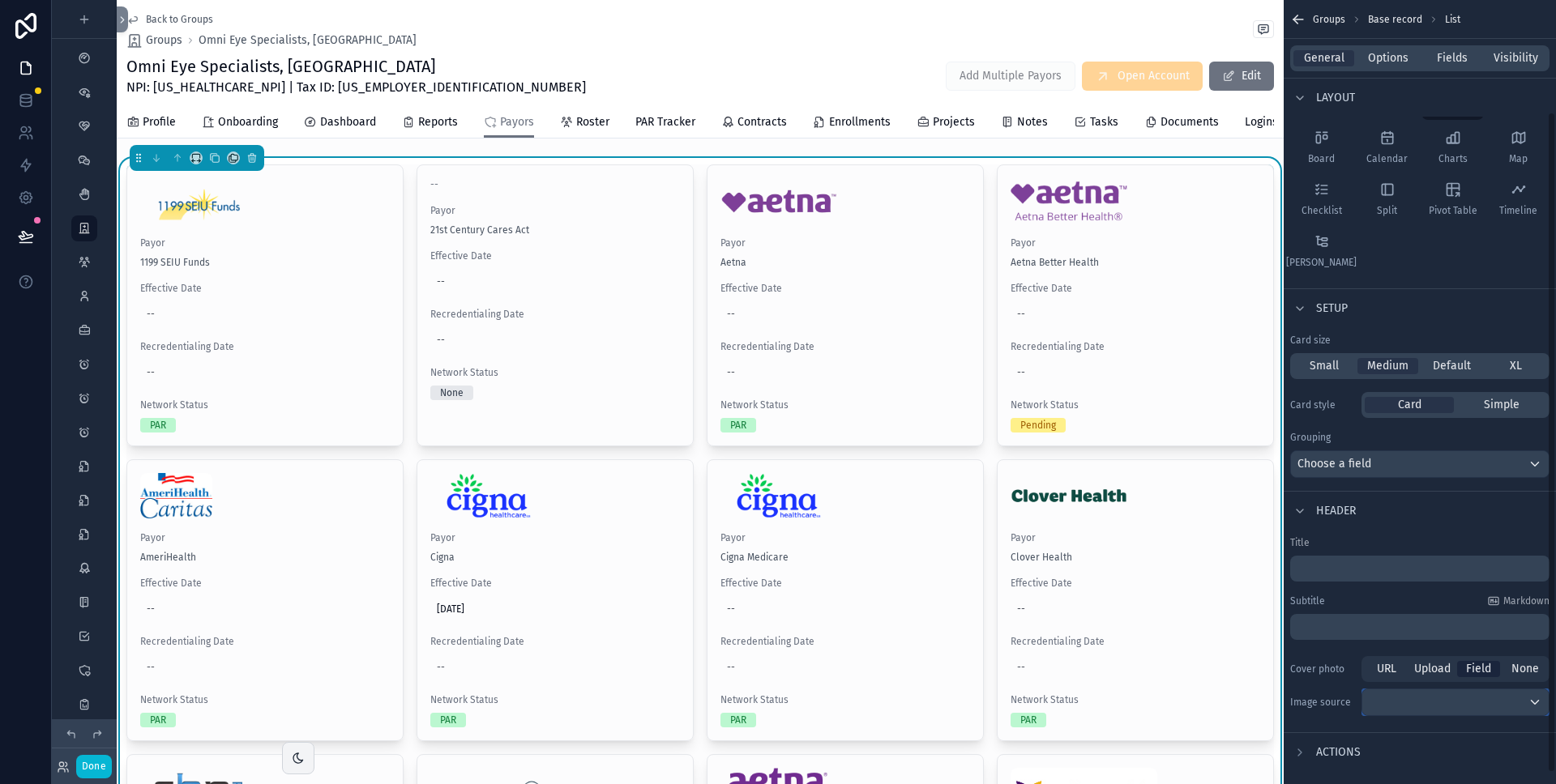
click at [1415, 702] on div "scrollable content" at bounding box center [1455, 702] width 187 height 26
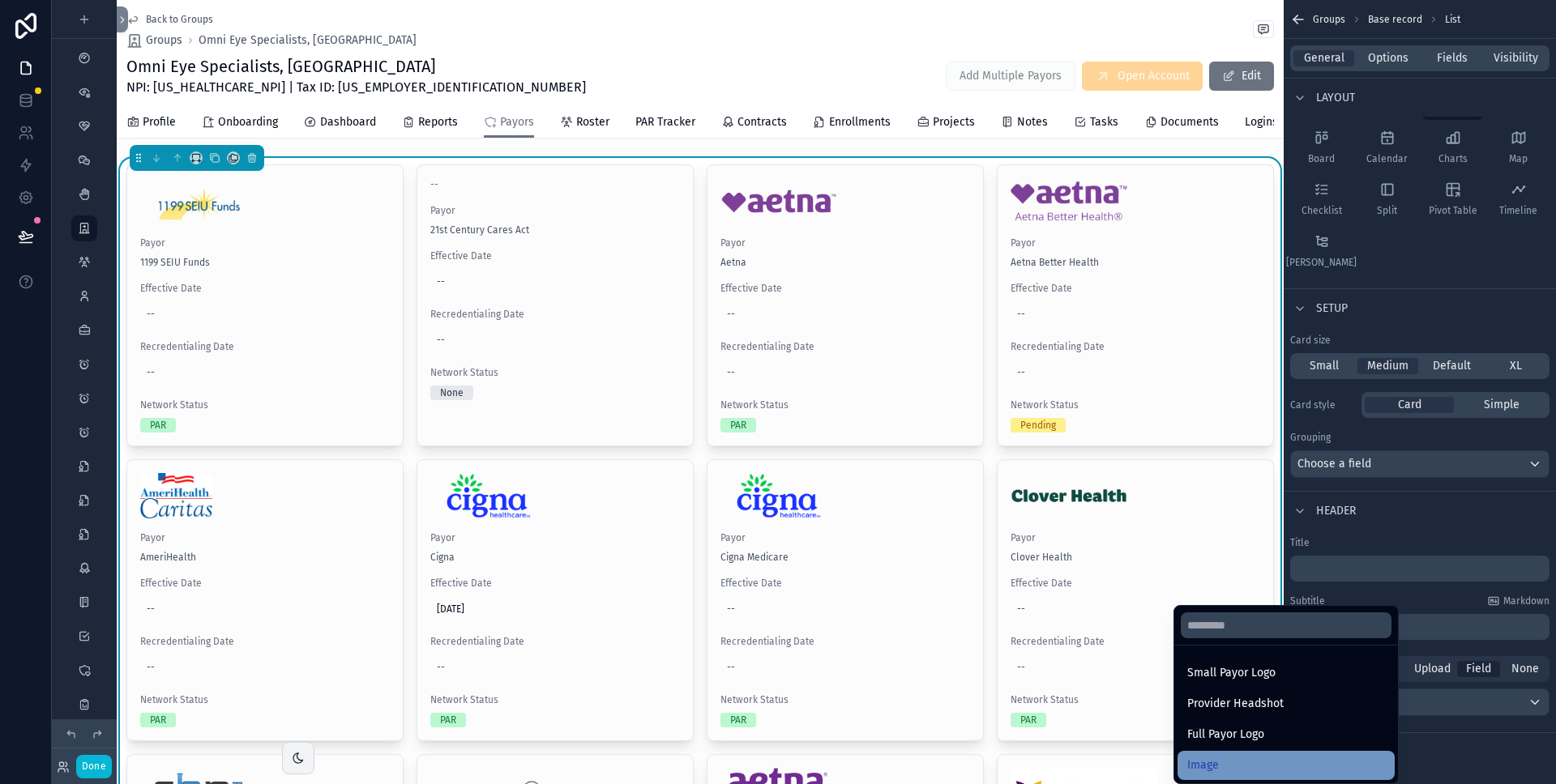
click at [1252, 759] on div "Image" at bounding box center [1286, 766] width 197 height 20
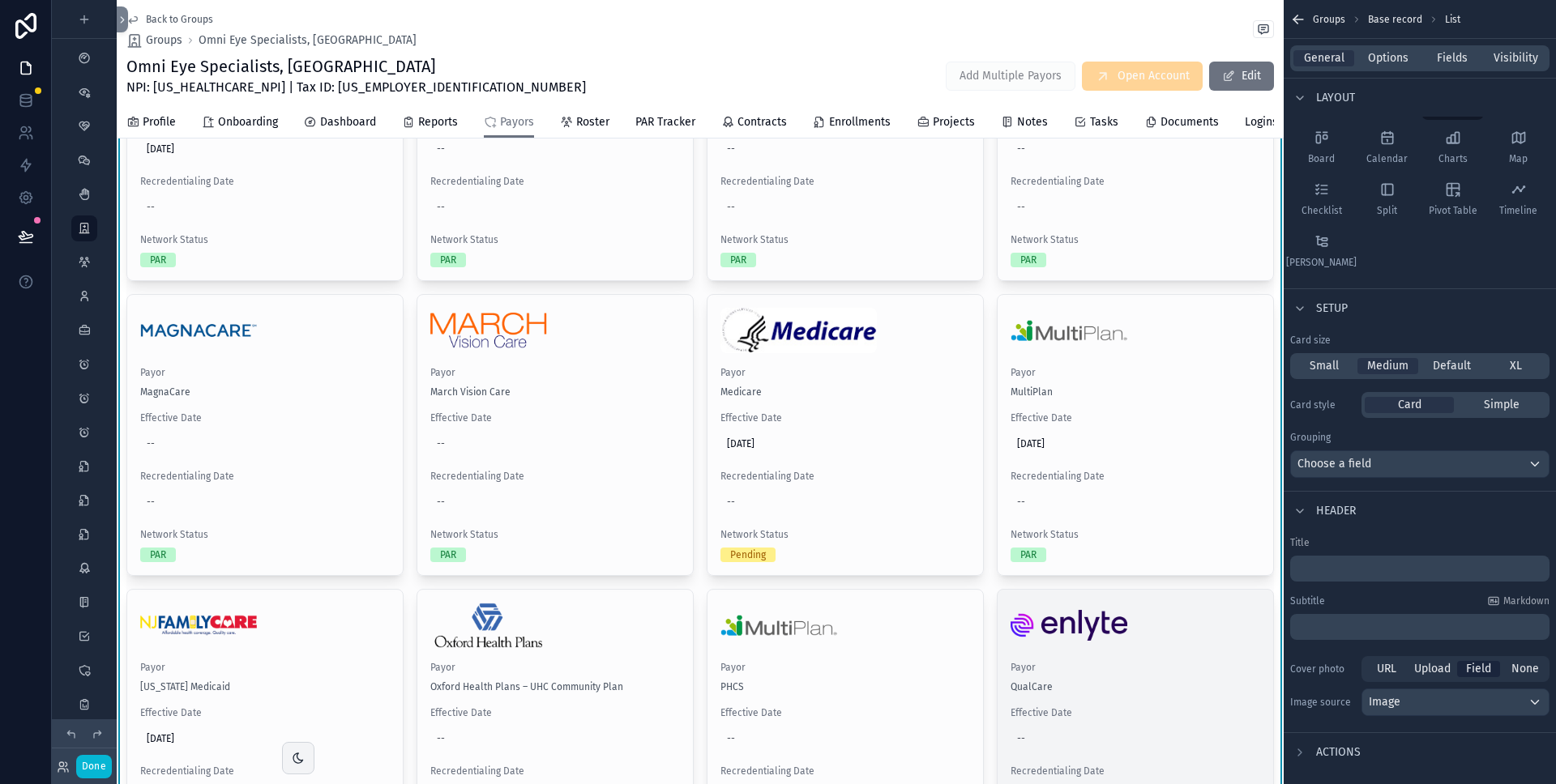
scroll to position [1665, 0]
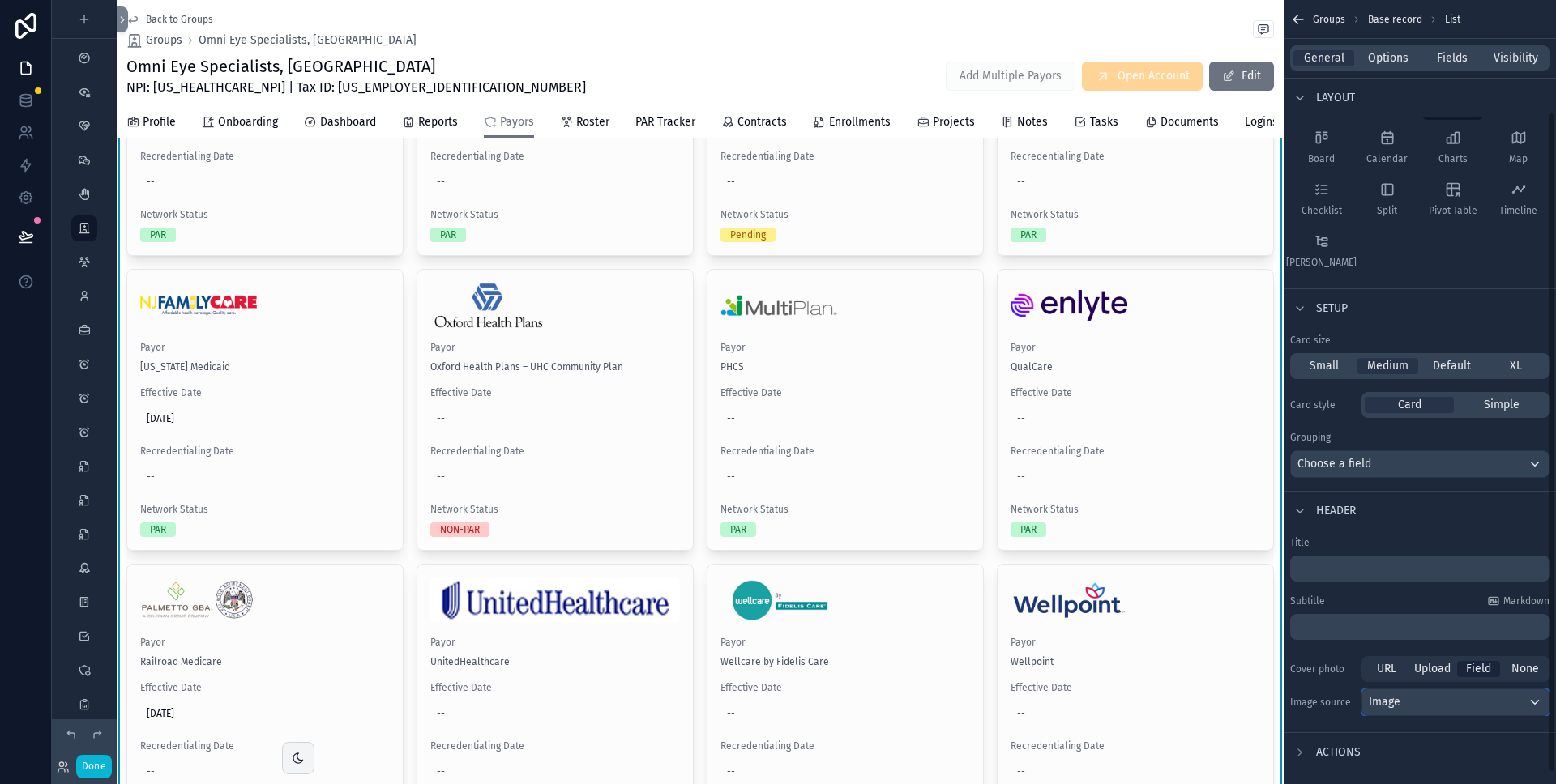
click at [1446, 708] on div "Image" at bounding box center [1455, 702] width 187 height 26
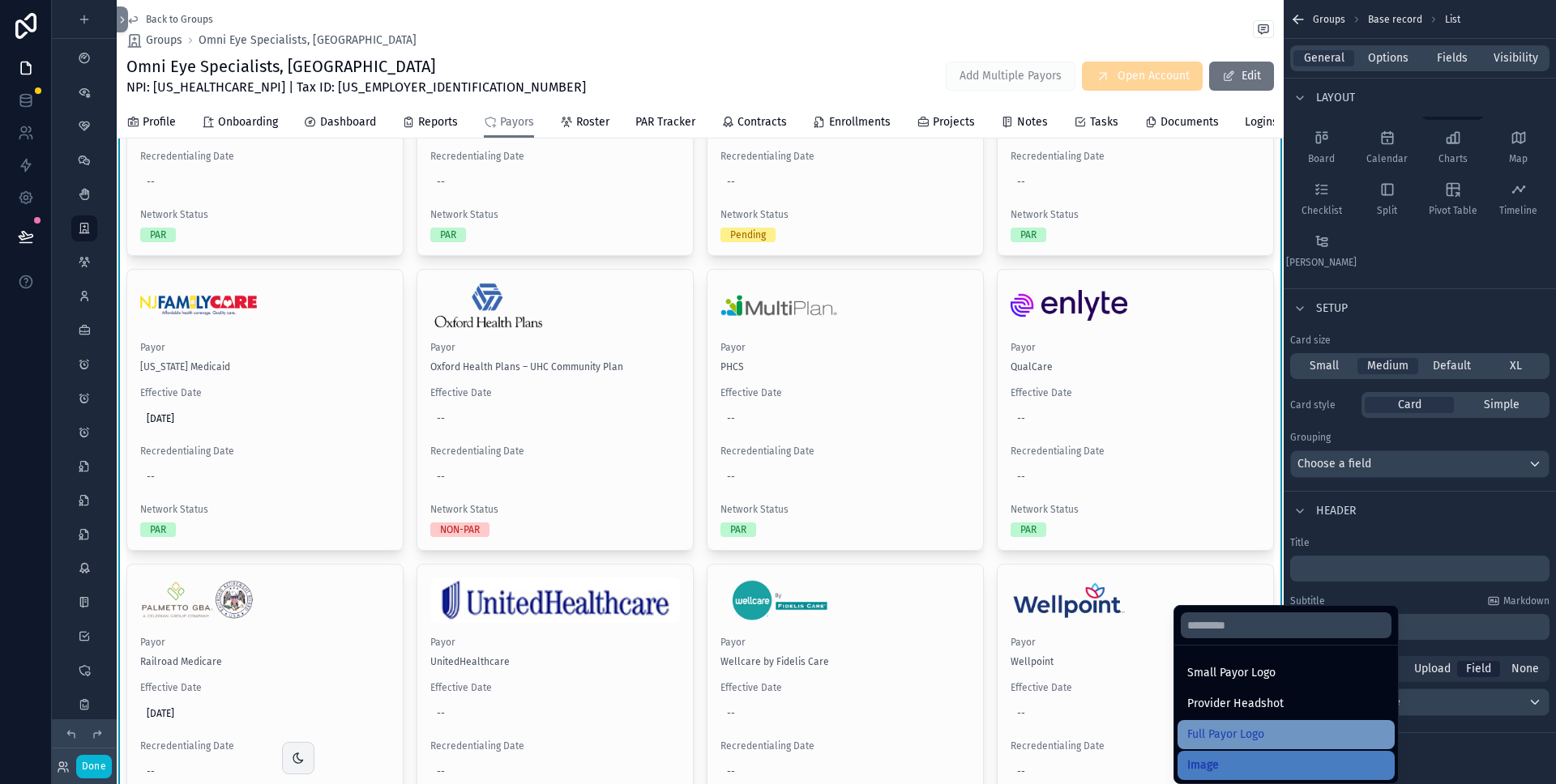
click at [1304, 730] on div "Full Payor Logo" at bounding box center [1286, 735] width 197 height 20
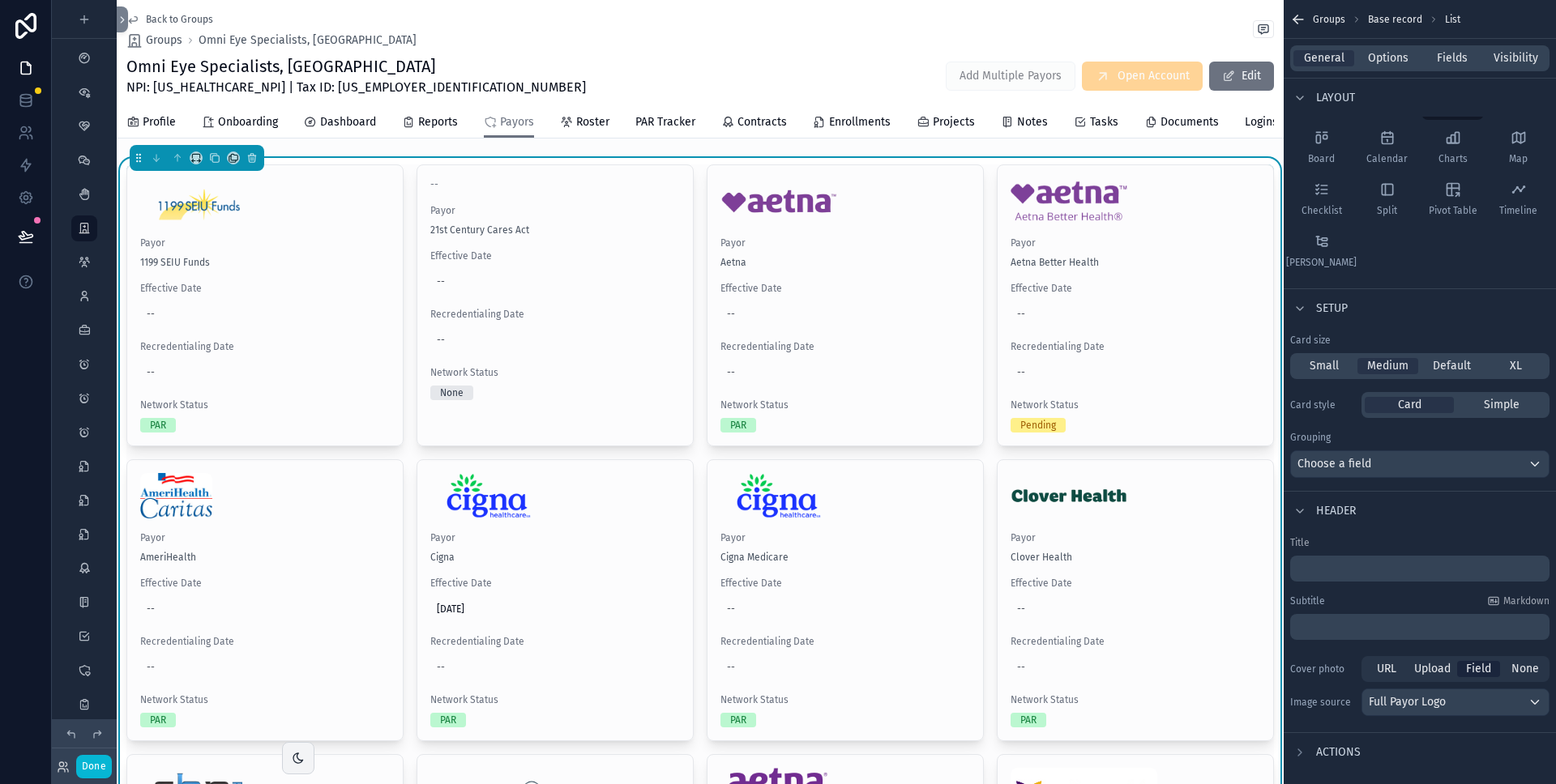
scroll to position [145, 0]
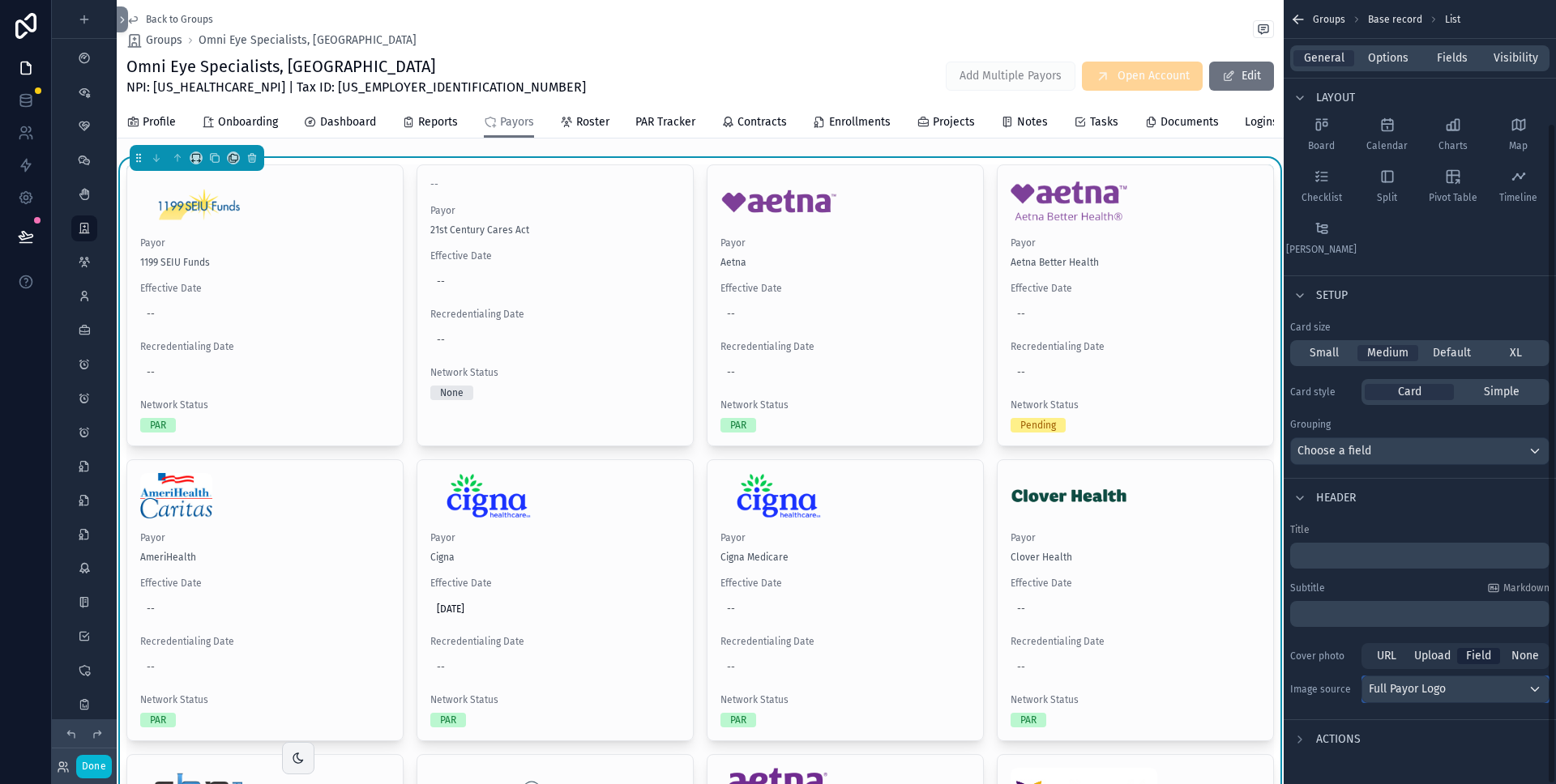
click at [1485, 693] on div "Full Payor Logo" at bounding box center [1455, 689] width 187 height 26
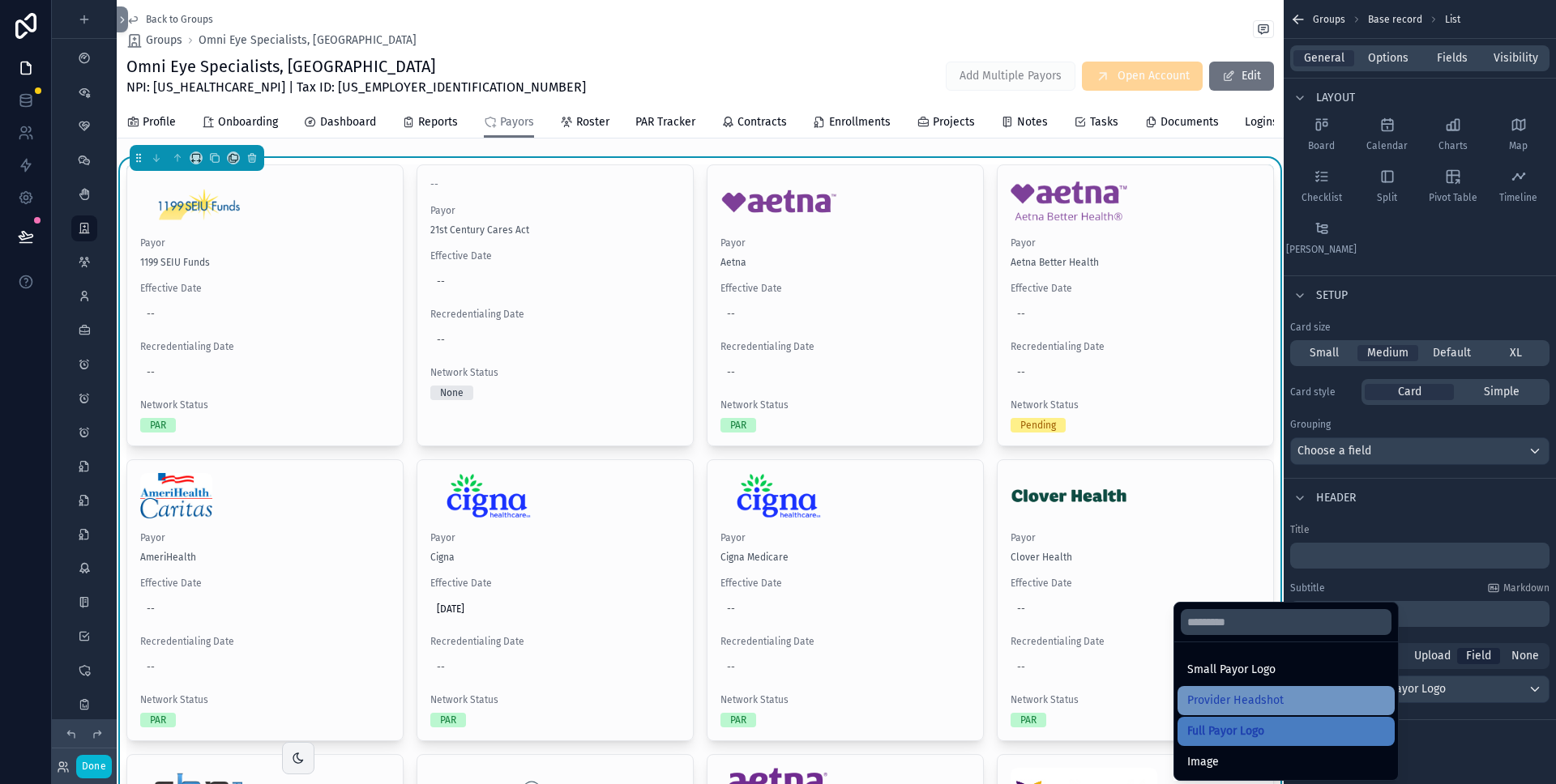
click at [1312, 702] on div "Provider Headshot" at bounding box center [1286, 701] width 197 height 20
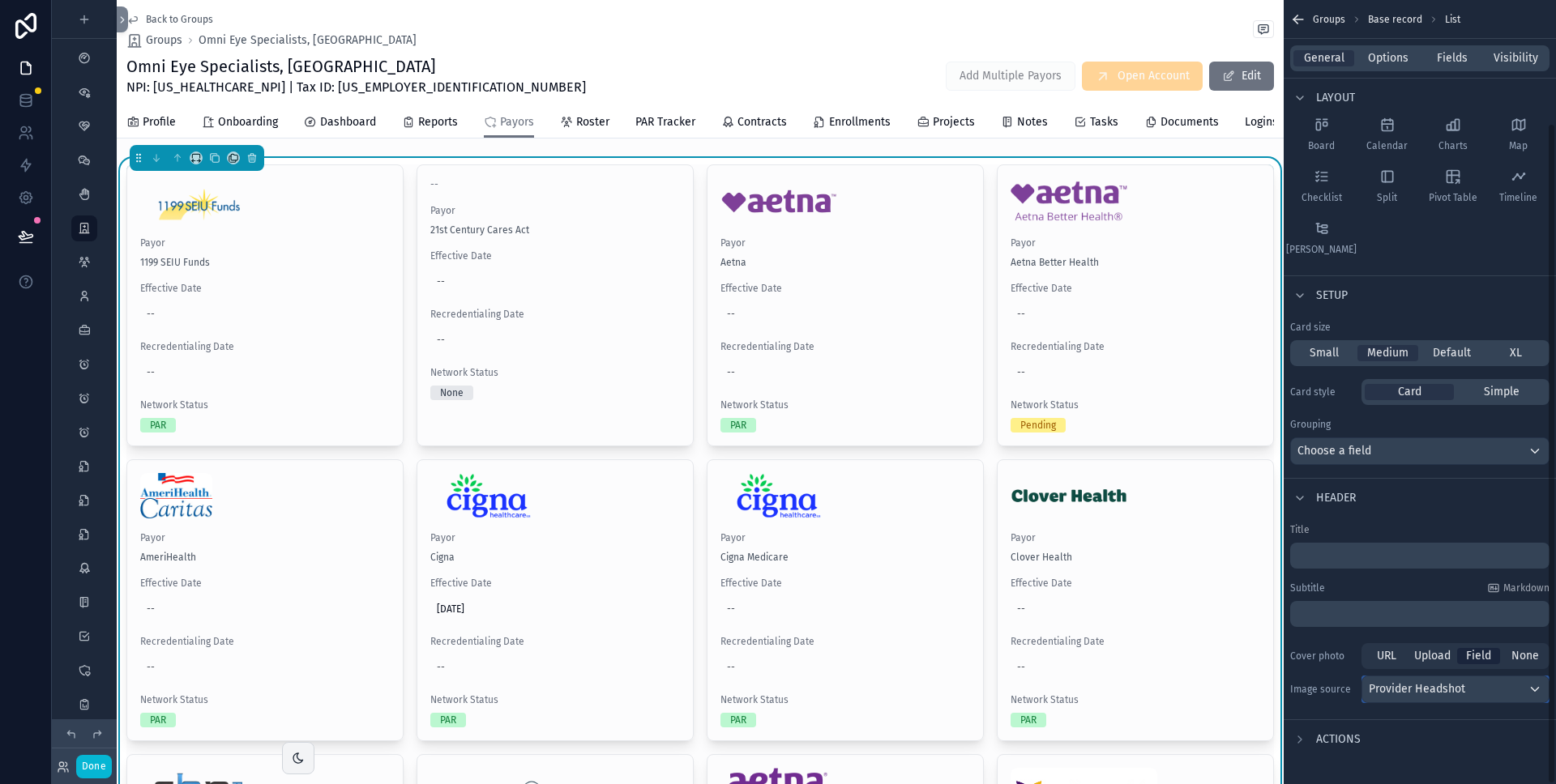
click at [1454, 695] on span "Provider Headshot" at bounding box center [1417, 690] width 96 height 16
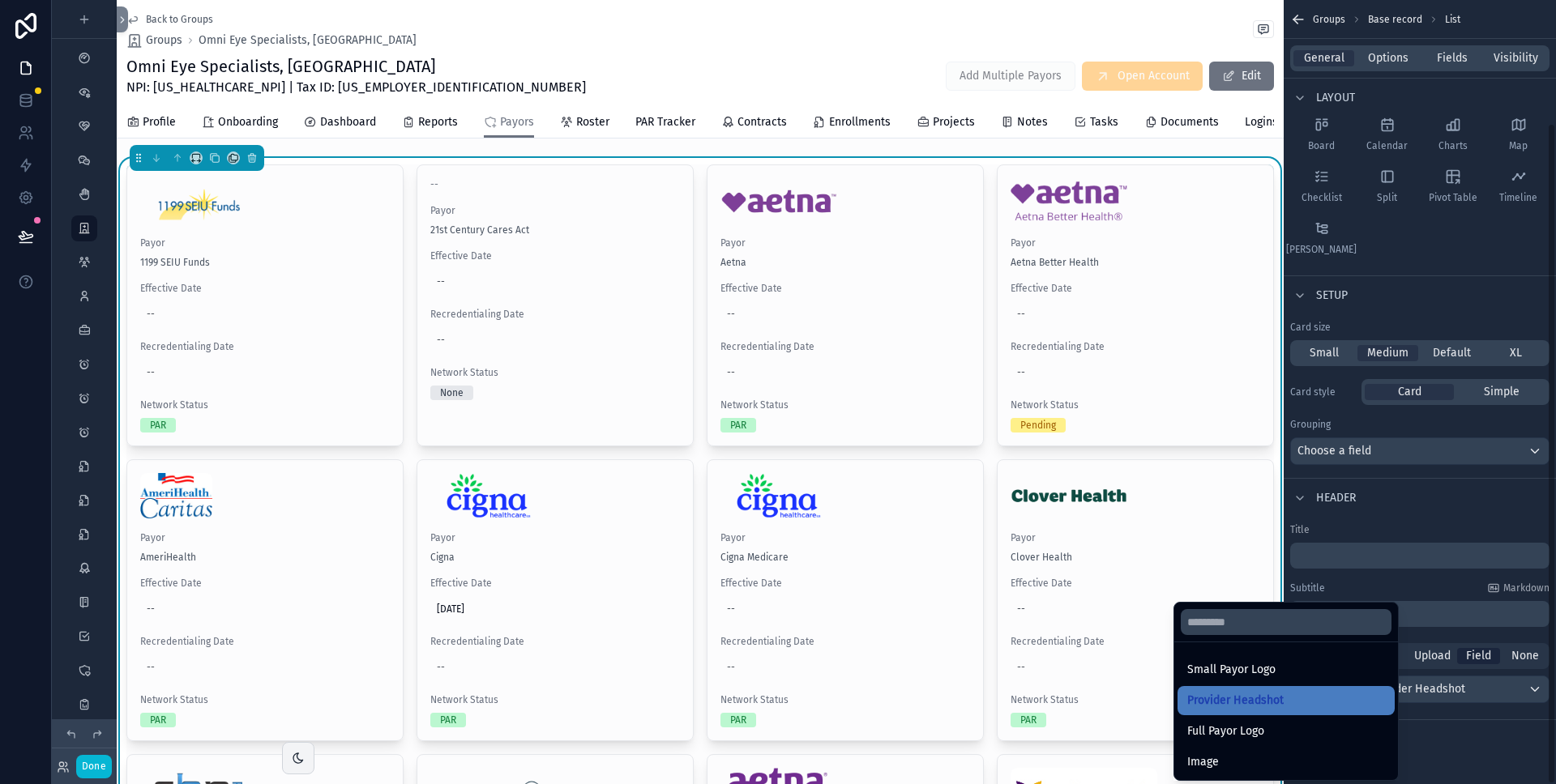
click at [1476, 725] on div "scrollable content" at bounding box center [778, 392] width 1556 height 784
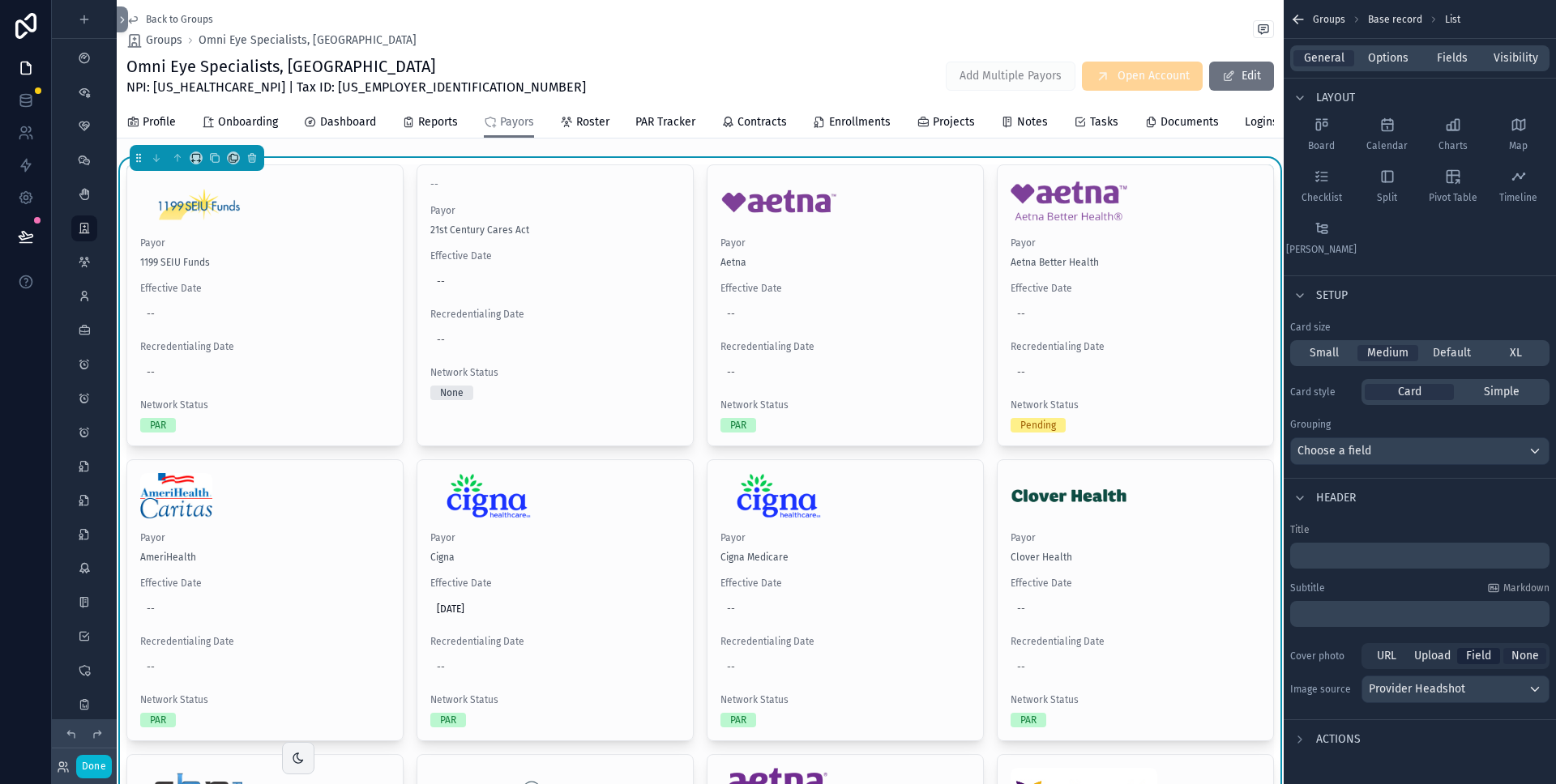
click at [1535, 657] on span "None" at bounding box center [1525, 657] width 28 height 16
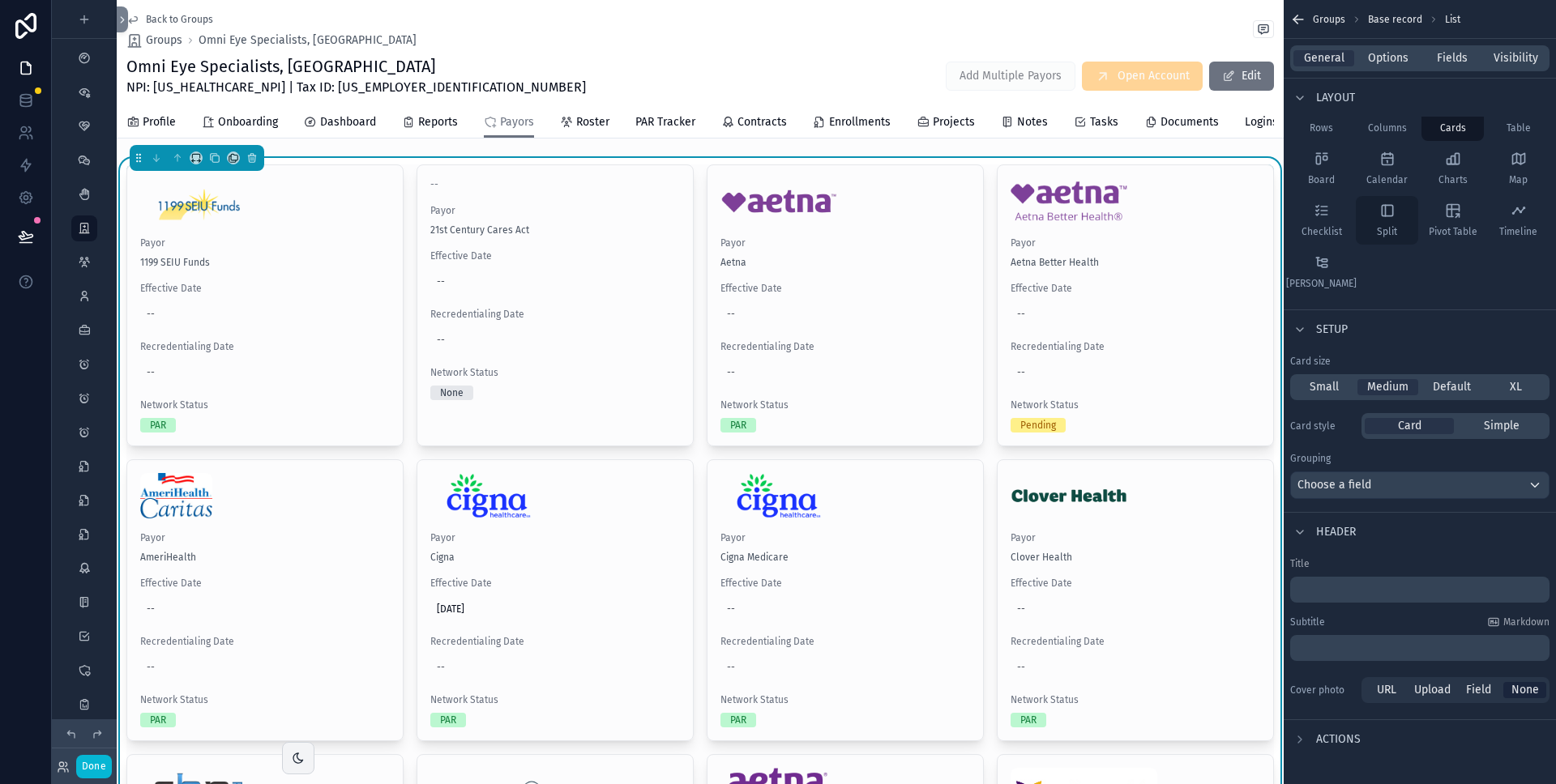
scroll to position [0, 0]
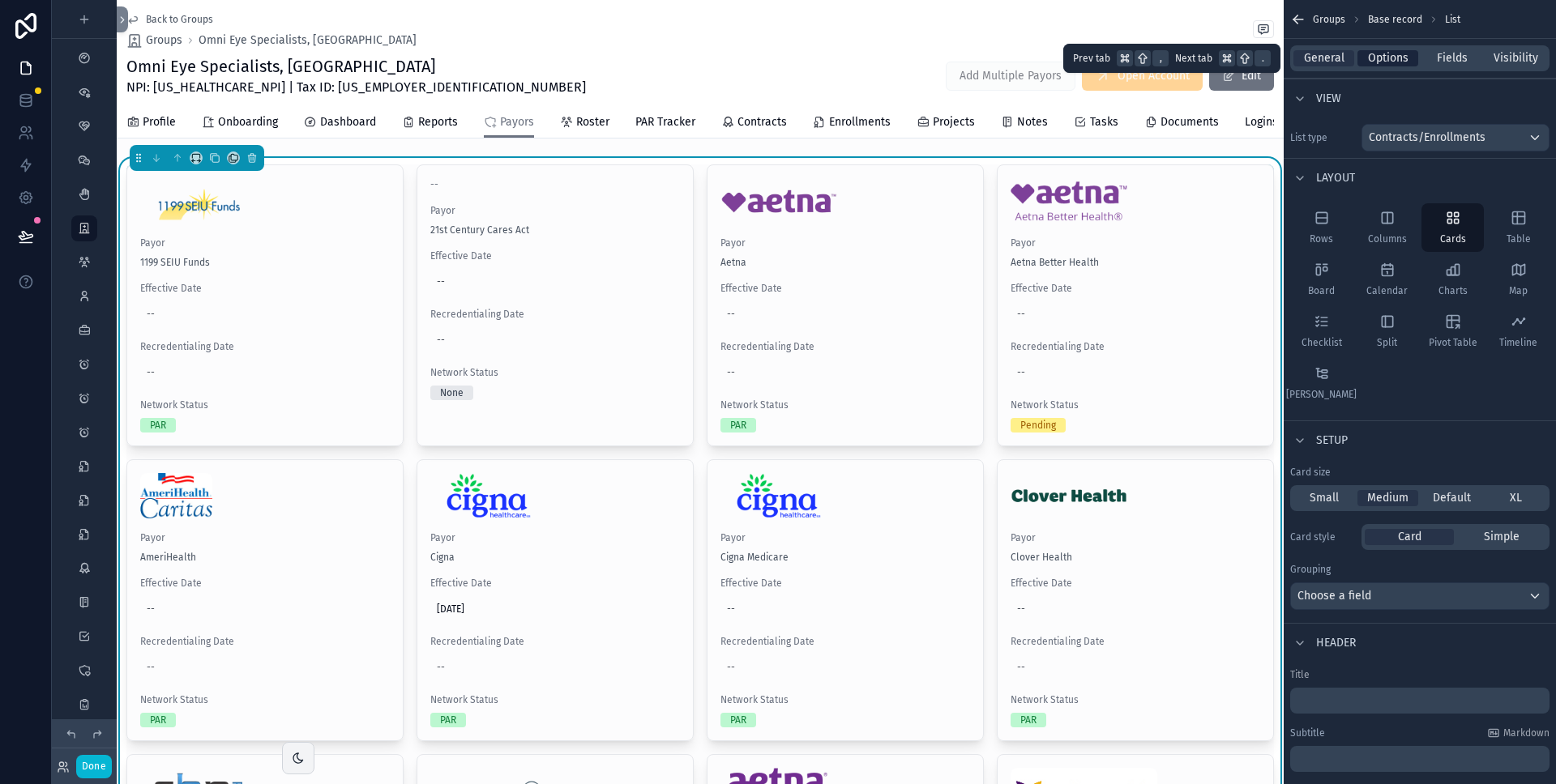
click at [1393, 62] on span "Options" at bounding box center [1388, 58] width 40 height 16
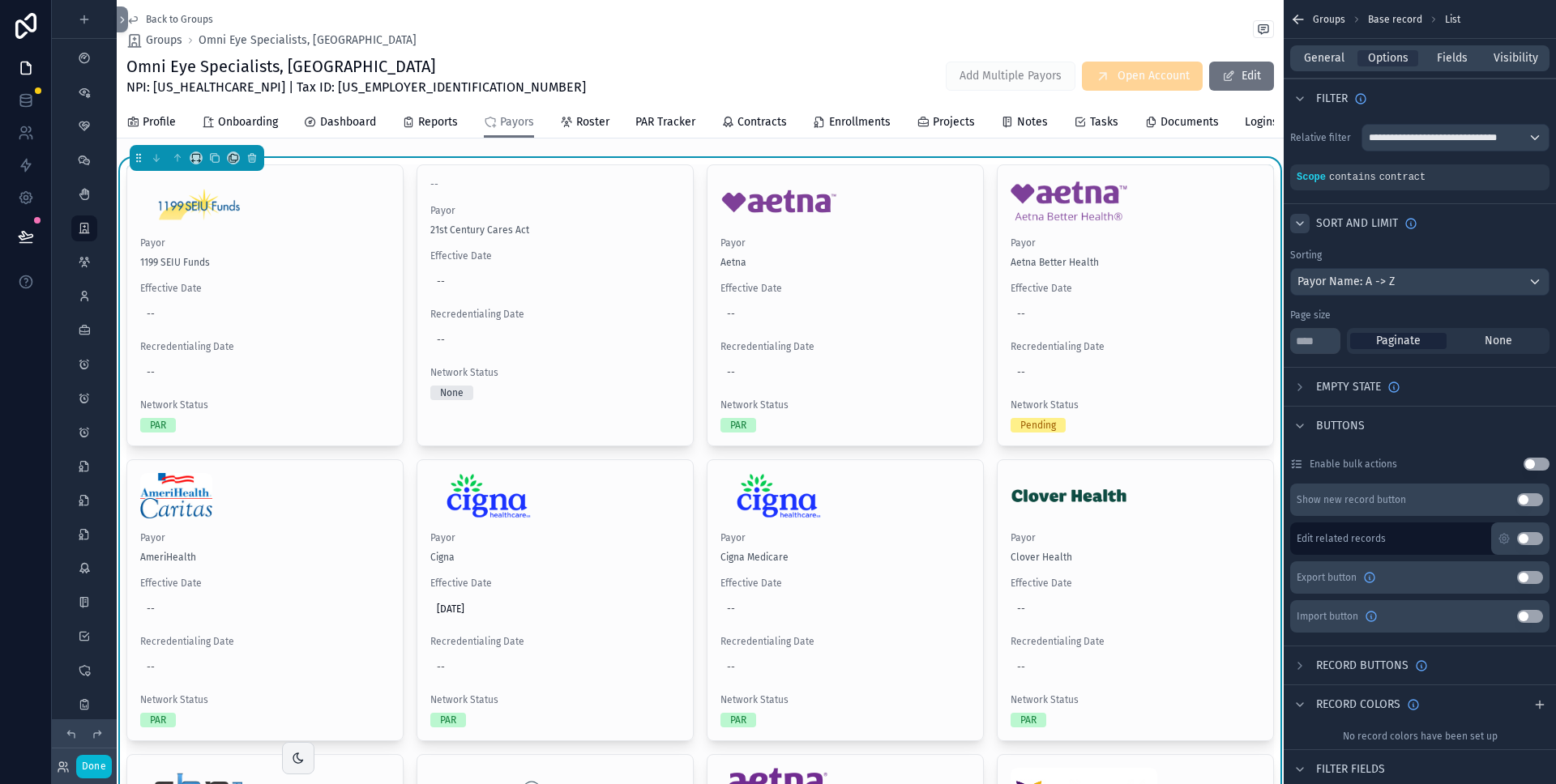
click at [1301, 226] on icon "scrollable content" at bounding box center [1300, 223] width 13 height 13
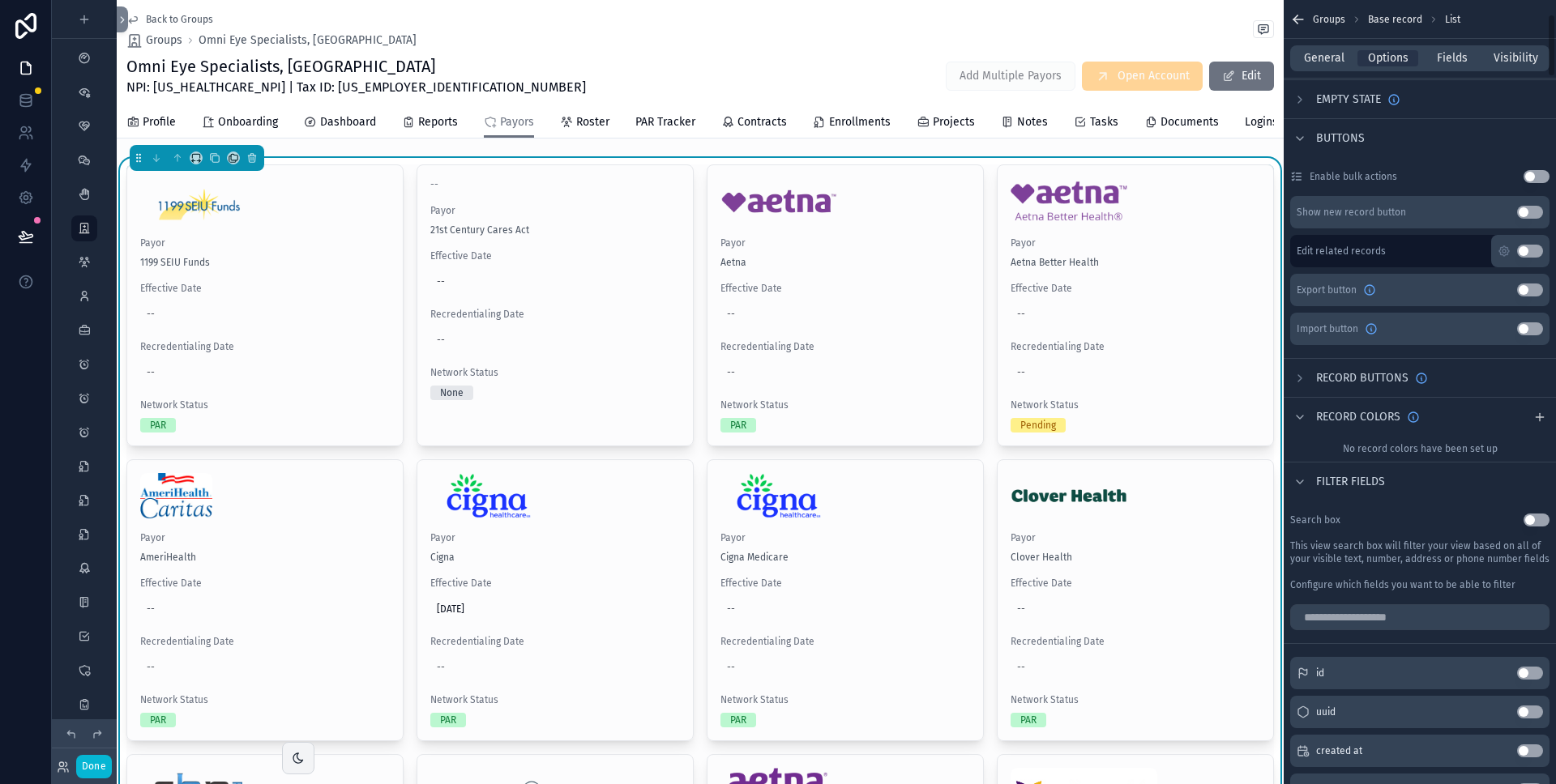
scroll to position [194, 0]
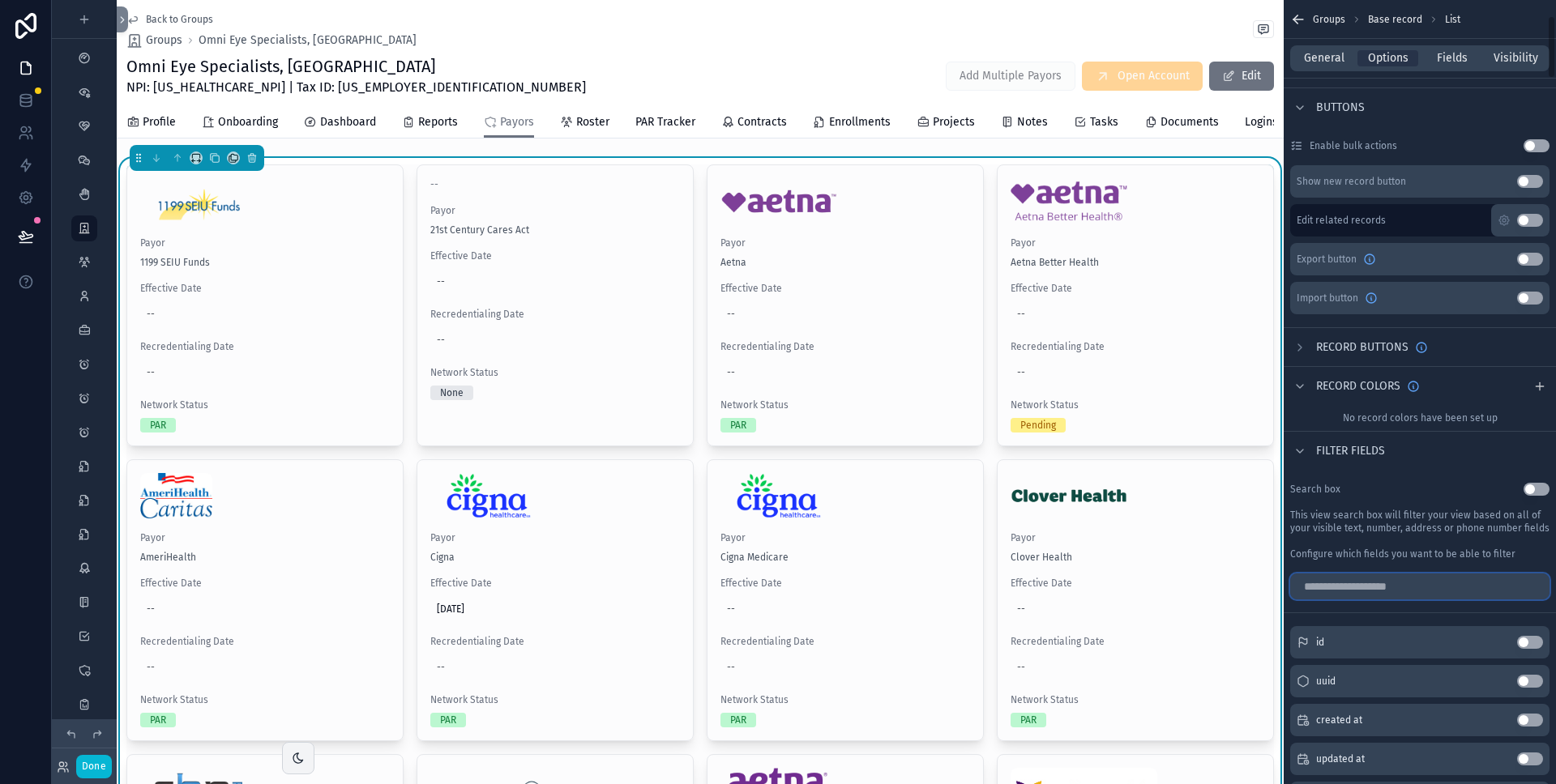
click at [1369, 590] on input "scrollable content" at bounding box center [1420, 587] width 259 height 26
type input "*******"
click at [1536, 643] on button "Use setting" at bounding box center [1530, 642] width 26 height 13
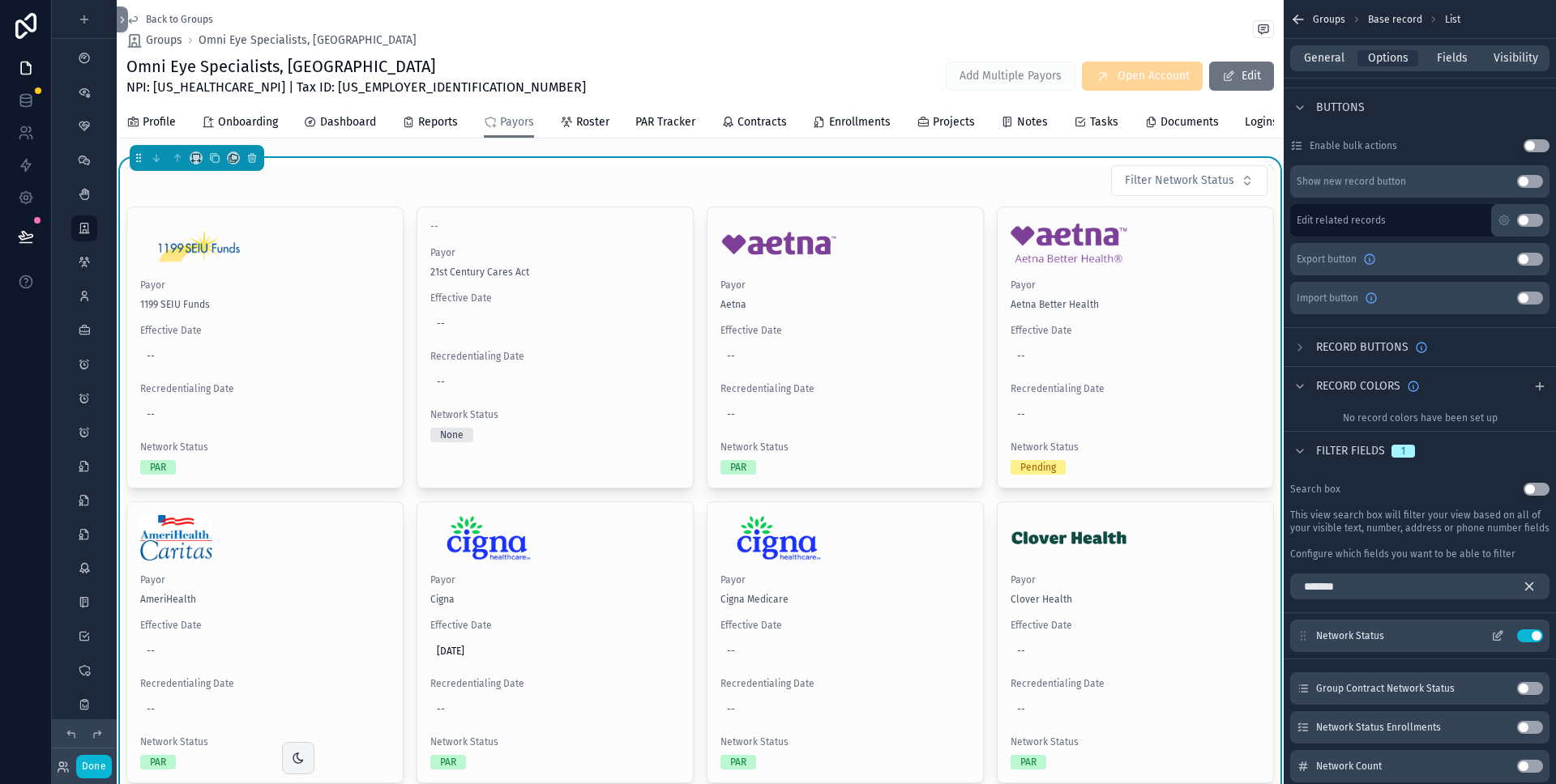
click at [1498, 632] on icon "scrollable content" at bounding box center [1498, 636] width 13 height 13
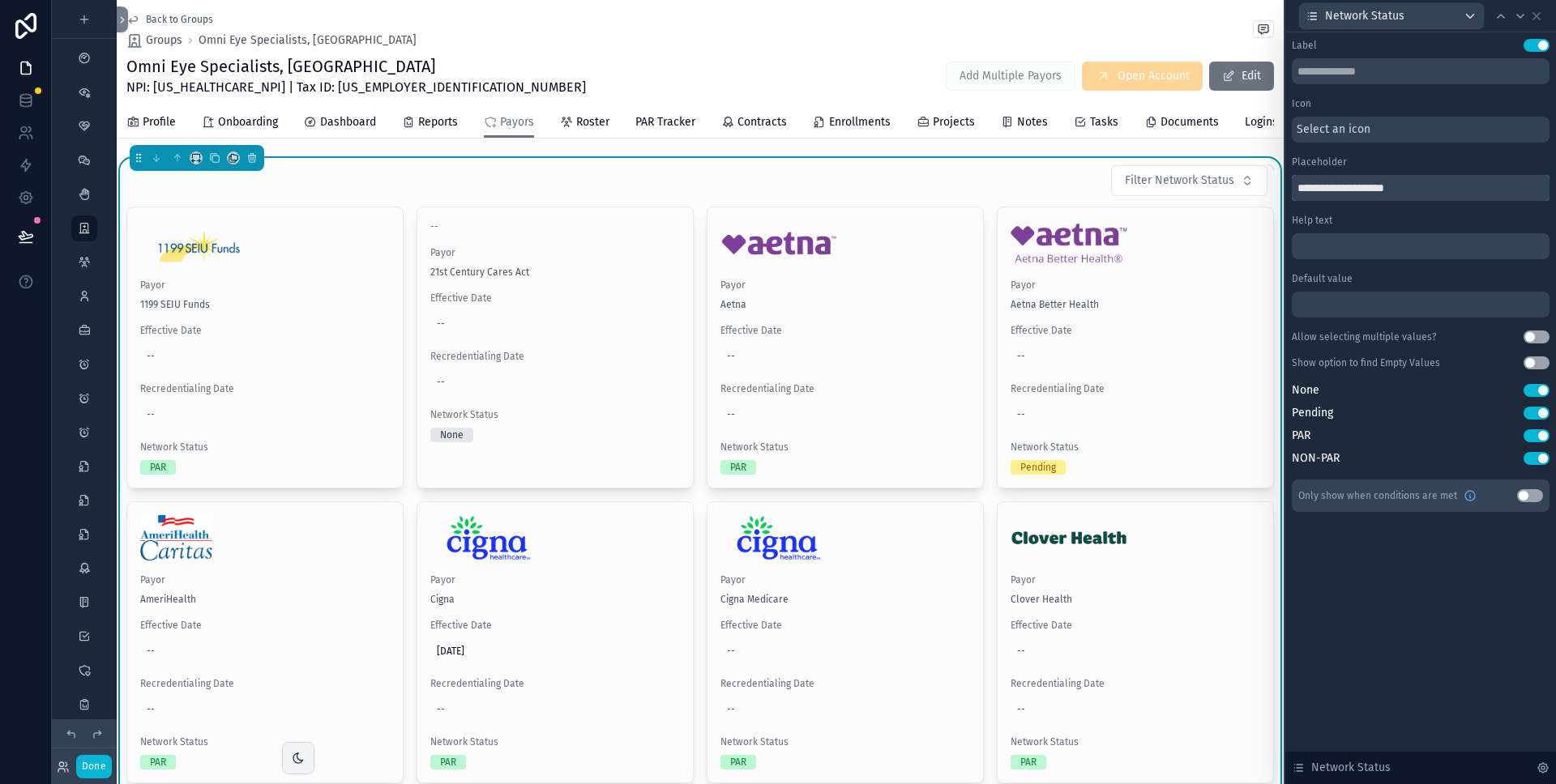
drag, startPoint x: 1329, startPoint y: 188, endPoint x: 1266, endPoint y: 186, distance: 63.0
click at [1266, 186] on div "**********" at bounding box center [778, 392] width 1556 height 784
type input "**********"
click at [1221, 188] on span "Network Status" at bounding box center [1194, 180] width 80 height 16
click at [1164, 313] on div "PAR" at bounding box center [1193, 310] width 195 height 26
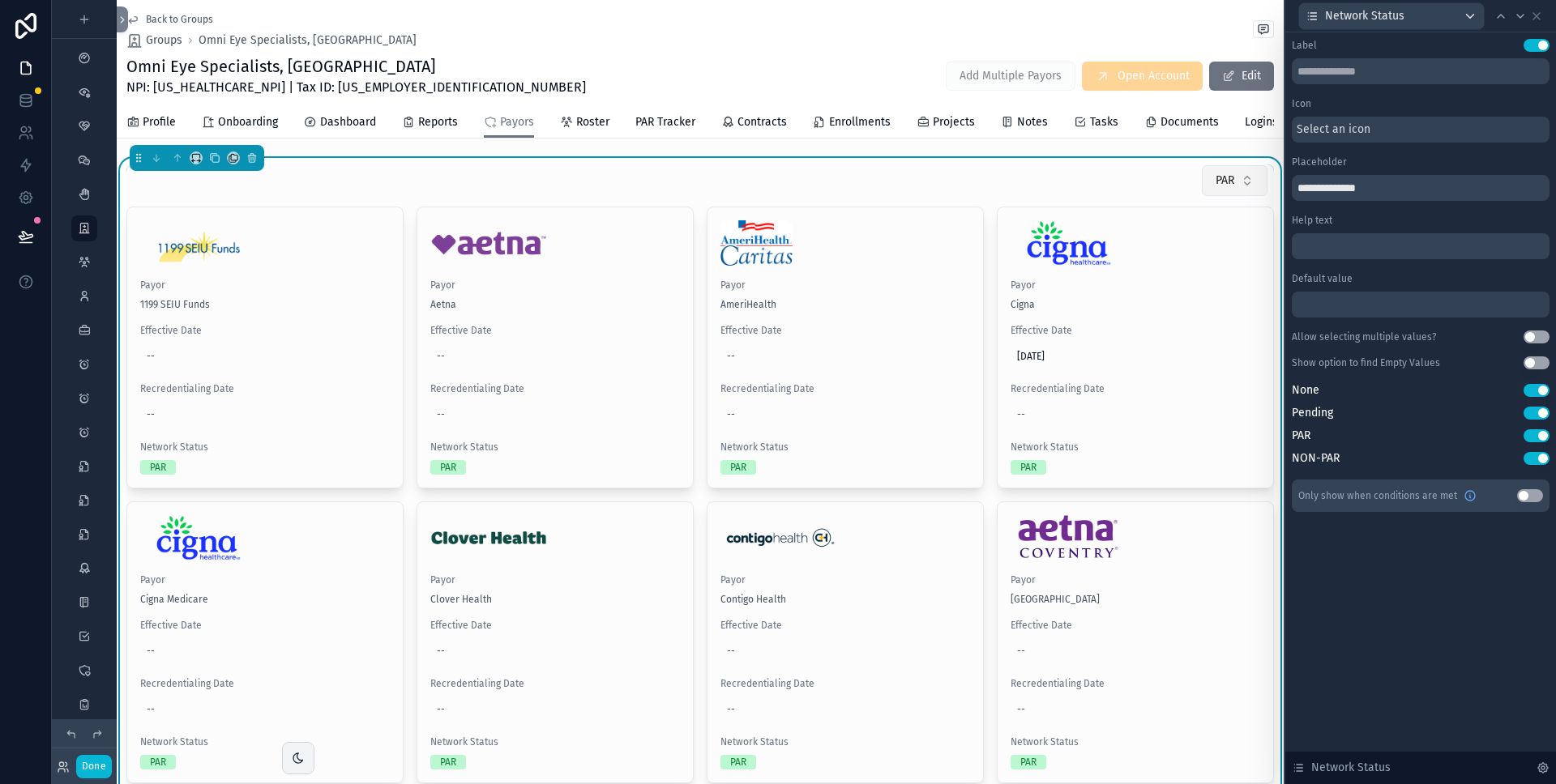
click at [1240, 195] on button "PAR" at bounding box center [1235, 180] width 66 height 30
click at [1191, 302] on div "Pending" at bounding box center [1222, 310] width 195 height 26
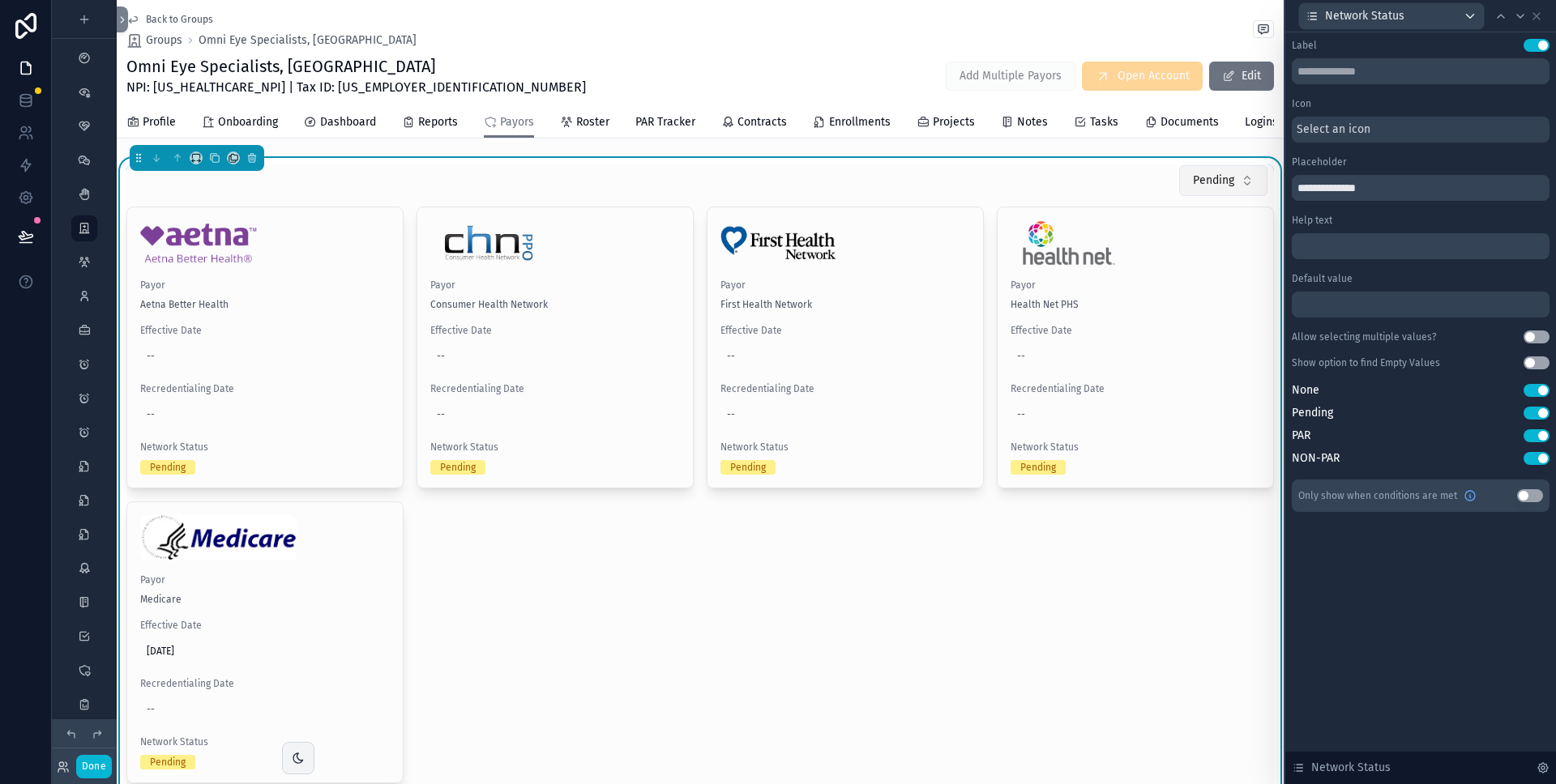
click at [1244, 196] on button "Pending" at bounding box center [1223, 180] width 88 height 30
click at [1158, 279] on div "None" at bounding box center [1211, 284] width 195 height 26
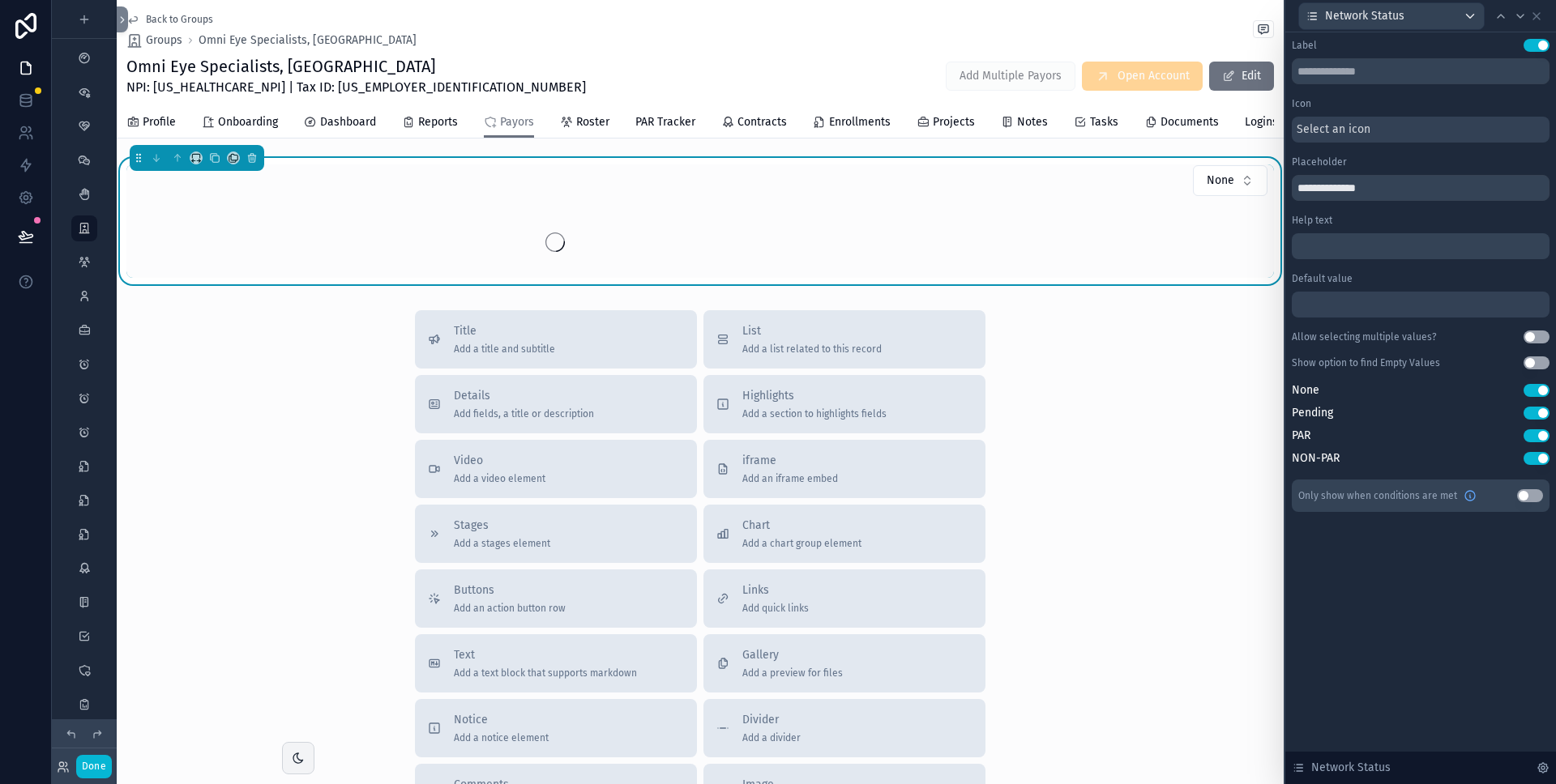
click at [1110, 213] on div "None" at bounding box center [700, 221] width 1148 height 113
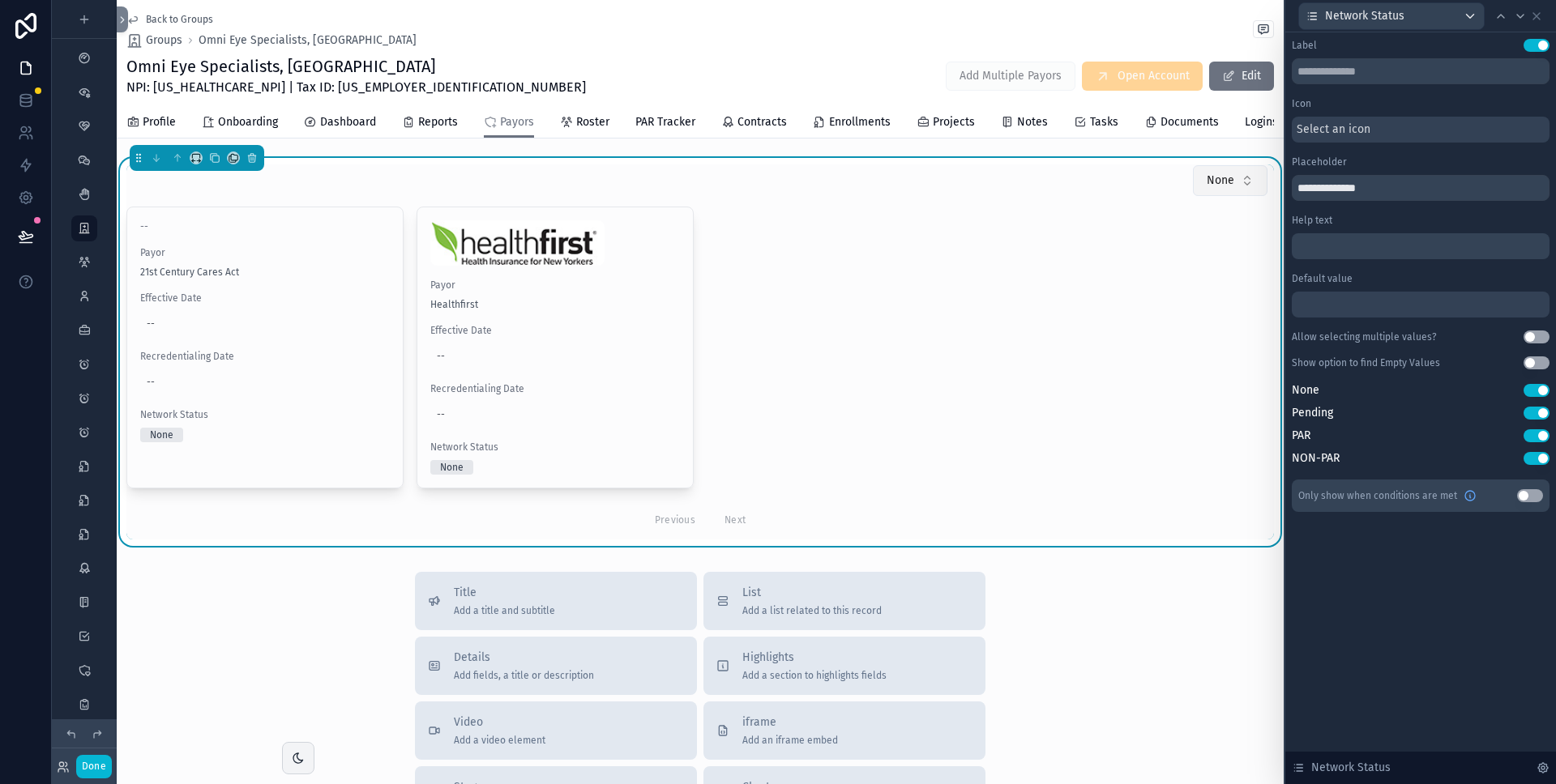
click at [1239, 194] on button "None" at bounding box center [1230, 180] width 74 height 30
click at [1171, 274] on div "None" at bounding box center [1218, 284] width 195 height 26
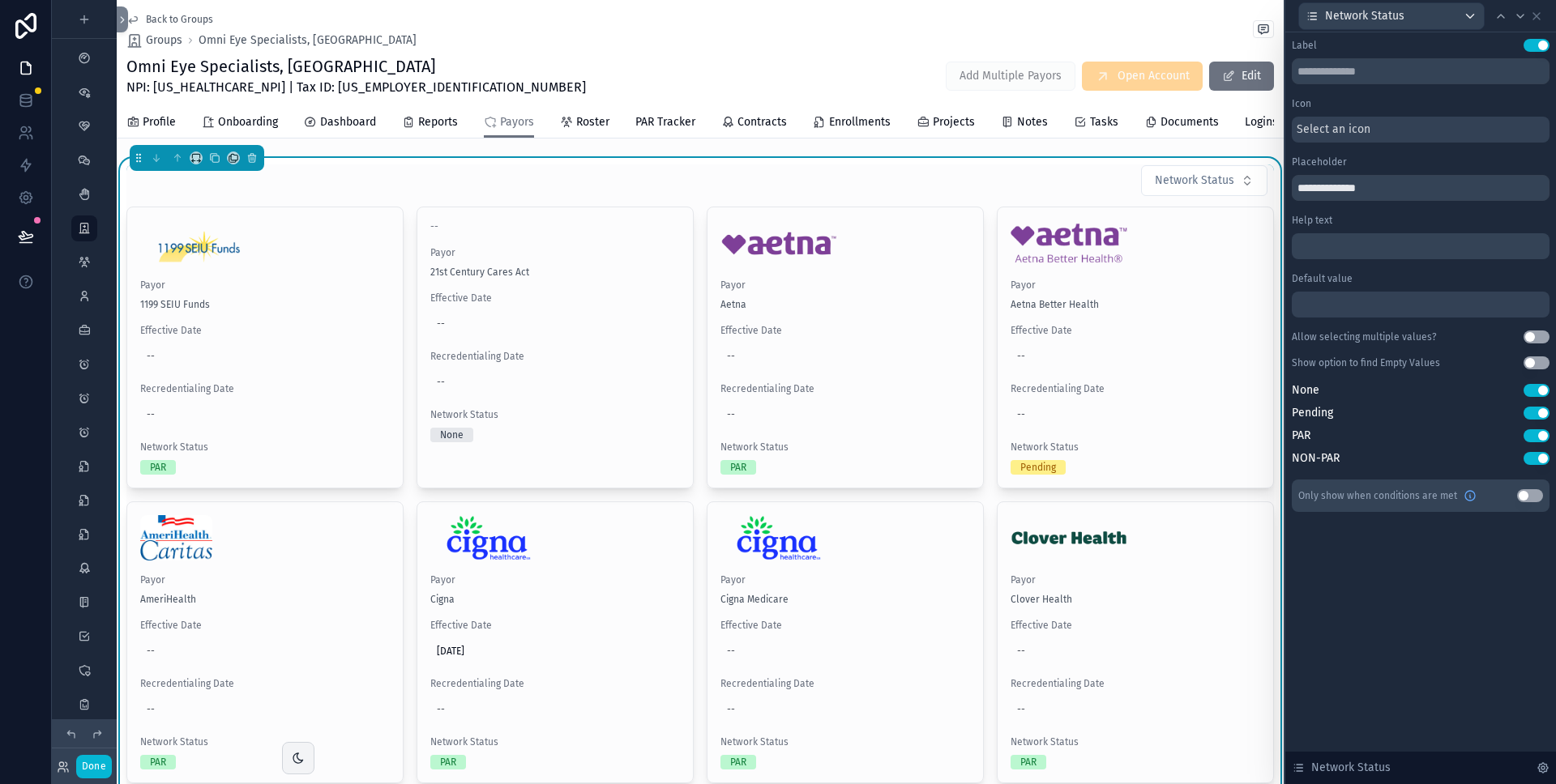
click at [1069, 197] on div "Network Status" at bounding box center [700, 180] width 1148 height 32
click at [1534, 389] on button "Use setting" at bounding box center [1536, 390] width 26 height 13
click at [1237, 196] on button "Network Status" at bounding box center [1204, 180] width 127 height 30
click at [1184, 262] on div "None" at bounding box center [1193, 258] width 195 height 26
click at [1221, 188] on span "Network Status" at bounding box center [1194, 180] width 80 height 16
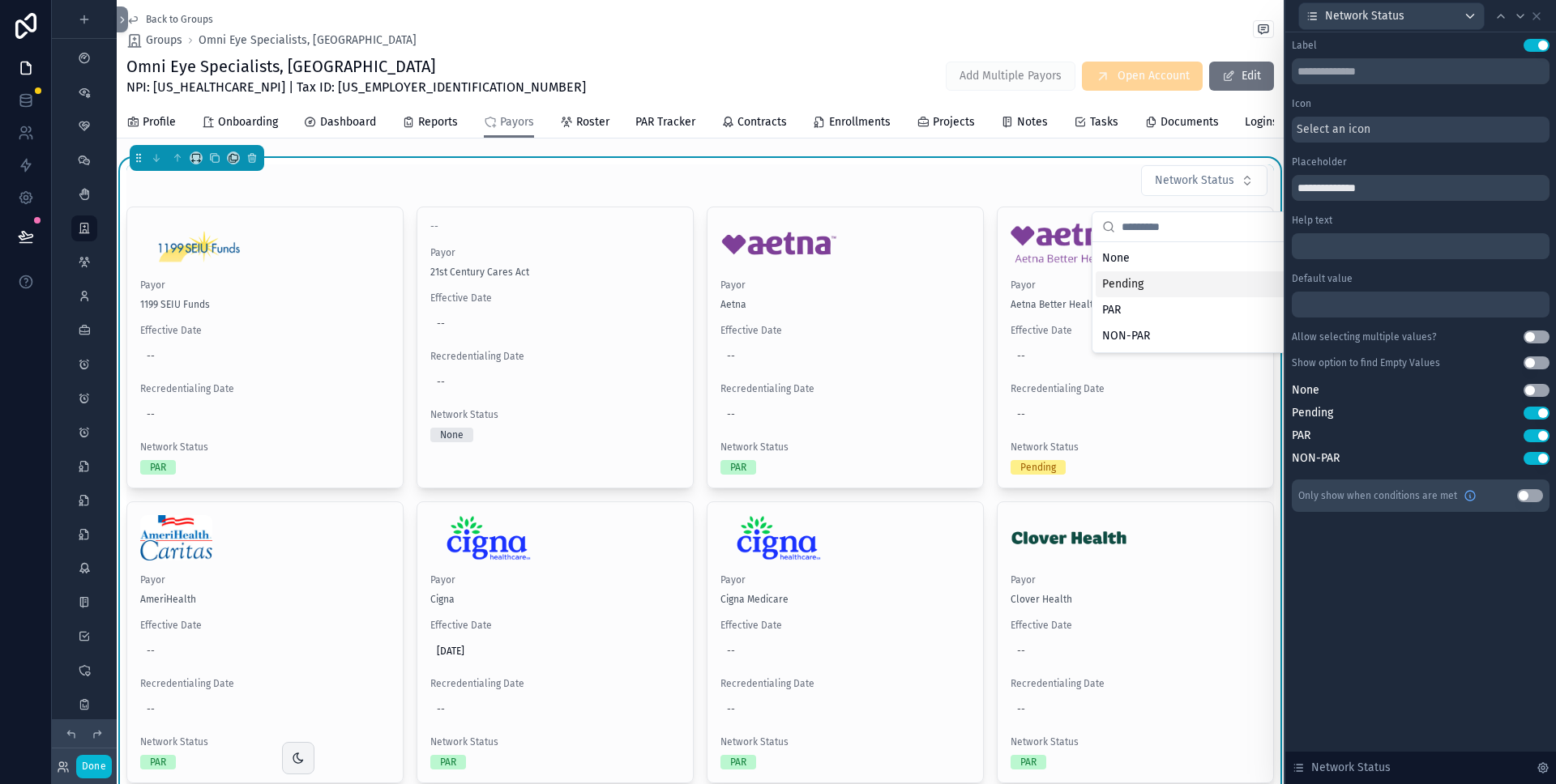
click at [1168, 276] on div "Pending" at bounding box center [1193, 284] width 195 height 26
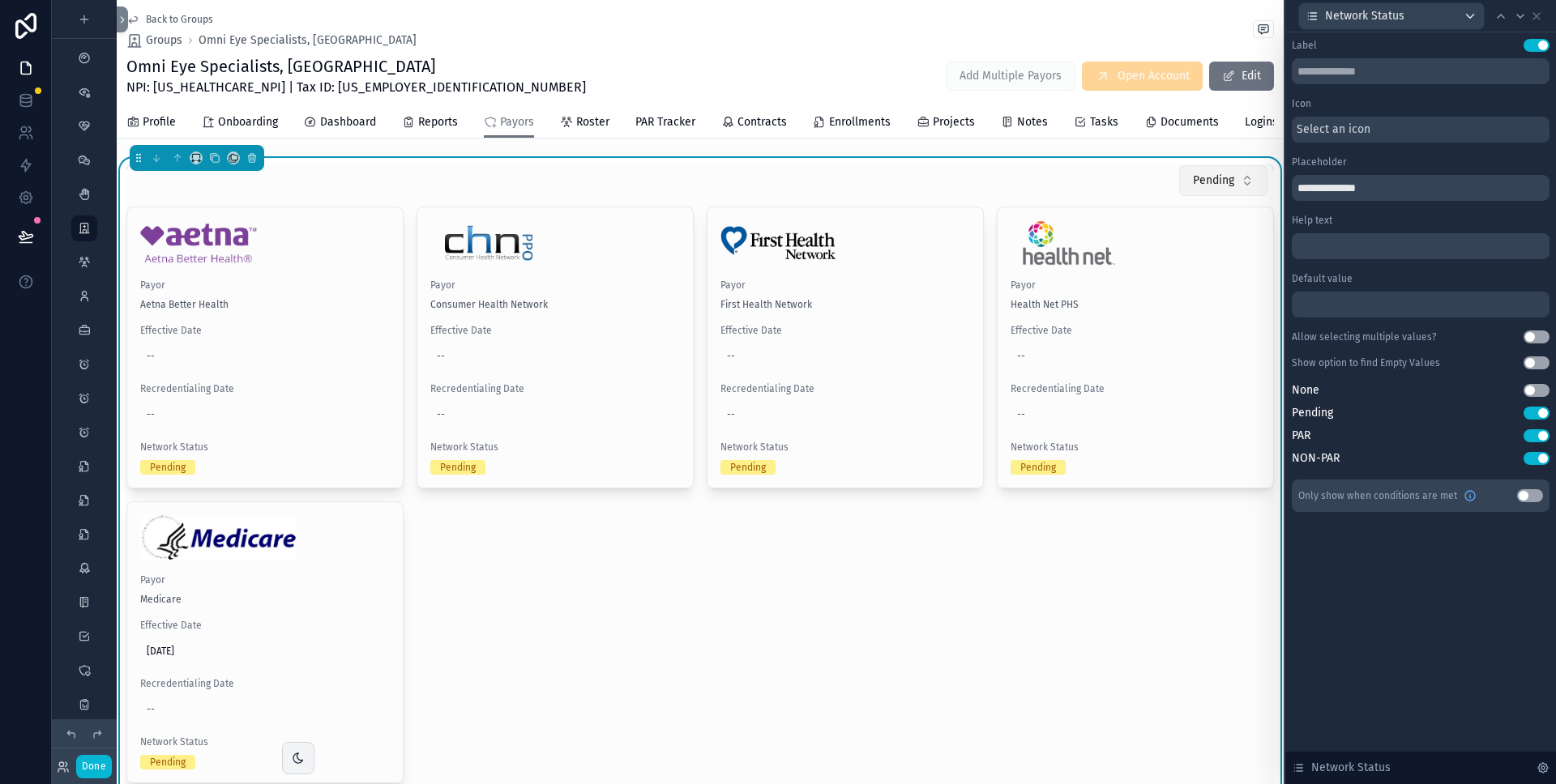
click at [1223, 196] on button "Pending" at bounding box center [1223, 180] width 88 height 30
click at [1184, 258] on div "None" at bounding box center [1211, 258] width 195 height 26
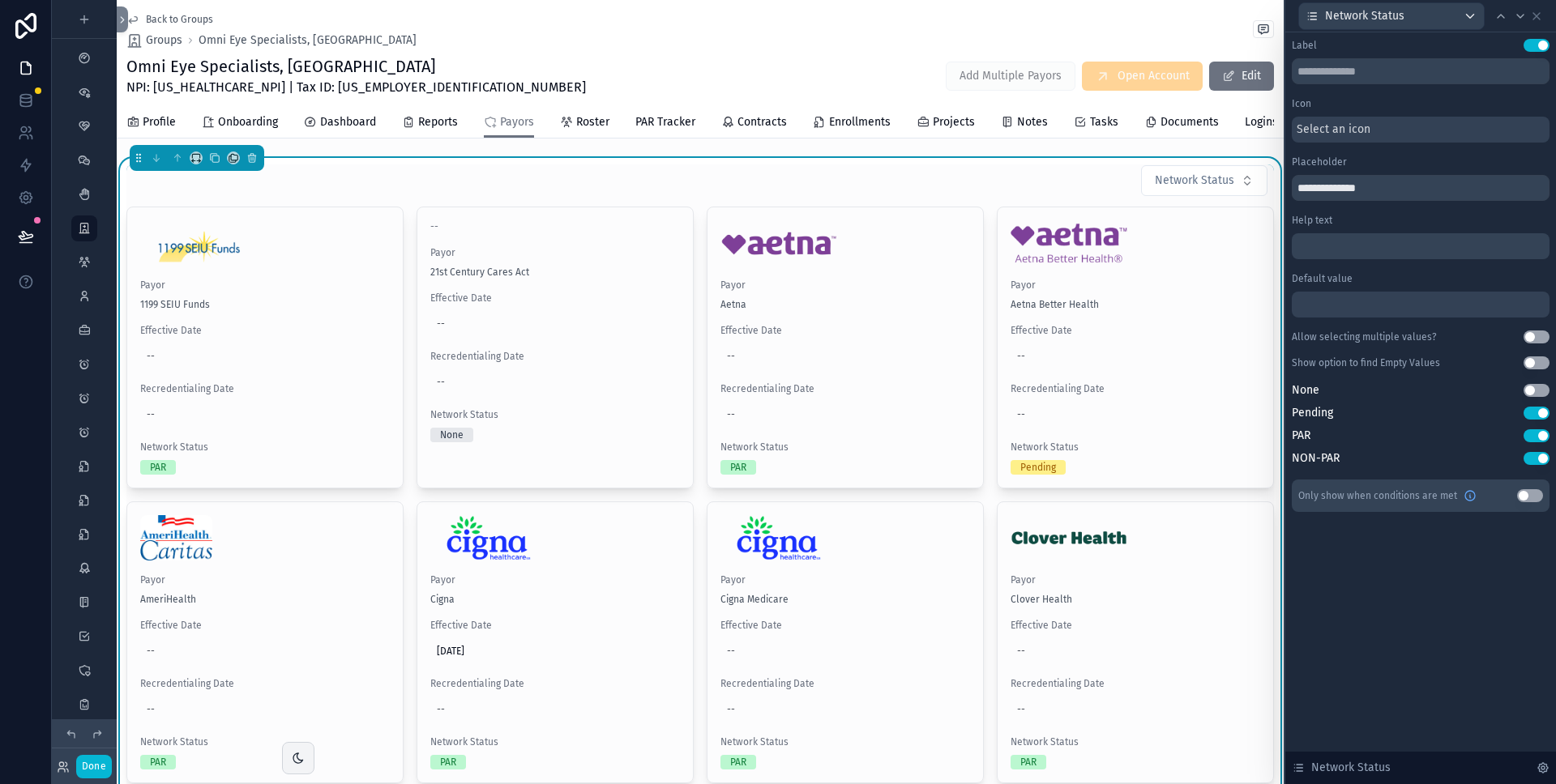
click at [1111, 193] on div "Network Status" at bounding box center [700, 180] width 1148 height 32
click at [1538, 15] on icon at bounding box center [1536, 16] width 13 height 13
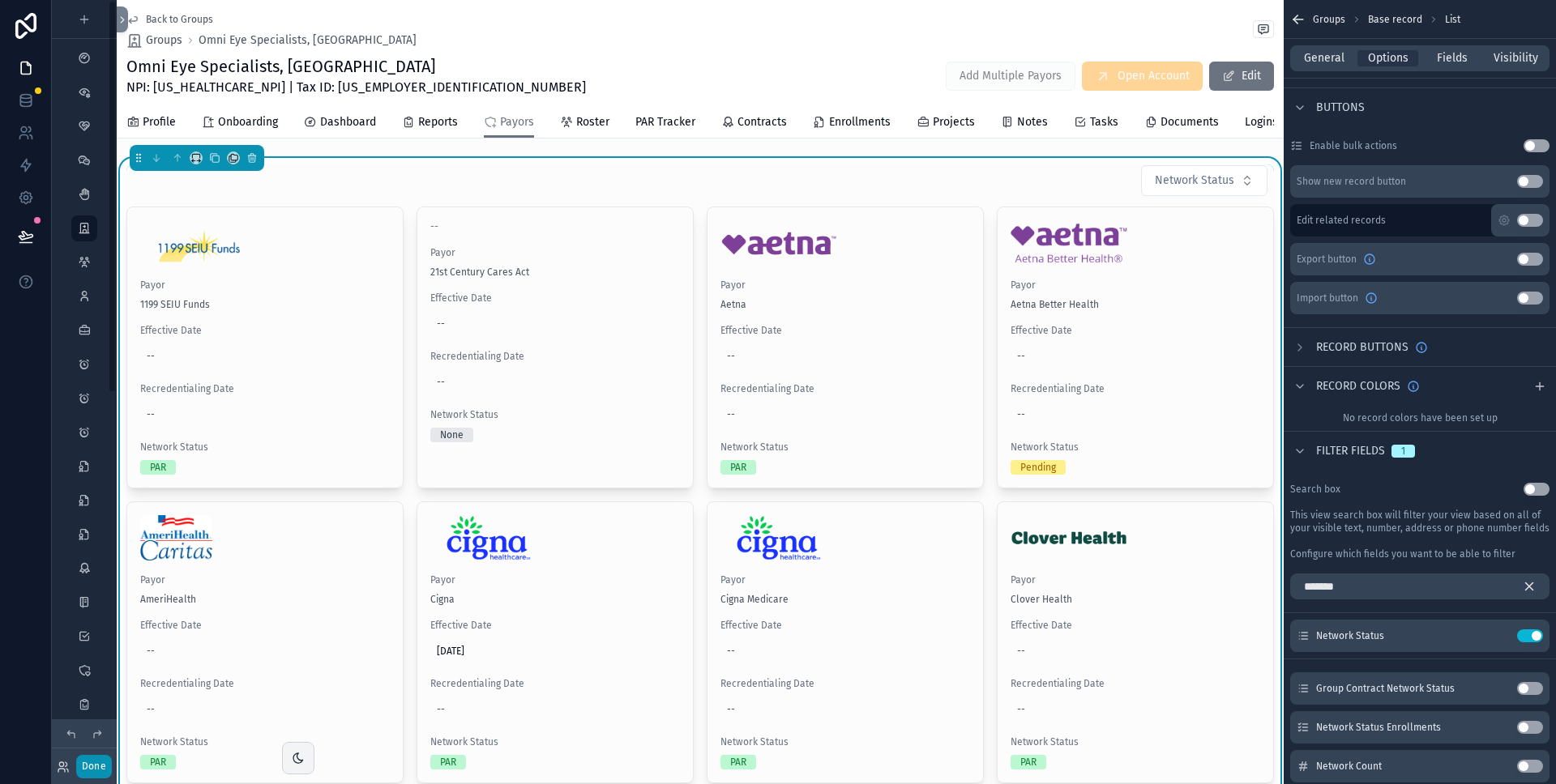
click at [97, 760] on button "Done" at bounding box center [94, 767] width 36 height 23
